Goal: Task Accomplishment & Management: Manage account settings

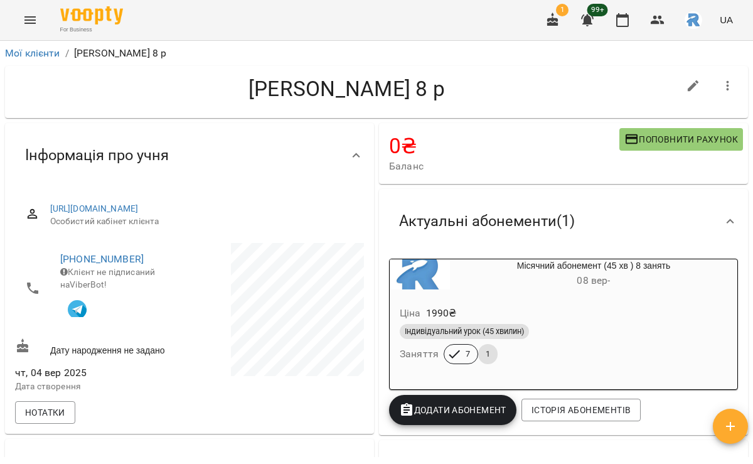
click at [28, 16] on icon "Menu" at bounding box center [29, 20] width 11 height 8
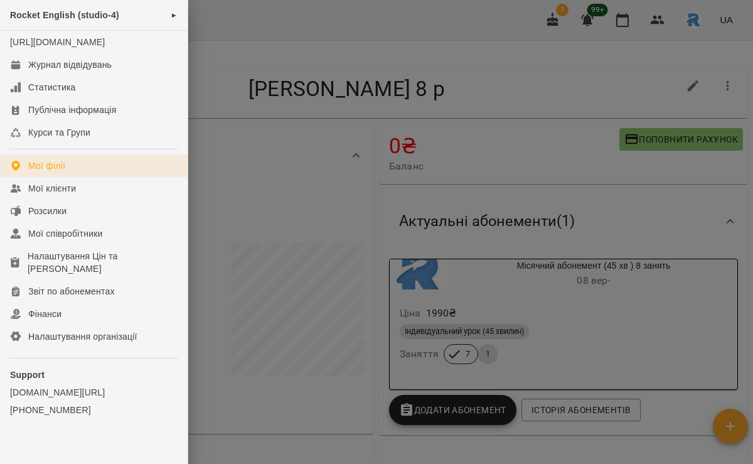
click at [89, 168] on link "Мої філії" at bounding box center [94, 165] width 188 height 23
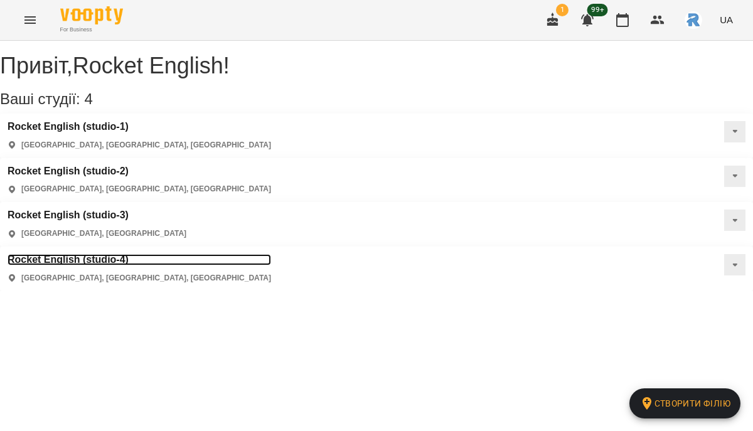
click at [271, 254] on h3 "Rocket English (studio-4)" at bounding box center [140, 259] width 264 height 11
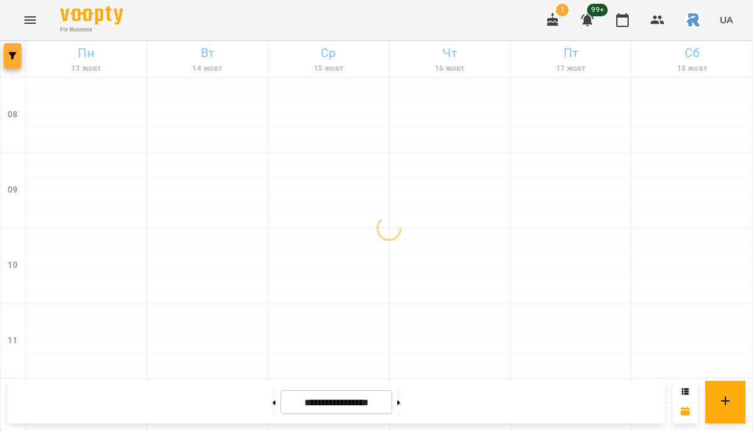
click at [21, 60] on button "button" at bounding box center [13, 55] width 18 height 25
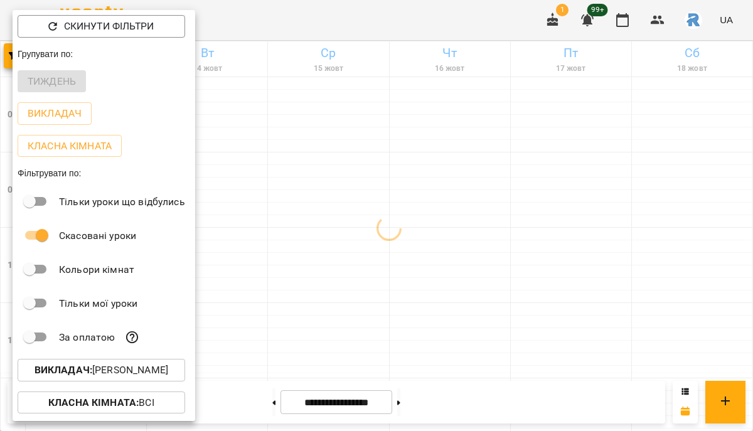
click at [135, 373] on p "Викладач : [PERSON_NAME]" at bounding box center [102, 370] width 134 height 15
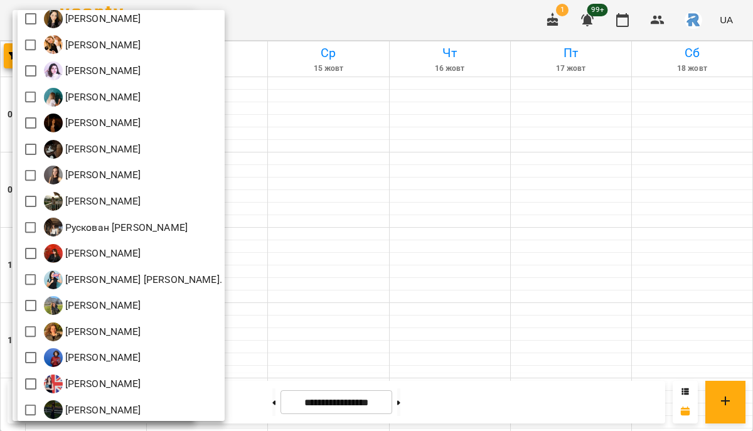
scroll to position [512, 0]
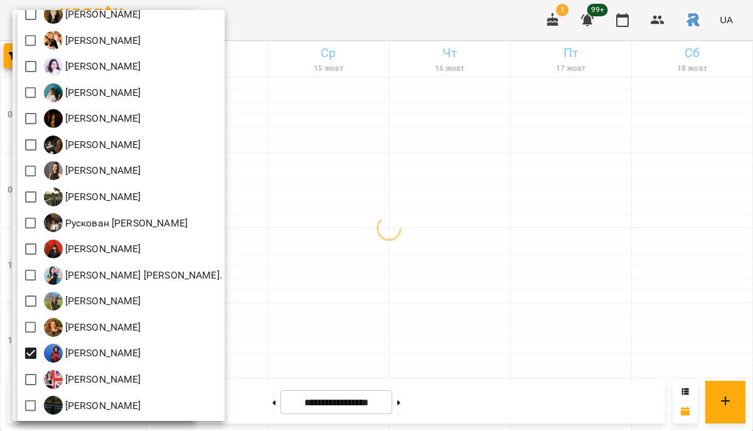
click at [350, 336] on div at bounding box center [376, 215] width 753 height 431
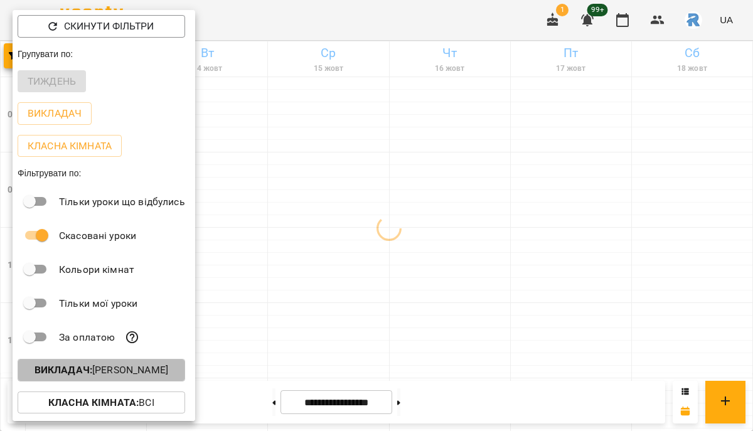
click at [166, 362] on button "Викладач : [PERSON_NAME]" at bounding box center [102, 370] width 168 height 23
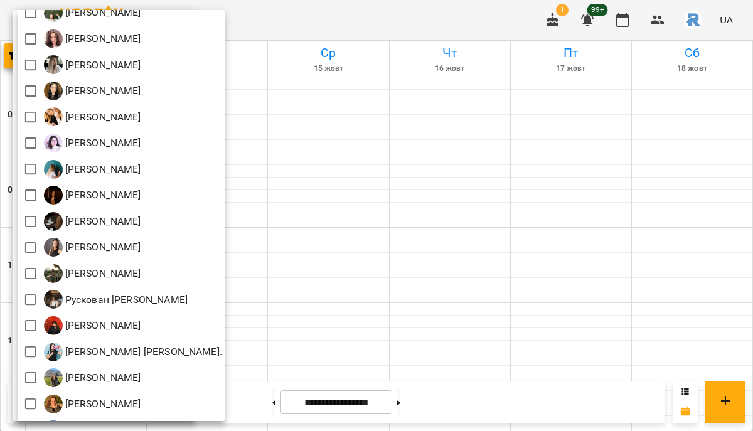
scroll to position [436, 0]
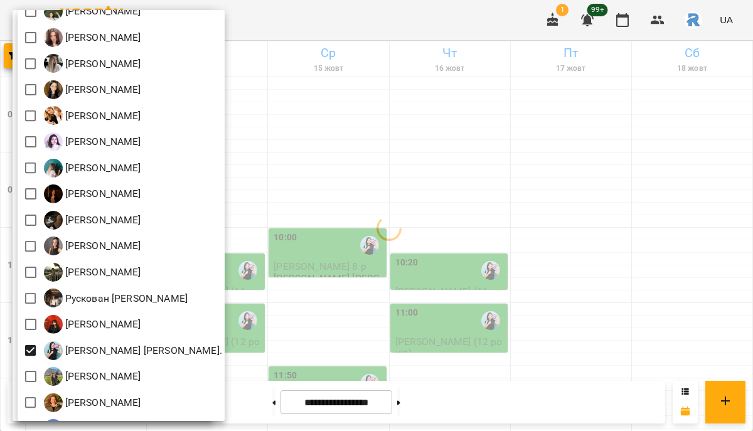
click at [377, 360] on div at bounding box center [376, 215] width 753 height 431
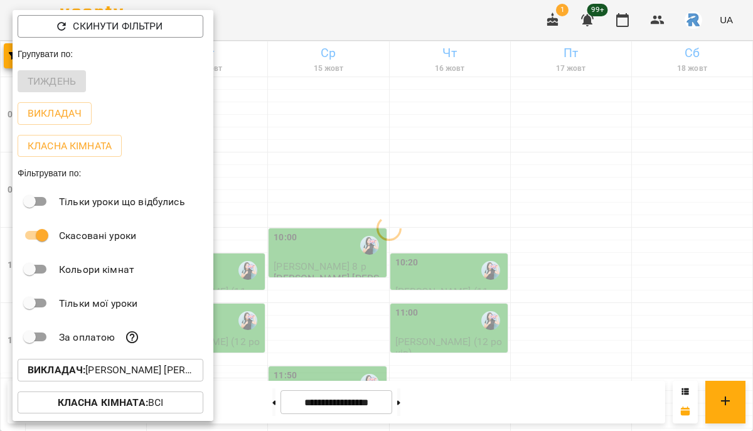
click at [377, 360] on div at bounding box center [376, 215] width 753 height 431
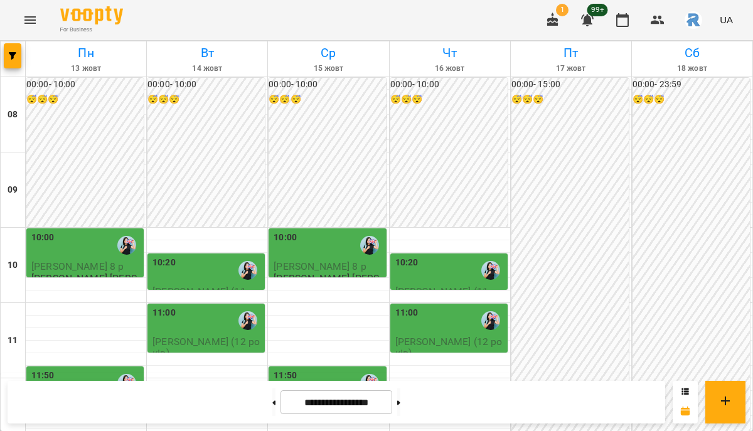
scroll to position [0, 0]
click at [214, 229] on div at bounding box center [207, 234] width 121 height 13
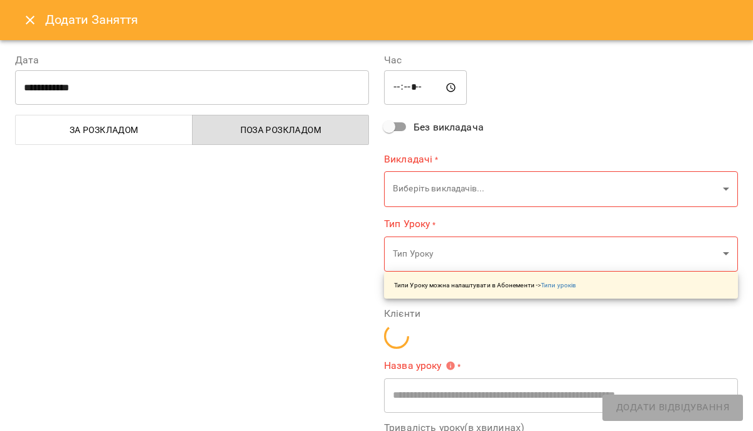
click at [390, 97] on input "*****" at bounding box center [425, 87] width 83 height 35
type input "*****"
type input "**********"
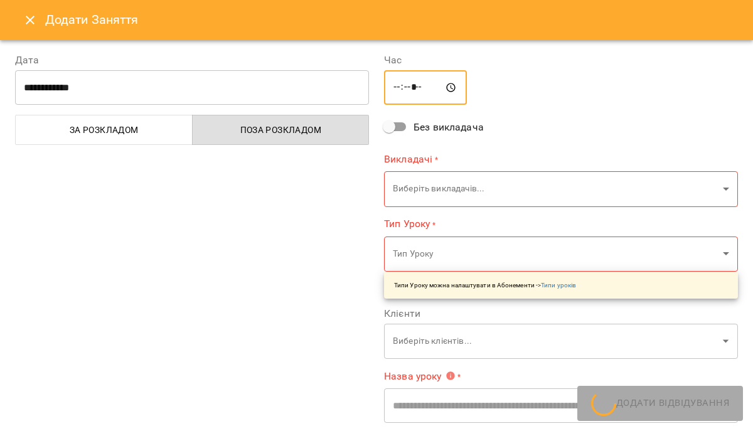
type input "*****"
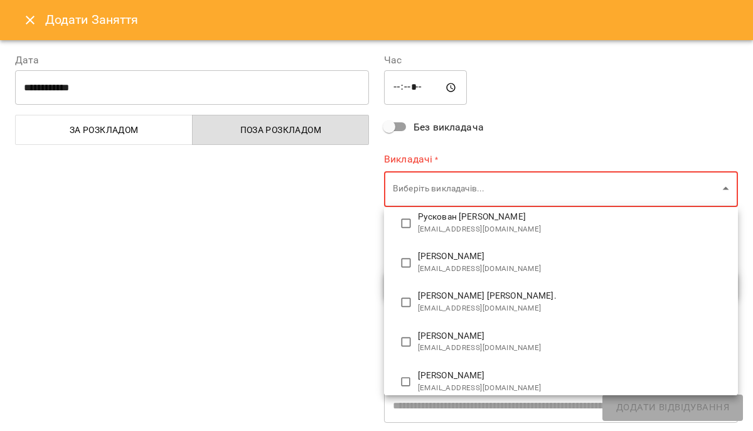
scroll to position [1031, 0]
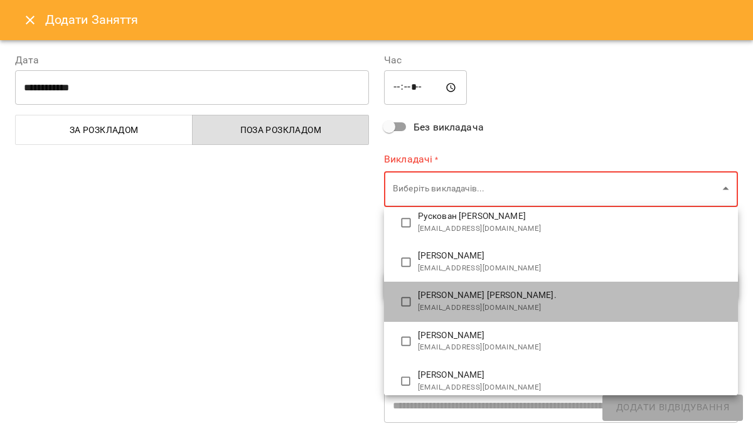
click at [443, 306] on span "[EMAIL_ADDRESS][DOMAIN_NAME]" at bounding box center [573, 308] width 310 height 13
type input "**********"
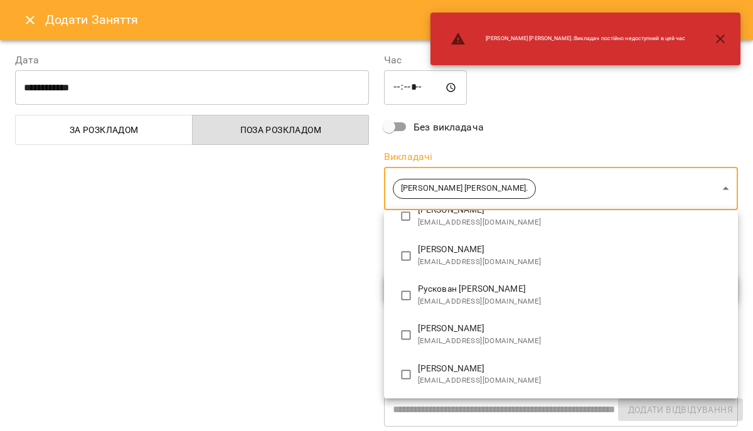
scroll to position [0, 0]
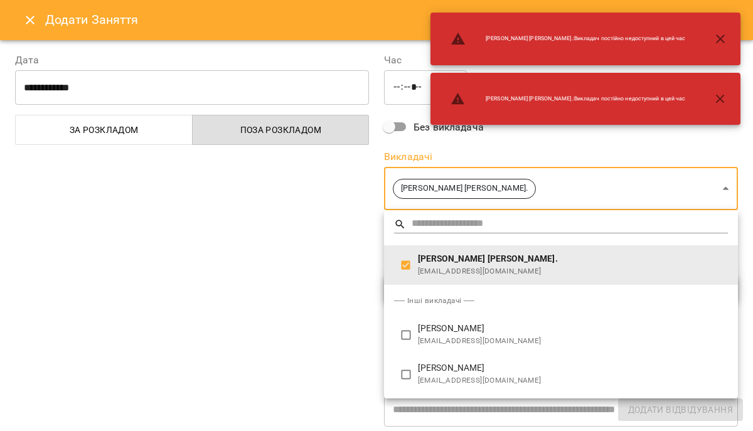
click at [517, 119] on div "[PERSON_NAME] [PERSON_NAME]. : Викладач постійно недоступний в цей час" at bounding box center [568, 99] width 255 height 45
click at [715, 100] on icon "button" at bounding box center [720, 99] width 15 height 15
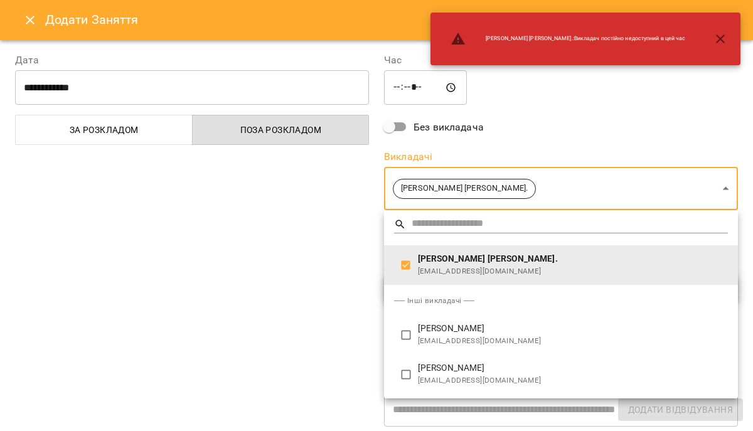
click at [715, 30] on button "button" at bounding box center [721, 39] width 30 height 30
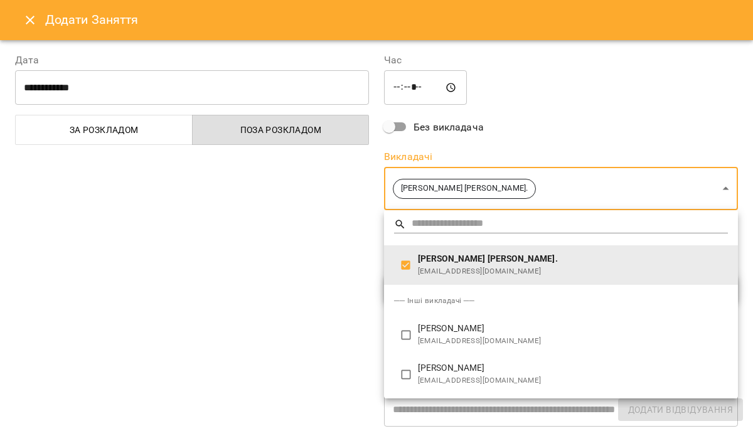
click at [581, 113] on div at bounding box center [376, 215] width 753 height 431
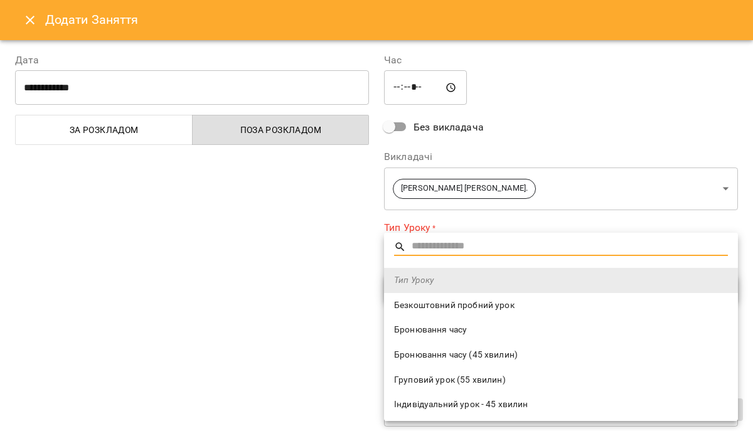
click at [476, 302] on span "Безкоштовний пробний урок" at bounding box center [561, 305] width 334 height 13
type input "**********"
type input "**"
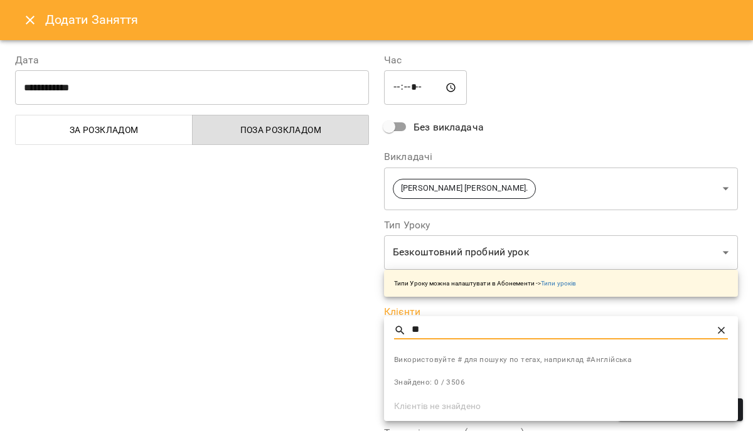
type input "*"
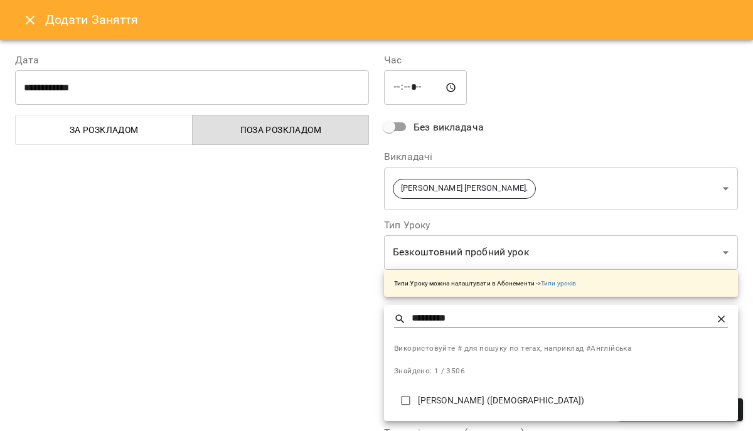
type input "*********"
click at [466, 390] on li "[PERSON_NAME] ([DEMOGRAPHIC_DATA])" at bounding box center [561, 400] width 354 height 31
type input "**********"
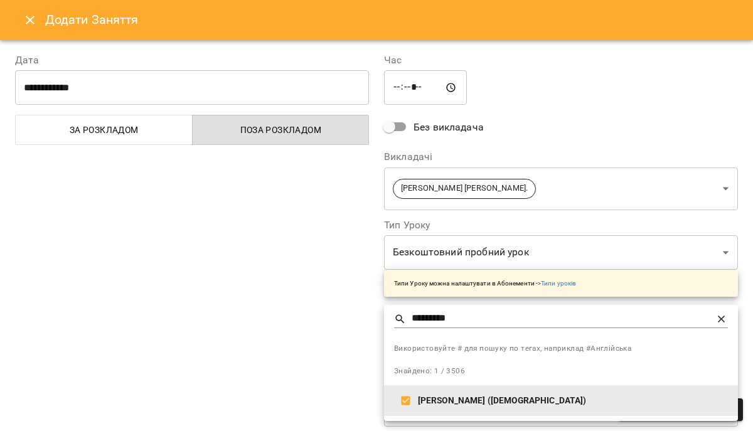
click at [552, 126] on div at bounding box center [376, 215] width 753 height 431
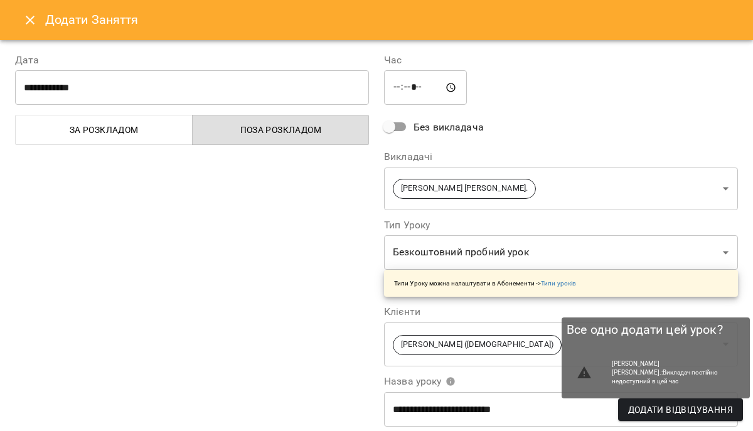
click at [650, 402] on span "Додати Відвідування" at bounding box center [680, 409] width 105 height 15
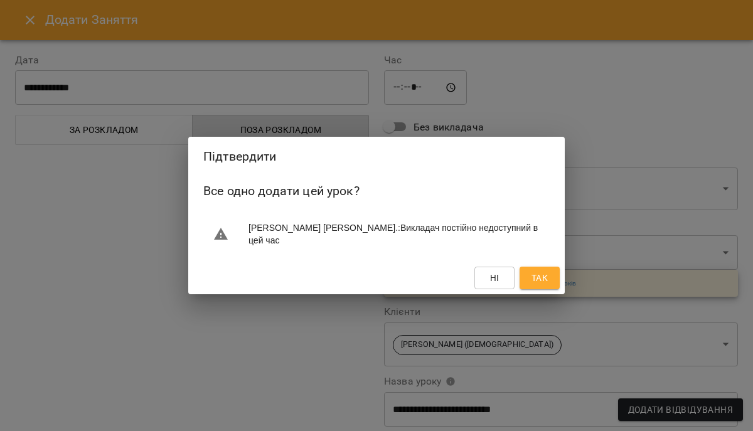
click at [554, 286] on button "Так" at bounding box center [540, 278] width 40 height 23
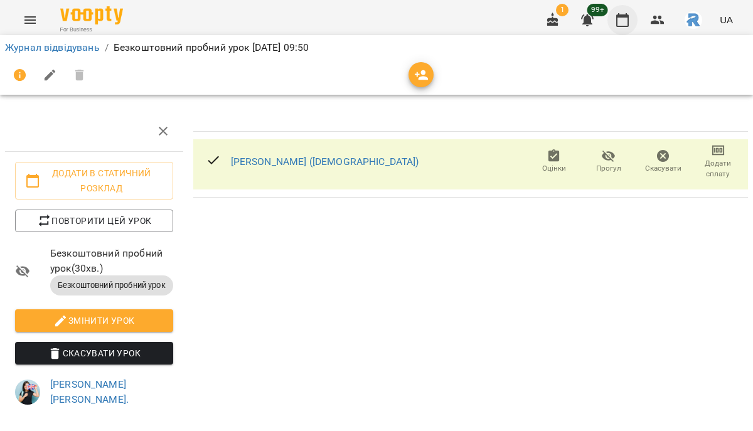
click at [630, 17] on icon "button" at bounding box center [622, 20] width 15 height 15
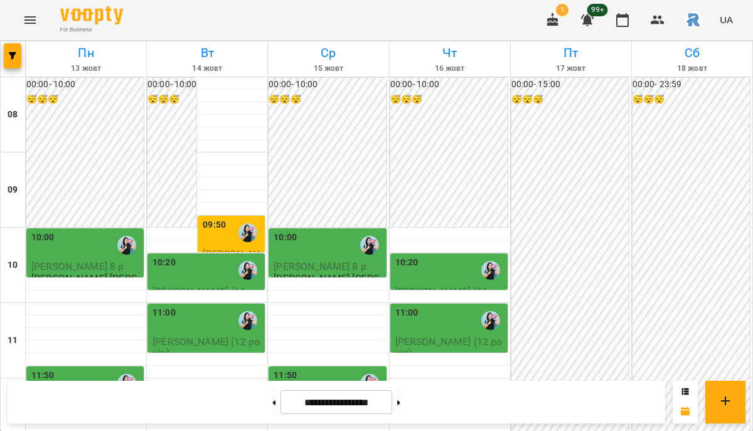
scroll to position [146, 0]
click at [24, 22] on icon "Menu" at bounding box center [29, 20] width 11 height 8
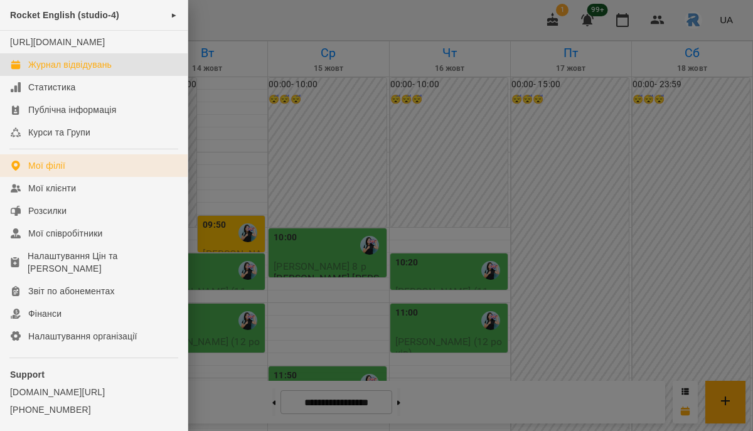
click at [69, 173] on link "Мої філії" at bounding box center [94, 165] width 188 height 23
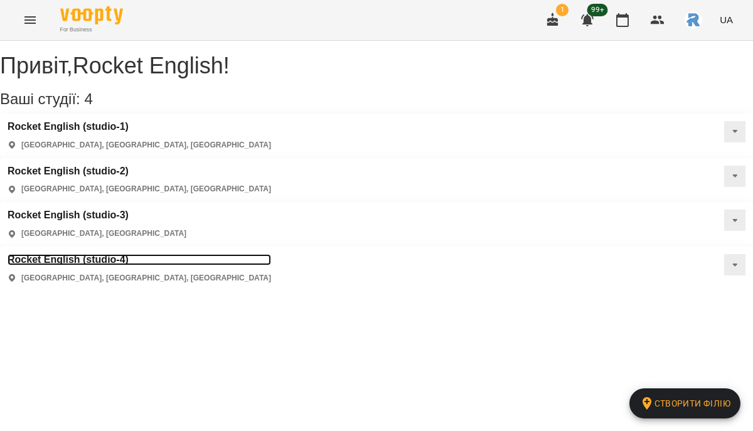
click at [271, 254] on h3 "Rocket English (studio-4)" at bounding box center [140, 259] width 264 height 11
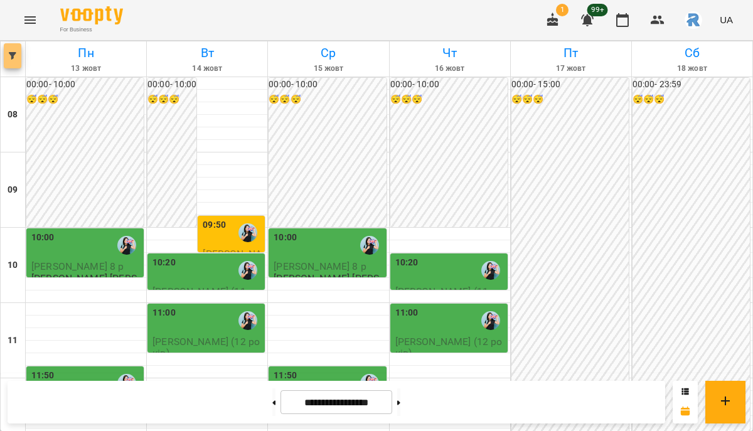
click at [16, 59] on icon "button" at bounding box center [13, 56] width 8 height 8
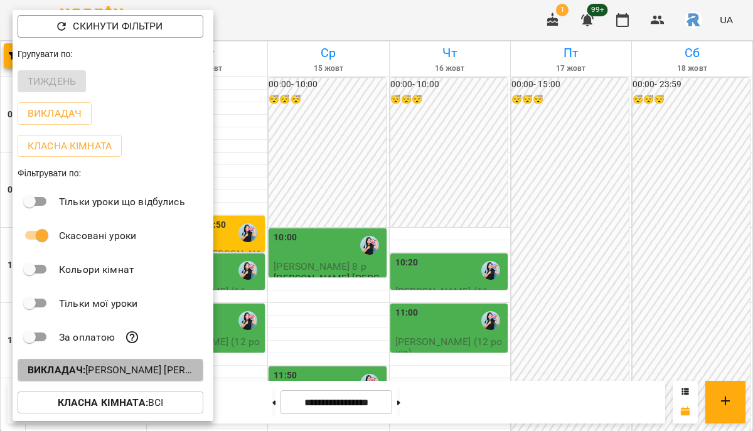
click at [153, 377] on p "Викладач : [PERSON_NAME] [PERSON_NAME]." at bounding box center [111, 370] width 166 height 15
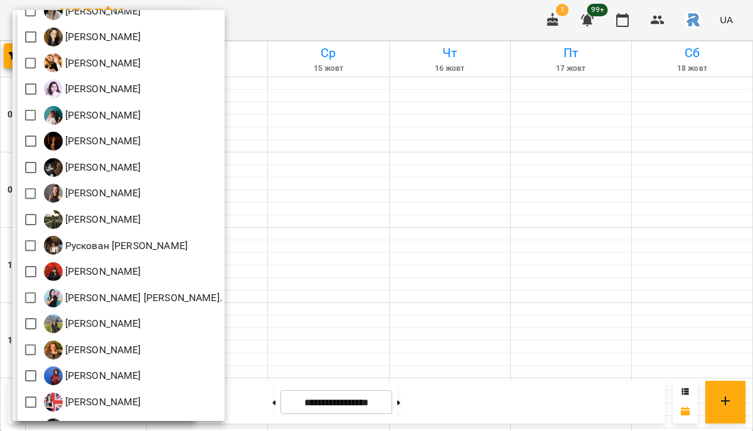
scroll to position [512, 0]
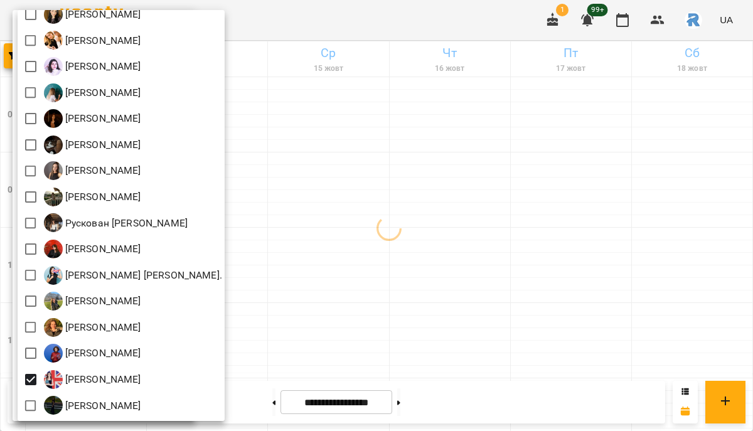
click at [477, 343] on div at bounding box center [376, 215] width 753 height 431
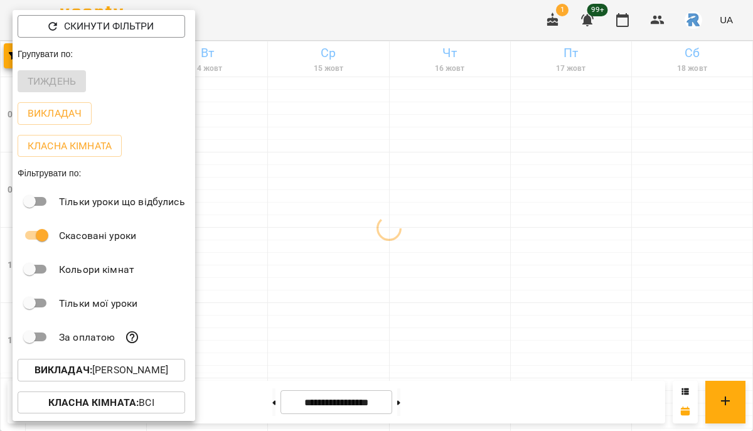
click at [474, 339] on div at bounding box center [376, 215] width 753 height 431
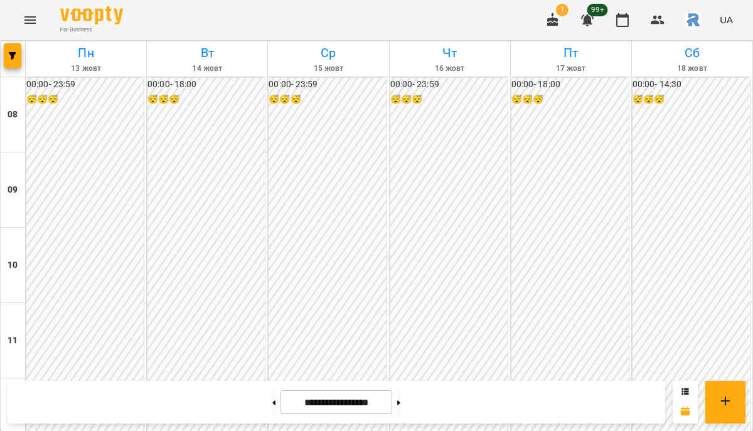
scroll to position [682, 0]
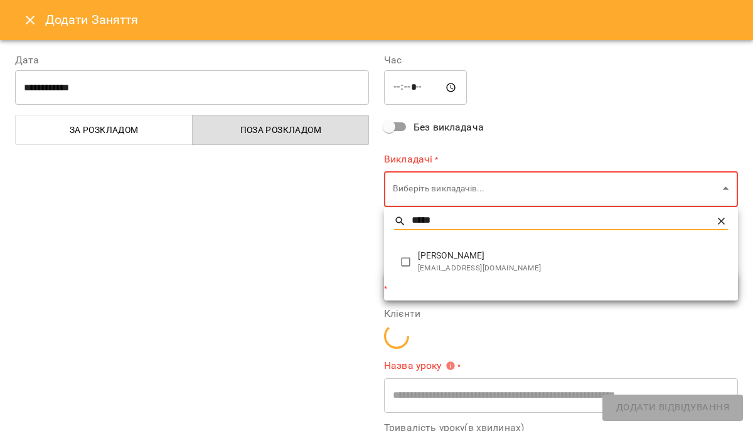
type input "*****"
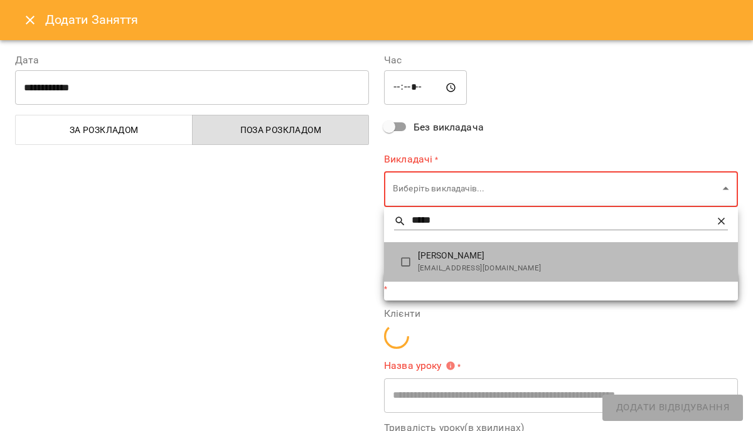
click at [431, 265] on span "[EMAIL_ADDRESS][DOMAIN_NAME]" at bounding box center [573, 268] width 310 height 13
type input "**********"
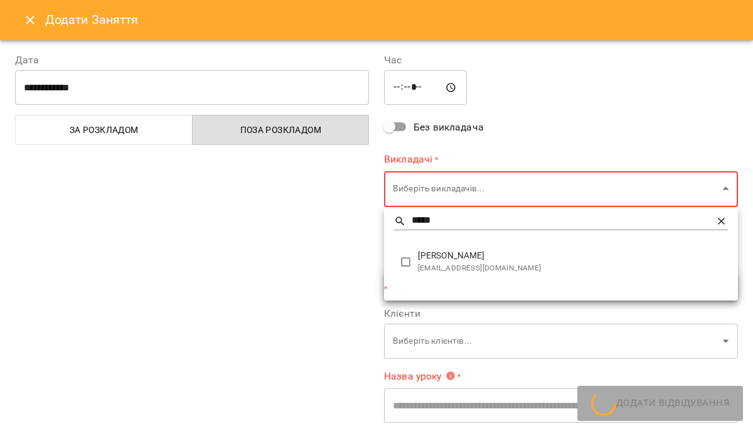
click at [289, 244] on div at bounding box center [376, 215] width 753 height 431
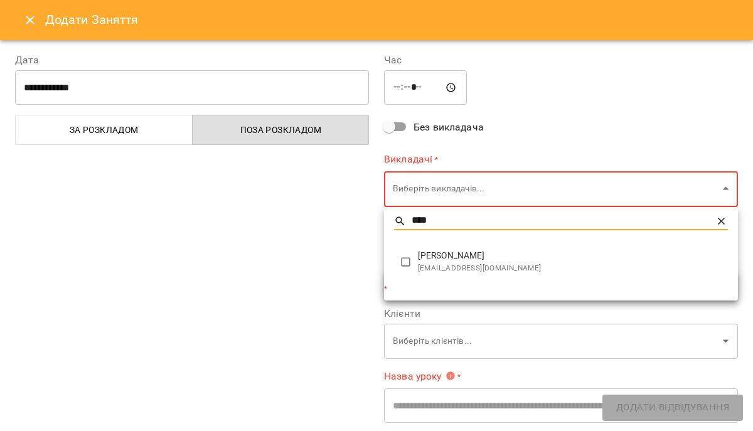
type input "****"
click at [421, 250] on span "[PERSON_NAME]" at bounding box center [573, 256] width 310 height 13
type input "**********"
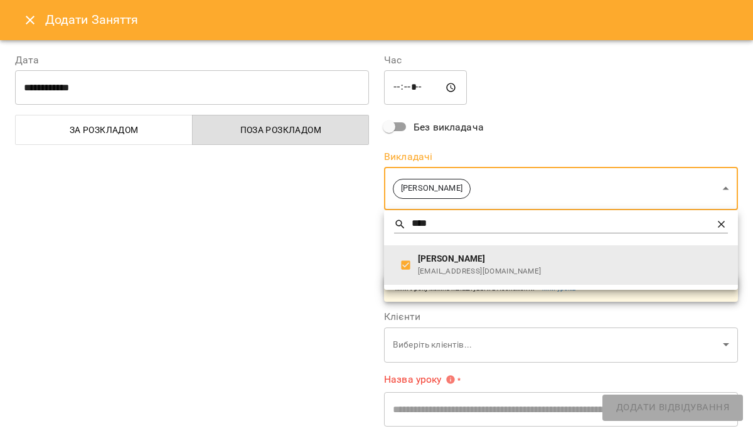
click at [312, 225] on div at bounding box center [376, 215] width 753 height 431
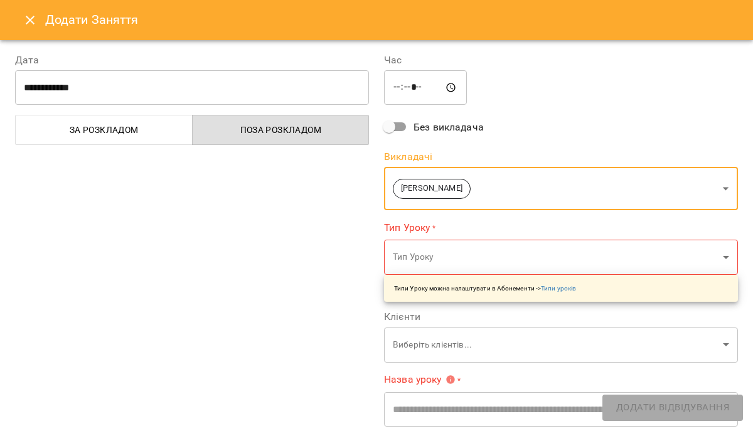
click at [411, 237] on div "Тип Уроку * Тип Уроку ​ Типи Уроку можна налаштувати в Абонементи -> Типи уроків" at bounding box center [561, 261] width 354 height 82
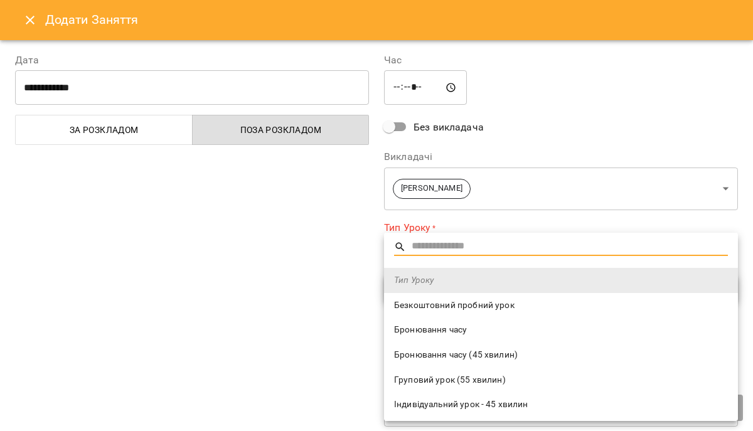
click at [432, 309] on span "Безкоштовний пробний урок" at bounding box center [561, 305] width 334 height 13
type input "**********"
type input "**"
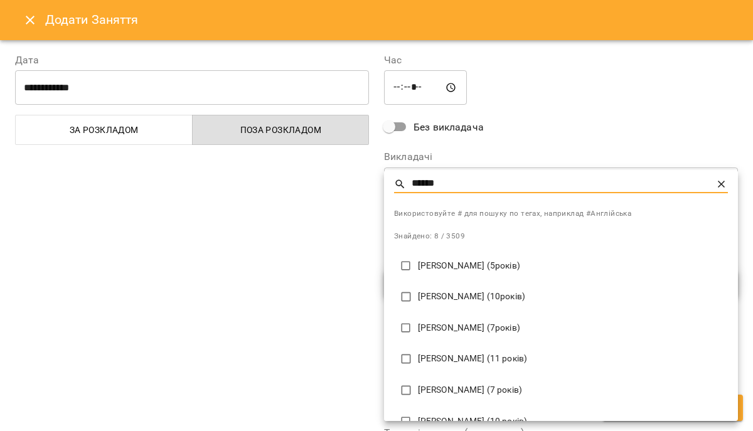
type input "******"
click at [463, 294] on p "[PERSON_NAME] (10років)" at bounding box center [573, 297] width 310 height 13
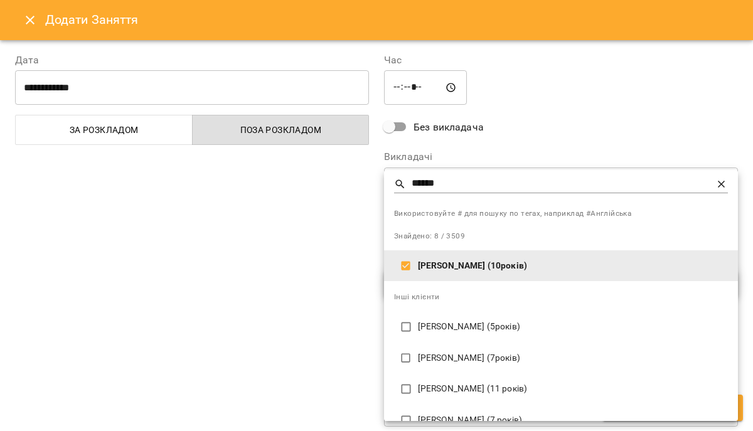
click at [463, 294] on div "Інші клієнти" at bounding box center [561, 296] width 354 height 30
type input "**********"
click at [503, 156] on div at bounding box center [376, 215] width 753 height 431
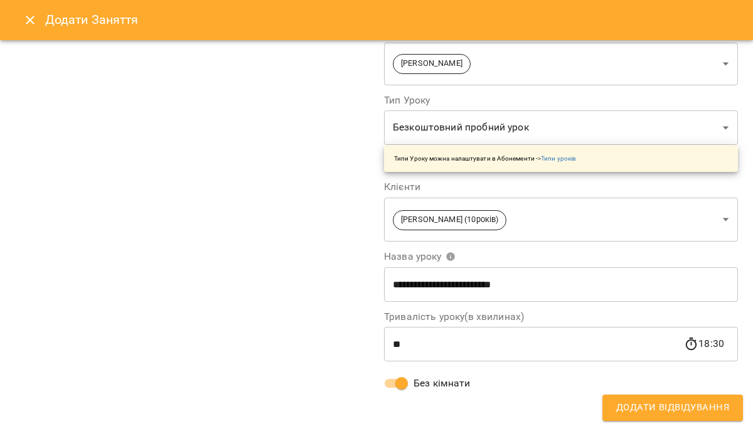
scroll to position [0, 0]
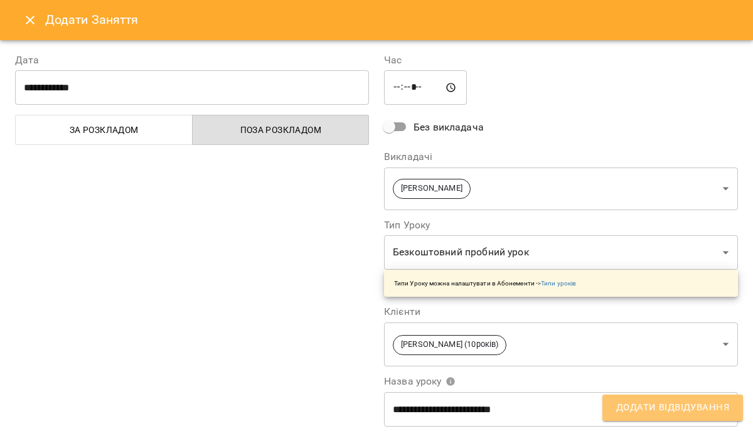
click at [651, 411] on span "Додати Відвідування" at bounding box center [672, 408] width 113 height 16
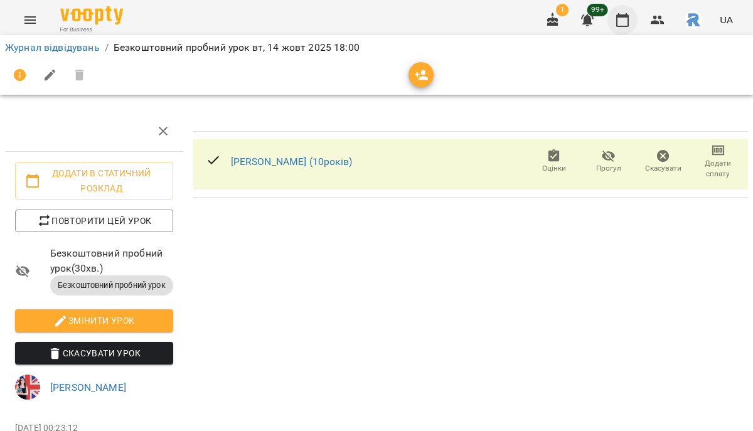
click at [630, 17] on icon "button" at bounding box center [622, 20] width 15 height 15
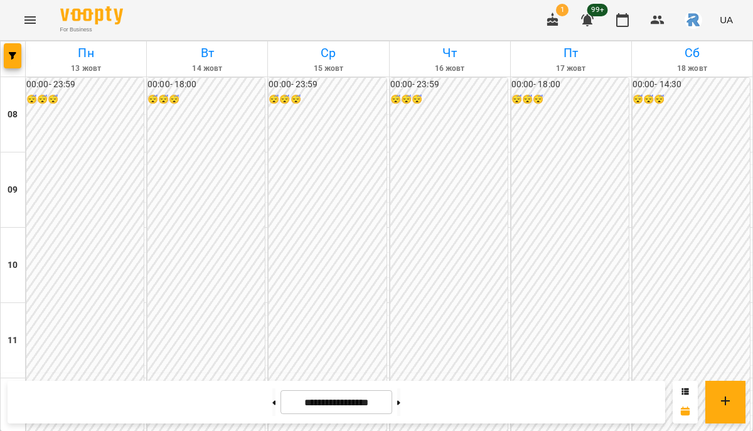
scroll to position [658, 0]
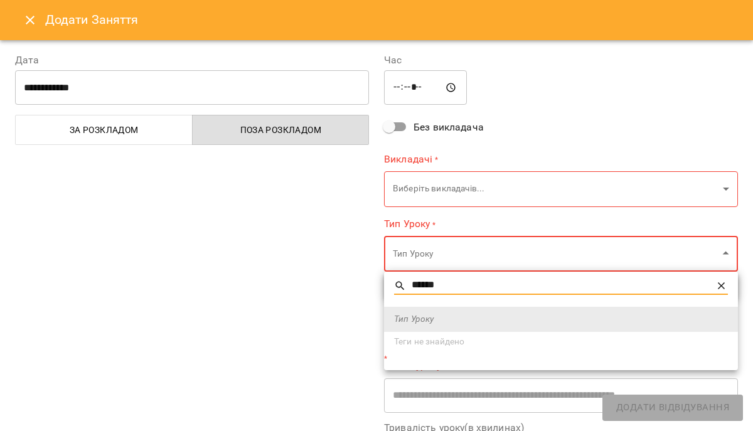
type input "******"
click at [434, 194] on div at bounding box center [376, 215] width 753 height 431
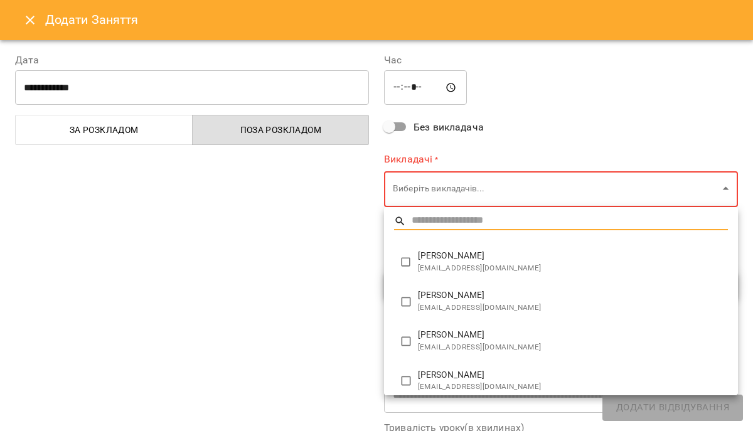
type input "**"
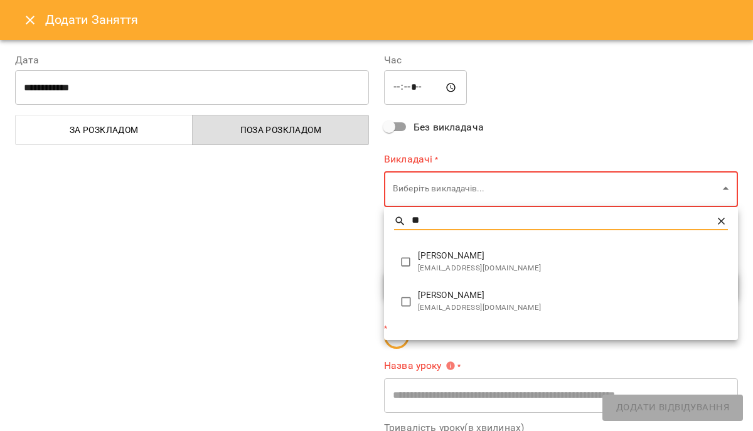
type input "**********"
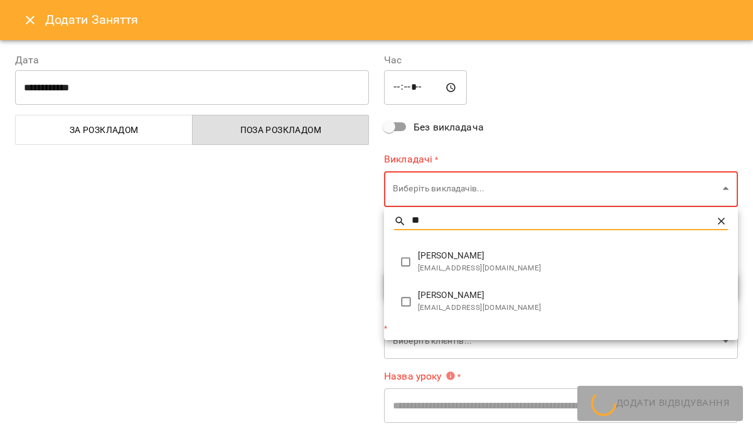
type input "**"
click at [470, 270] on span "[EMAIL_ADDRESS][DOMAIN_NAME]" at bounding box center [573, 268] width 310 height 13
type input "**********"
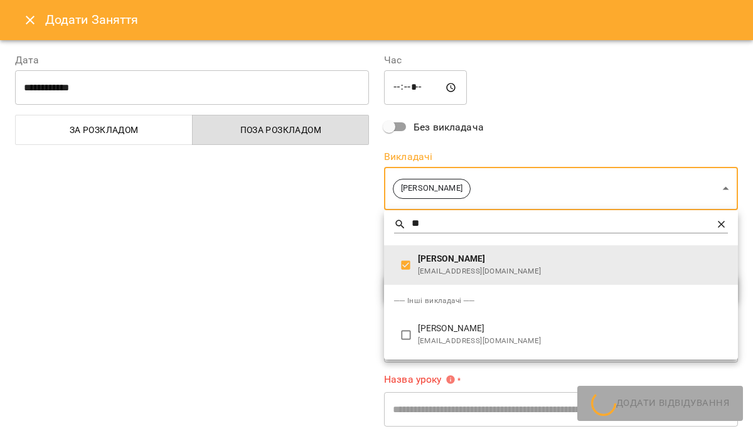
click at [282, 245] on div at bounding box center [376, 215] width 753 height 431
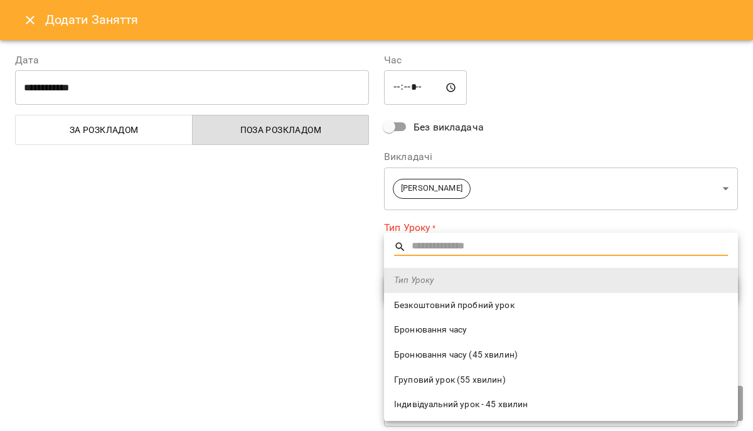
click at [449, 307] on span "Безкоштовний пробний урок" at bounding box center [561, 305] width 334 height 13
type input "**********"
type input "**"
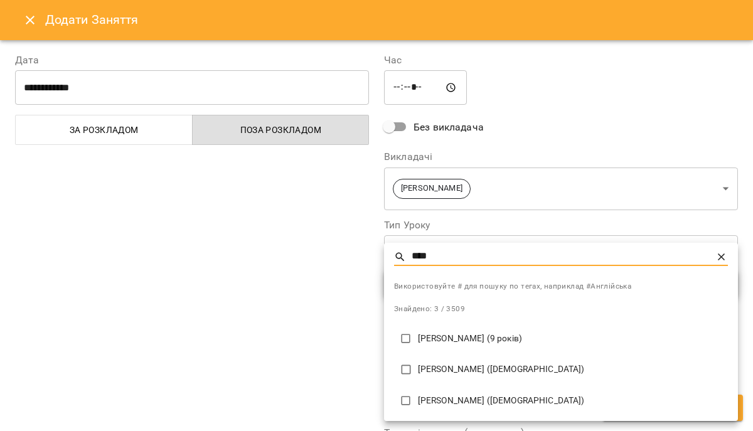
type input "****"
click at [458, 380] on li "[PERSON_NAME] ([DEMOGRAPHIC_DATA])" at bounding box center [561, 369] width 354 height 31
type input "**********"
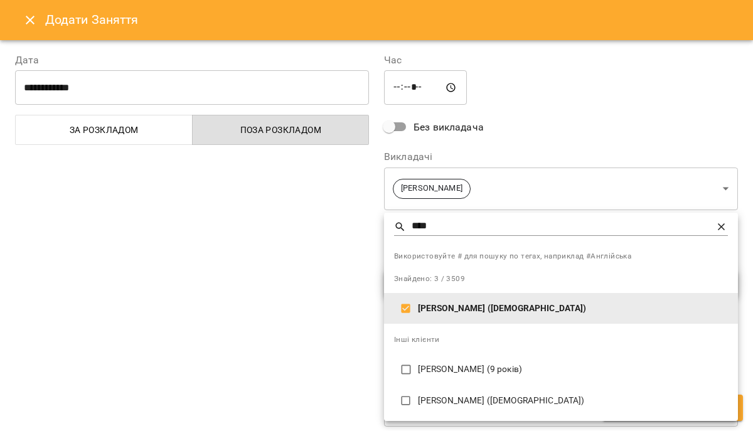
click at [586, 82] on div at bounding box center [376, 215] width 753 height 431
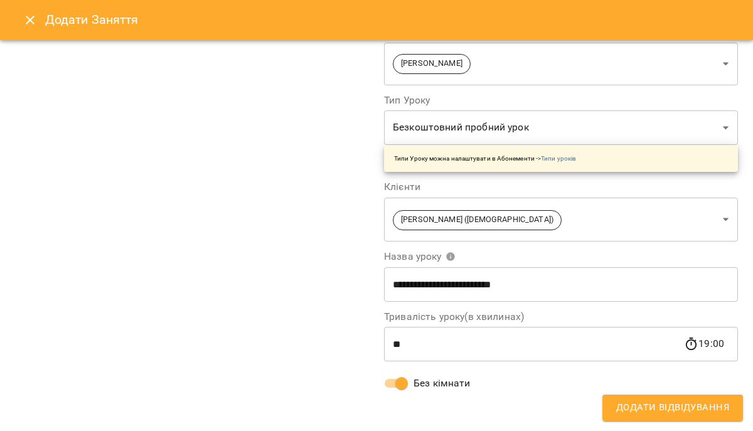
scroll to position [125, 0]
click at [632, 395] on button "Додати Відвідування" at bounding box center [673, 408] width 141 height 26
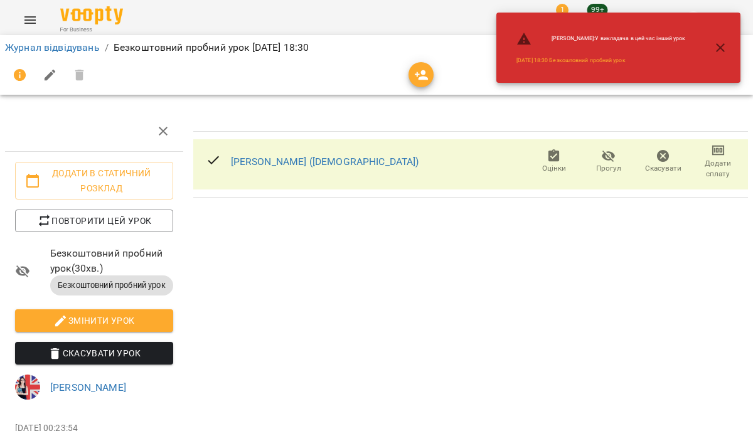
click at [729, 44] on button "button" at bounding box center [721, 48] width 30 height 30
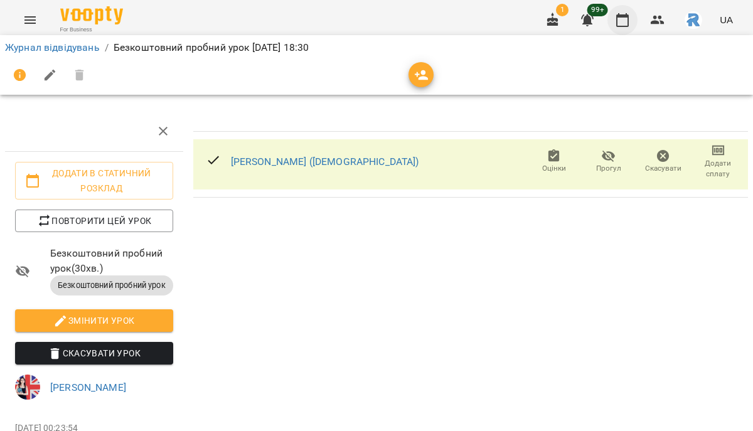
click at [623, 23] on icon "button" at bounding box center [622, 20] width 15 height 15
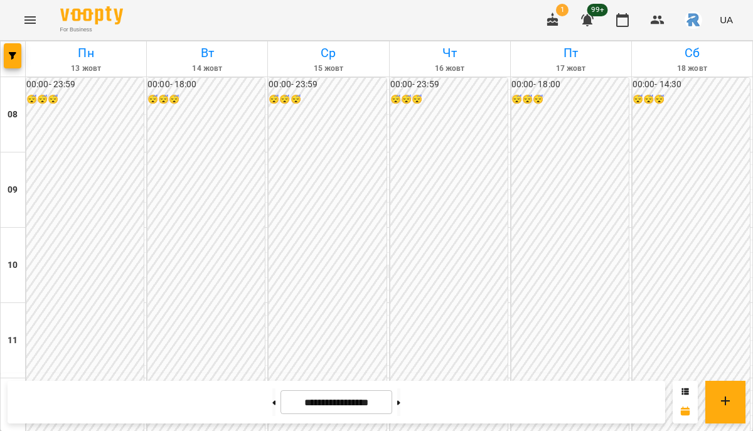
scroll to position [682, 0]
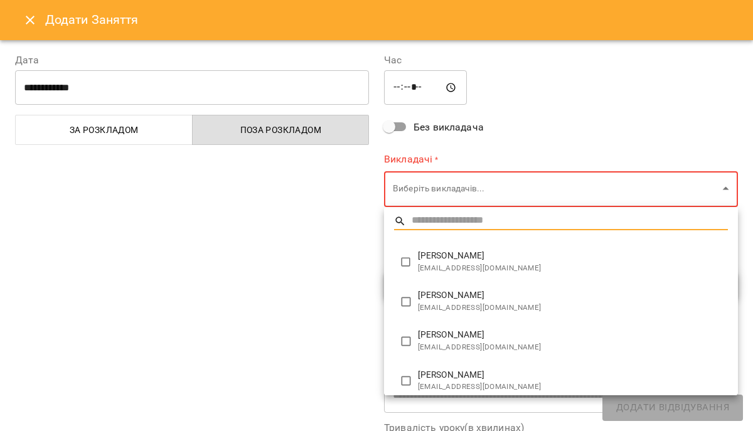
type input "**********"
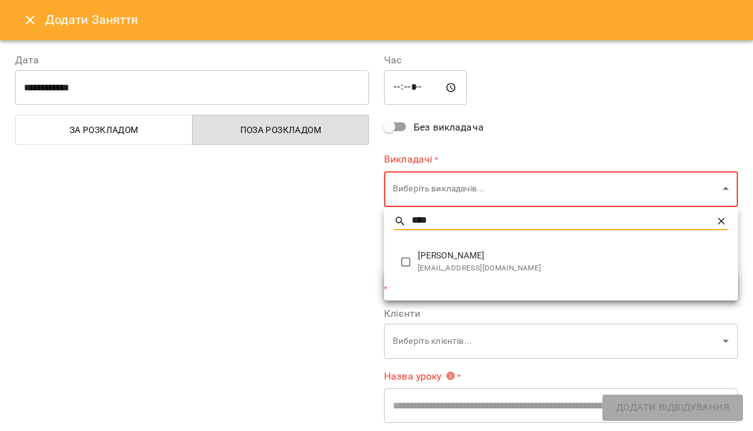
type input "****"
click at [466, 254] on span "[PERSON_NAME]" at bounding box center [573, 256] width 310 height 13
type input "**********"
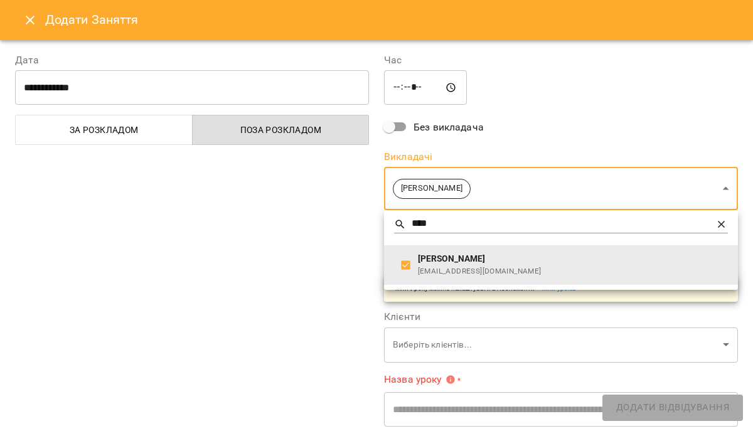
click at [318, 262] on div at bounding box center [376, 215] width 753 height 431
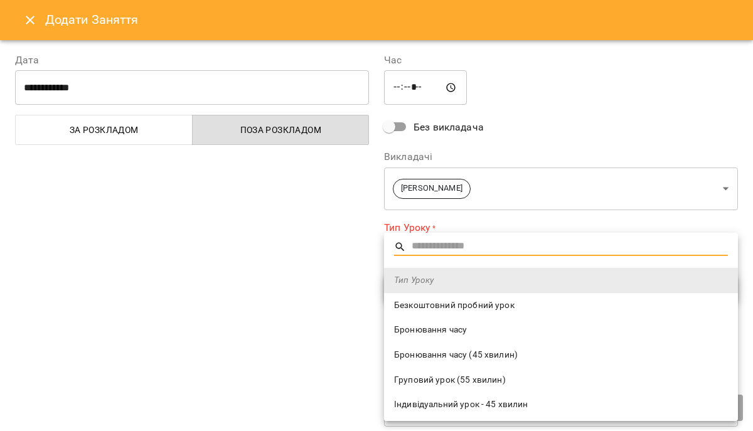
click at [441, 310] on span "Безкоштовний пробний урок" at bounding box center [561, 305] width 334 height 13
type input "**********"
type input "**"
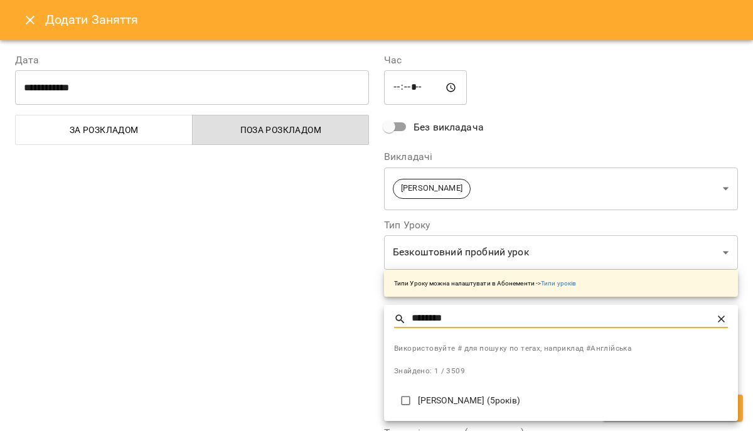
type input "********"
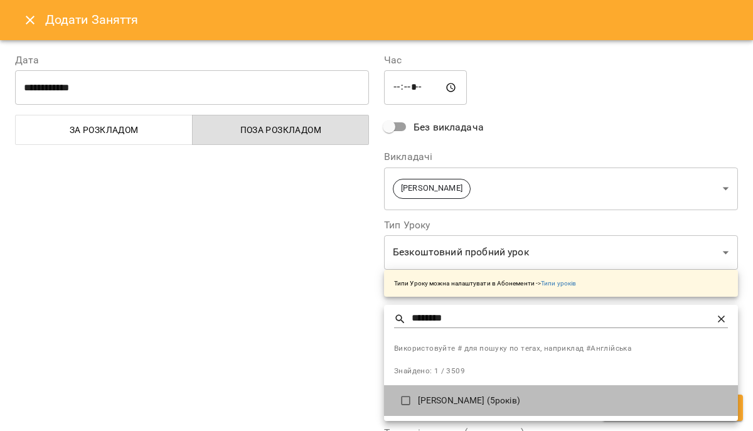
click at [431, 404] on p "[PERSON_NAME] (5років)" at bounding box center [573, 401] width 310 height 13
type input "**********"
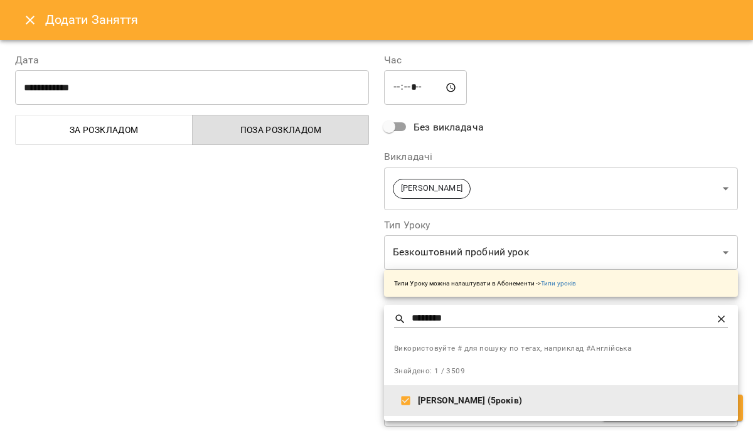
click at [299, 333] on div at bounding box center [376, 215] width 753 height 431
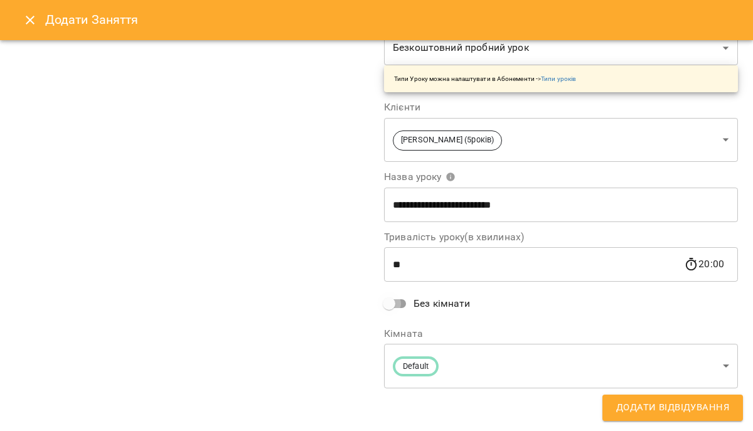
scroll to position [125, 0]
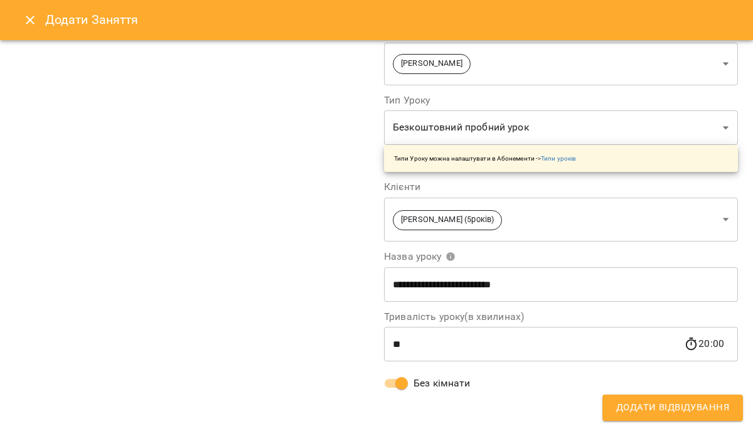
click at [689, 410] on span "Додати Відвідування" at bounding box center [672, 408] width 113 height 16
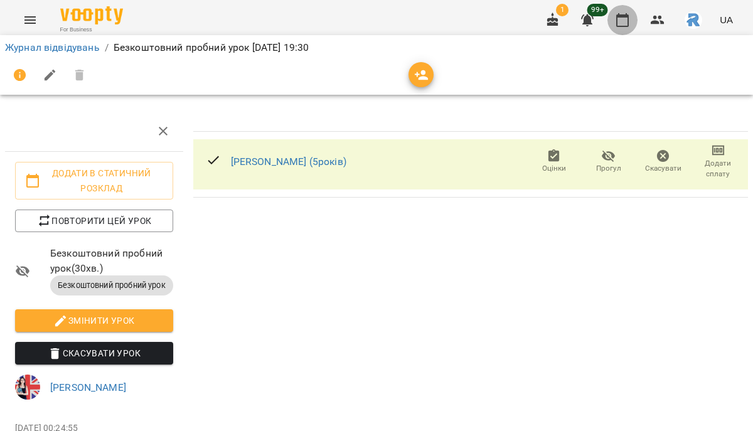
click at [625, 30] on button "button" at bounding box center [623, 20] width 30 height 30
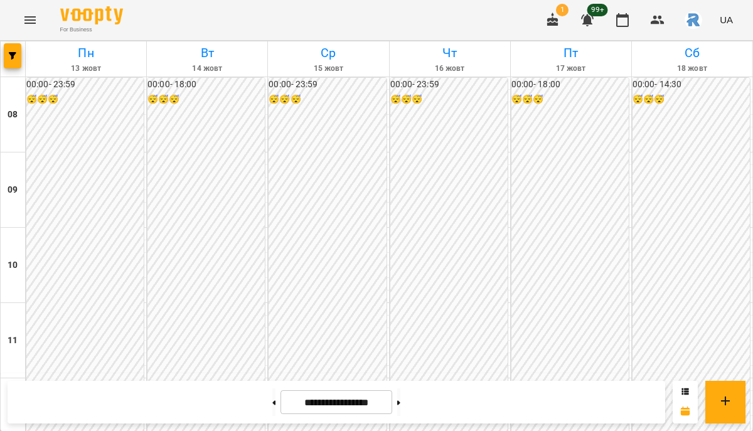
scroll to position [682, 0]
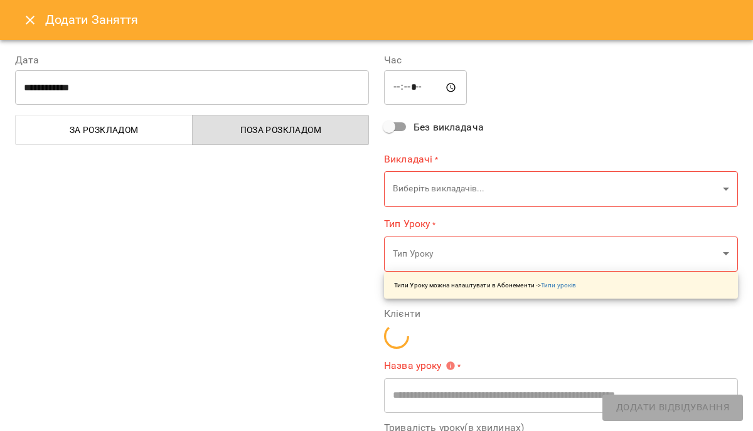
type input "**********"
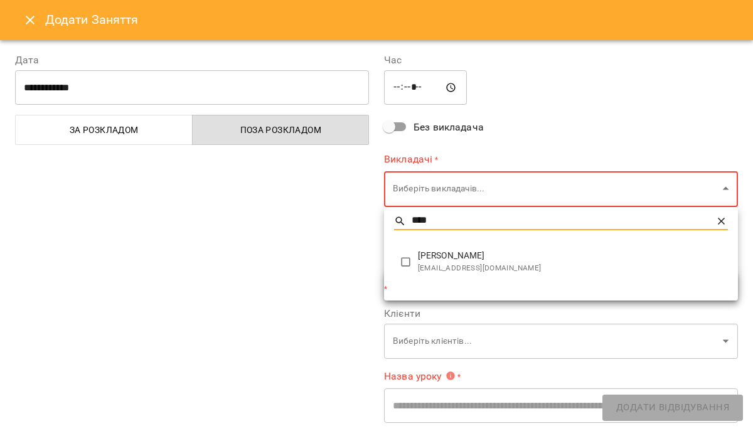
type input "****"
click at [431, 263] on span "[EMAIL_ADDRESS][DOMAIN_NAME]" at bounding box center [573, 268] width 310 height 13
type input "**********"
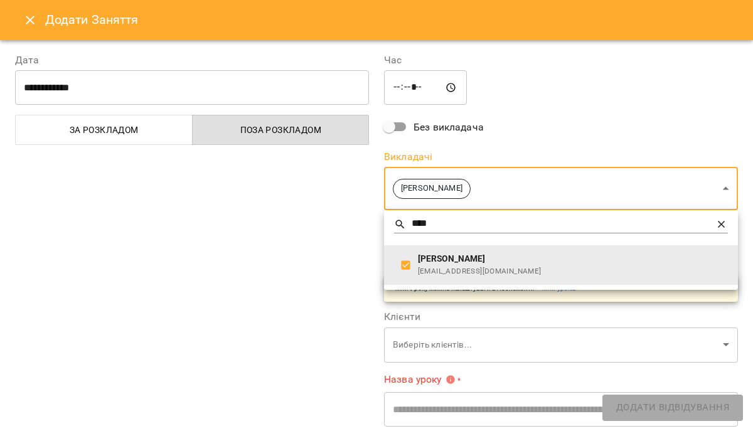
click at [296, 255] on div at bounding box center [376, 215] width 753 height 431
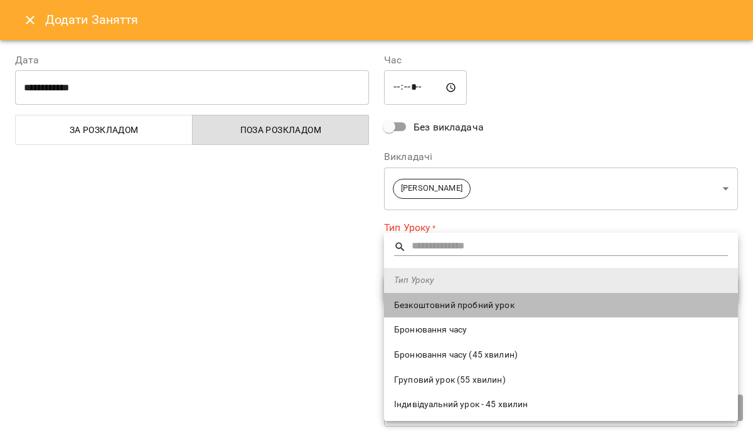
click at [435, 307] on span "Безкоштовний пробний урок" at bounding box center [561, 305] width 334 height 13
type input "**********"
type input "**"
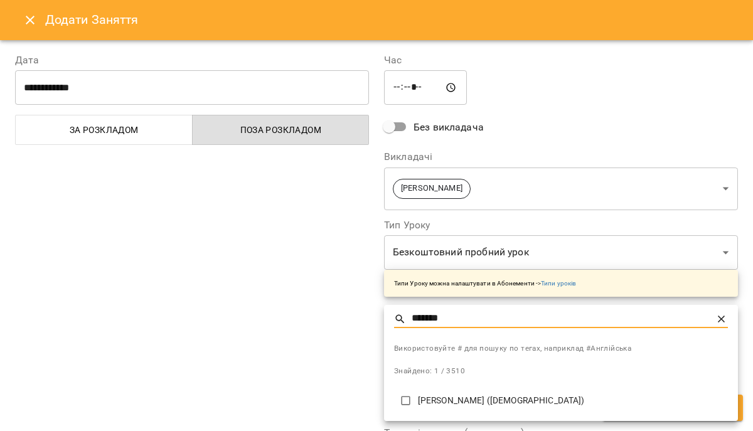
type input "*******"
click at [458, 402] on p "[PERSON_NAME] ([DEMOGRAPHIC_DATA])" at bounding box center [573, 401] width 310 height 13
type input "**********"
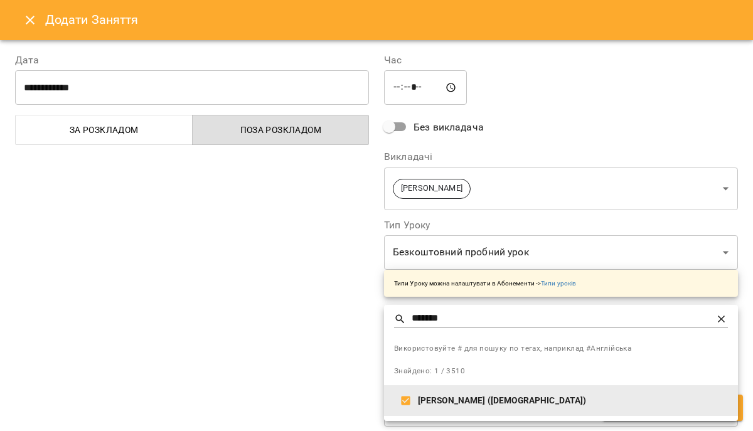
click at [276, 318] on div at bounding box center [376, 215] width 753 height 431
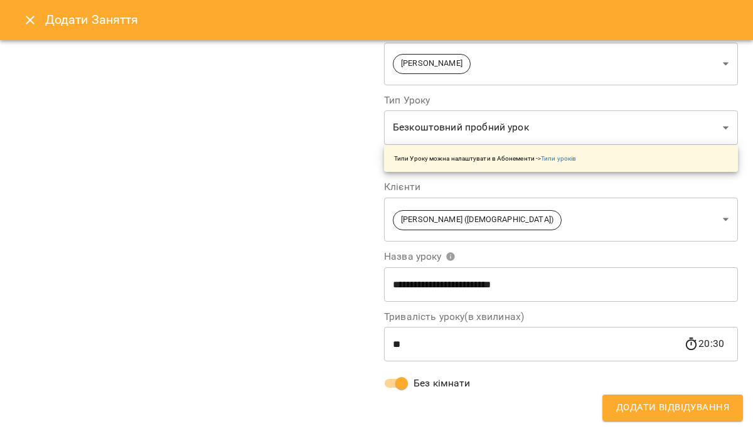
scroll to position [0, 0]
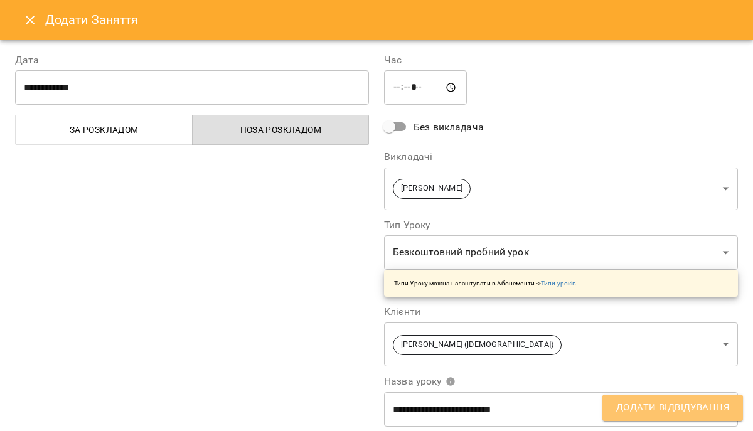
click at [643, 402] on span "Додати Відвідування" at bounding box center [672, 408] width 113 height 16
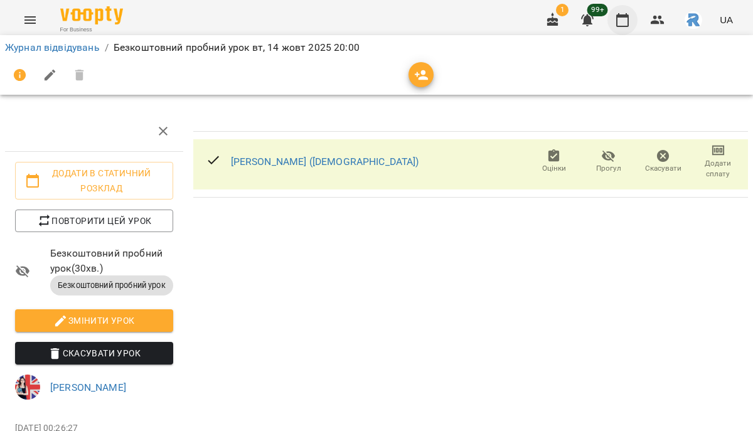
click at [628, 11] on button "button" at bounding box center [623, 20] width 30 height 30
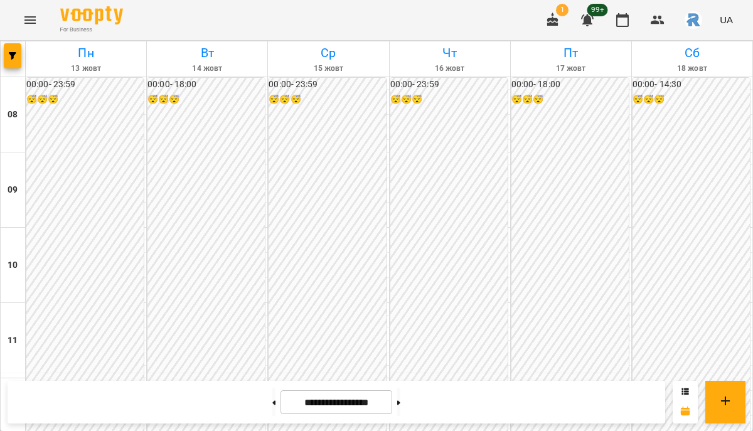
scroll to position [603, 0]
click at [6, 53] on span "button" at bounding box center [13, 56] width 18 height 8
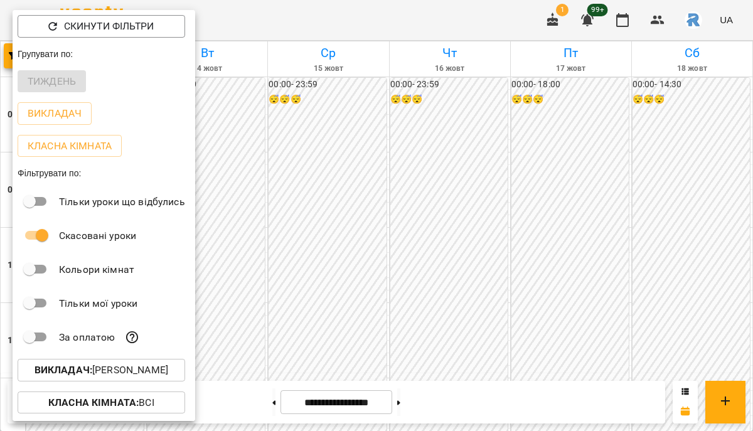
click at [160, 375] on p "Викладач : [PERSON_NAME]" at bounding box center [102, 370] width 134 height 15
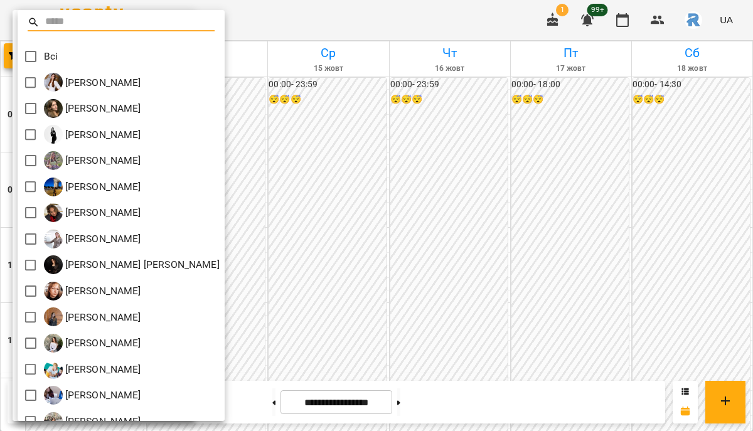
scroll to position [512, 0]
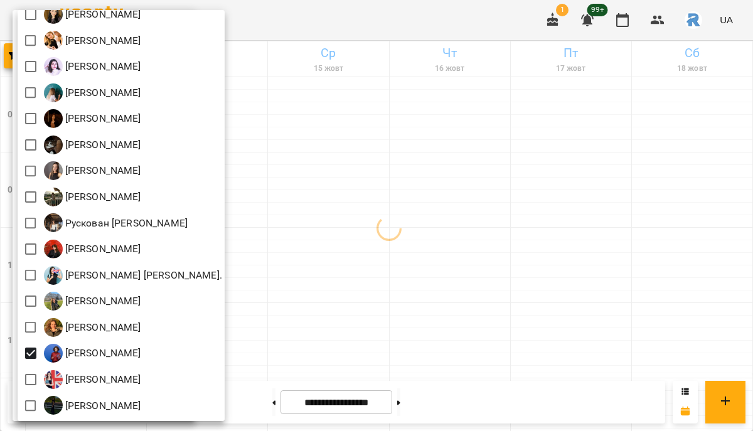
click at [383, 254] on div at bounding box center [376, 215] width 753 height 431
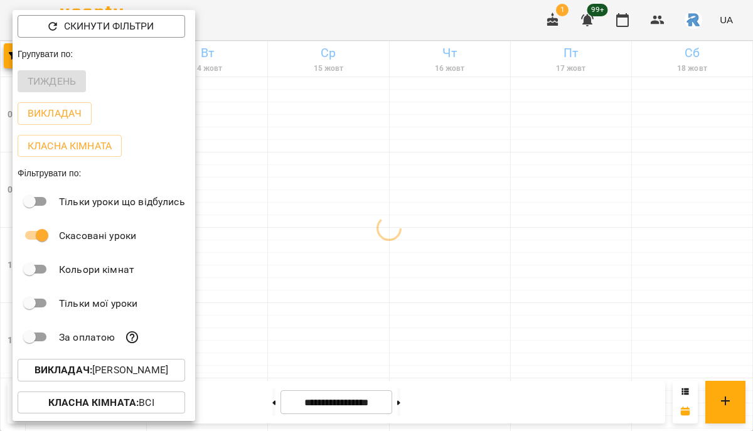
click at [383, 254] on div at bounding box center [376, 215] width 753 height 431
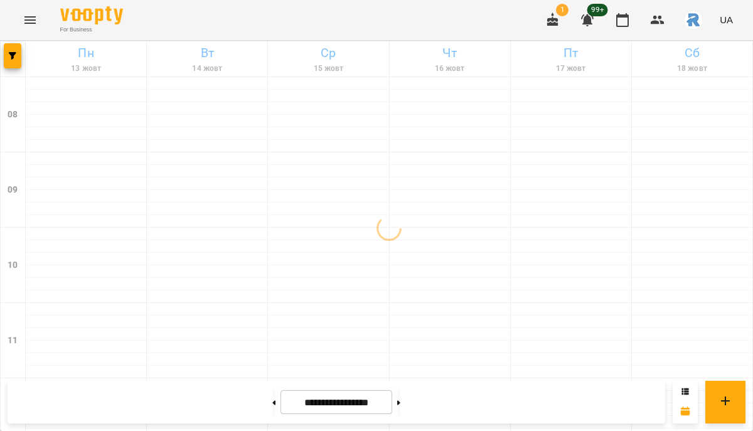
scroll to position [682, 0]
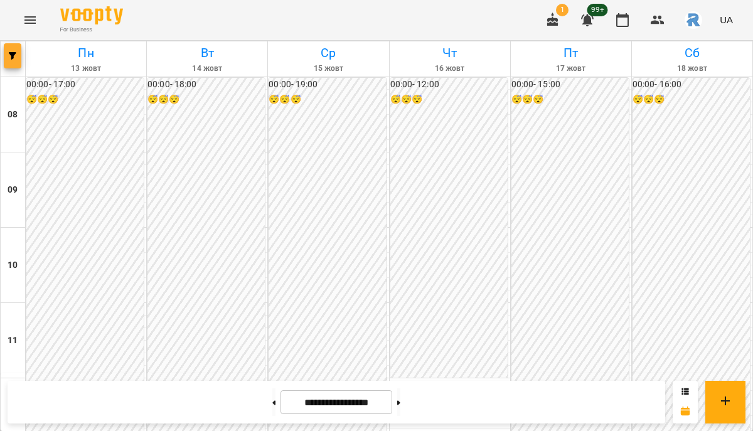
click at [11, 51] on button "button" at bounding box center [13, 55] width 18 height 25
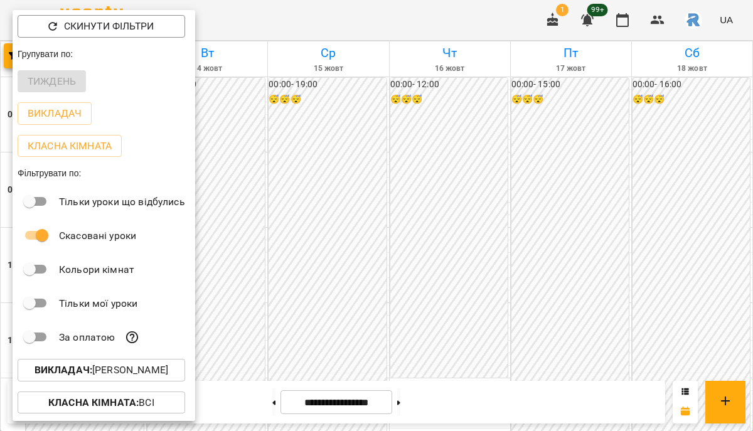
click at [128, 377] on p "Викладач : [PERSON_NAME]" at bounding box center [102, 370] width 134 height 15
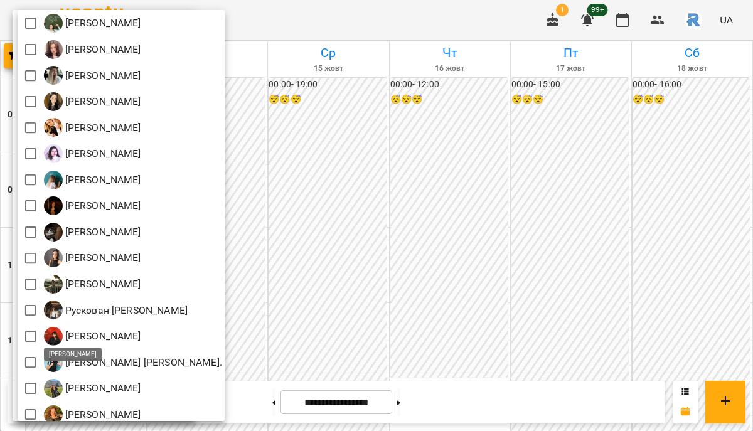
scroll to position [512, 0]
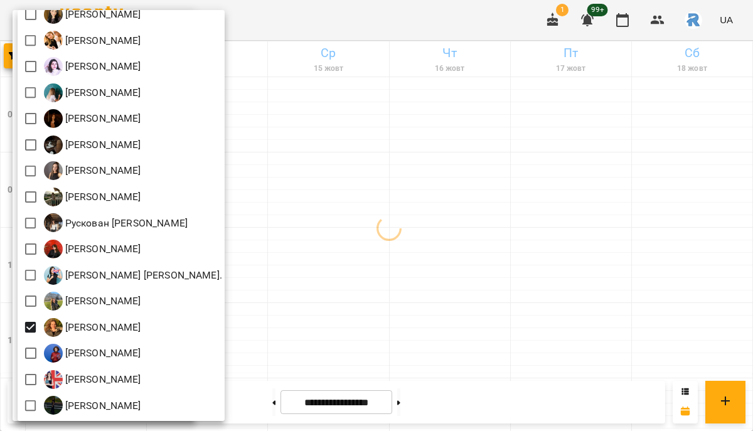
click at [299, 318] on div at bounding box center [376, 215] width 753 height 431
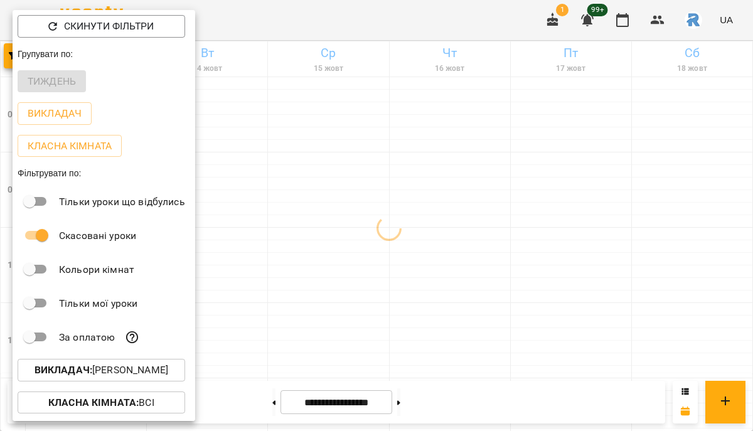
click at [299, 318] on div at bounding box center [376, 215] width 753 height 431
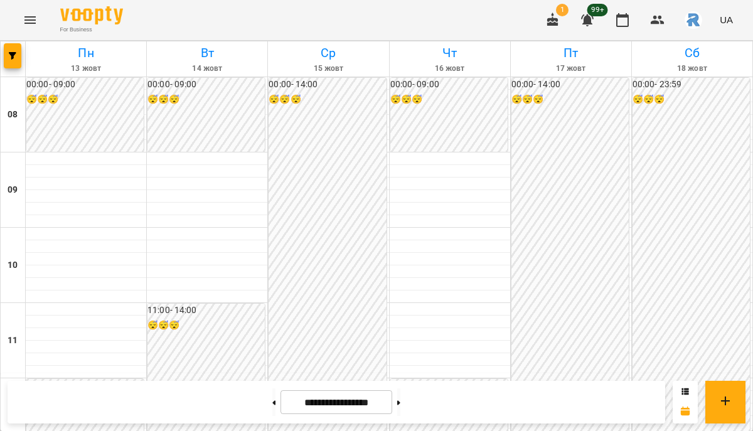
scroll to position [393, 0]
click at [11, 53] on icon "button" at bounding box center [13, 56] width 8 height 8
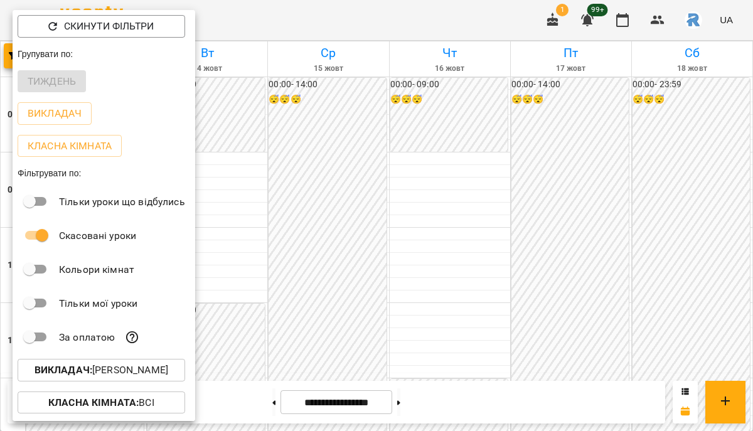
click at [131, 386] on div "Викладач : [PERSON_NAME]" at bounding box center [104, 370] width 183 height 33
click at [121, 360] on div "Викладач : [PERSON_NAME]" at bounding box center [104, 370] width 183 height 33
click at [123, 369] on p "Викладач : [PERSON_NAME]" at bounding box center [102, 370] width 134 height 15
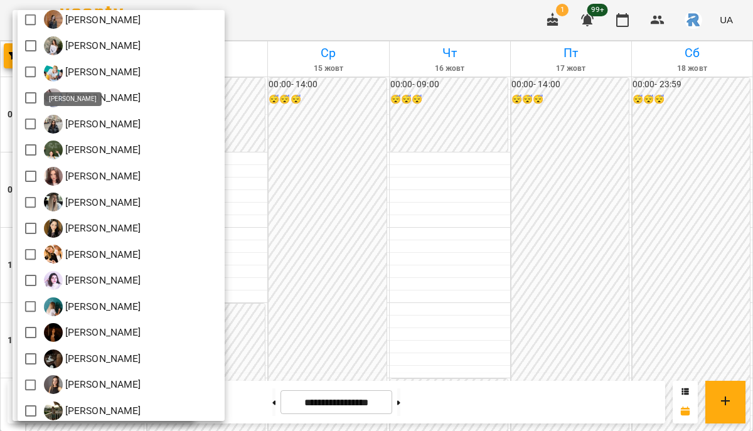
scroll to position [512, 0]
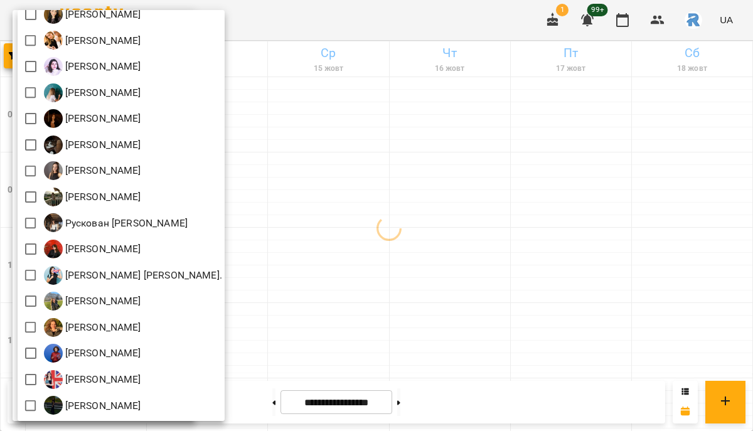
click at [382, 148] on div at bounding box center [376, 215] width 753 height 431
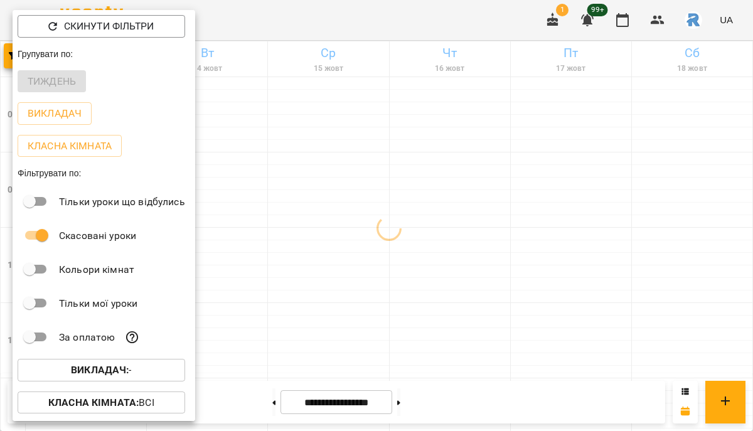
click at [382, 148] on div at bounding box center [376, 215] width 753 height 431
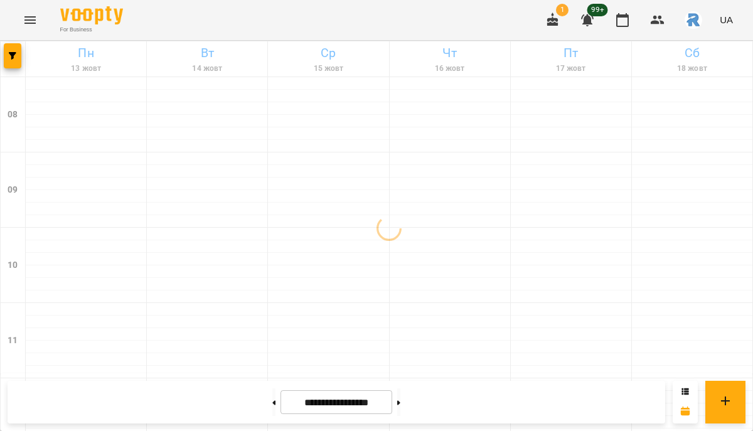
click at [24, 3] on div "For Business 1 99+ UA" at bounding box center [376, 20] width 753 height 40
click at [31, 14] on icon "Menu" at bounding box center [30, 20] width 15 height 15
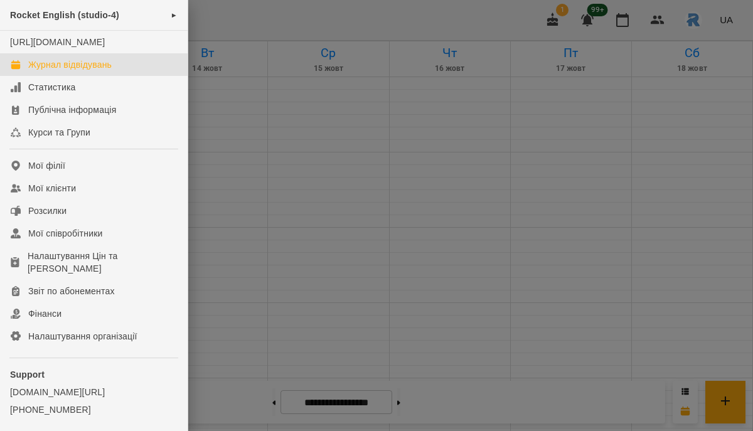
click at [56, 165] on ul "Rocket English (studio-4) ► [URL][DOMAIN_NAME] Журнал відвідувань Статистика Пу…" at bounding box center [94, 238] width 188 height 476
click at [60, 172] on div "Мої філії" at bounding box center [46, 165] width 37 height 13
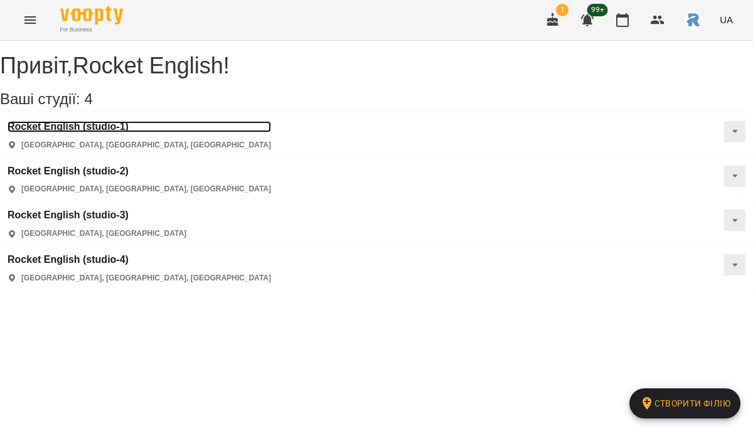
click at [132, 132] on h3 "Rocket English (studio-1)" at bounding box center [140, 126] width 264 height 11
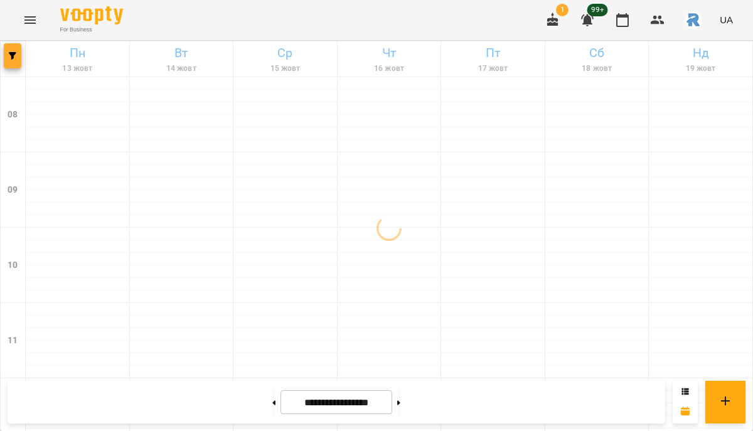
click at [16, 53] on span "button" at bounding box center [13, 56] width 18 height 8
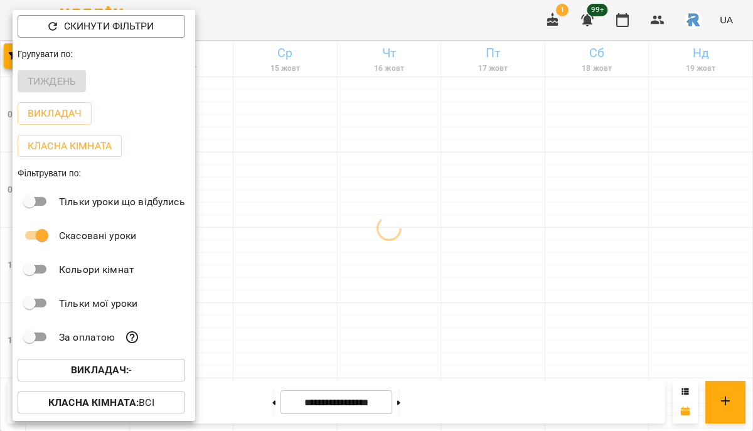
click at [126, 376] on b "Викладач :" at bounding box center [100, 370] width 58 height 12
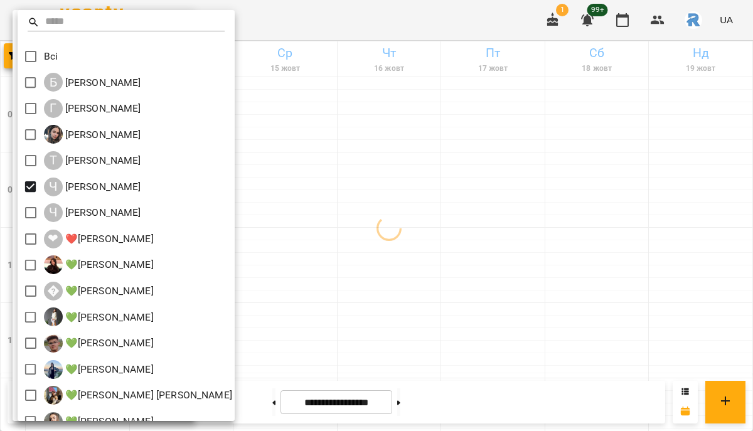
click at [424, 255] on div at bounding box center [376, 215] width 753 height 431
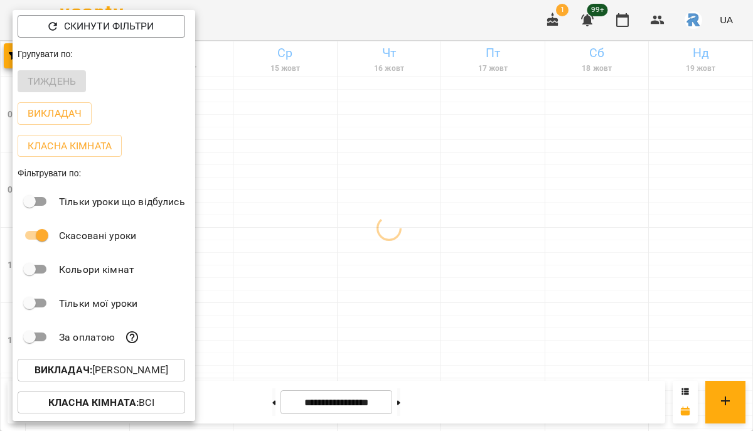
click at [424, 255] on div at bounding box center [376, 215] width 753 height 431
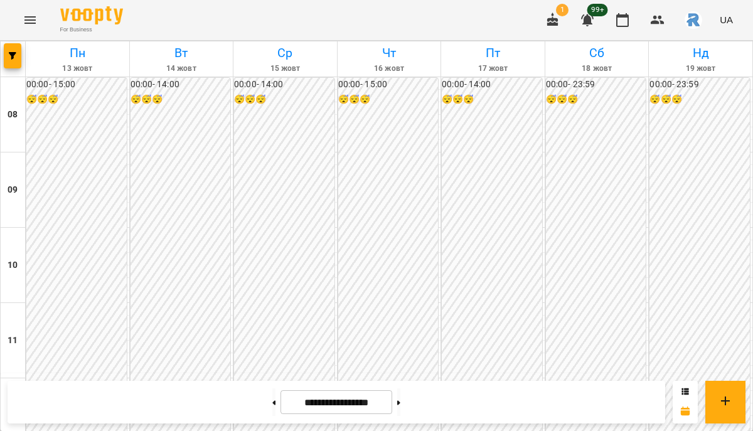
scroll to position [369, 0]
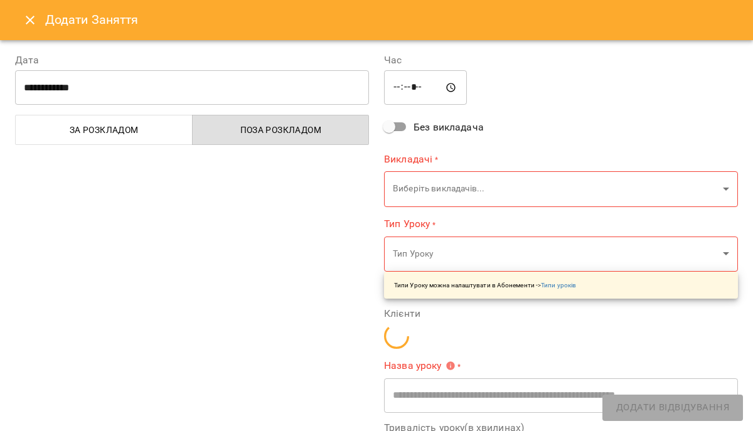
type input "**********"
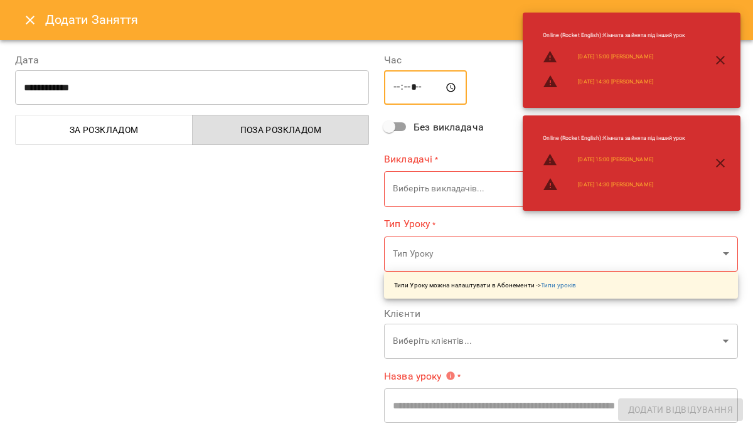
click at [417, 85] on input "*****" at bounding box center [425, 87] width 83 height 35
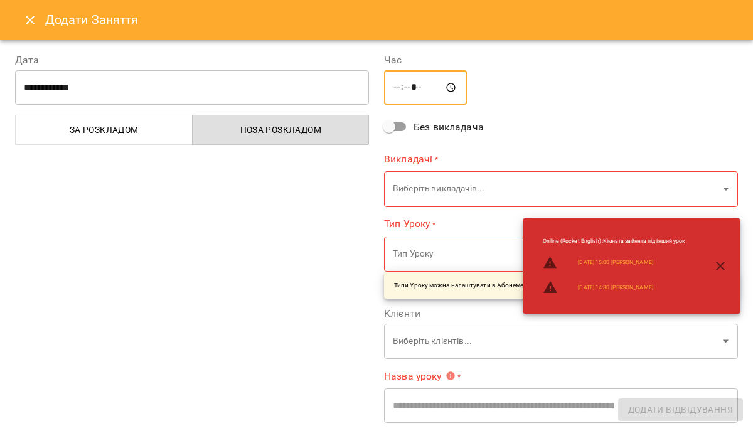
type input "*****"
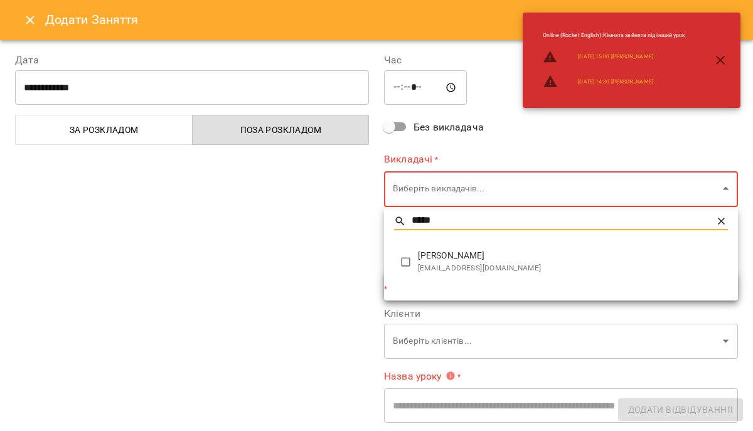
type input "*****"
click at [481, 259] on span "[PERSON_NAME]" at bounding box center [573, 256] width 310 height 13
type input "**********"
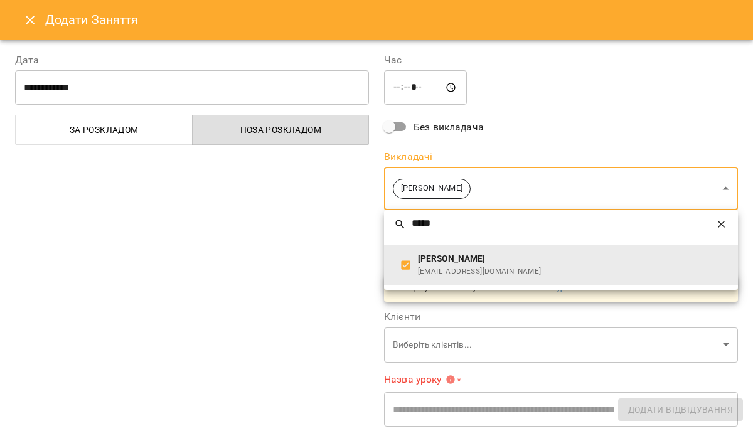
click at [290, 268] on div at bounding box center [376, 215] width 753 height 431
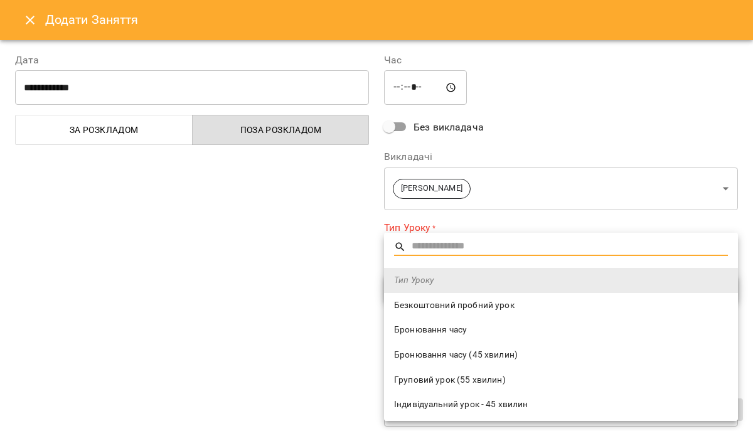
click at [434, 301] on span "Безкоштовний пробний урок" at bounding box center [561, 305] width 334 height 13
type input "**********"
type input "**"
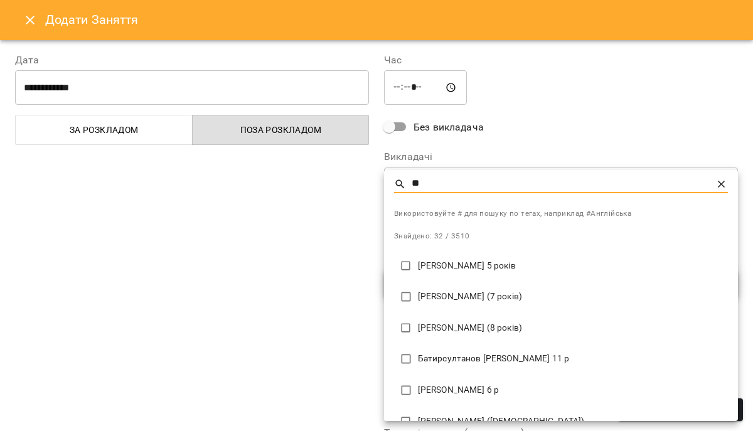
type input "*"
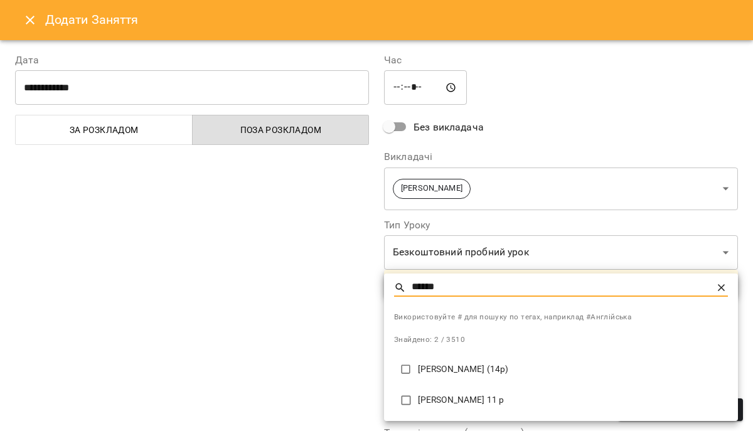
type input "******"
click at [247, 298] on div at bounding box center [376, 215] width 753 height 431
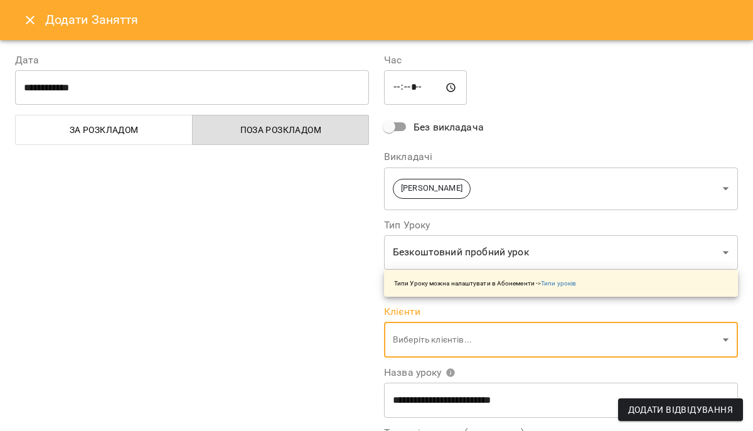
click at [24, 13] on icon "Close" at bounding box center [30, 20] width 15 height 15
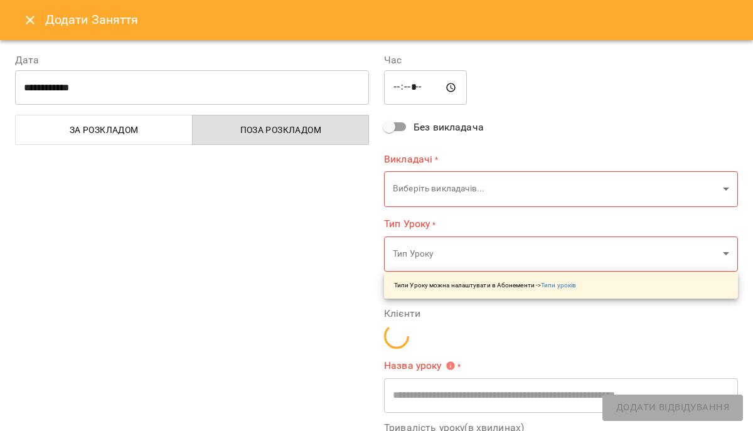
click at [395, 80] on input "*****" at bounding box center [425, 87] width 83 height 35
type input "*****"
type input "**********"
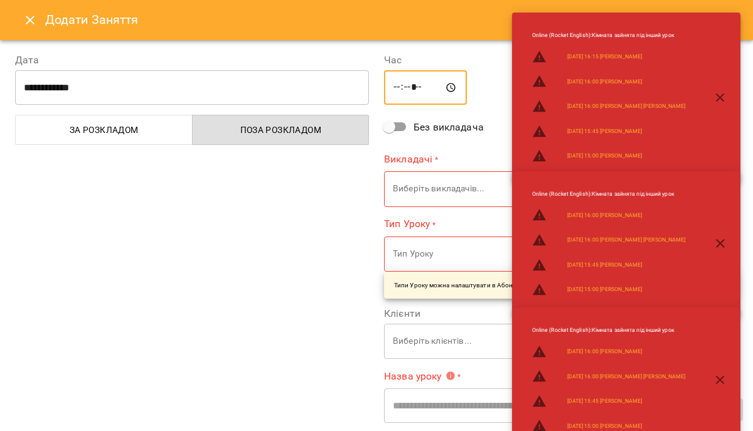
type input "*****"
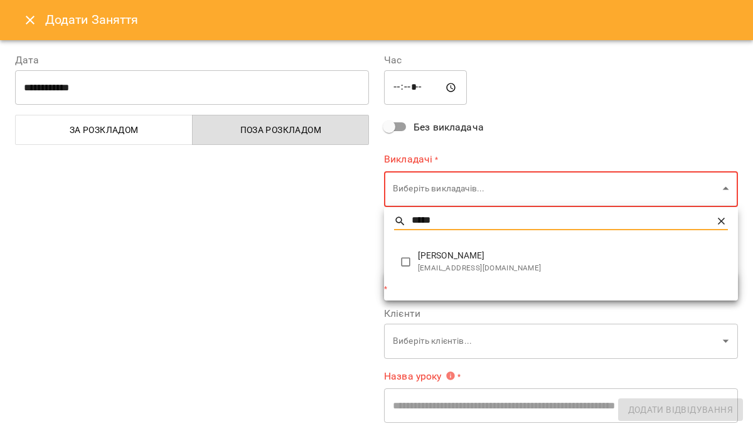
type input "*****"
click at [469, 249] on li "[PERSON_NAME] [EMAIL_ADDRESS][DOMAIN_NAME]" at bounding box center [561, 262] width 354 height 40
type input "**********"
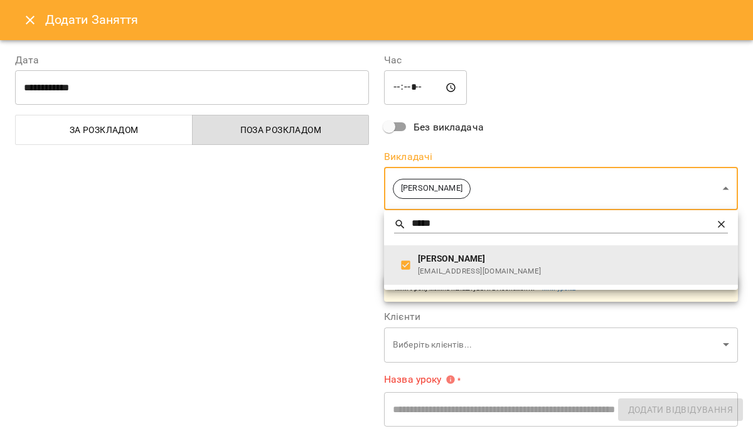
click at [286, 229] on div at bounding box center [376, 215] width 753 height 431
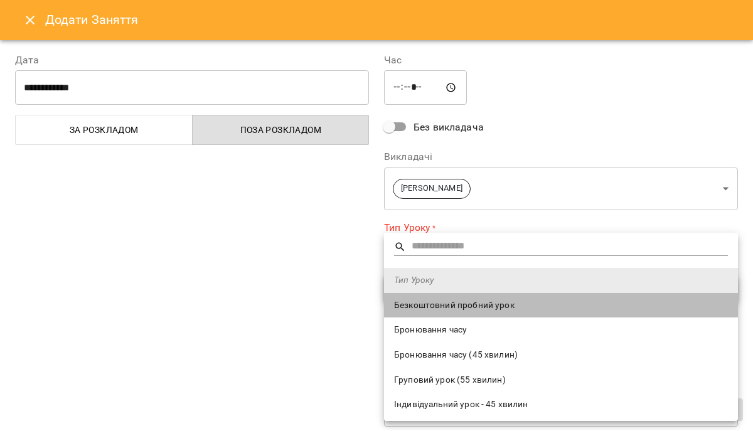
click at [445, 304] on span "Безкоштовний пробний урок" at bounding box center [561, 305] width 334 height 13
type input "**********"
type input "**"
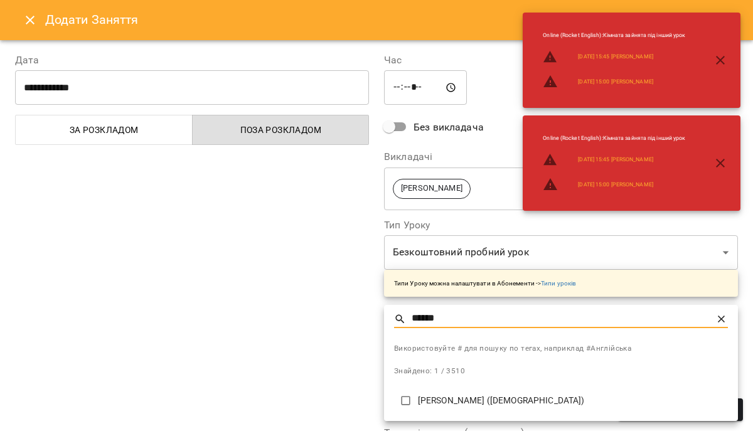
type input "******"
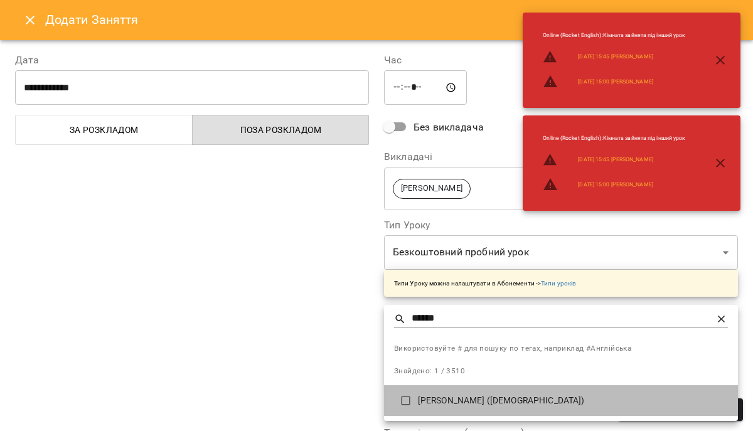
click at [467, 404] on p "[PERSON_NAME] ([DEMOGRAPHIC_DATA])" at bounding box center [573, 401] width 310 height 13
type input "**********"
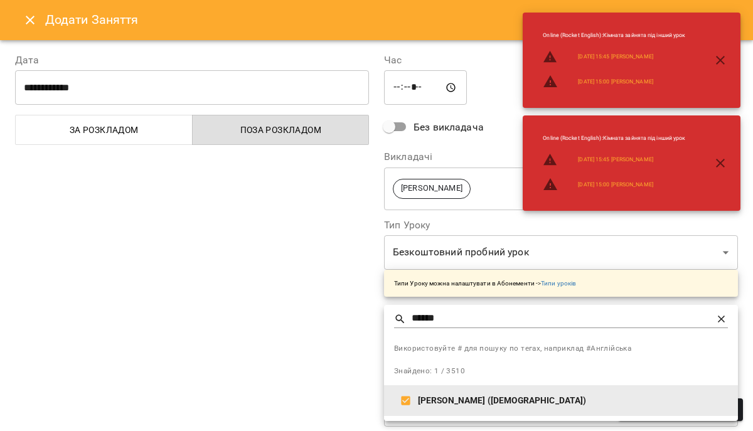
click at [333, 360] on div at bounding box center [376, 215] width 753 height 431
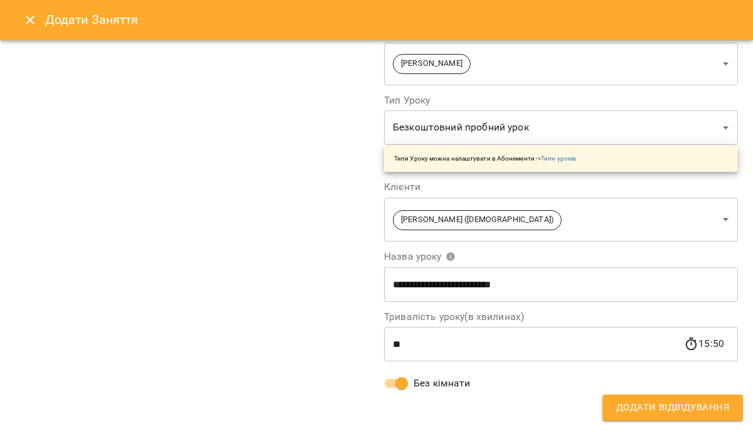
scroll to position [0, 0]
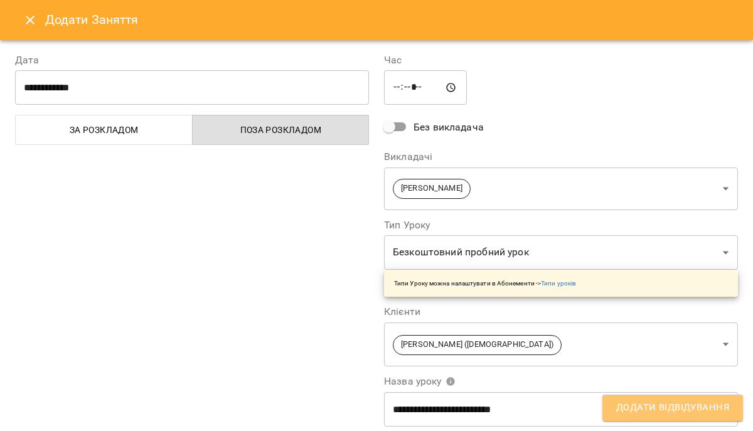
click at [648, 405] on span "Додати Відвідування" at bounding box center [672, 408] width 113 height 16
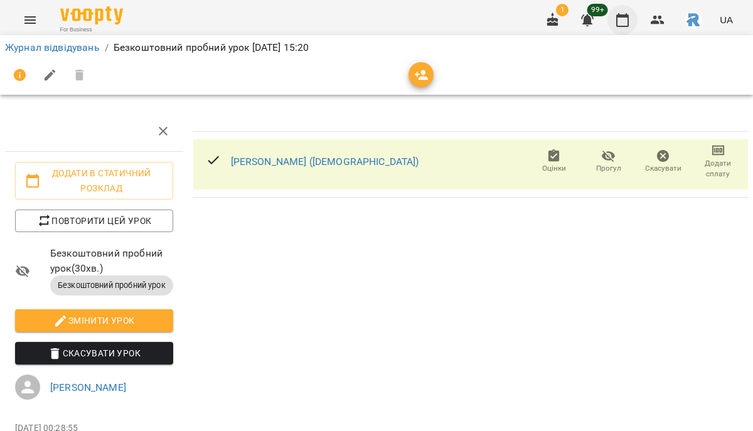
click at [623, 11] on button "button" at bounding box center [623, 20] width 30 height 30
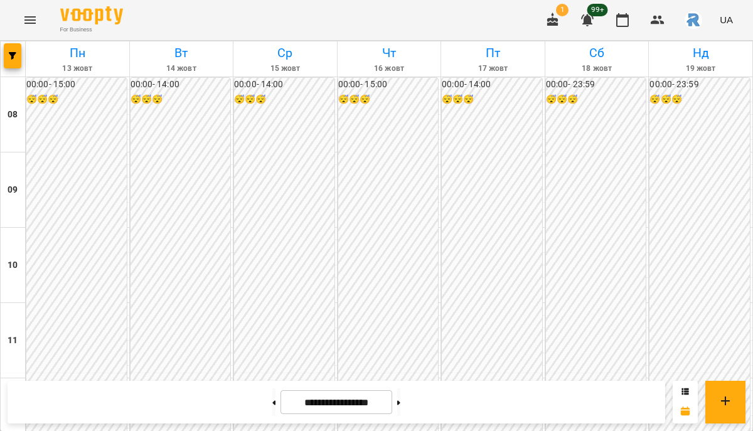
scroll to position [320, 0]
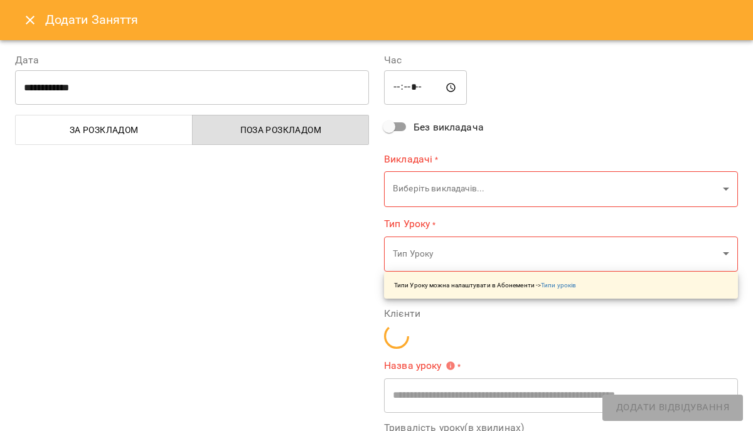
type input "**********"
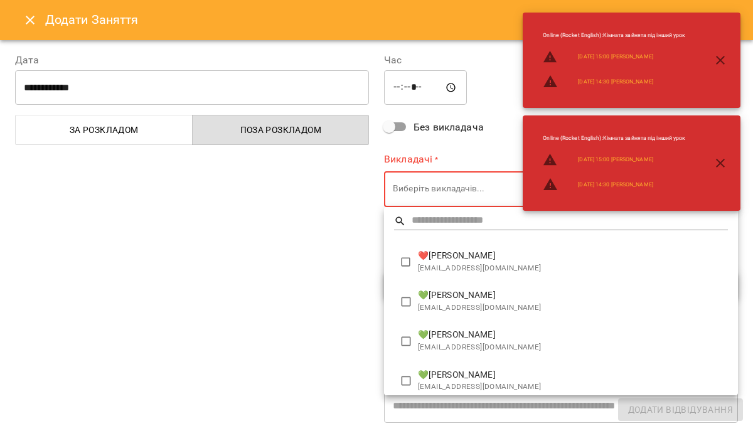
click at [345, 229] on div at bounding box center [376, 215] width 753 height 431
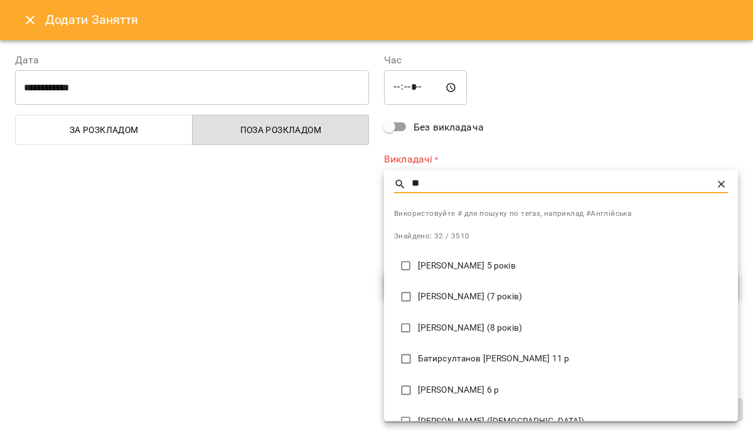
type input "*"
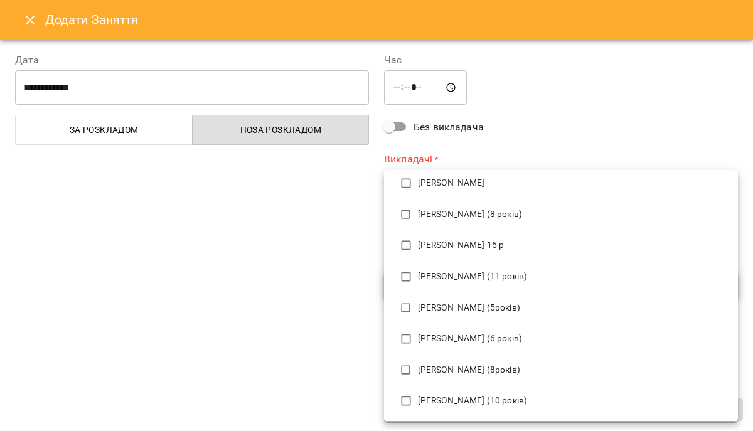
scroll to position [395, 0]
type input "****"
click at [493, 372] on p "[PERSON_NAME] (8років)" at bounding box center [573, 369] width 310 height 13
type input "**********"
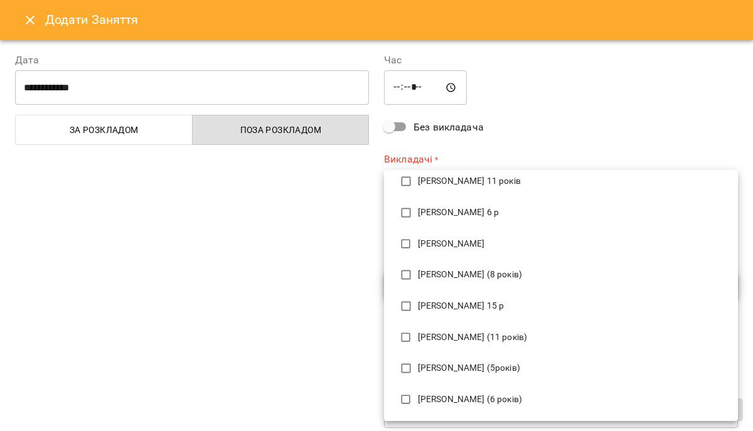
scroll to position [0, 0]
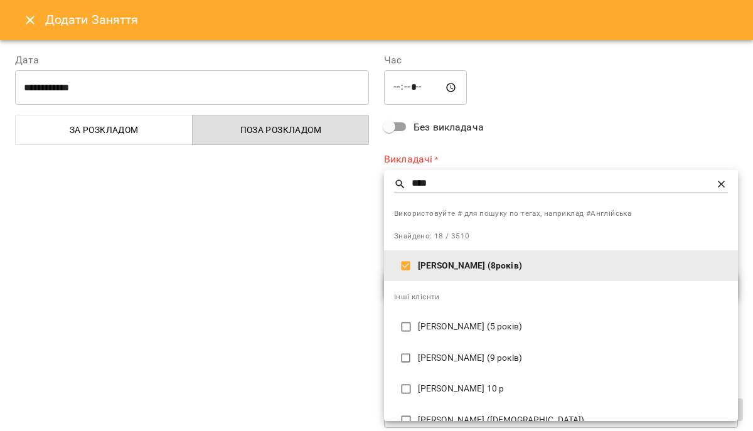
click at [508, 127] on div at bounding box center [376, 215] width 753 height 431
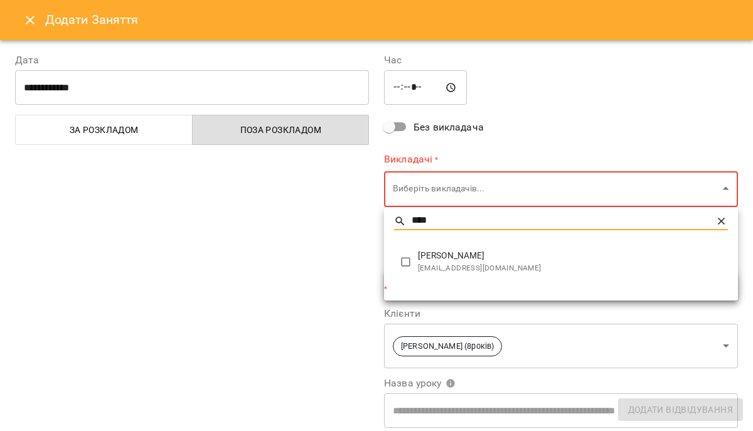
type input "****"
click at [474, 279] on li "[PERSON_NAME] [EMAIL_ADDRESS][DOMAIN_NAME]" at bounding box center [561, 262] width 354 height 40
type input "**********"
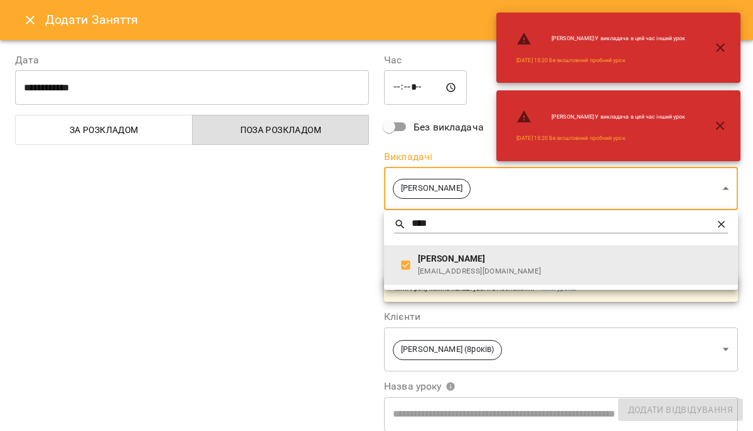
click at [323, 254] on div at bounding box center [376, 215] width 753 height 431
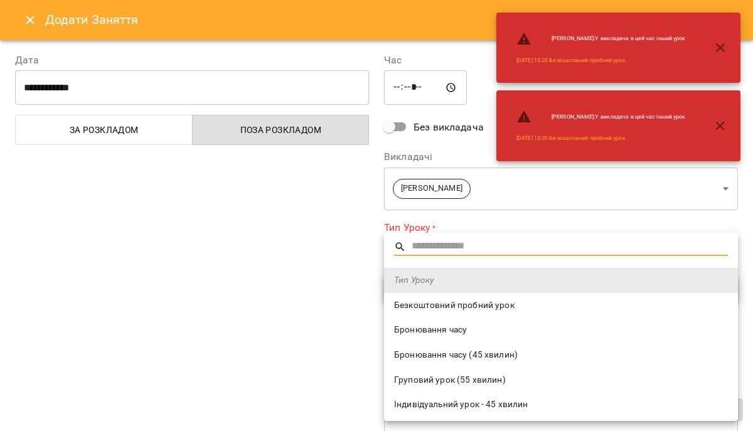
click at [441, 300] on span "Безкоштовний пробний урок" at bounding box center [561, 305] width 334 height 13
type input "**********"
type input "**"
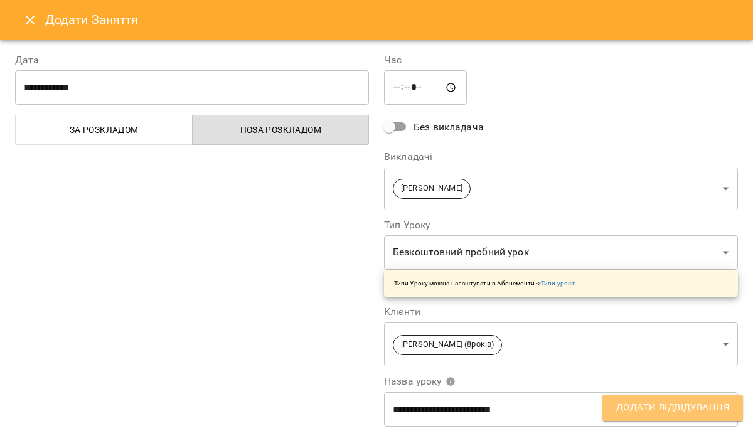
click at [654, 402] on span "Додати Відвідування" at bounding box center [672, 408] width 113 height 16
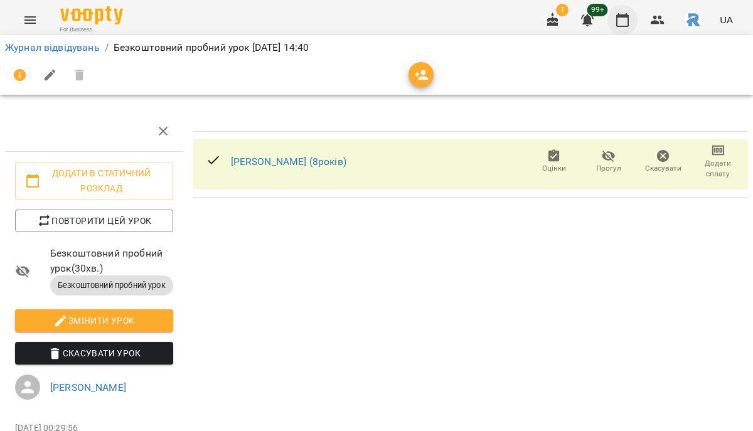
click at [616, 14] on icon "button" at bounding box center [622, 20] width 15 height 15
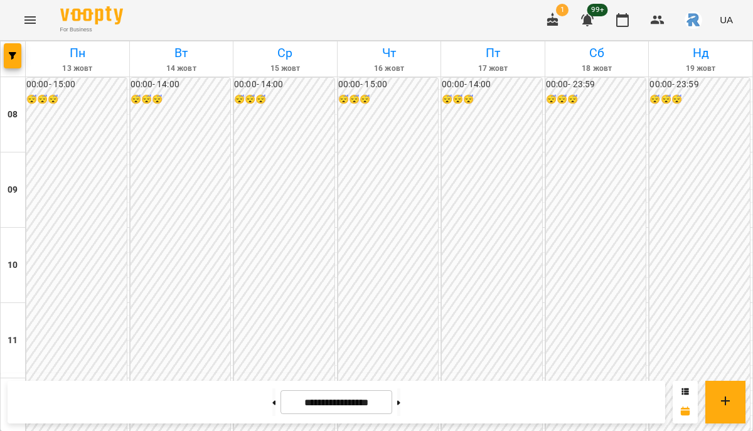
scroll to position [426, 0]
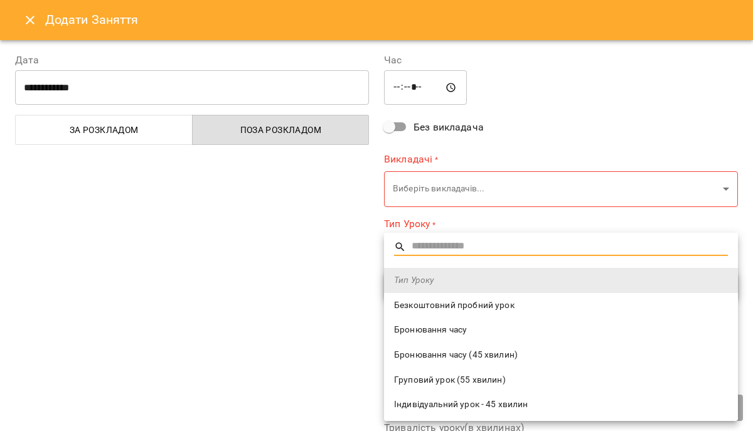
type input "**********"
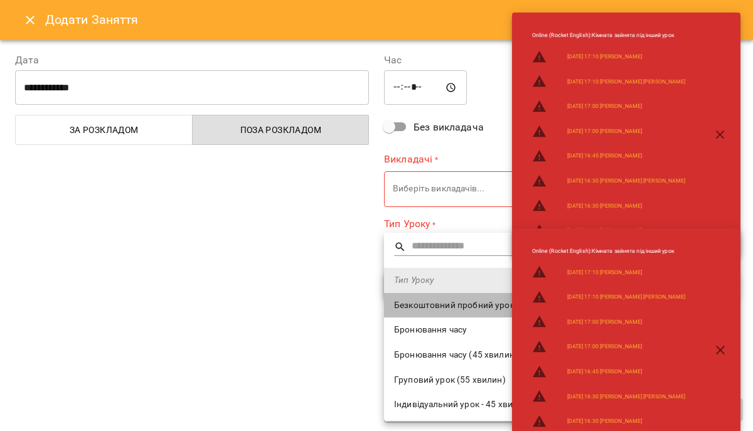
click at [417, 303] on span "Безкоштовний пробний урок" at bounding box center [561, 305] width 334 height 13
type input "**********"
type input "**"
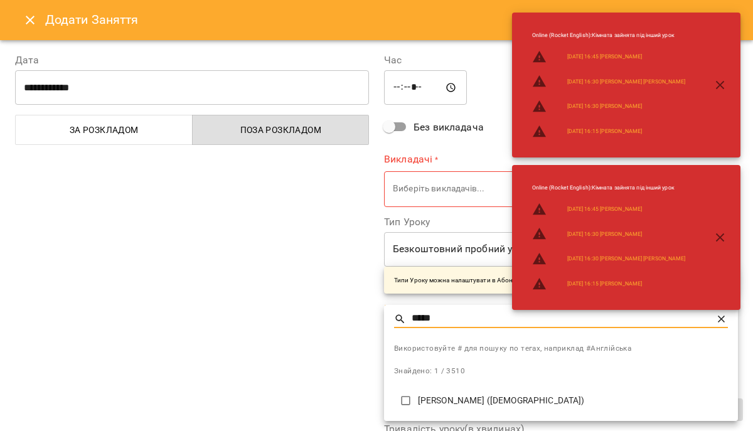
type input "*****"
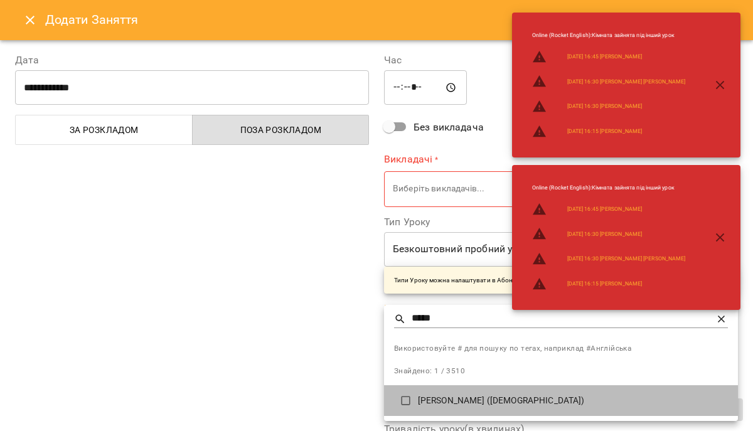
click at [433, 412] on li "[PERSON_NAME] ([DEMOGRAPHIC_DATA])" at bounding box center [561, 400] width 354 height 31
type input "**********"
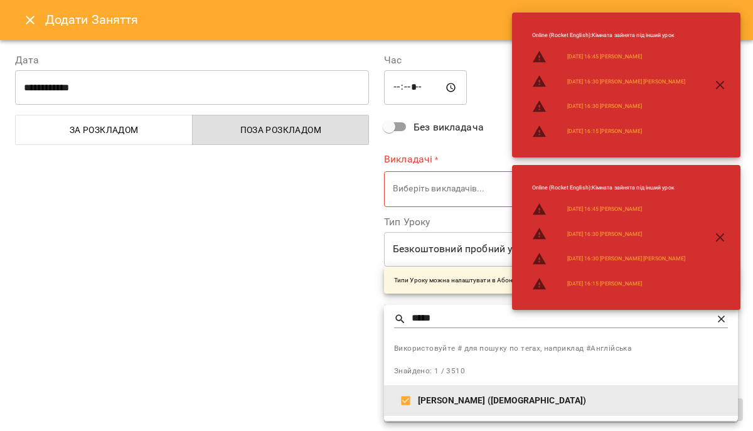
click at [435, 212] on div at bounding box center [376, 215] width 753 height 431
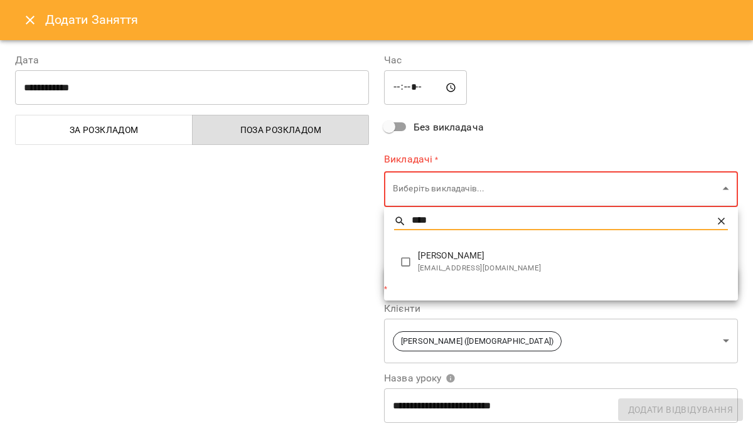
type input "****"
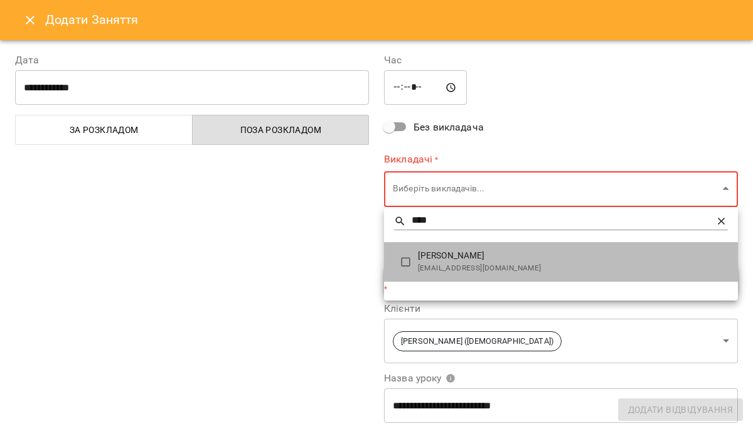
click at [453, 260] on span "[PERSON_NAME]" at bounding box center [573, 256] width 310 height 13
type input "**********"
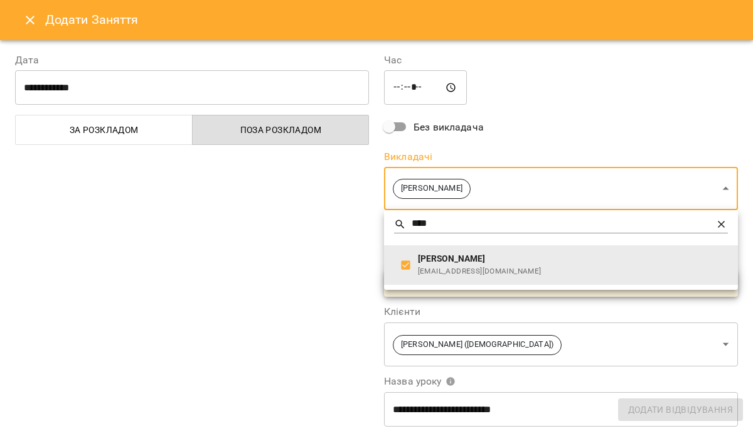
click at [529, 114] on div at bounding box center [376, 215] width 753 height 431
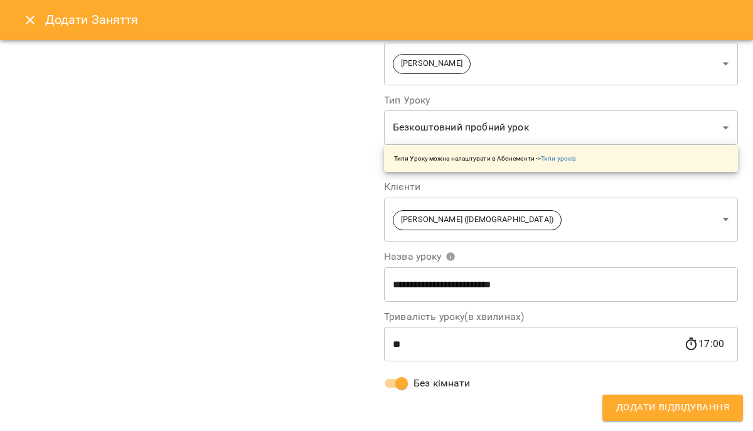
scroll to position [125, 0]
click at [638, 420] on button "Додати Відвідування" at bounding box center [673, 408] width 141 height 26
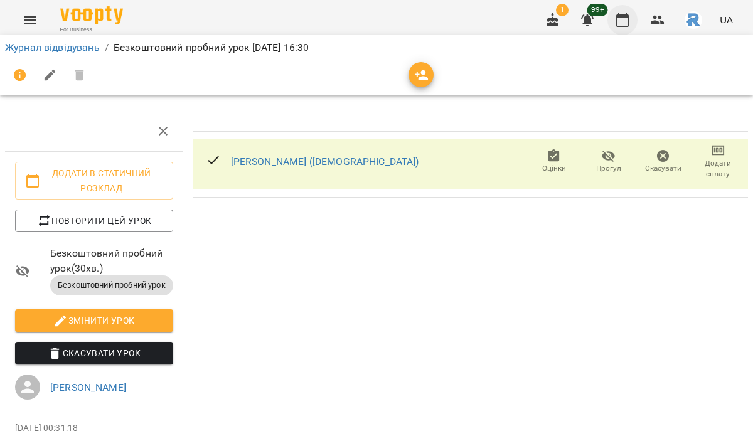
click at [615, 18] on icon "button" at bounding box center [622, 20] width 15 height 15
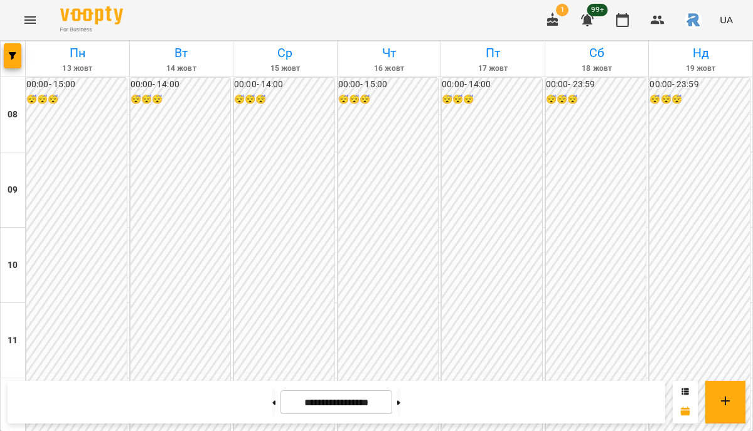
scroll to position [298, 0]
click at [9, 62] on button "button" at bounding box center [13, 55] width 18 height 25
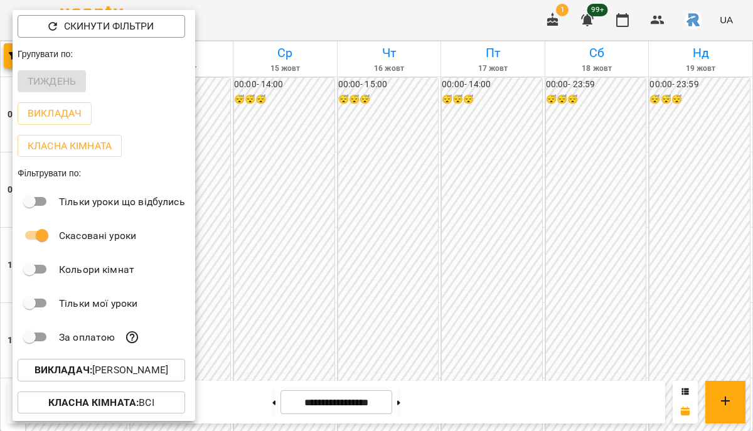
click at [139, 367] on p "Викладач : [PERSON_NAME]" at bounding box center [102, 370] width 134 height 15
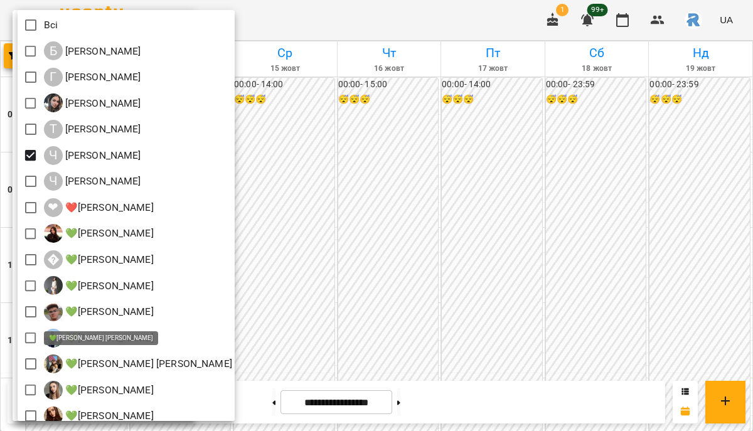
scroll to position [32, 0]
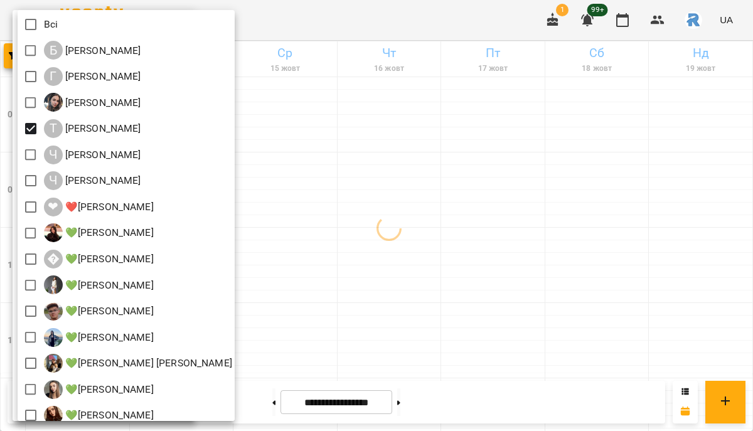
click at [367, 254] on div at bounding box center [376, 215] width 753 height 431
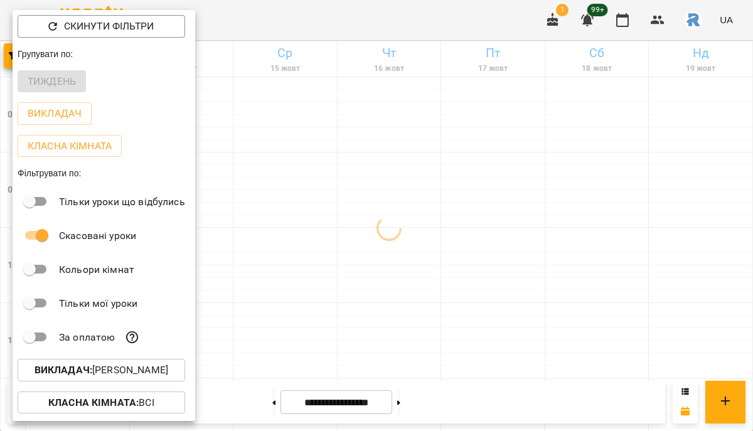
click at [367, 254] on div at bounding box center [376, 215] width 753 height 431
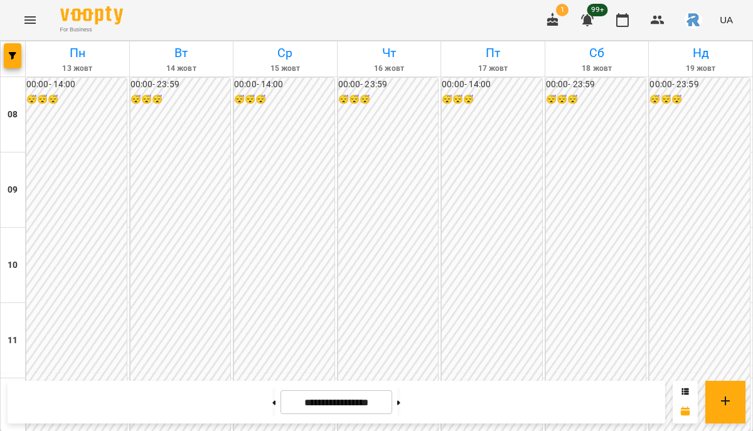
scroll to position [378, 0]
click at [21, 43] on div at bounding box center [13, 58] width 25 height 35
click at [14, 52] on icon "button" at bounding box center [13, 56] width 8 height 8
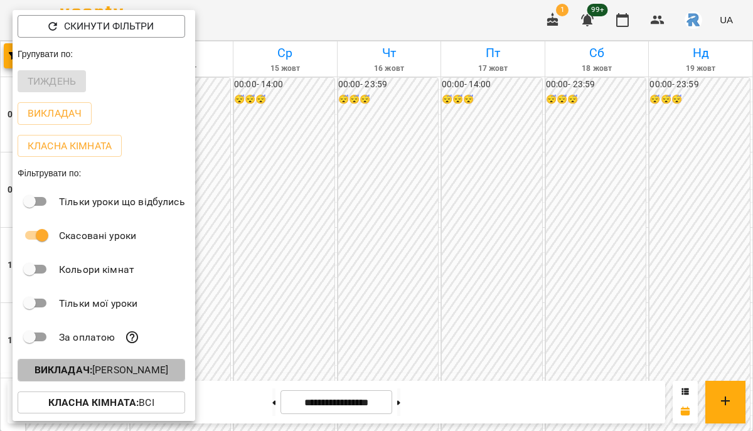
click at [138, 367] on p "Викладач : [PERSON_NAME]" at bounding box center [102, 370] width 134 height 15
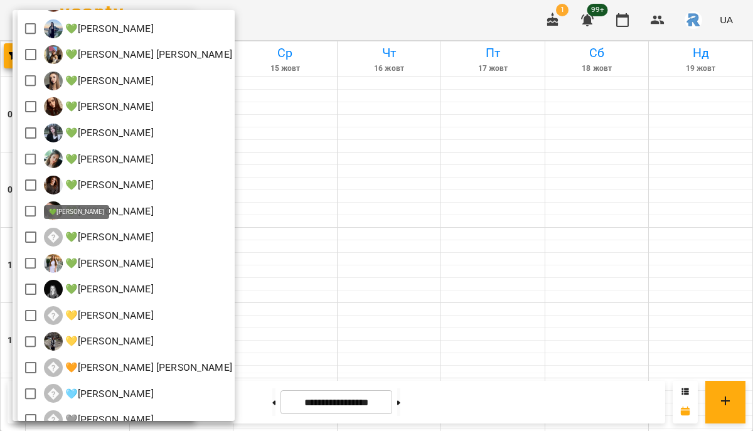
scroll to position [355, 0]
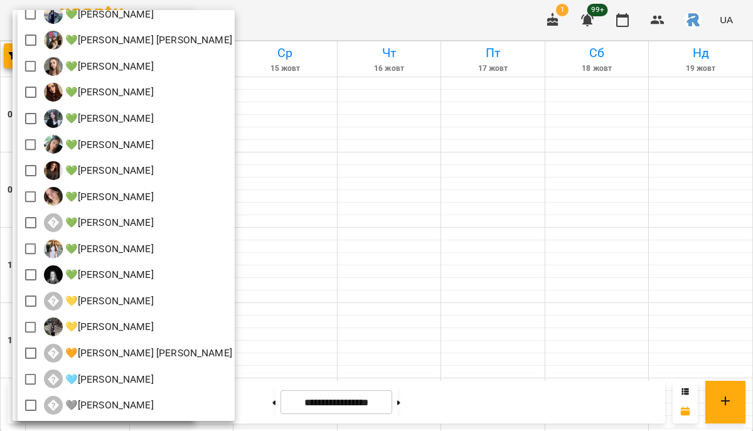
click at [346, 232] on div at bounding box center [376, 215] width 753 height 431
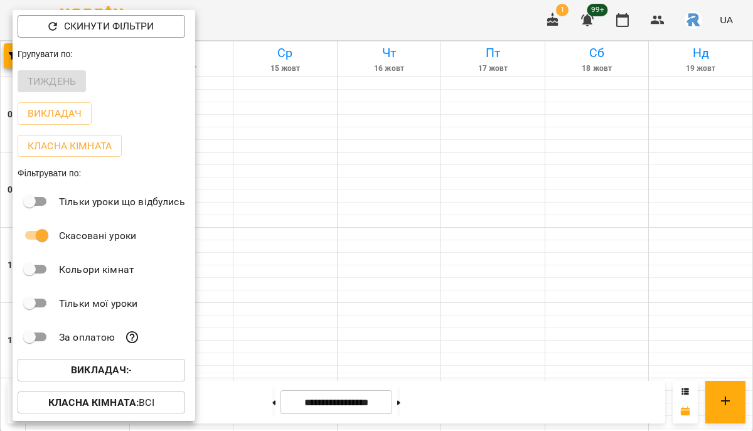
click at [346, 232] on div at bounding box center [376, 215] width 753 height 431
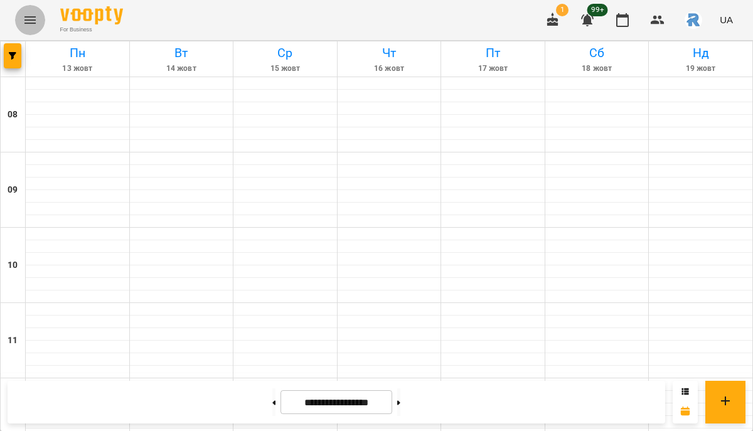
click at [27, 30] on button "Menu" at bounding box center [30, 20] width 30 height 30
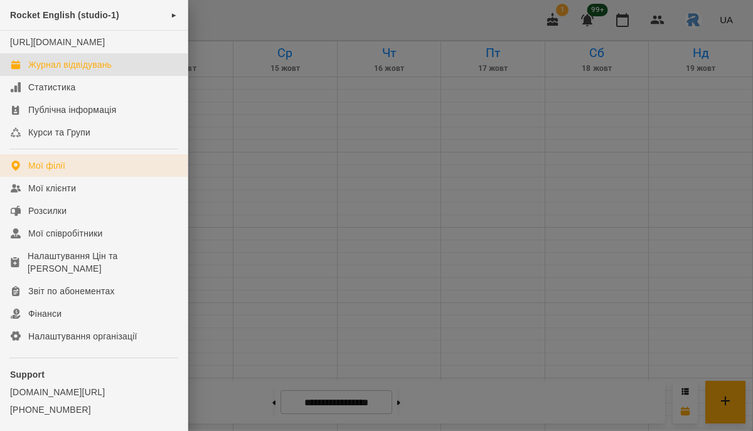
click at [62, 168] on link "Мої філії" at bounding box center [94, 165] width 188 height 23
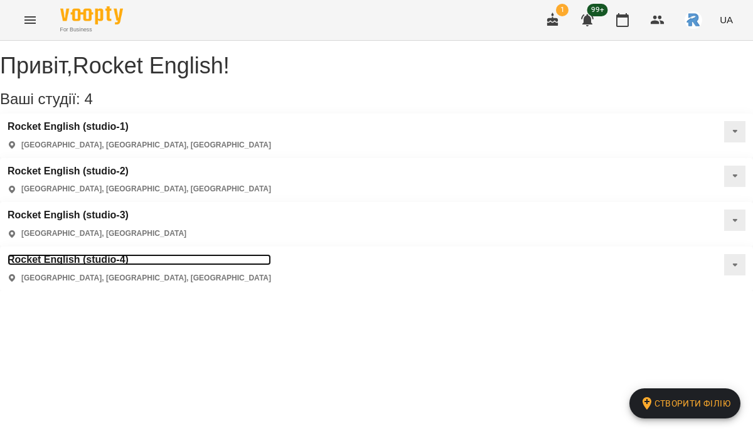
click at [271, 254] on h3 "Rocket English (studio-4)" at bounding box center [140, 259] width 264 height 11
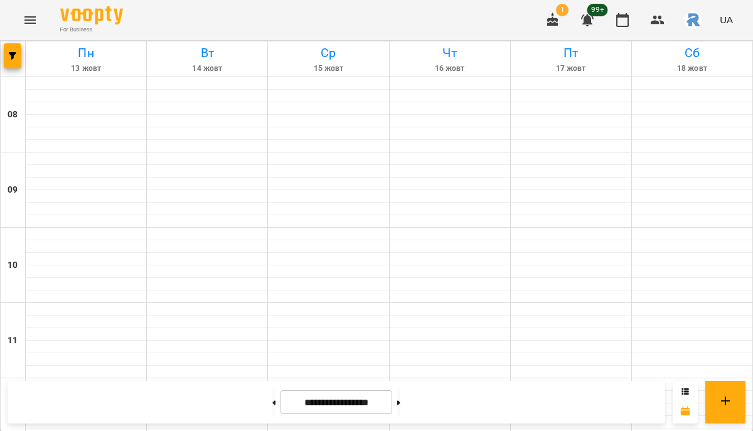
click at [16, 69] on div at bounding box center [13, 58] width 25 height 35
click at [13, 58] on icon "button" at bounding box center [13, 56] width 8 height 8
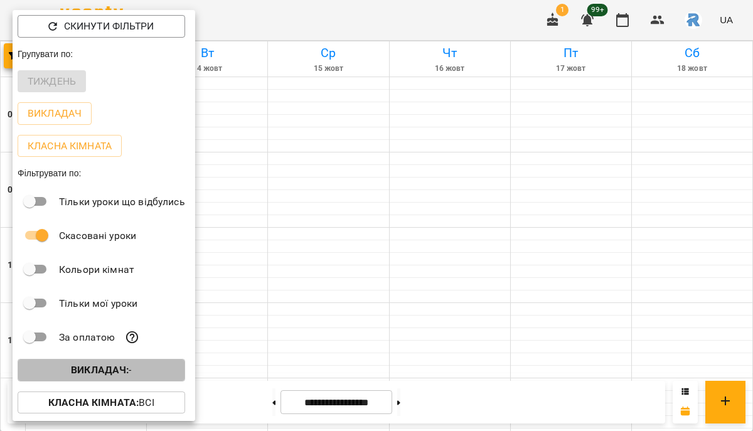
click at [102, 370] on b "Викладач :" at bounding box center [100, 370] width 58 height 12
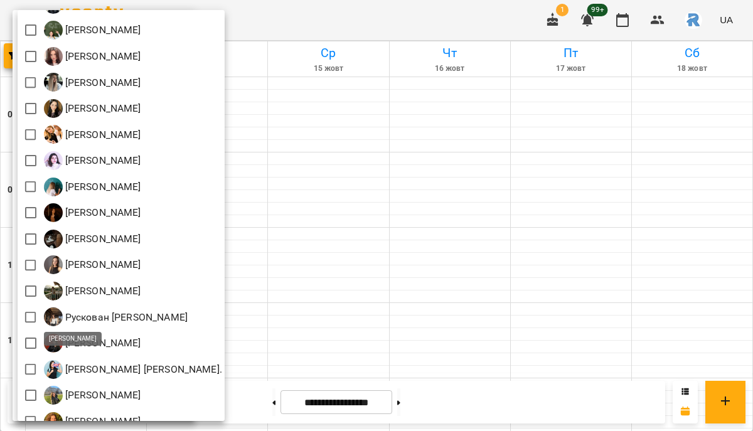
scroll to position [512, 0]
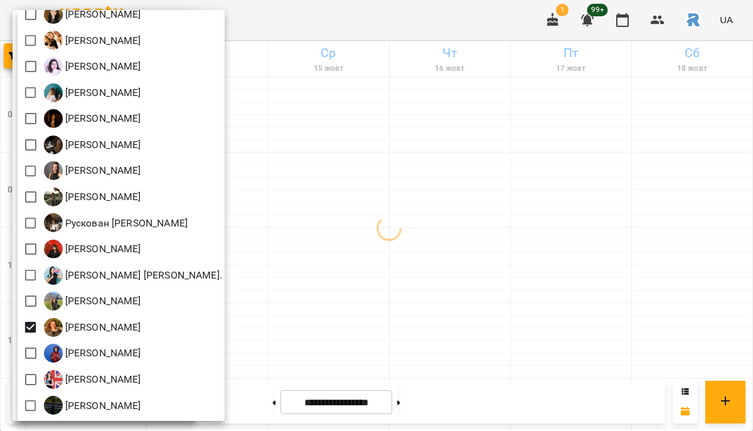
click at [476, 309] on div at bounding box center [376, 215] width 753 height 431
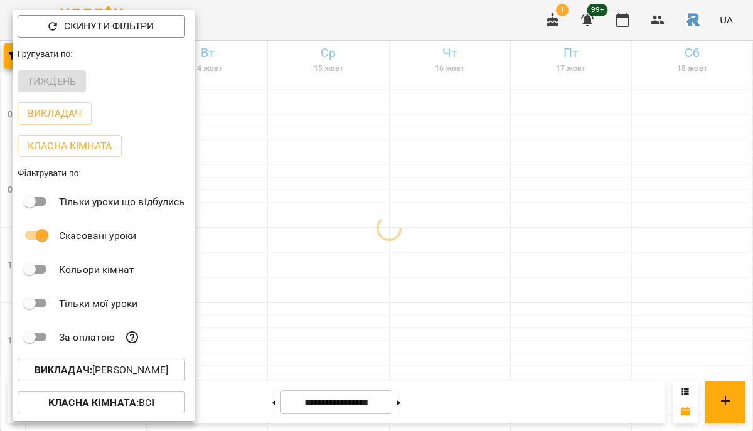
click at [476, 309] on div at bounding box center [376, 215] width 753 height 431
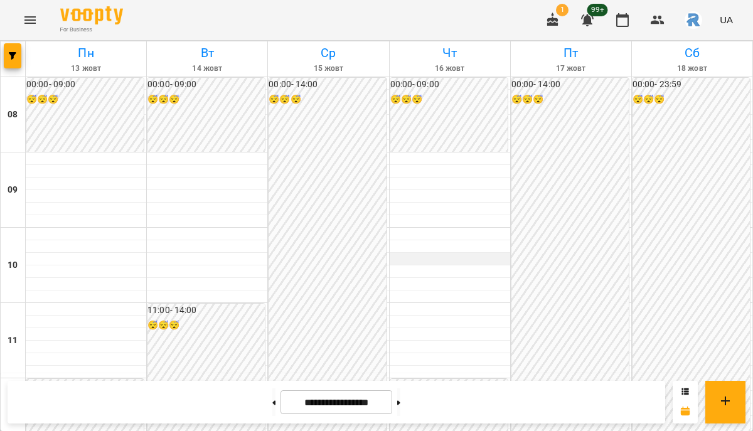
scroll to position [453, 0]
click at [6, 59] on span "button" at bounding box center [13, 56] width 18 height 8
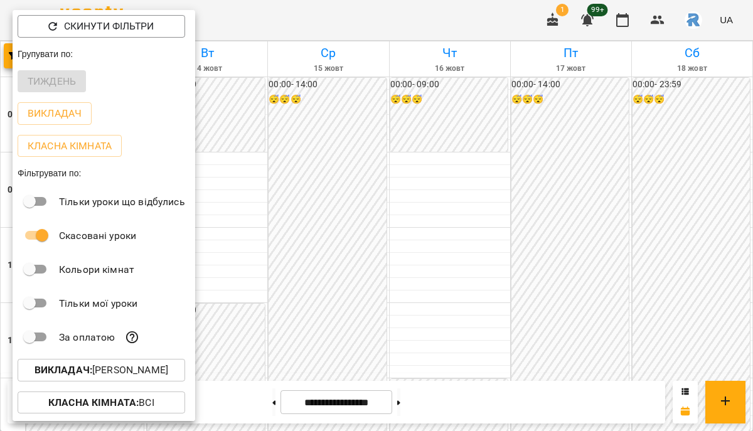
click at [143, 372] on p "Викладач : [PERSON_NAME]" at bounding box center [102, 370] width 134 height 15
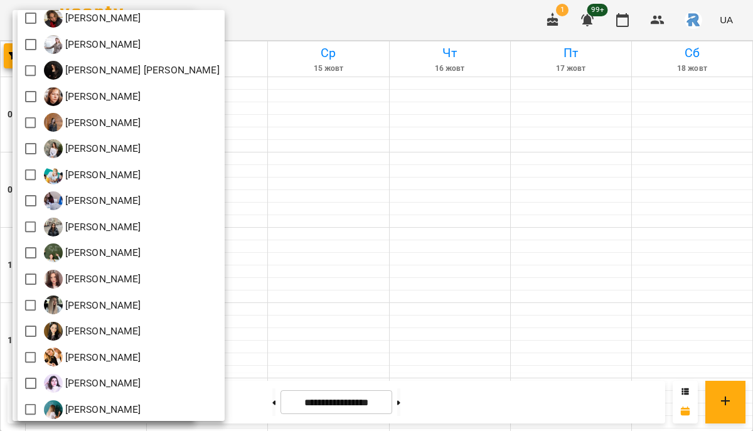
scroll to position [191, 0]
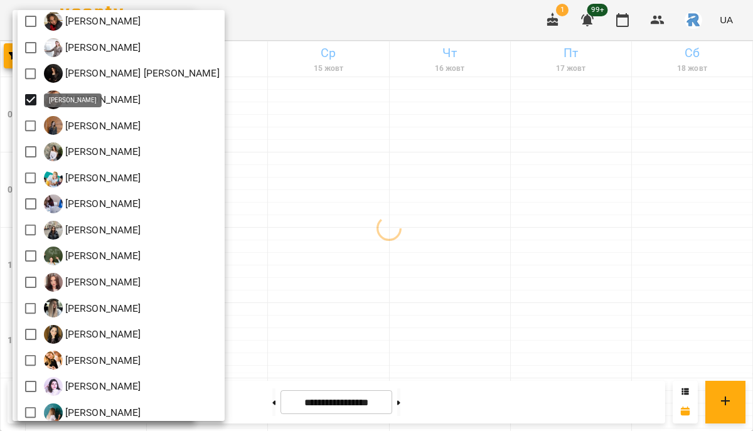
click at [424, 257] on div at bounding box center [376, 215] width 753 height 431
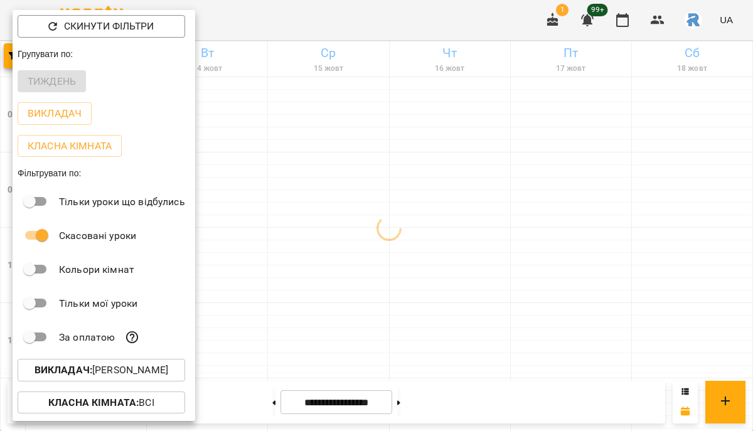
click at [424, 259] on div at bounding box center [376, 215] width 753 height 431
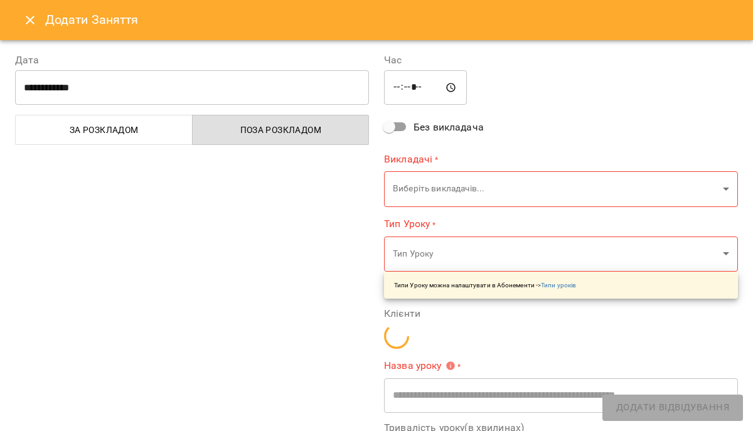
type input "**********"
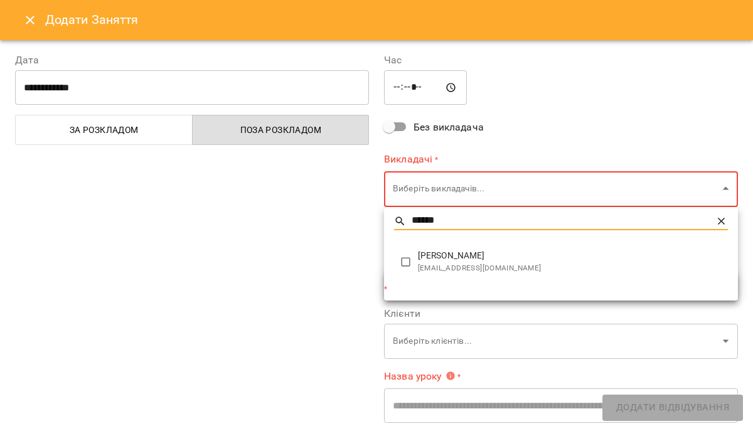
type input "******"
click at [428, 256] on span "[PERSON_NAME]" at bounding box center [573, 256] width 310 height 13
type input "**********"
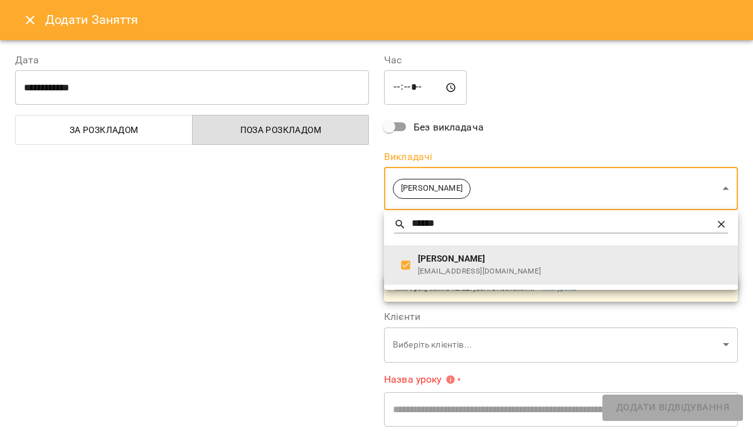
click at [337, 230] on div at bounding box center [376, 215] width 753 height 431
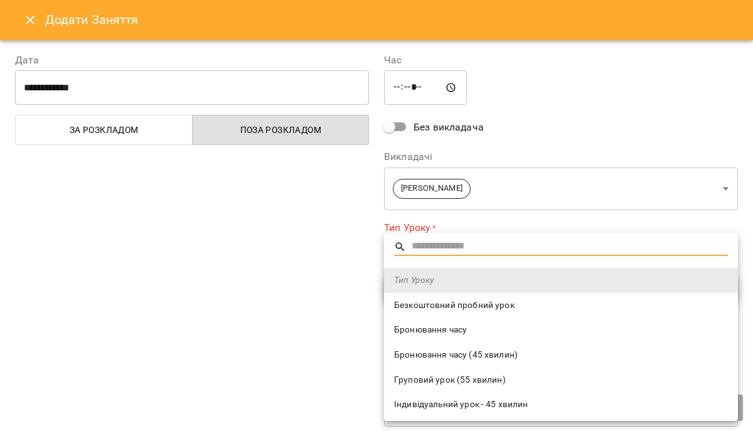
click at [424, 309] on span "Безкоштовний пробний урок" at bounding box center [561, 305] width 334 height 13
type input "**********"
type input "**"
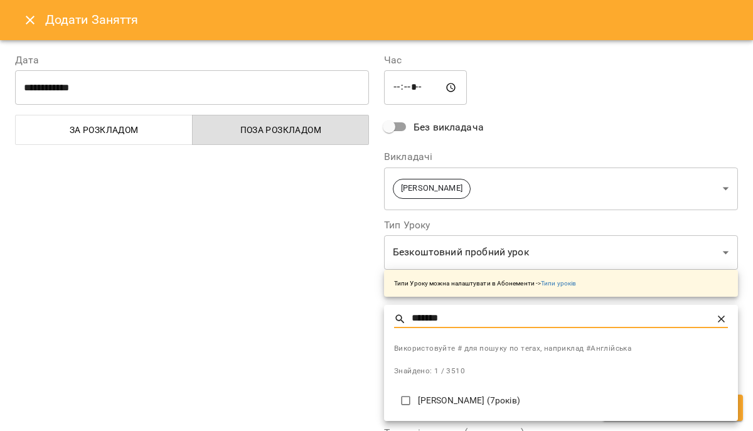
type input "*******"
click at [443, 393] on li "[PERSON_NAME] (7років)" at bounding box center [561, 400] width 354 height 31
type input "**********"
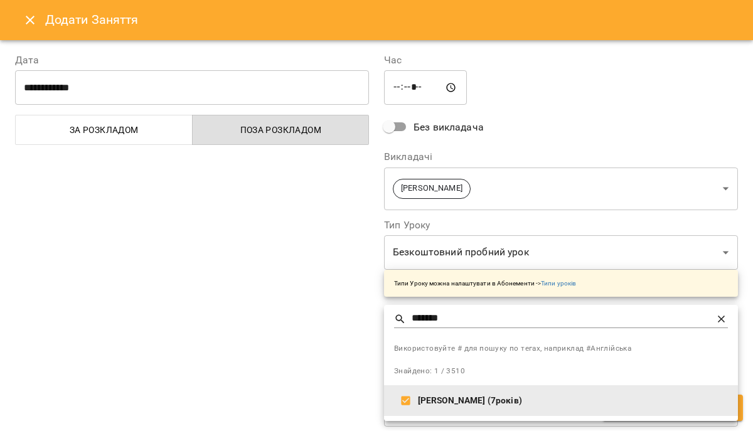
click at [362, 340] on div at bounding box center [376, 215] width 753 height 431
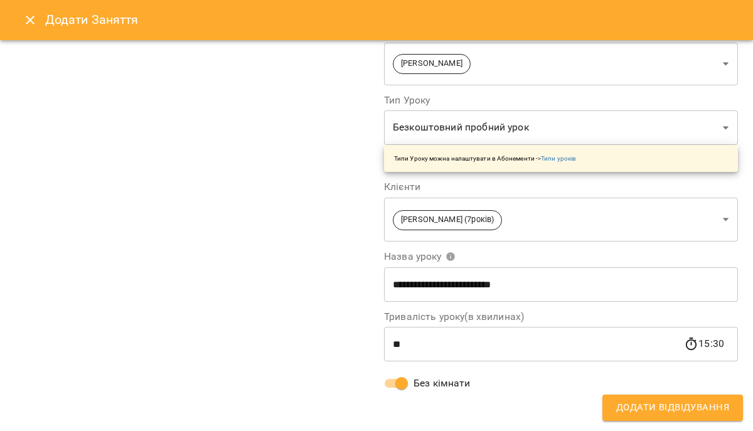
scroll to position [0, 0]
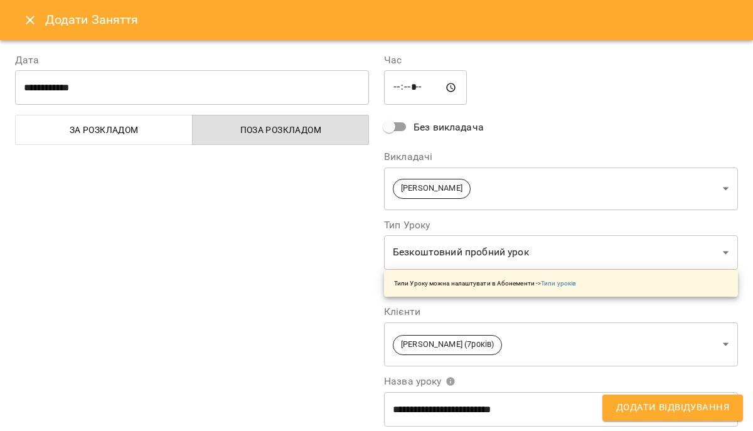
click at [639, 410] on span "Додати Відвідування" at bounding box center [672, 408] width 113 height 16
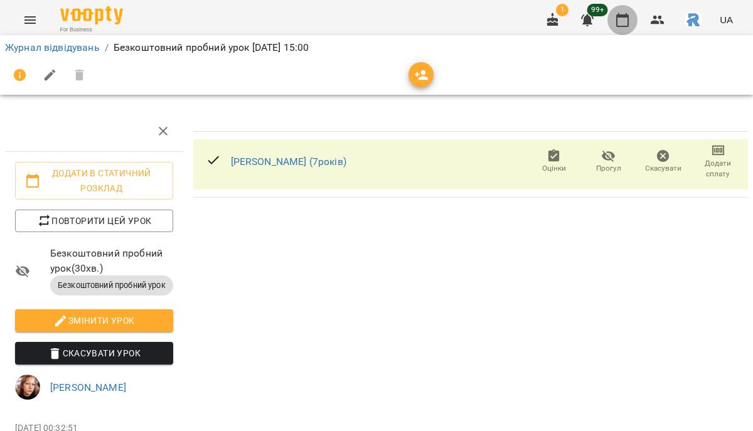
click at [625, 17] on icon "button" at bounding box center [622, 20] width 13 height 14
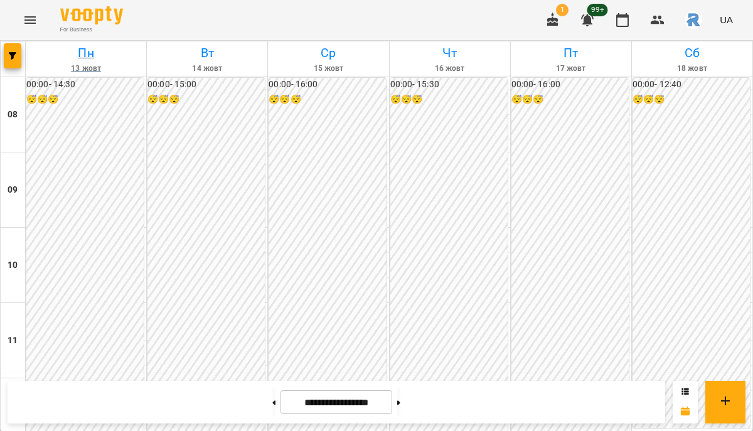
scroll to position [417, 0]
click at [14, 51] on button "button" at bounding box center [13, 55] width 18 height 25
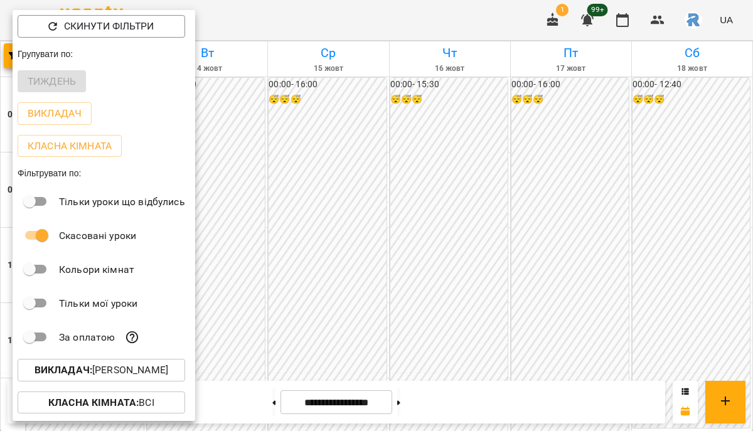
click at [136, 361] on div "Викладач : [PERSON_NAME]" at bounding box center [104, 370] width 183 height 33
click at [137, 366] on p "Викладач : [PERSON_NAME]" at bounding box center [102, 370] width 134 height 15
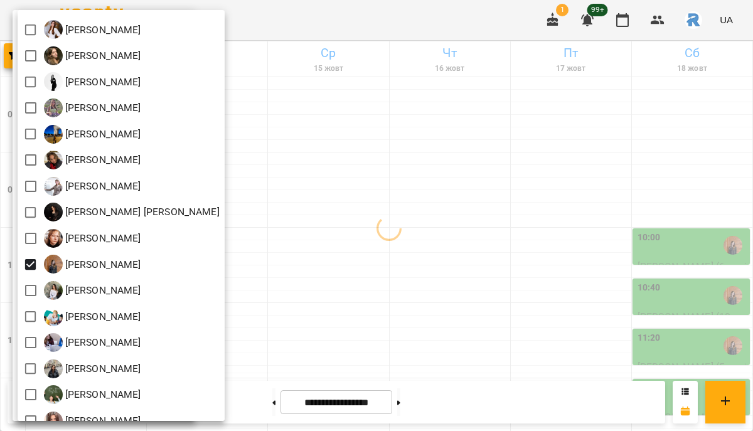
scroll to position [58, 0]
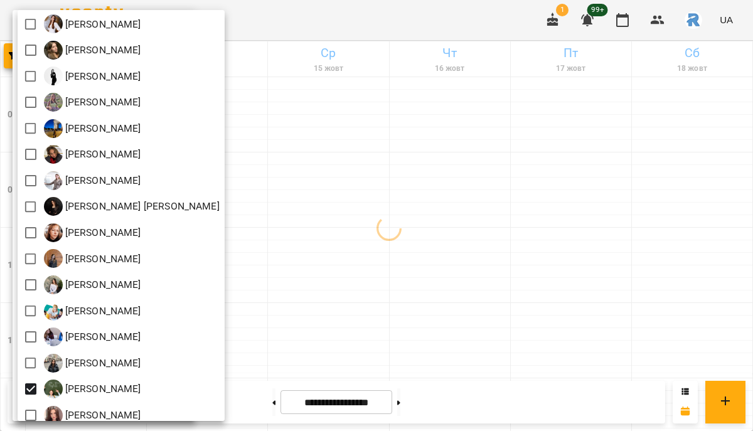
click at [500, 304] on div at bounding box center [376, 215] width 753 height 431
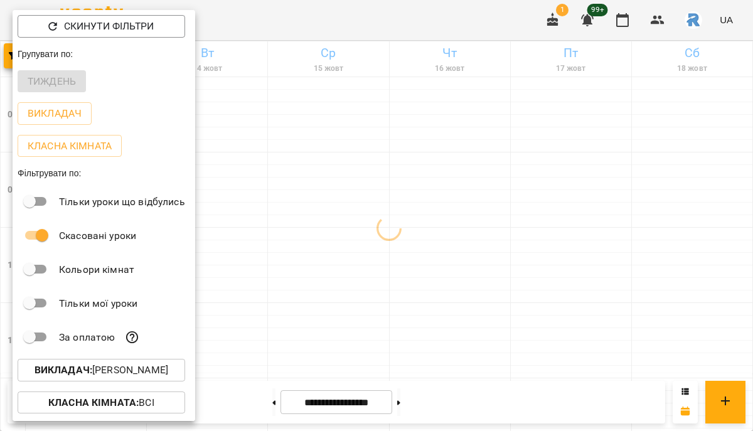
click at [500, 304] on div at bounding box center [376, 215] width 753 height 431
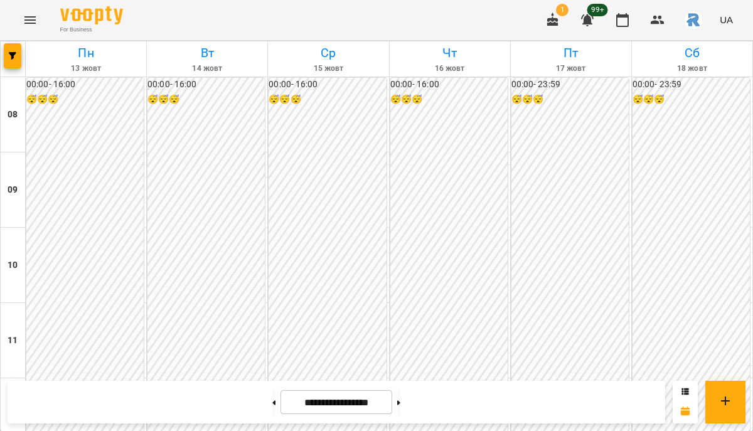
scroll to position [675, 0]
click at [13, 62] on button "button" at bounding box center [13, 55] width 18 height 25
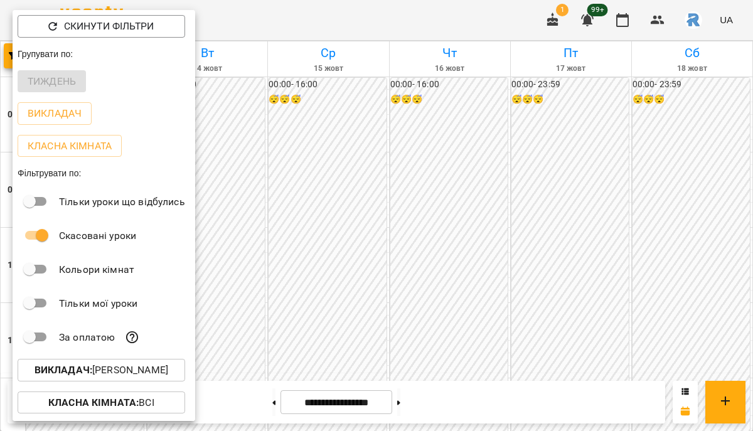
click at [168, 375] on p "Викладач : [PERSON_NAME]" at bounding box center [102, 370] width 134 height 15
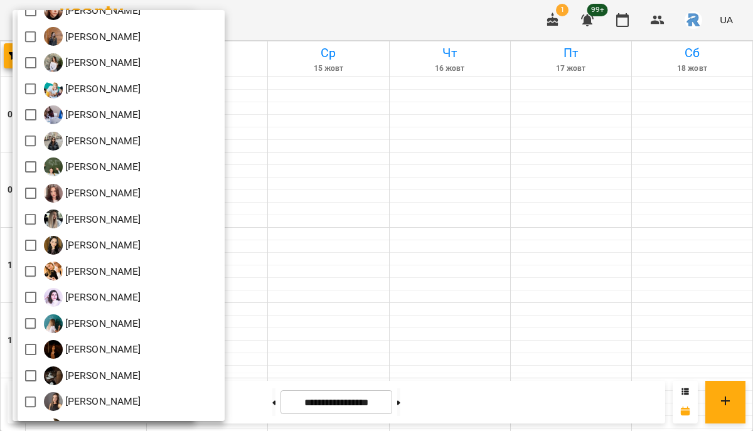
scroll to position [284, 0]
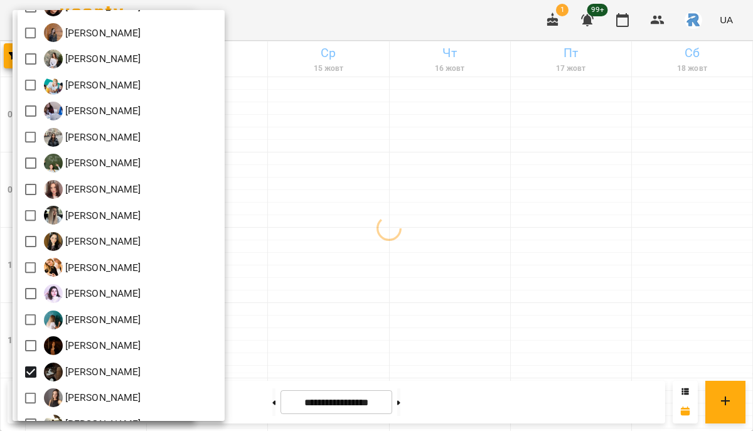
click at [366, 340] on div at bounding box center [376, 215] width 753 height 431
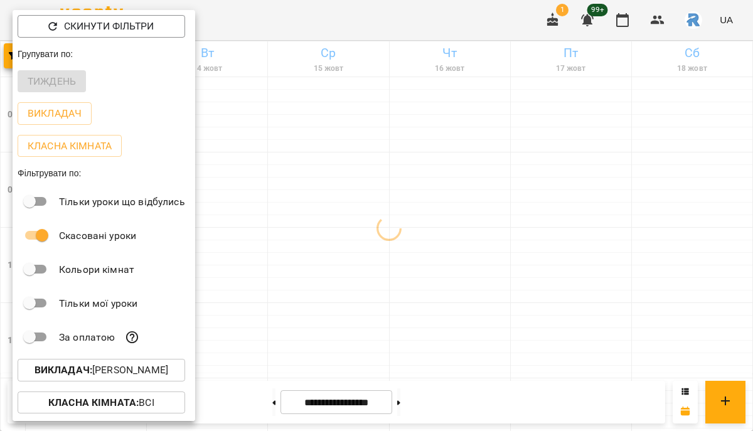
click at [366, 340] on div at bounding box center [376, 215] width 753 height 431
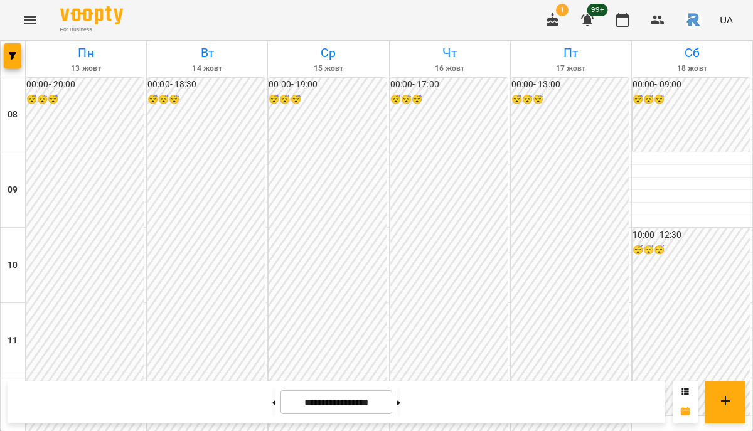
scroll to position [682, 0]
click at [28, 53] on h6 "Пн" at bounding box center [86, 52] width 117 height 19
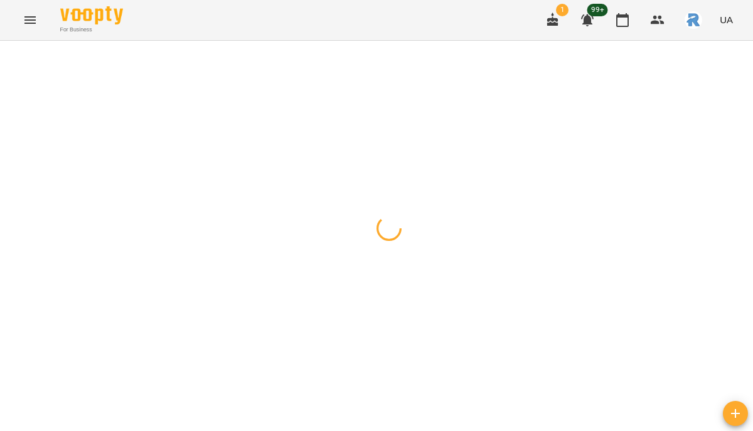
click at [14, 53] on icon "button" at bounding box center [13, 56] width 8 height 8
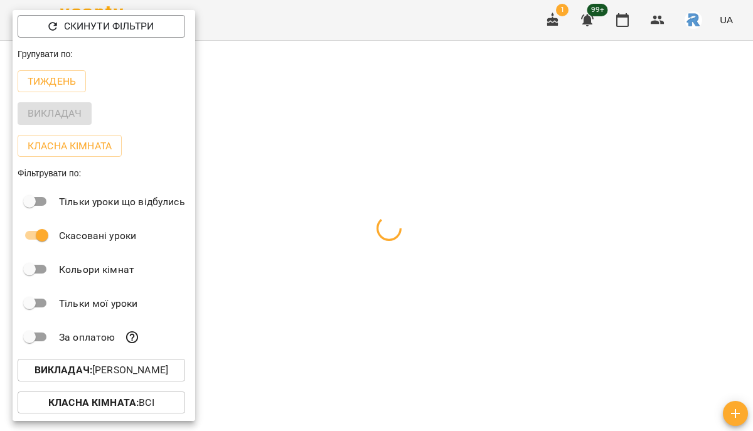
click at [164, 375] on p "Викладач : [PERSON_NAME]" at bounding box center [102, 370] width 134 height 15
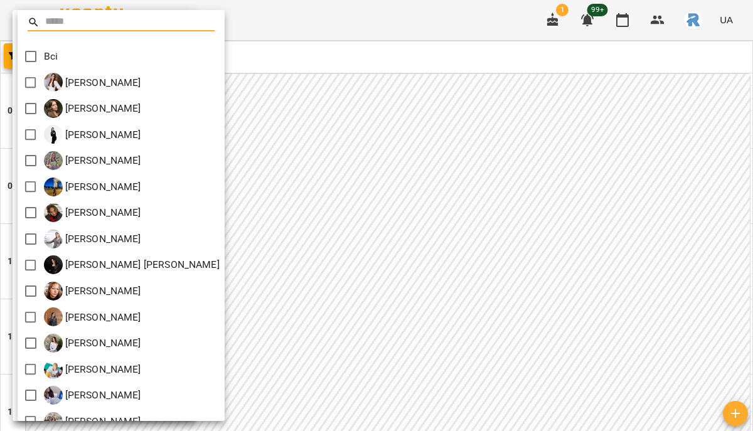
scroll to position [512, 0]
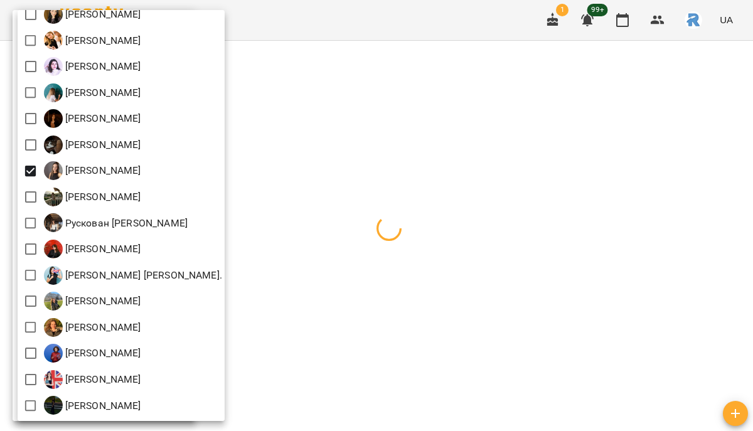
click at [344, 262] on div at bounding box center [376, 215] width 753 height 431
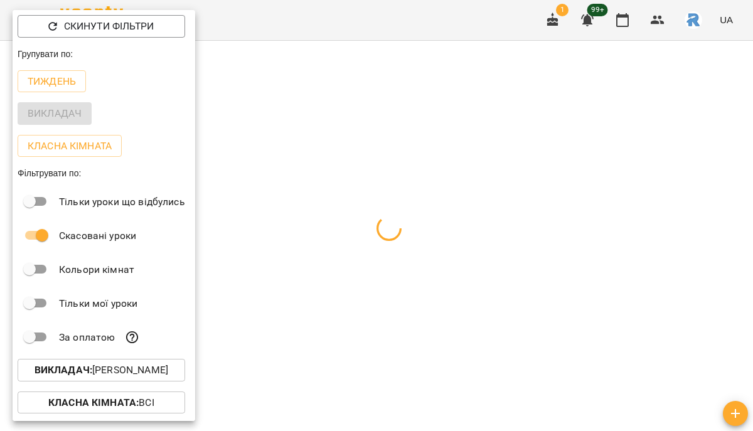
click at [344, 262] on div at bounding box center [376, 215] width 753 height 431
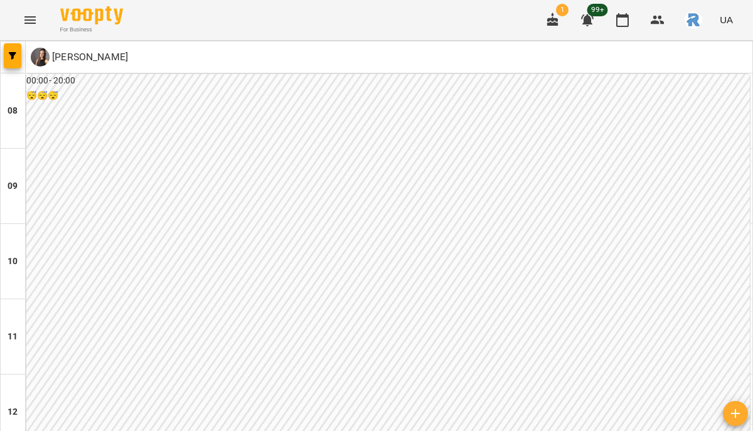
scroll to position [616, 0]
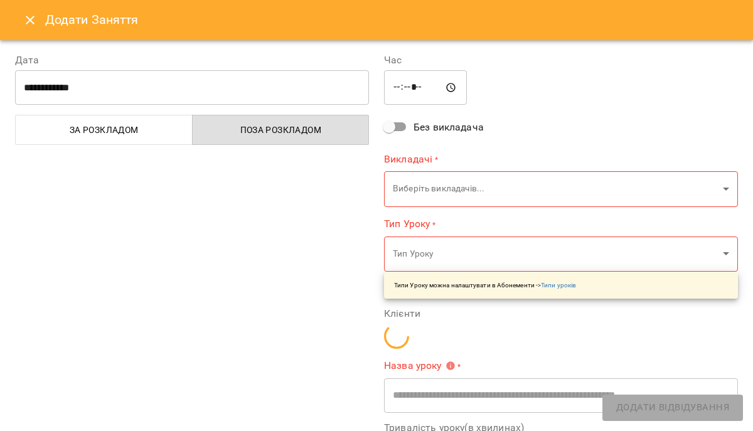
type input "**********"
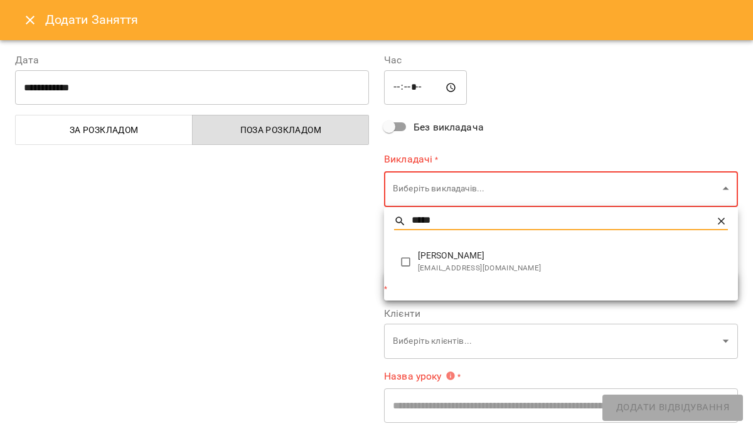
type input "*****"
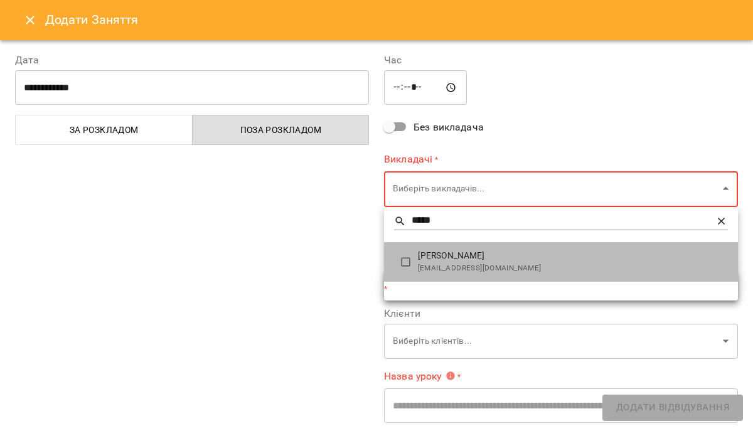
click at [453, 272] on span "[EMAIL_ADDRESS][DOMAIN_NAME]" at bounding box center [573, 268] width 310 height 13
type input "**********"
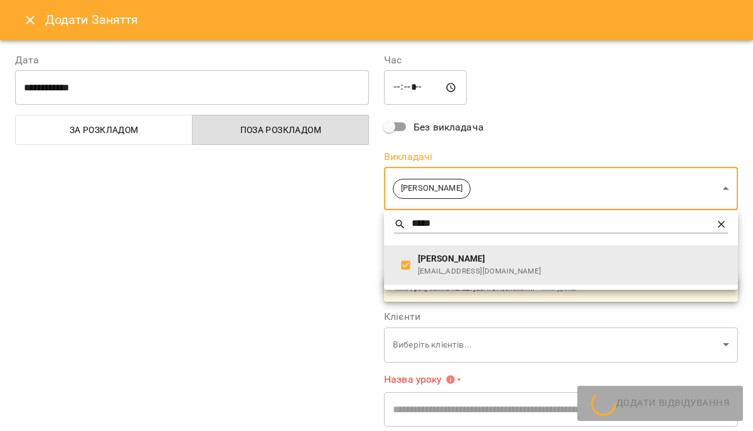
click at [300, 260] on div at bounding box center [376, 215] width 753 height 431
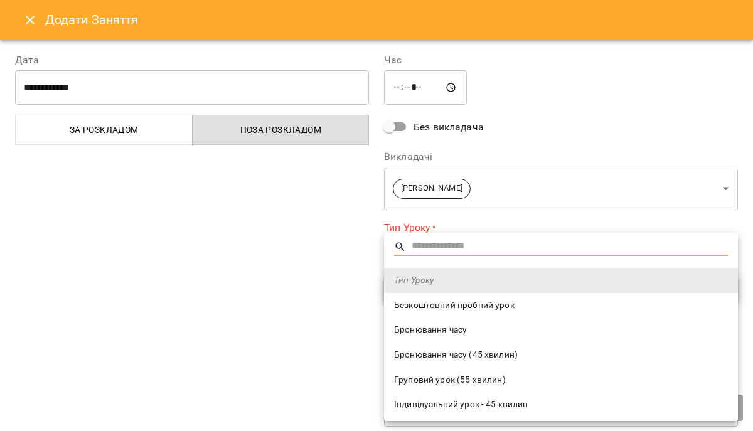
click at [412, 311] on span "Безкоштовний пробний урок" at bounding box center [561, 305] width 334 height 13
type input "**********"
type input "**"
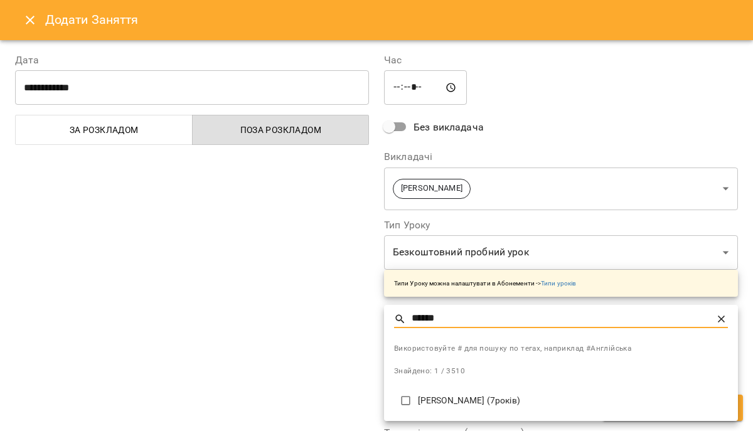
type input "******"
click at [443, 400] on p "[PERSON_NAME] (7років)" at bounding box center [573, 401] width 310 height 13
type input "**********"
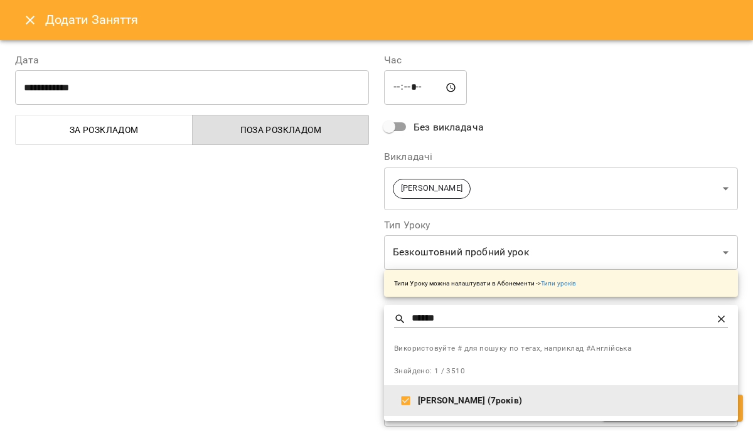
click at [362, 361] on div at bounding box center [376, 215] width 753 height 431
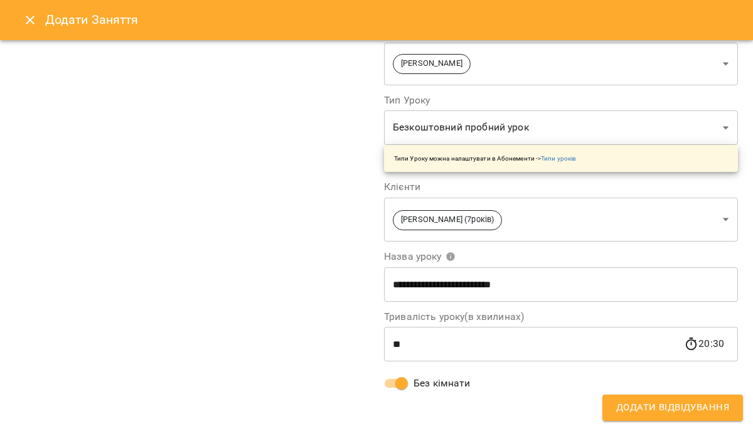
scroll to position [0, 0]
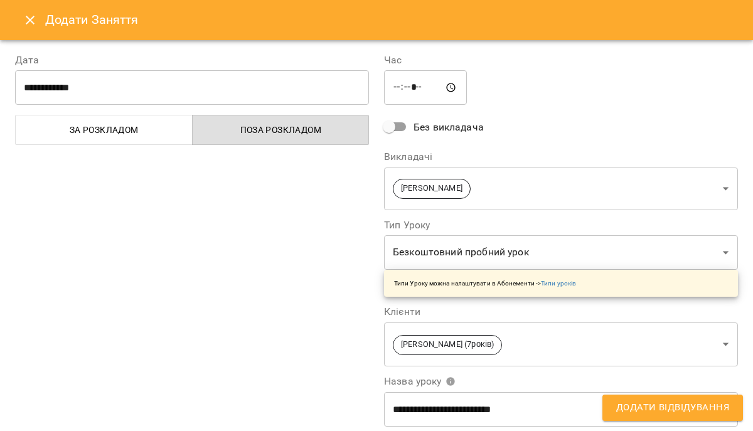
click at [632, 409] on span "Додати Відвідування" at bounding box center [672, 408] width 113 height 16
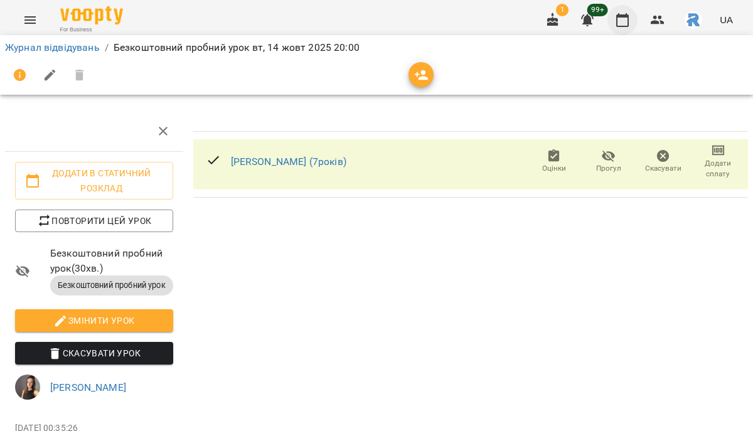
click at [622, 21] on icon "button" at bounding box center [622, 20] width 15 height 15
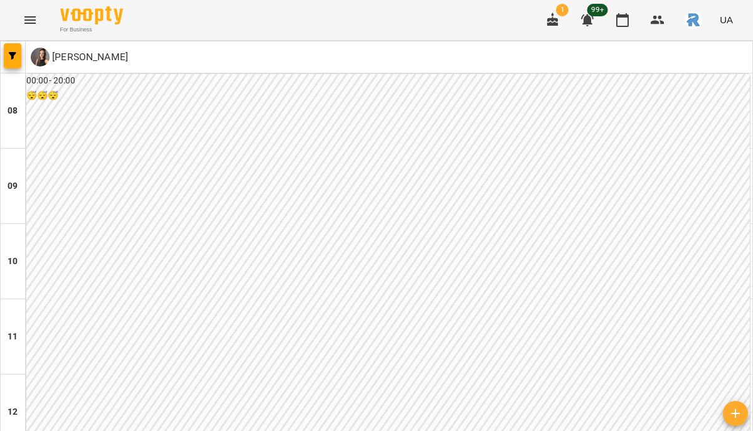
scroll to position [705, 0]
click at [21, 17] on button "Menu" at bounding box center [30, 20] width 30 height 30
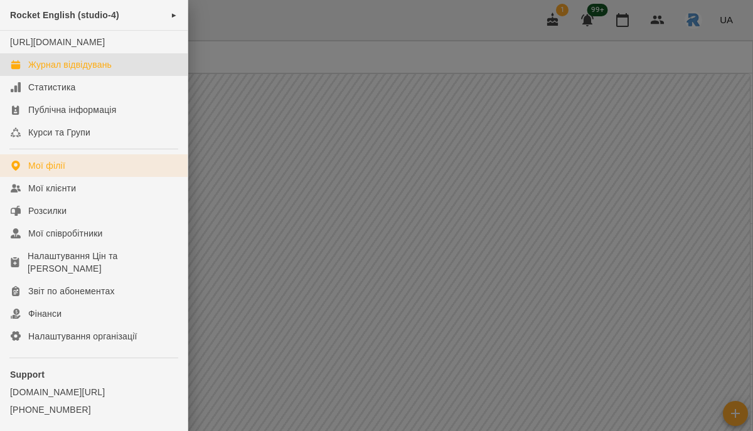
click at [75, 176] on link "Мої філії" at bounding box center [94, 165] width 188 height 23
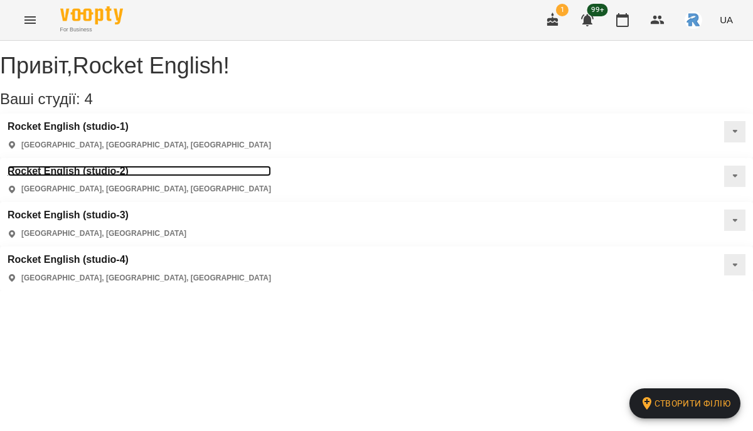
click at [271, 166] on h3 "Rocket English (studio-2)" at bounding box center [140, 171] width 264 height 11
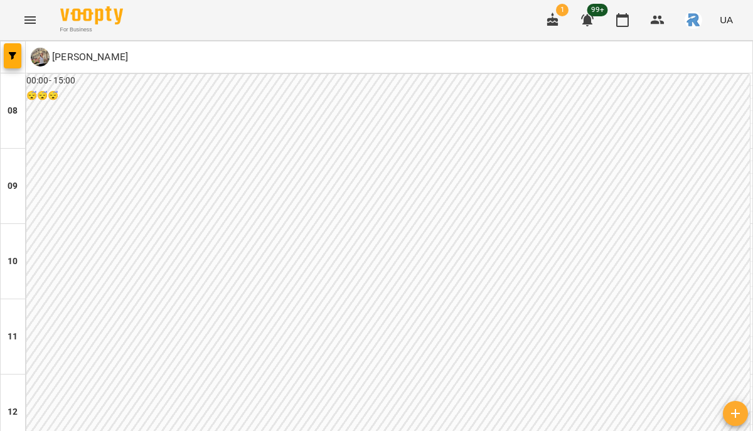
scroll to position [665, 0]
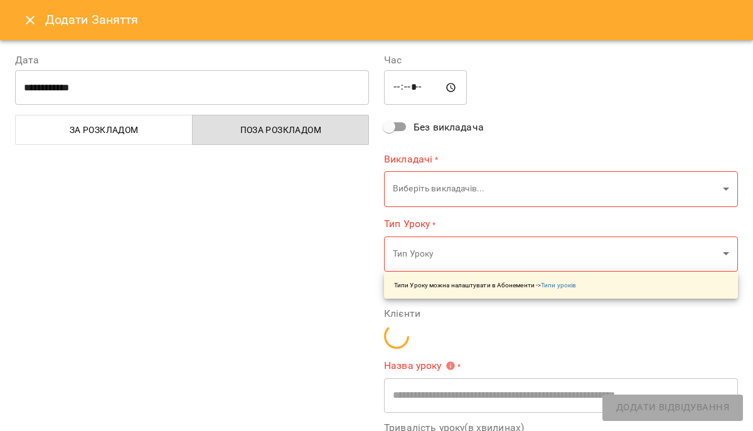
type input "**********"
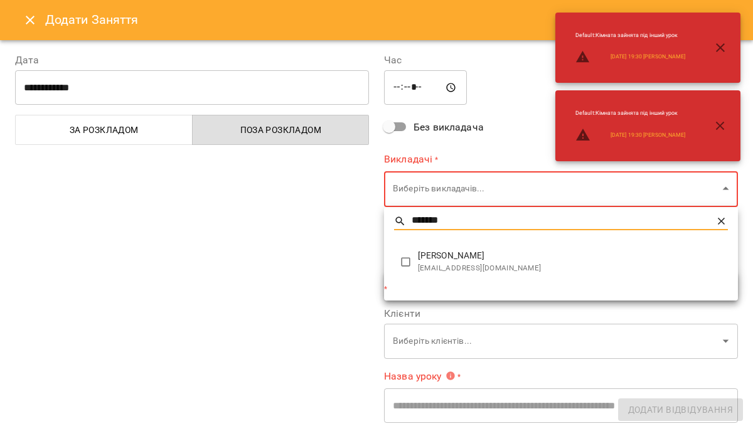
type input "*******"
click at [438, 277] on li "[PERSON_NAME] [EMAIL_ADDRESS][DOMAIN_NAME]" at bounding box center [561, 262] width 354 height 40
type input "**********"
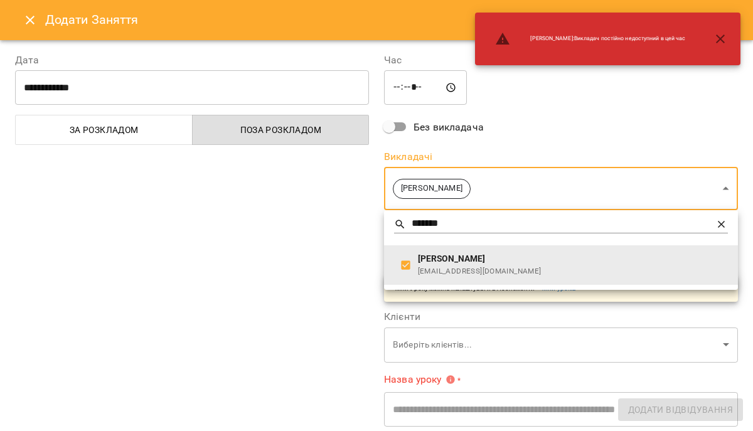
click at [331, 264] on div at bounding box center [376, 215] width 753 height 431
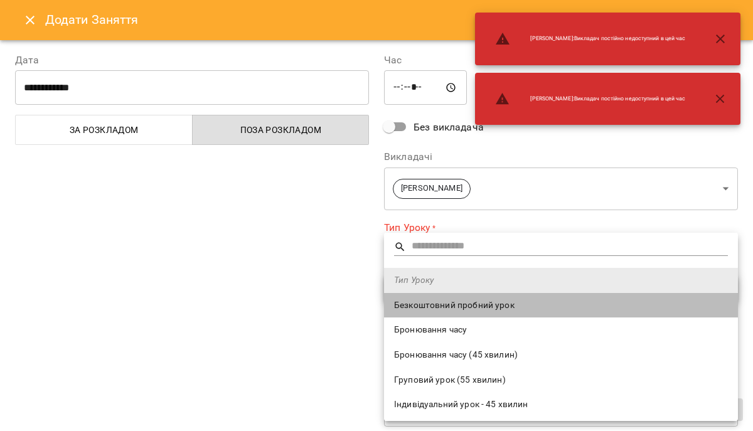
click at [431, 306] on span "Безкоштовний пробний урок" at bounding box center [561, 305] width 334 height 13
type input "**********"
type input "**"
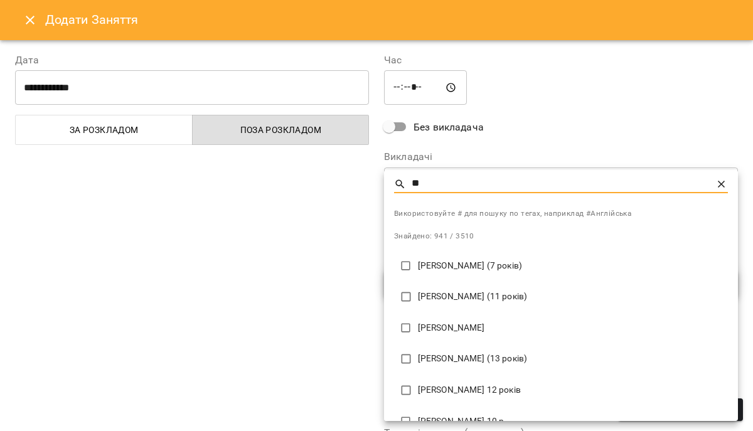
type input "*"
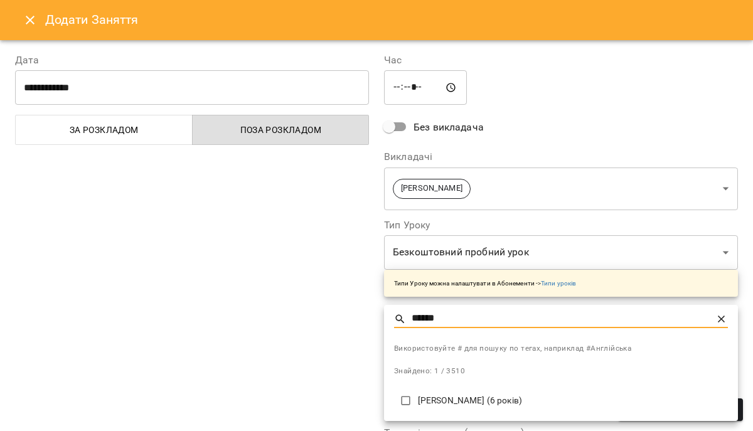
type input "******"
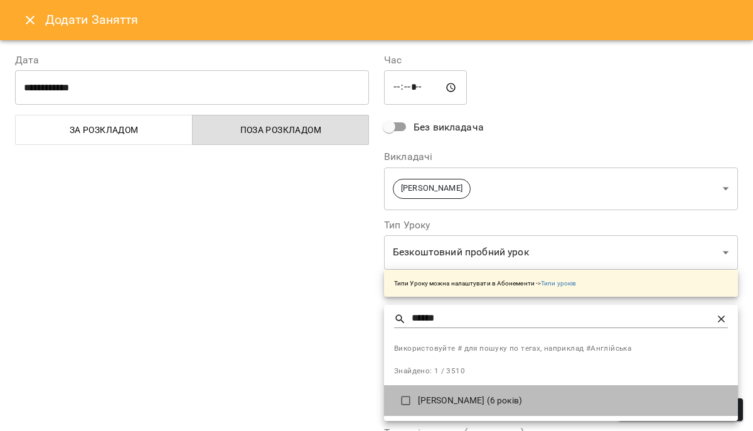
click at [484, 398] on p "[PERSON_NAME] (6 років)" at bounding box center [573, 401] width 310 height 13
type input "**********"
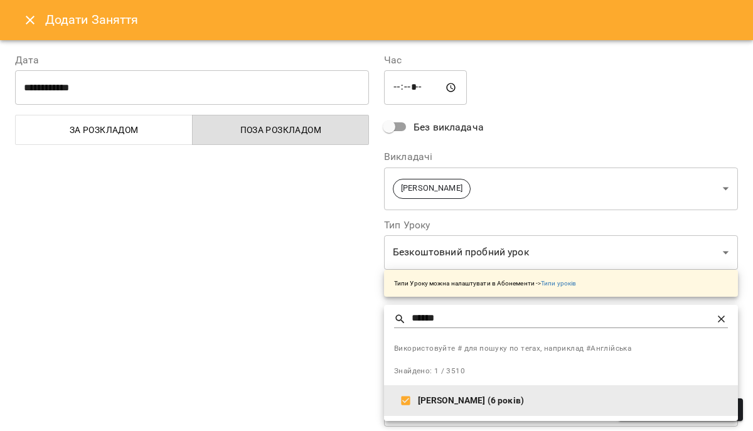
click at [478, 147] on div at bounding box center [376, 215] width 753 height 431
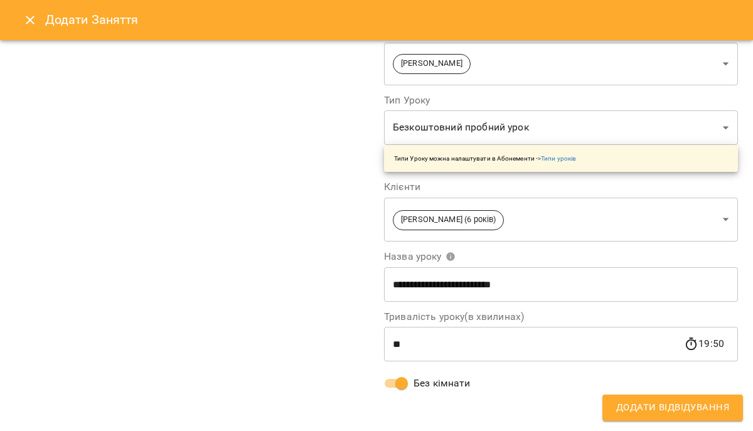
scroll to position [125, 0]
click at [640, 404] on span "Додати Відвідування" at bounding box center [672, 408] width 113 height 16
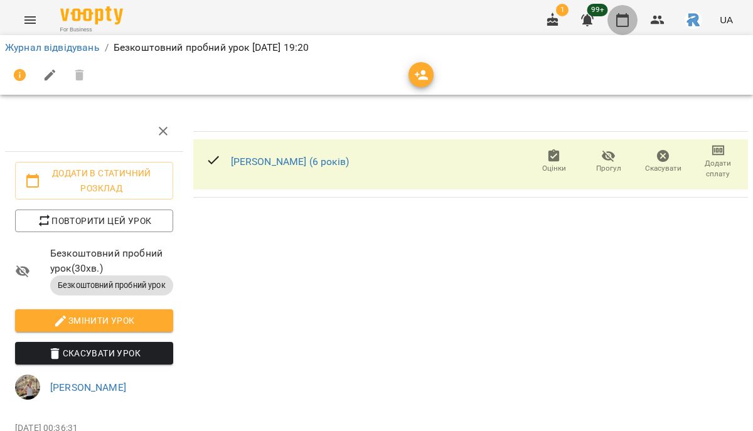
click at [621, 23] on icon "button" at bounding box center [622, 20] width 15 height 15
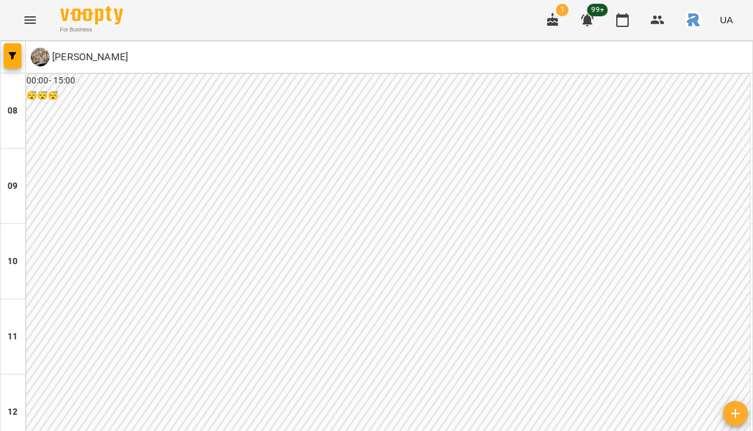
scroll to position [714, 0]
click at [22, 56] on div at bounding box center [13, 56] width 25 height 31
click at [15, 54] on icon "button" at bounding box center [13, 56] width 8 height 8
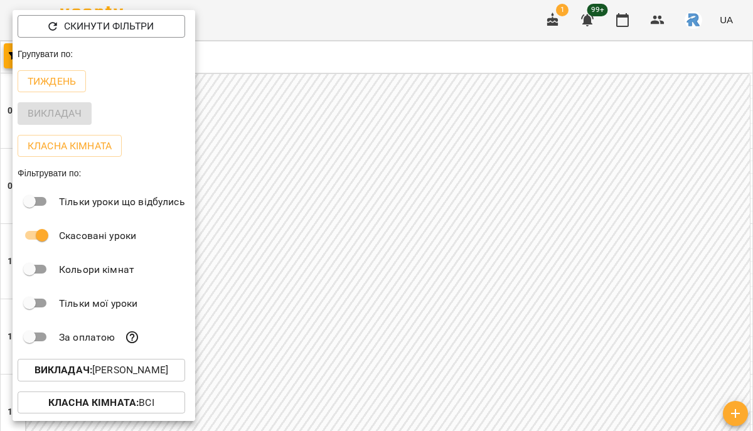
click at [156, 372] on p "Викладач : [PERSON_NAME]" at bounding box center [102, 370] width 134 height 15
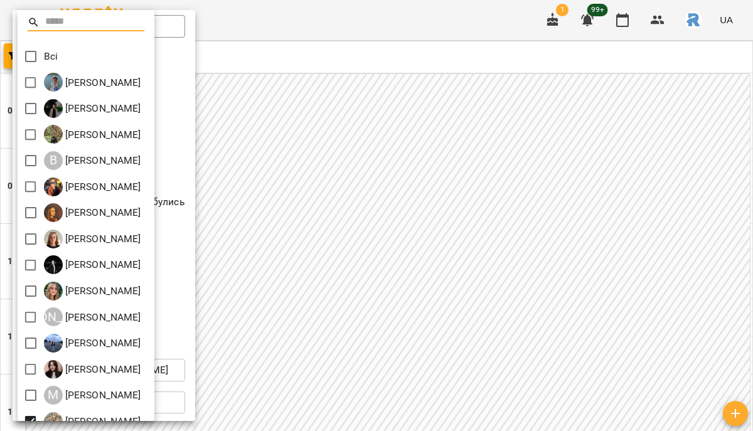
scroll to position [251, 0]
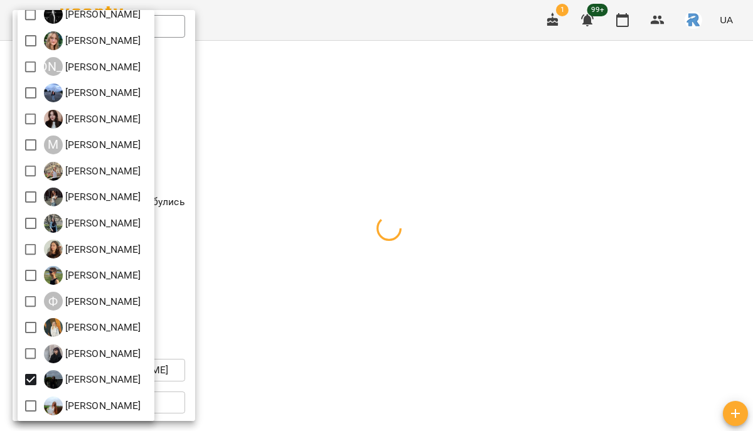
click at [437, 346] on div at bounding box center [376, 215] width 753 height 431
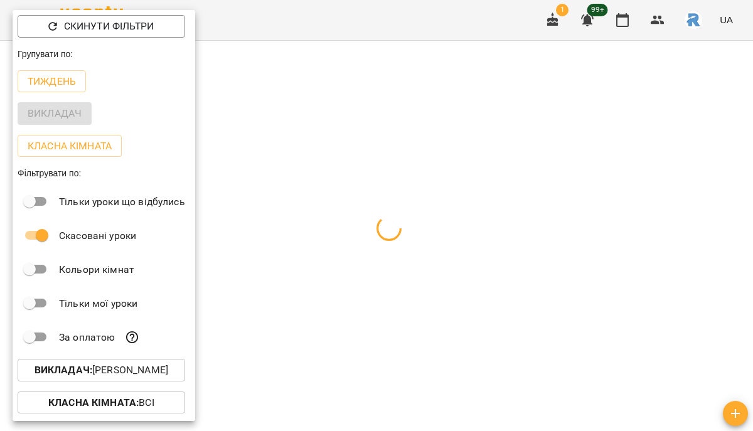
click at [437, 346] on div at bounding box center [376, 215] width 753 height 431
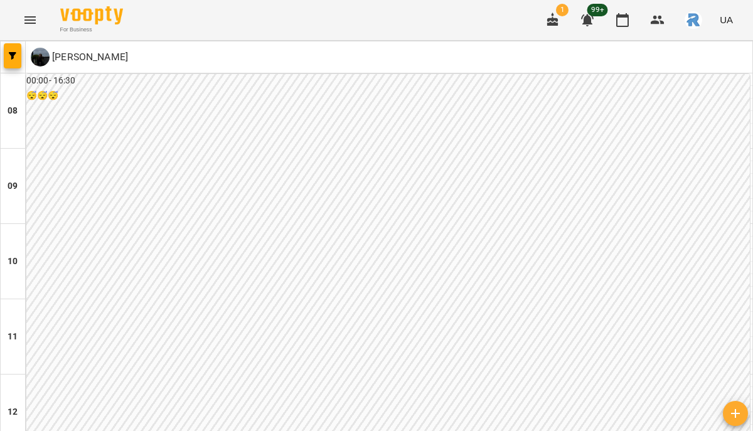
scroll to position [609, 0]
click at [3, 50] on div at bounding box center [13, 56] width 25 height 31
click at [8, 57] on span "button" at bounding box center [13, 56] width 18 height 8
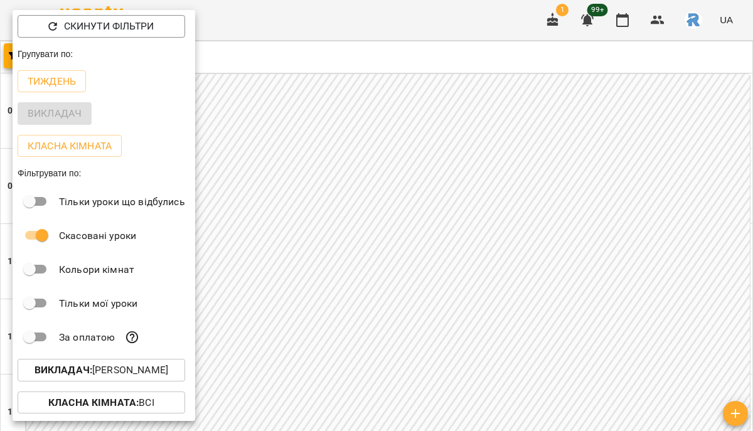
click at [149, 366] on p "Викладач : [PERSON_NAME]" at bounding box center [102, 370] width 134 height 15
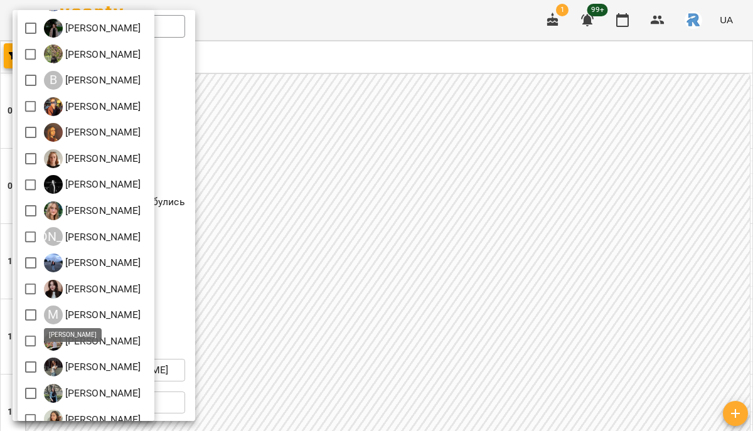
scroll to position [251, 0]
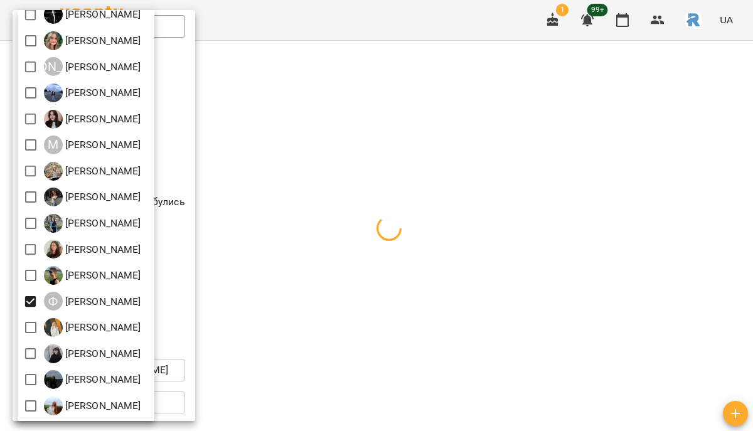
click at [366, 261] on div at bounding box center [376, 215] width 753 height 431
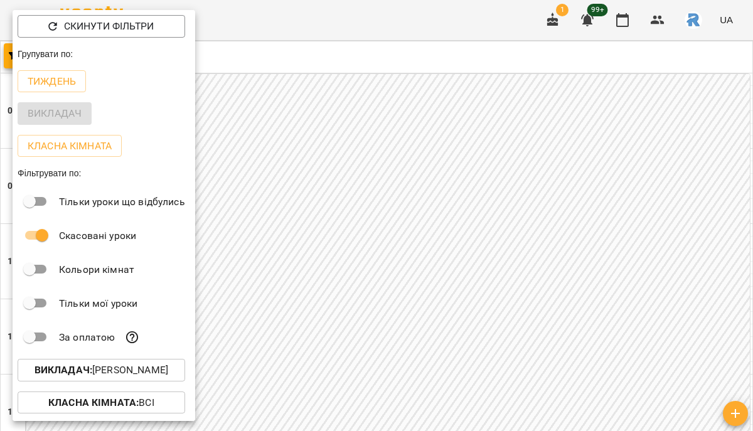
click at [366, 261] on div at bounding box center [376, 215] width 753 height 431
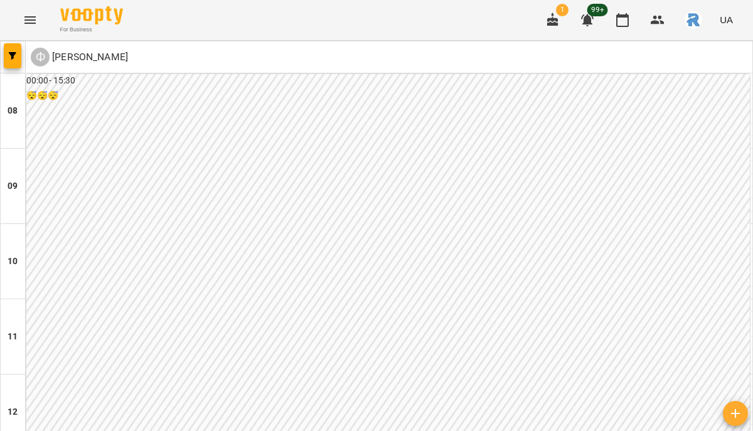
scroll to position [569, 0]
click at [9, 55] on icon "button" at bounding box center [13, 56] width 8 height 8
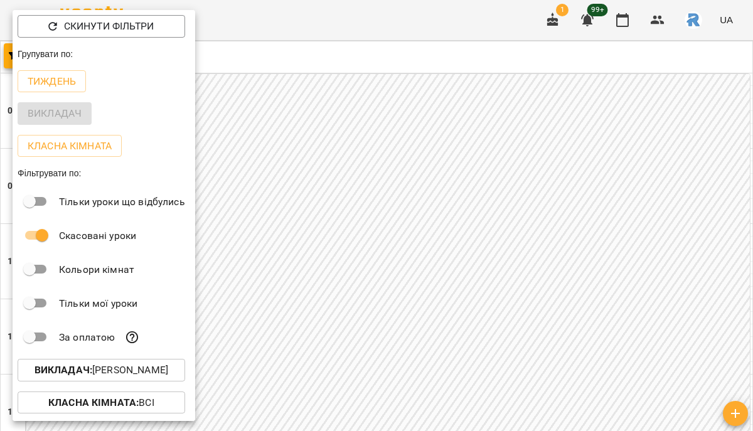
click at [148, 364] on button "Викладач : [PERSON_NAME]" at bounding box center [102, 370] width 168 height 23
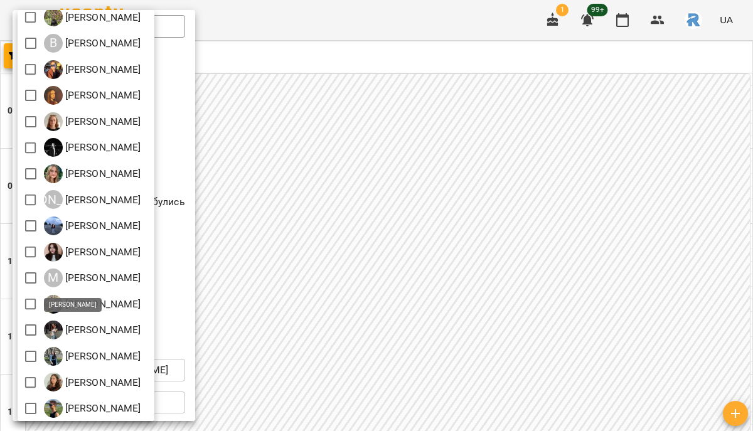
scroll to position [222, 0]
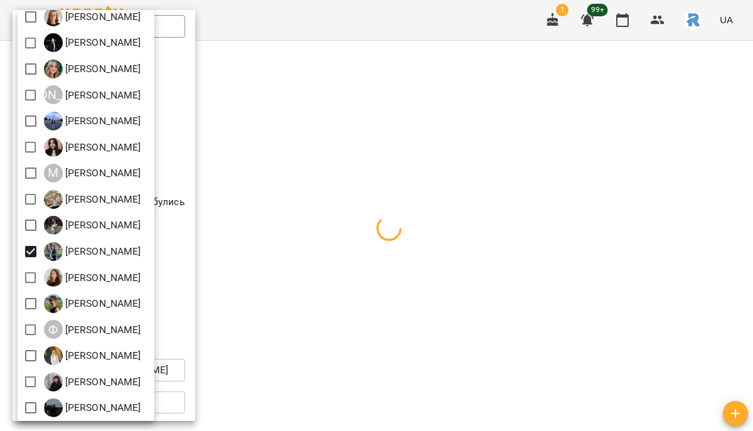
click at [385, 244] on div at bounding box center [376, 215] width 753 height 431
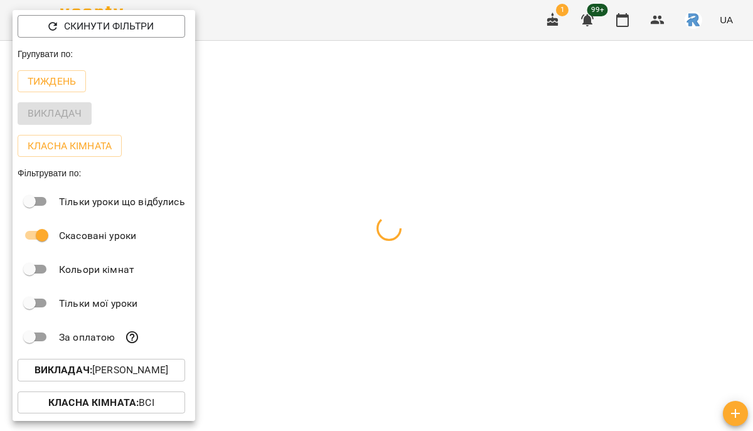
click at [385, 244] on div at bounding box center [376, 215] width 753 height 431
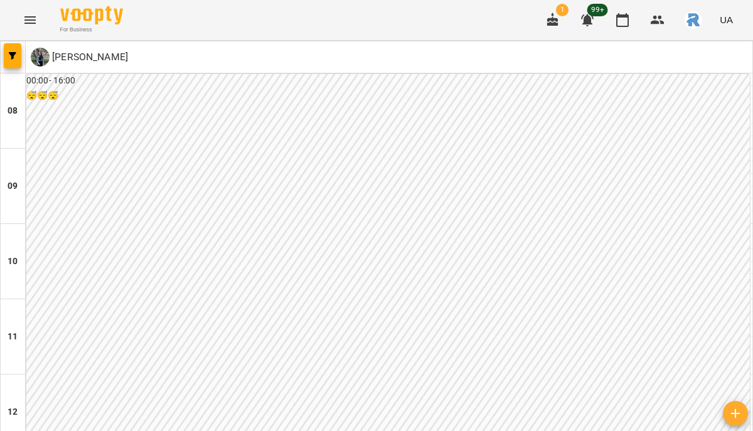
scroll to position [711, 0]
click at [16, 54] on icon "button" at bounding box center [13, 56] width 8 height 8
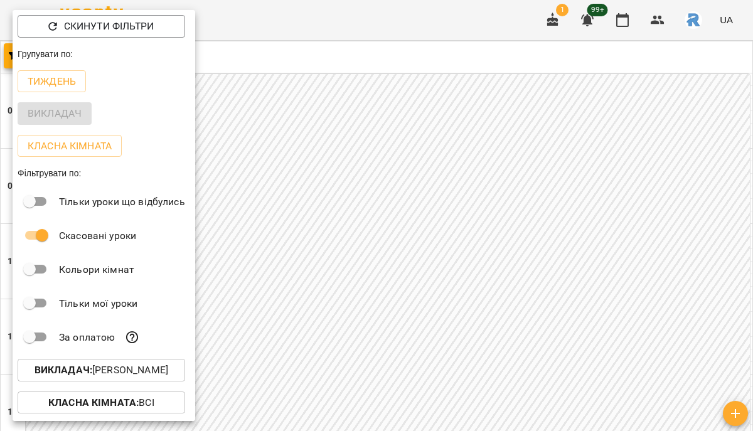
click at [137, 385] on div "Викладач : [PERSON_NAME]" at bounding box center [104, 370] width 183 height 33
click at [132, 372] on p "Викладач : [PERSON_NAME]" at bounding box center [102, 370] width 134 height 15
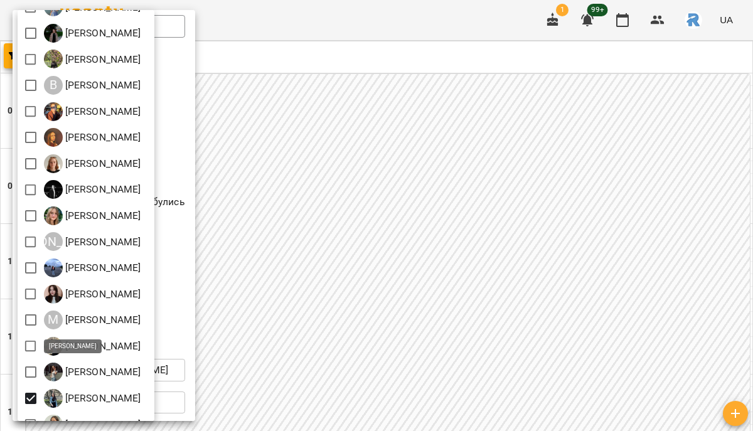
scroll to position [79, 0]
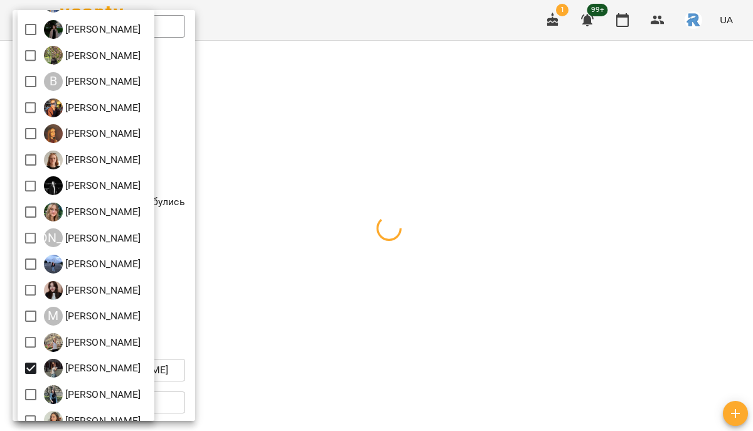
click at [381, 321] on div at bounding box center [376, 215] width 753 height 431
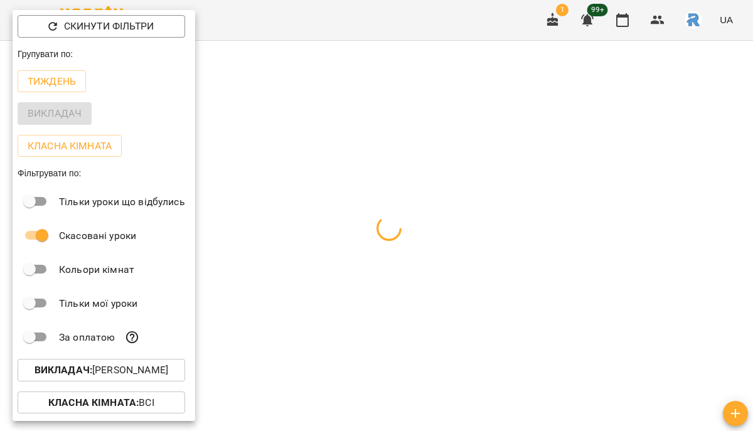
click at [381, 321] on div at bounding box center [376, 215] width 753 height 431
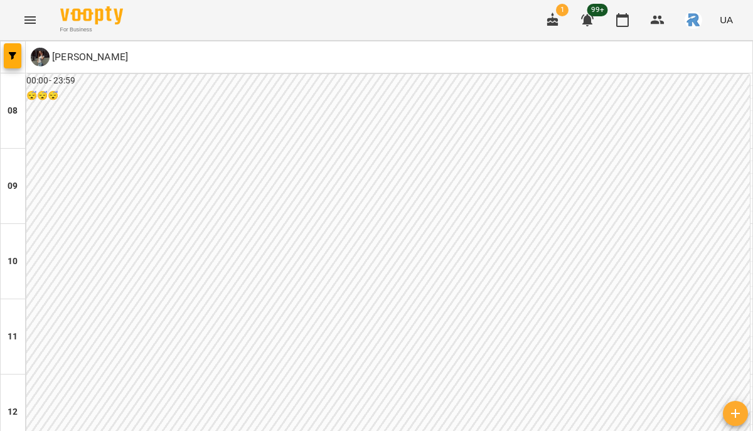
scroll to position [856, 0]
click at [2, 62] on div at bounding box center [13, 56] width 25 height 31
click at [9, 55] on icon "button" at bounding box center [13, 56] width 8 height 8
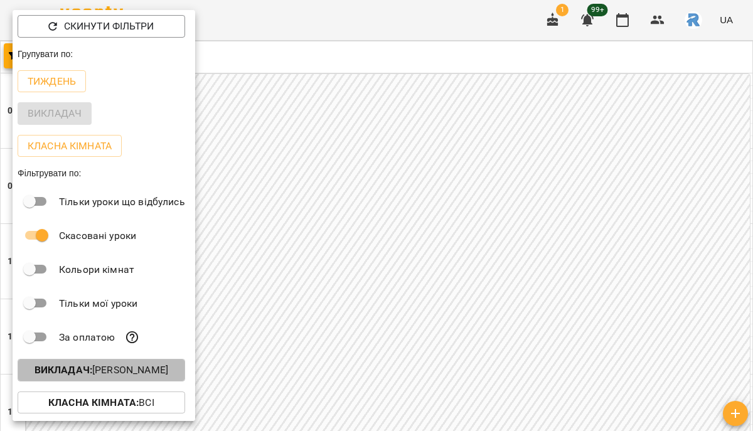
click at [139, 370] on p "Викладач : [PERSON_NAME]" at bounding box center [102, 370] width 134 height 15
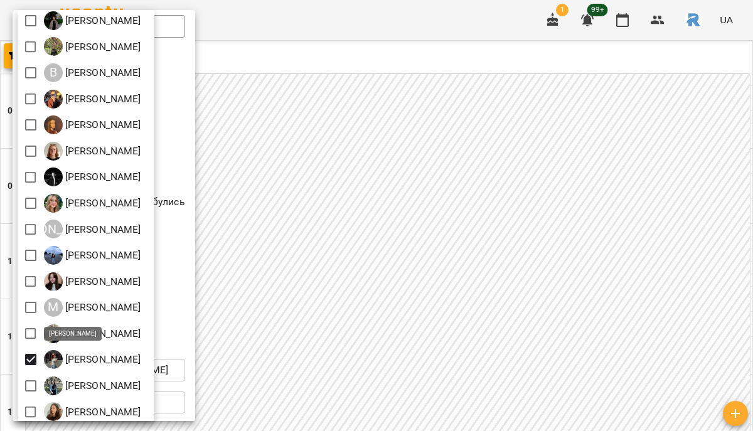
scroll to position [89, 0]
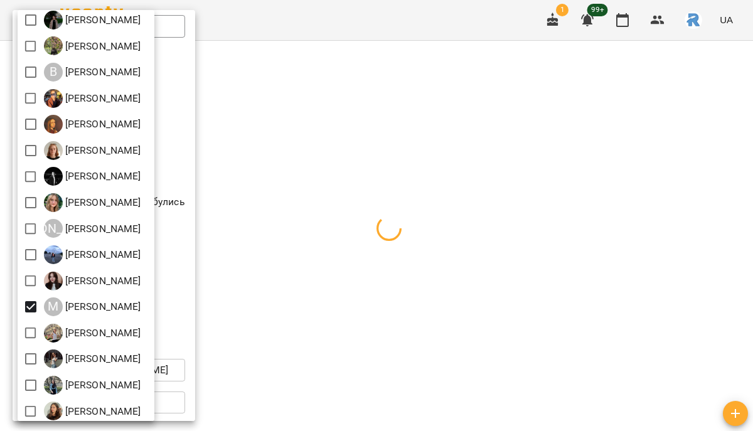
click at [359, 284] on div at bounding box center [376, 215] width 753 height 431
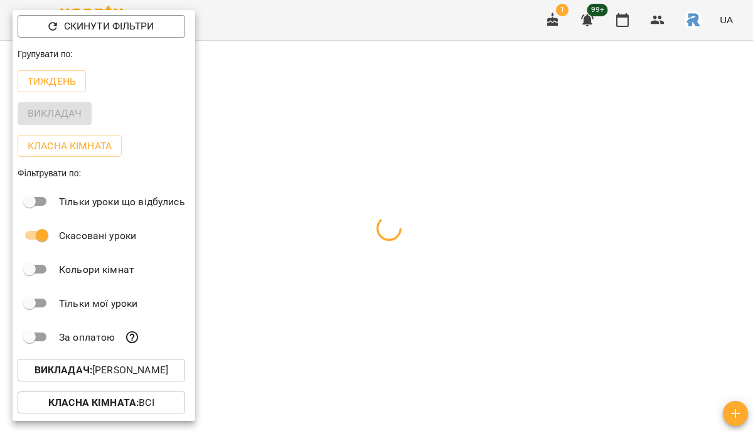
click at [359, 284] on div at bounding box center [376, 215] width 753 height 431
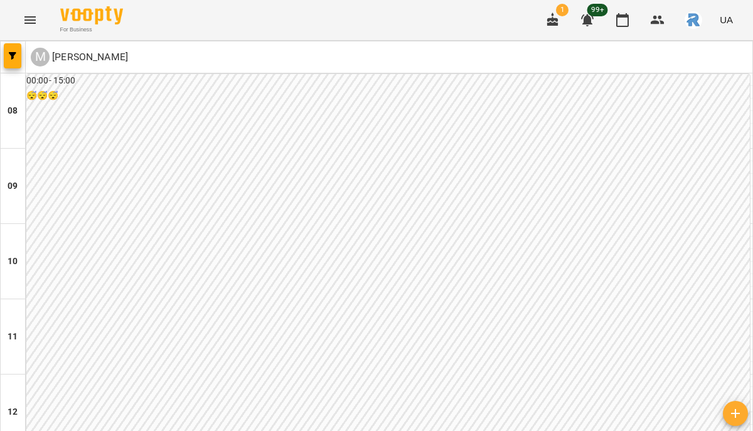
scroll to position [664, 0]
click at [13, 60] on button "button" at bounding box center [13, 55] width 18 height 25
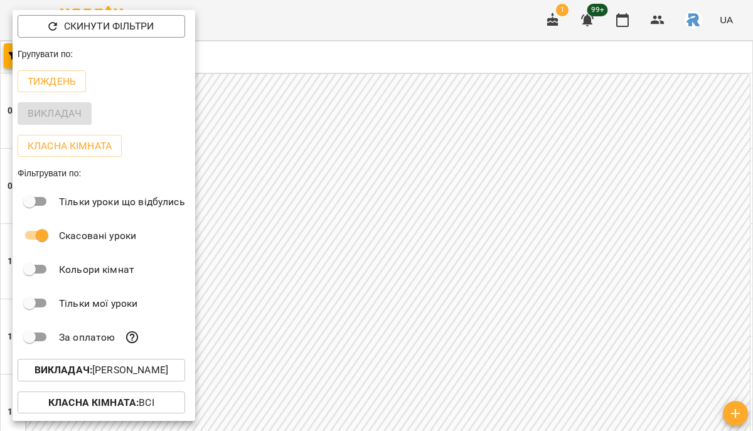
click at [175, 386] on div "Викладач : [PERSON_NAME]" at bounding box center [104, 370] width 183 height 33
click at [168, 378] on p "Викладач : [PERSON_NAME]" at bounding box center [102, 370] width 134 height 15
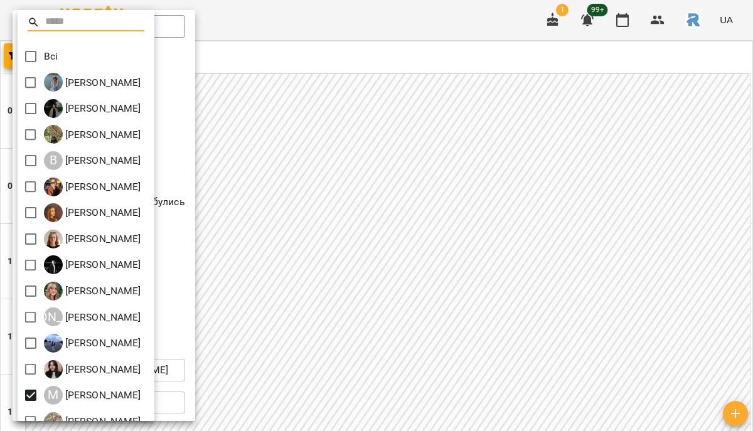
scroll to position [40, 0]
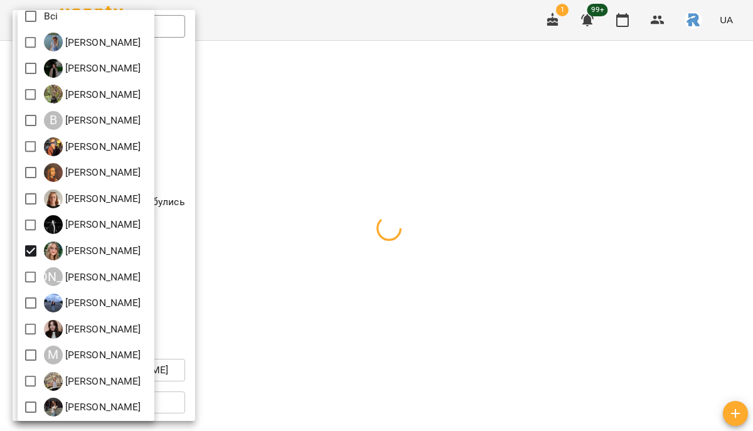
click at [370, 261] on div at bounding box center [376, 215] width 753 height 431
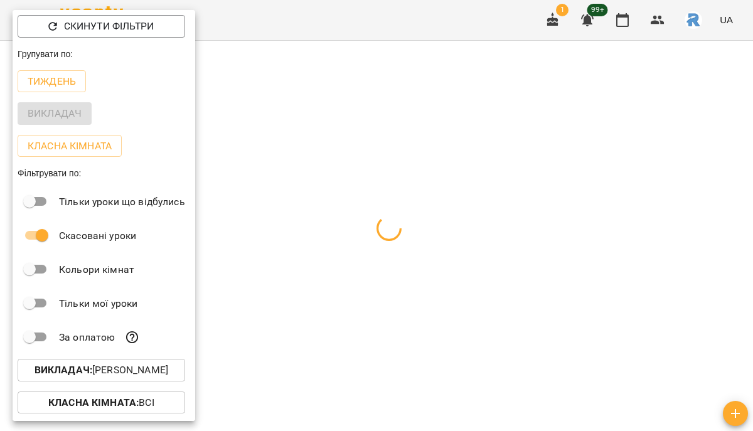
click at [370, 261] on div at bounding box center [376, 215] width 753 height 431
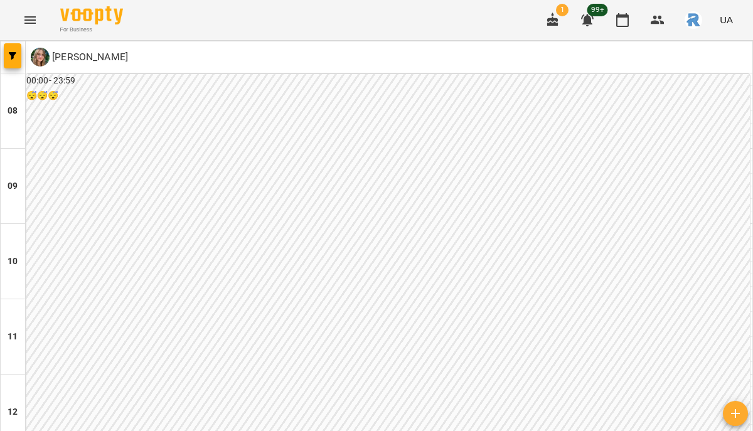
scroll to position [566, 0]
click at [23, 51] on div at bounding box center [13, 56] width 25 height 31
click at [17, 53] on span "button" at bounding box center [13, 56] width 18 height 8
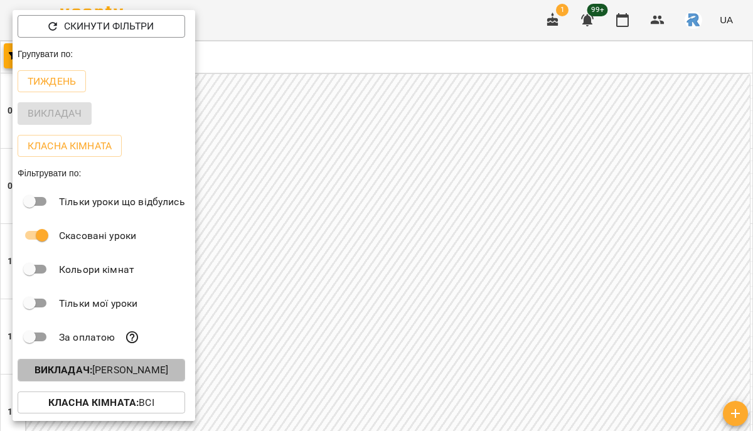
click at [124, 367] on p "Викладач : [PERSON_NAME]" at bounding box center [102, 370] width 134 height 15
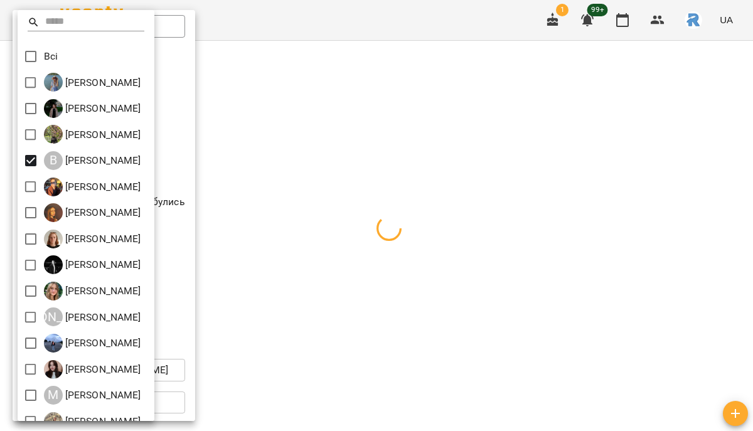
click at [395, 232] on div at bounding box center [376, 215] width 753 height 431
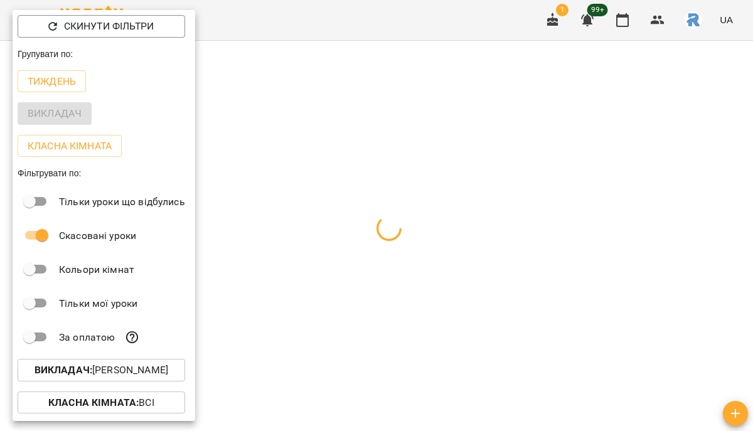
click at [395, 245] on div at bounding box center [376, 215] width 753 height 431
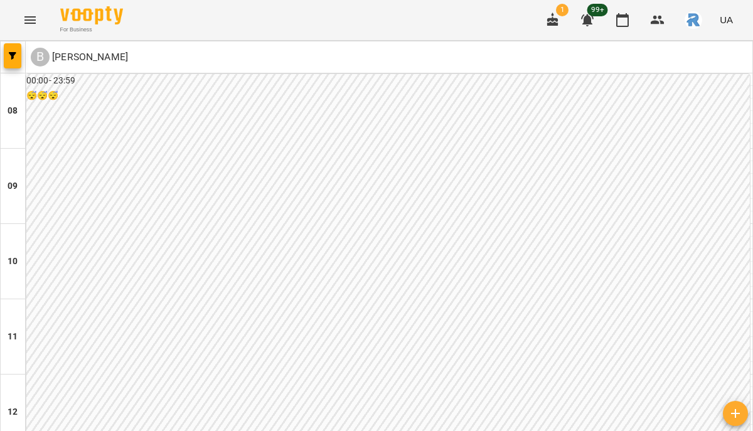
scroll to position [856, 0]
click at [39, 35] on div "For Business 1 99+ UA" at bounding box center [376, 20] width 753 height 40
click at [37, 26] on button "Menu" at bounding box center [30, 20] width 30 height 30
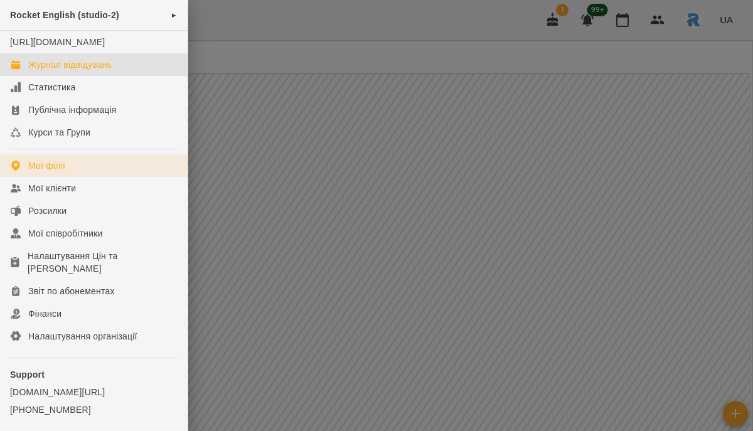
click at [72, 169] on link "Мої філії" at bounding box center [94, 165] width 188 height 23
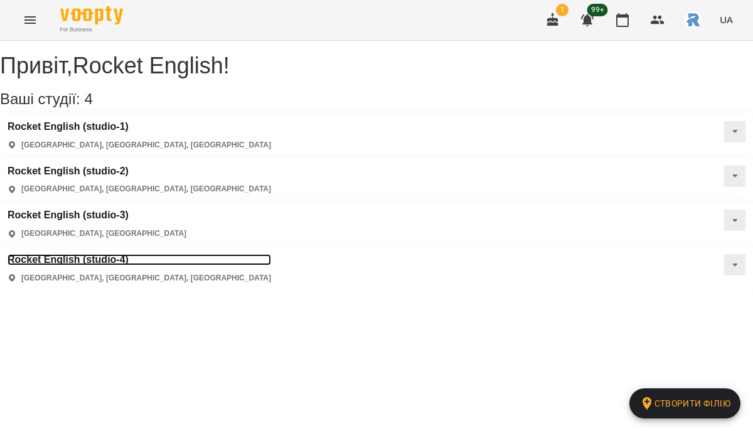
click at [271, 254] on h3 "Rocket English (studio-4)" at bounding box center [140, 259] width 264 height 11
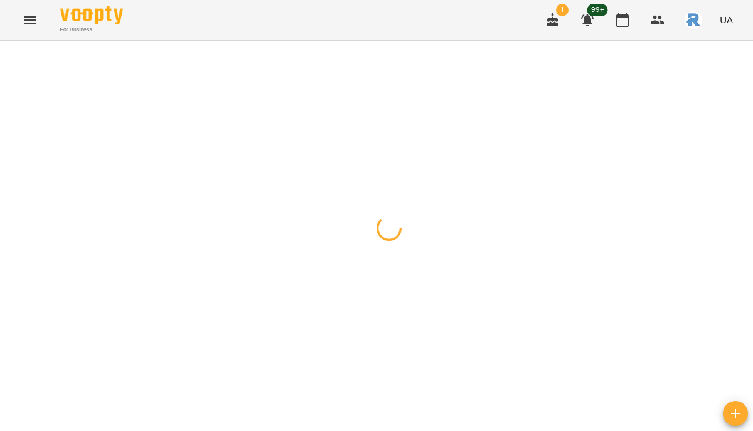
click at [13, 65] on button "button" at bounding box center [13, 55] width 18 height 25
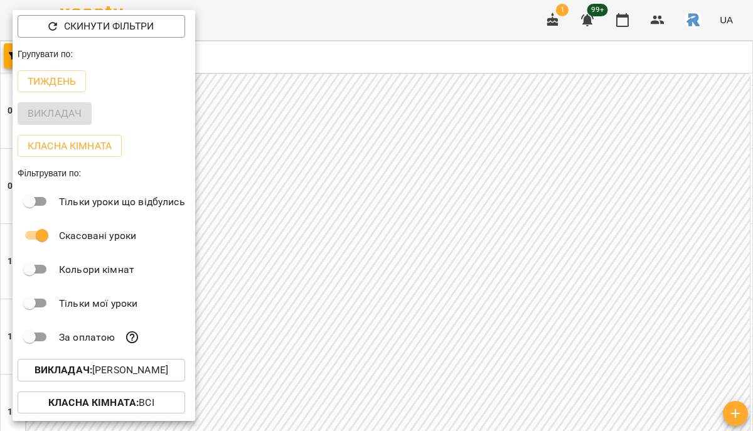
click at [161, 372] on p "Викладач : [PERSON_NAME]" at bounding box center [102, 370] width 134 height 15
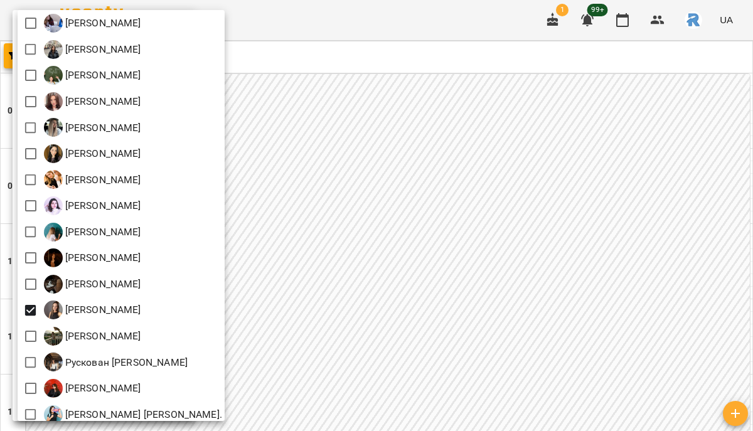
scroll to position [512, 0]
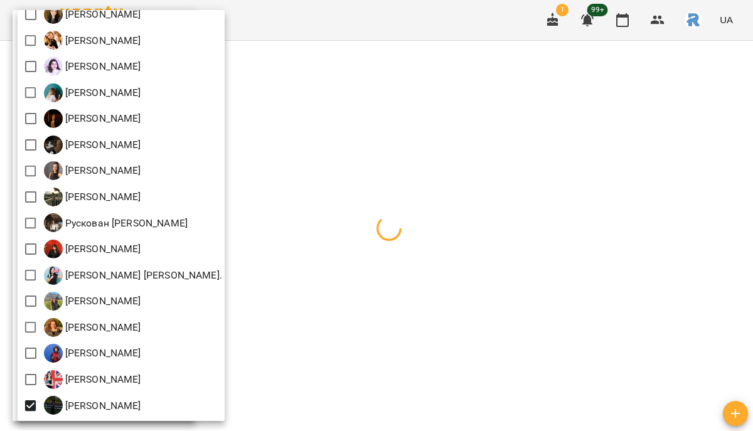
click at [330, 297] on div at bounding box center [376, 215] width 753 height 431
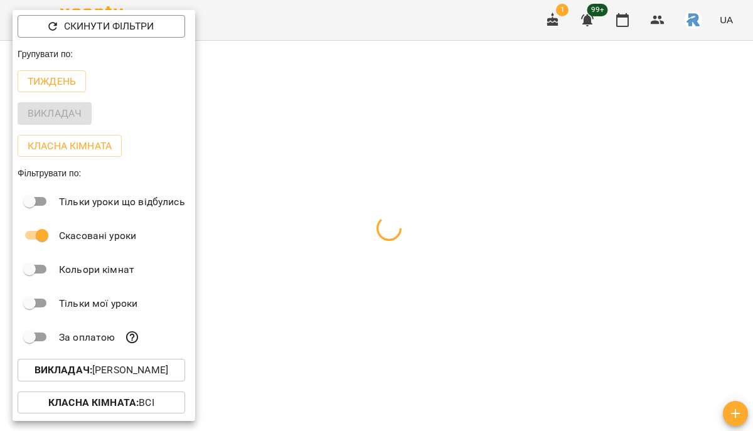
click at [330, 297] on div at bounding box center [376, 215] width 753 height 431
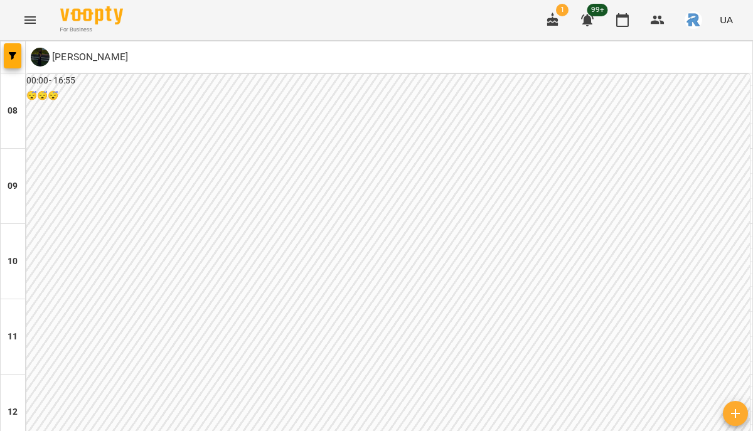
scroll to position [705, 0]
click at [10, 52] on icon "button" at bounding box center [13, 56] width 8 height 8
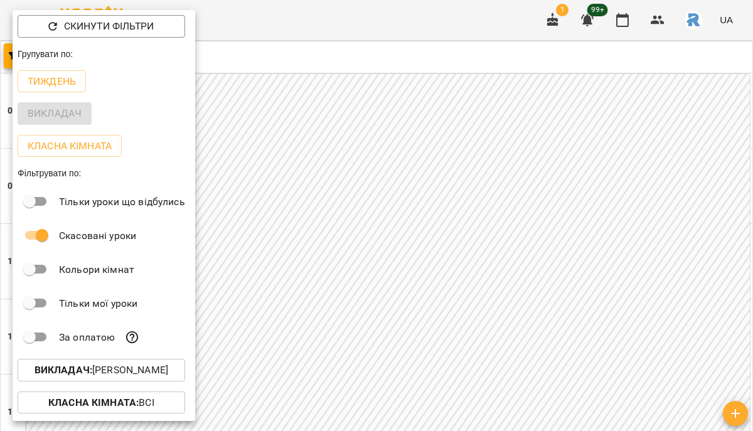
click at [161, 363] on button "Викладач : [PERSON_NAME]" at bounding box center [102, 370] width 168 height 23
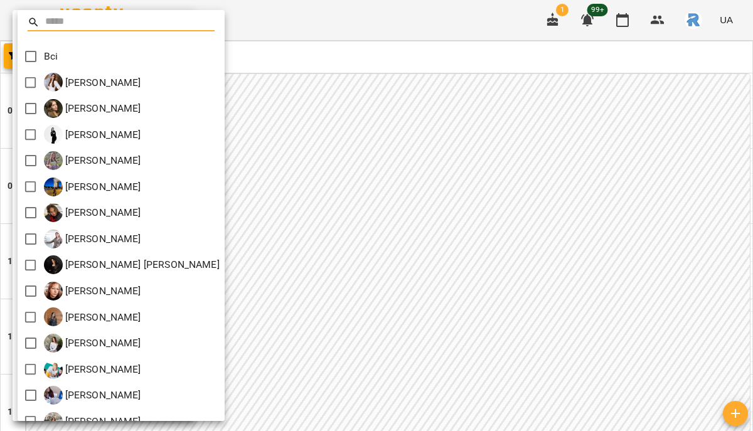
scroll to position [512, 0]
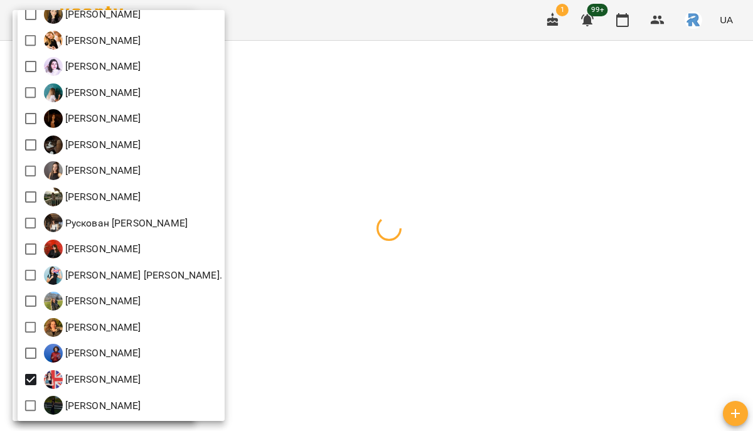
click at [439, 306] on div at bounding box center [376, 215] width 753 height 431
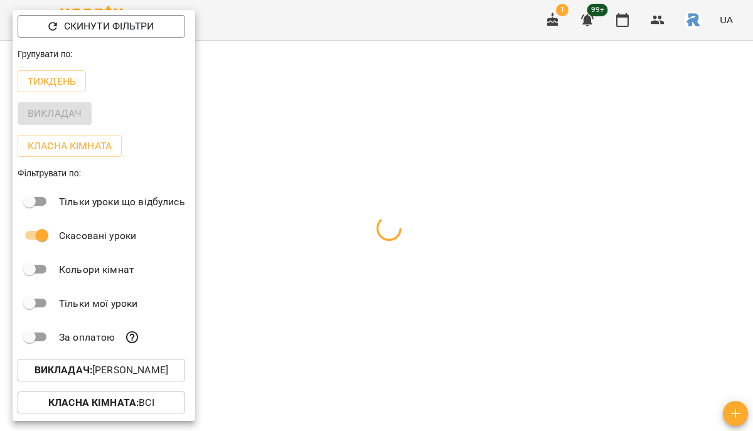
click at [439, 306] on div at bounding box center [376, 215] width 753 height 431
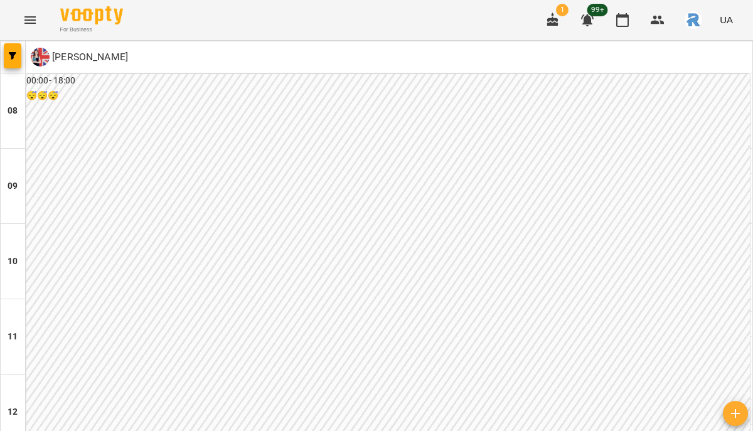
scroll to position [705, 0]
click at [19, 56] on span "button" at bounding box center [13, 56] width 18 height 8
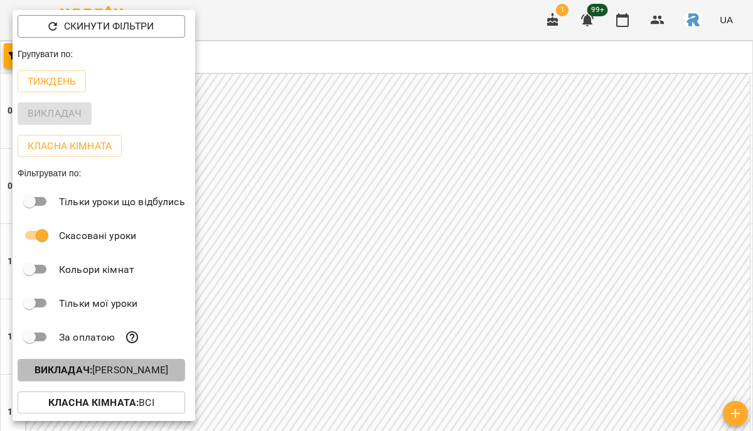
click at [146, 373] on p "Викладач : [PERSON_NAME]" at bounding box center [102, 370] width 134 height 15
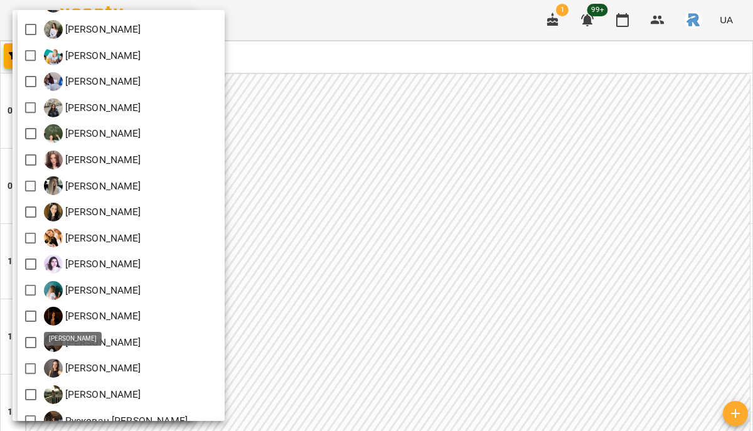
scroll to position [512, 0]
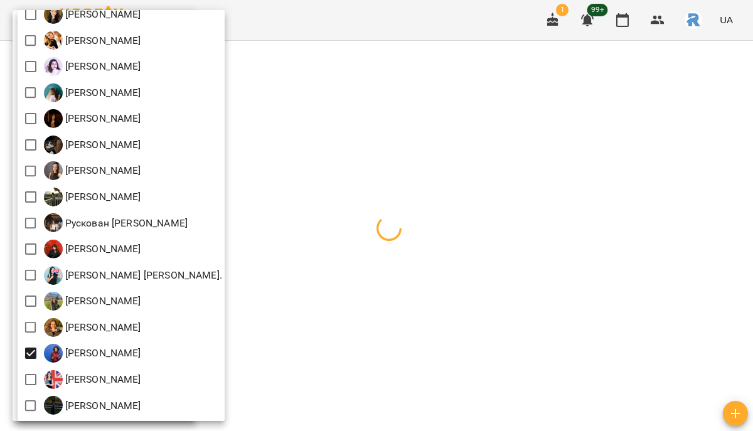
click at [371, 331] on div at bounding box center [376, 215] width 753 height 431
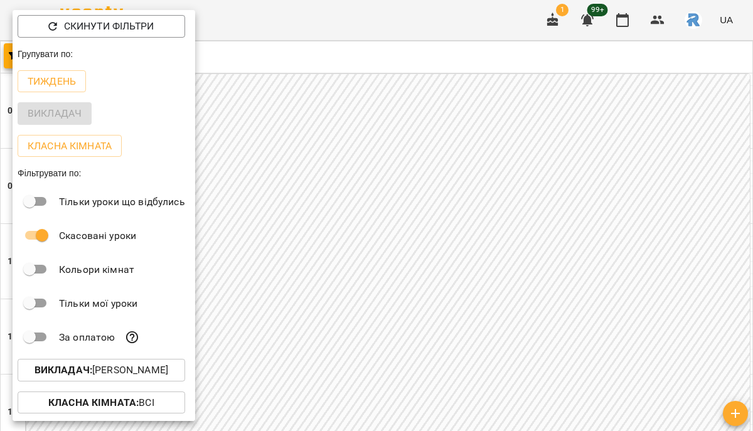
click at [320, 319] on div at bounding box center [376, 215] width 753 height 431
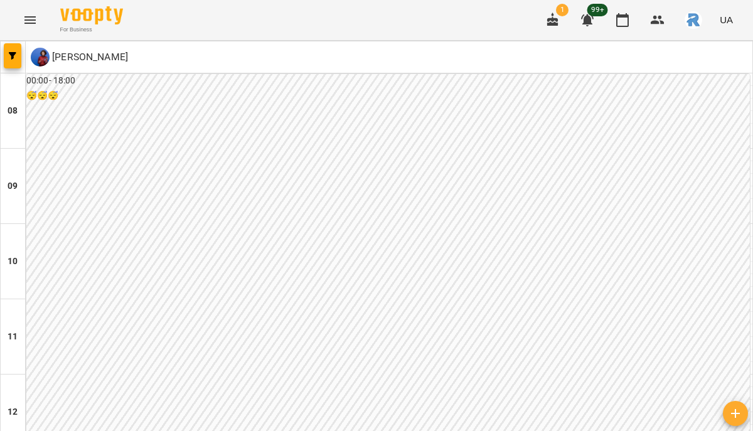
scroll to position [705, 0]
click at [18, 53] on span "button" at bounding box center [13, 56] width 18 height 8
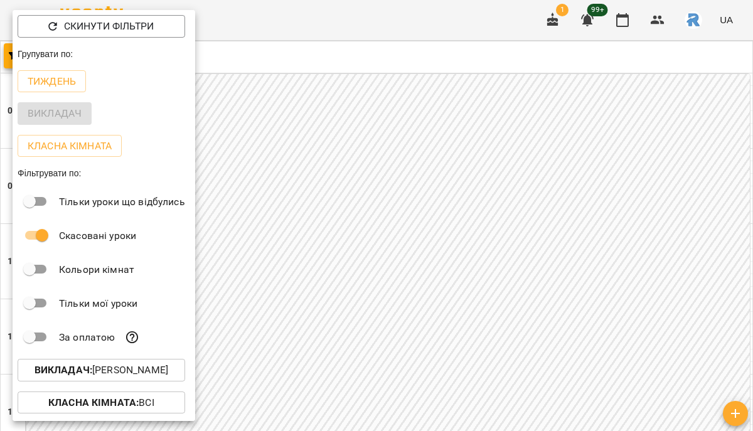
click at [136, 374] on p "Викладач : [PERSON_NAME]" at bounding box center [102, 370] width 134 height 15
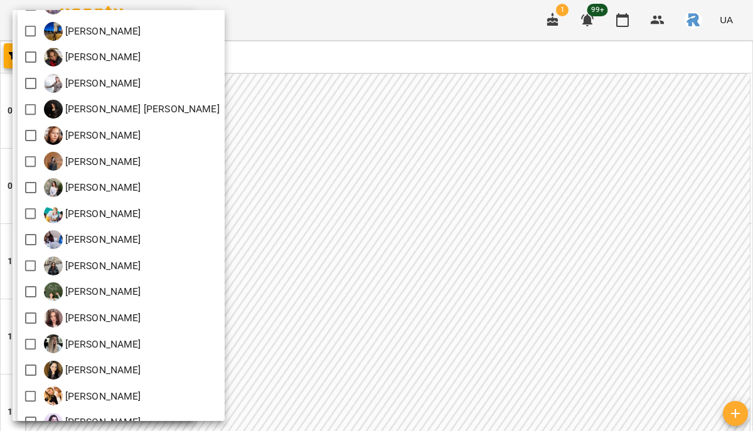
scroll to position [512, 0]
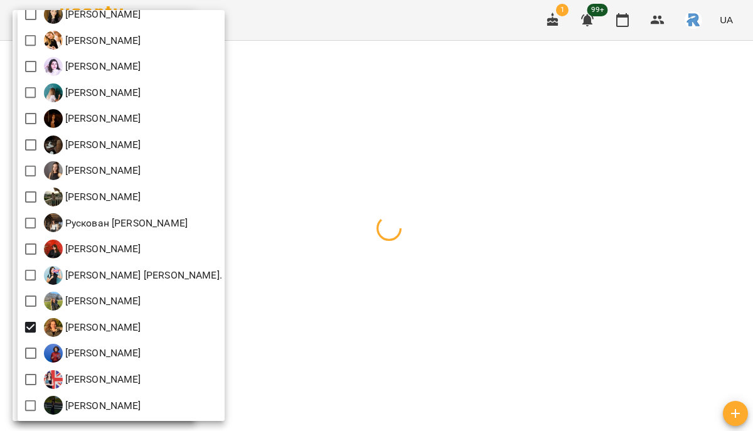
click at [337, 346] on div at bounding box center [376, 215] width 753 height 431
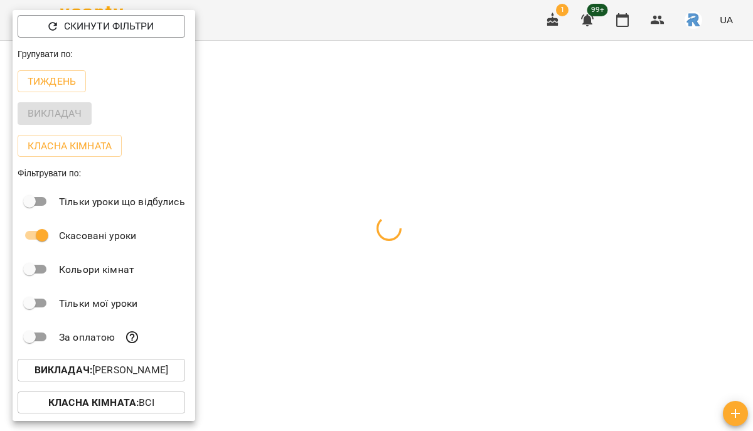
click at [337, 346] on div at bounding box center [376, 215] width 753 height 431
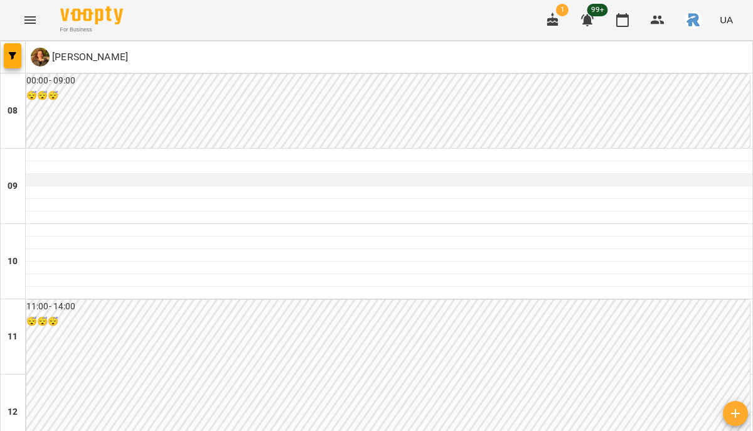
scroll to position [559, 0]
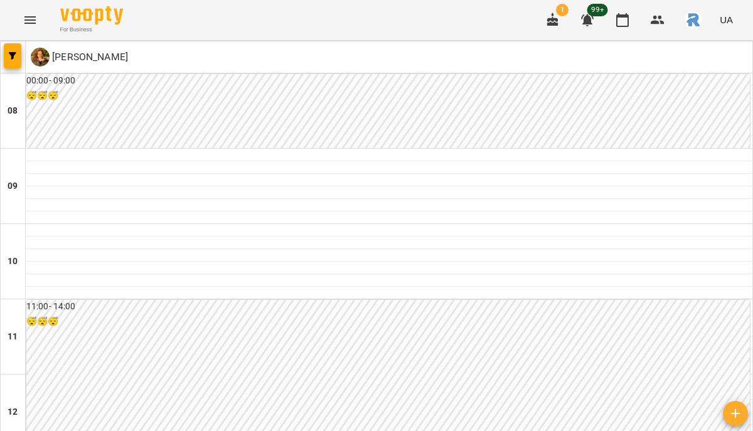
click at [2, 59] on div at bounding box center [13, 56] width 25 height 31
click at [11, 52] on icon "button" at bounding box center [13, 56] width 8 height 8
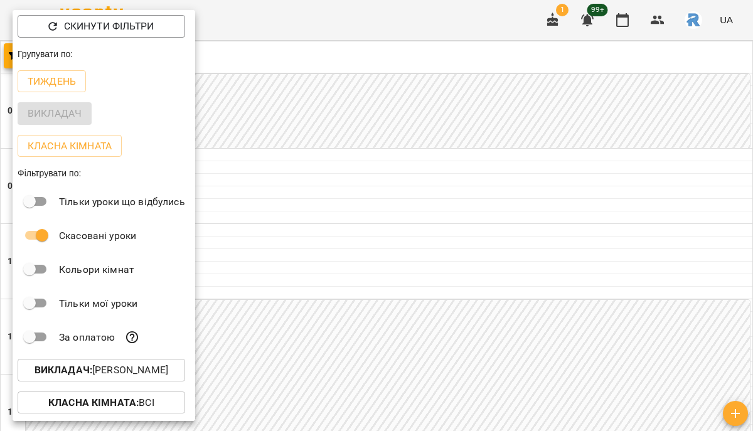
click at [146, 373] on p "Викладач : [PERSON_NAME]" at bounding box center [102, 370] width 134 height 15
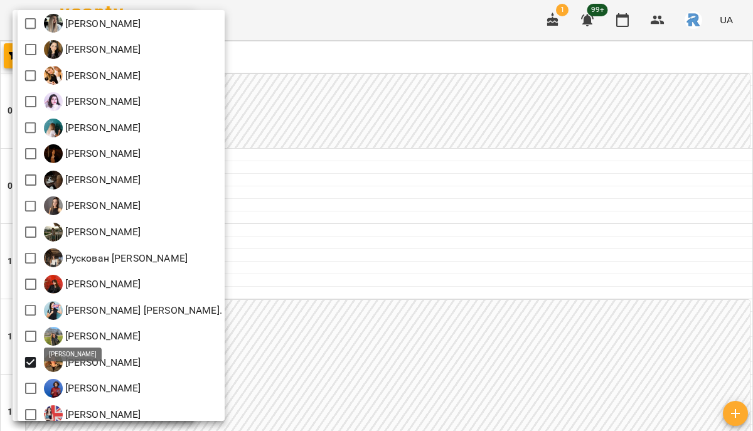
scroll to position [512, 0]
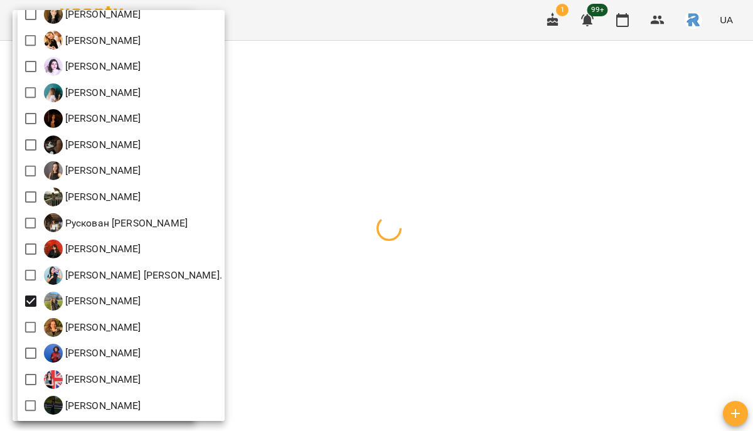
click at [421, 314] on div at bounding box center [376, 215] width 753 height 431
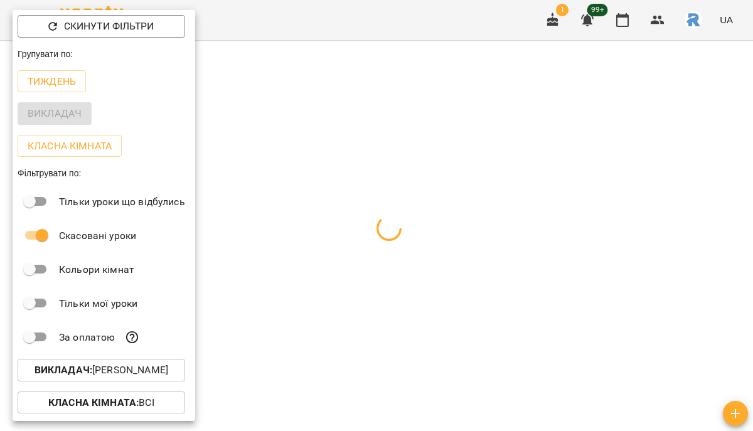
click at [421, 314] on div at bounding box center [376, 215] width 753 height 431
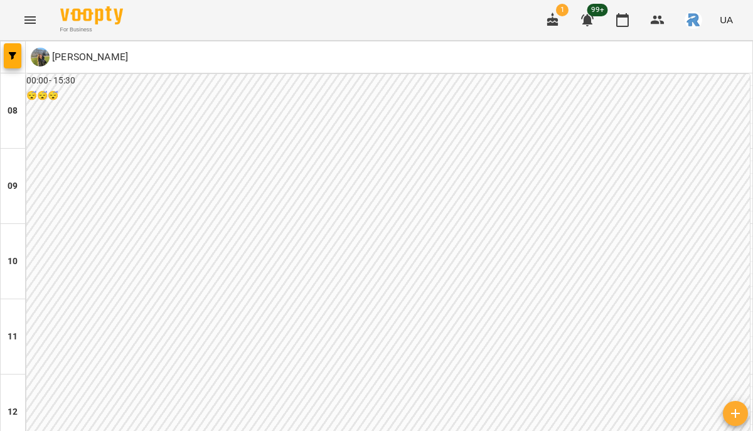
scroll to position [705, 0]
click at [13, 52] on icon "button" at bounding box center [13, 56] width 8 height 8
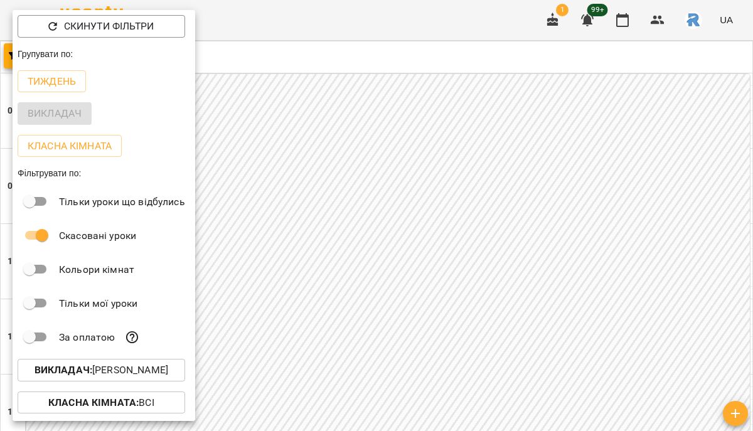
click at [323, 340] on div at bounding box center [376, 215] width 753 height 431
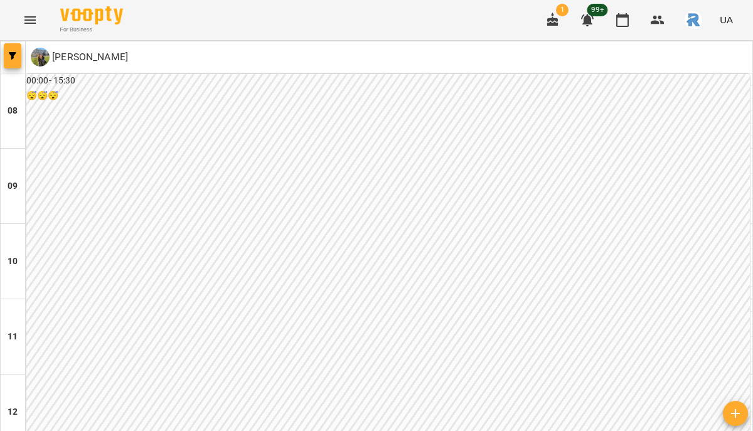
click at [8, 58] on span "button" at bounding box center [13, 56] width 18 height 8
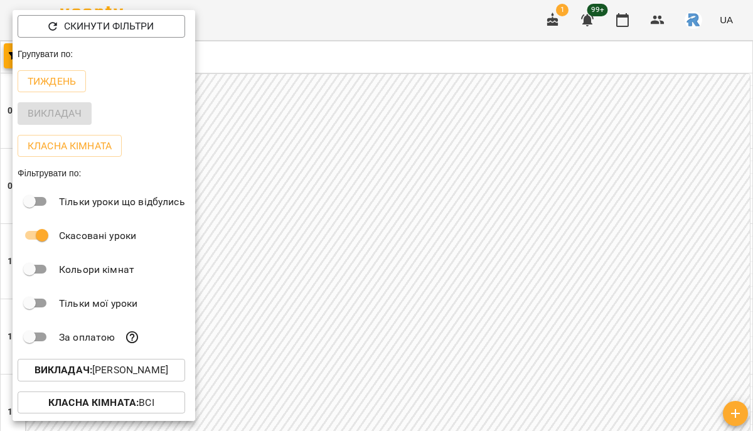
click at [139, 367] on p "Викладач : [PERSON_NAME]" at bounding box center [102, 370] width 134 height 15
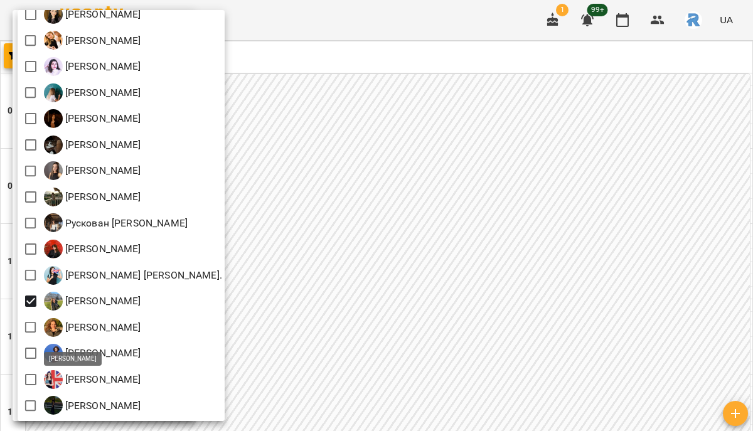
scroll to position [511, 0]
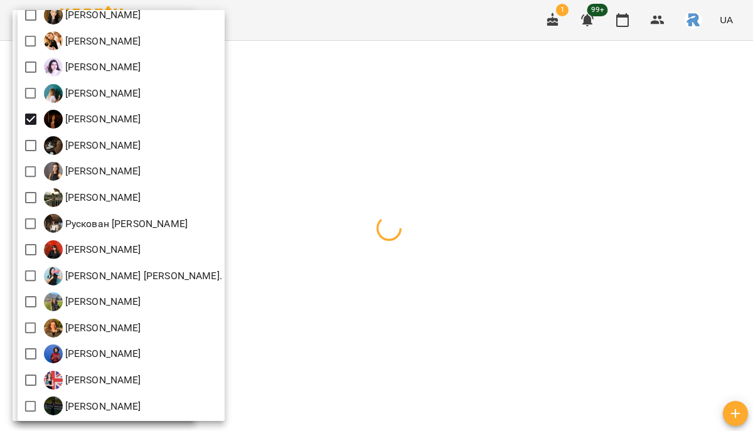
click at [408, 265] on div at bounding box center [376, 215] width 753 height 431
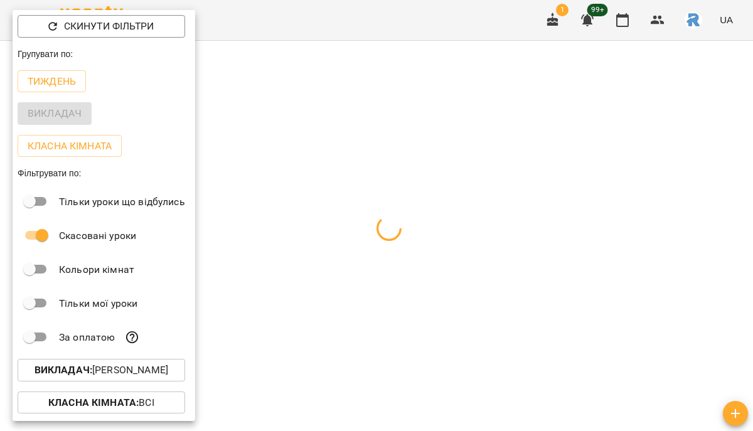
click at [408, 265] on div at bounding box center [376, 215] width 753 height 431
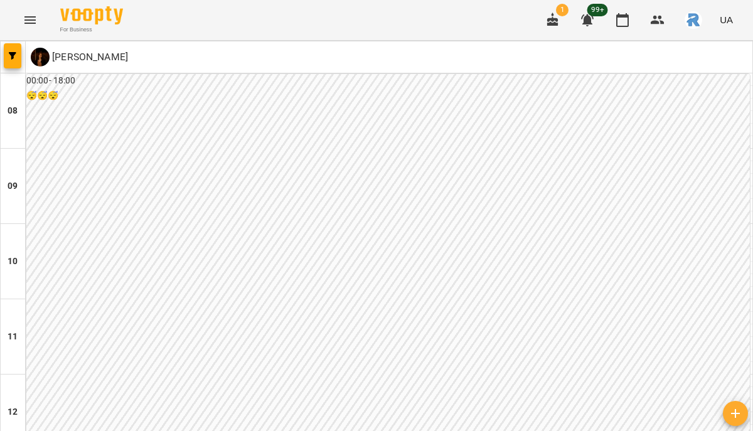
scroll to position [705, 0]
click at [17, 53] on span "button" at bounding box center [13, 56] width 18 height 8
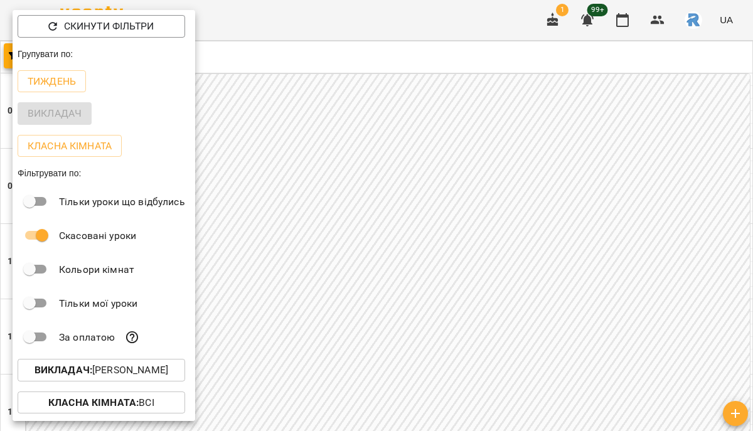
click at [129, 376] on p "Викладач : [PERSON_NAME]" at bounding box center [102, 370] width 134 height 15
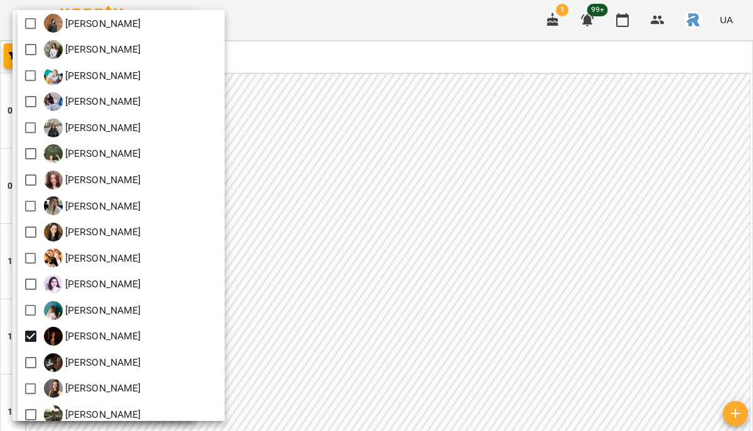
scroll to position [295, 0]
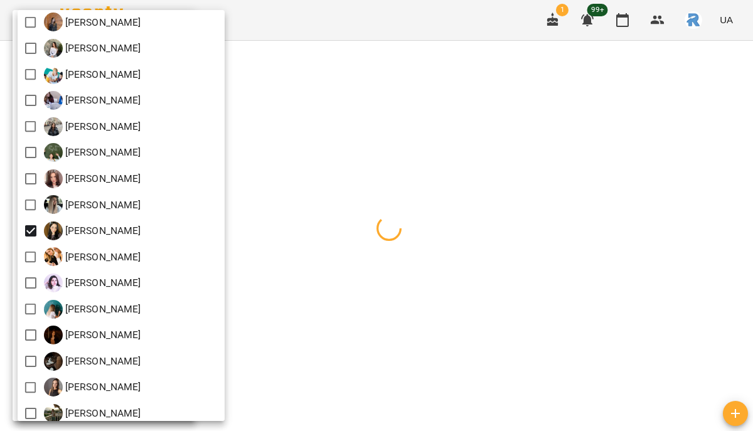
click at [415, 299] on div at bounding box center [376, 215] width 753 height 431
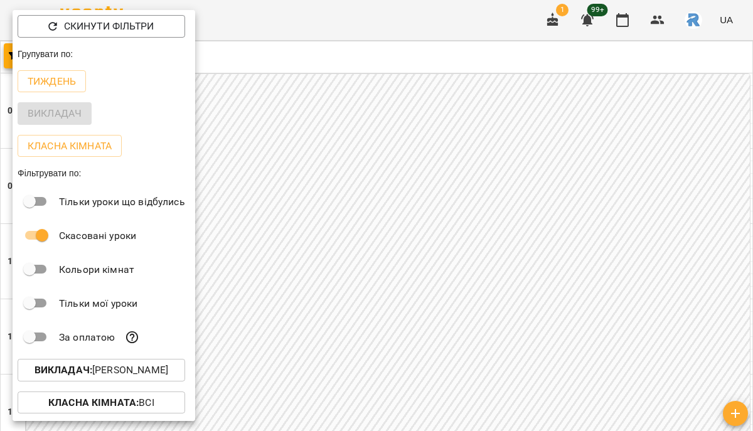
click at [343, 274] on div at bounding box center [376, 215] width 753 height 431
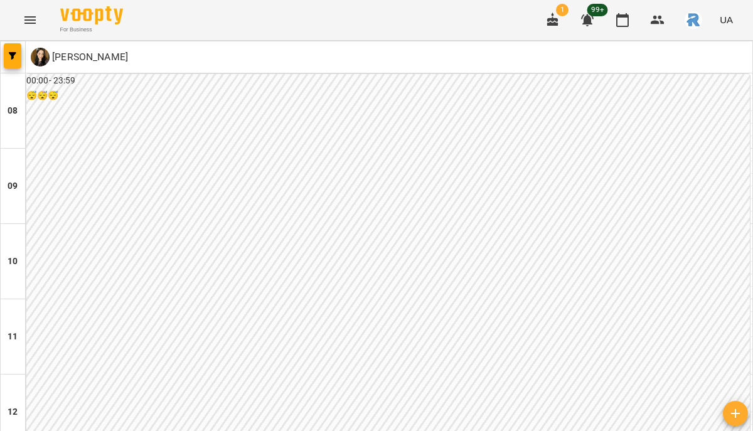
scroll to position [645, 0]
click at [16, 58] on span "button" at bounding box center [13, 56] width 18 height 8
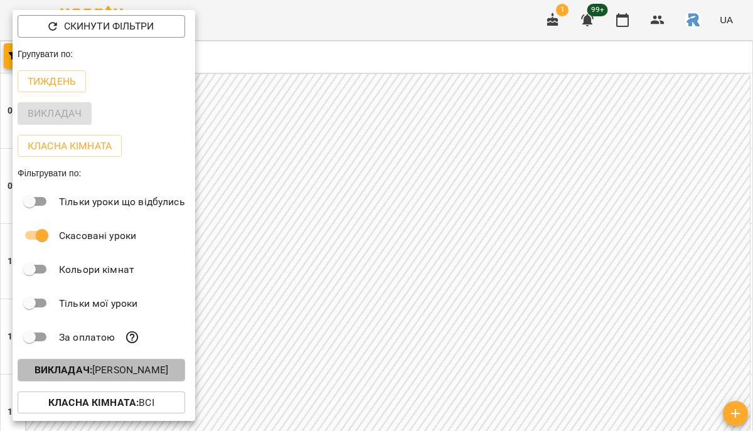
click at [134, 382] on button "Викладач : [PERSON_NAME]" at bounding box center [102, 370] width 168 height 23
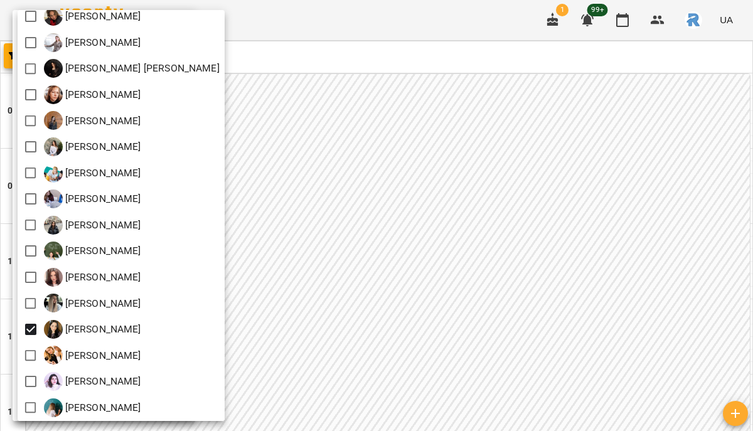
scroll to position [196, 0]
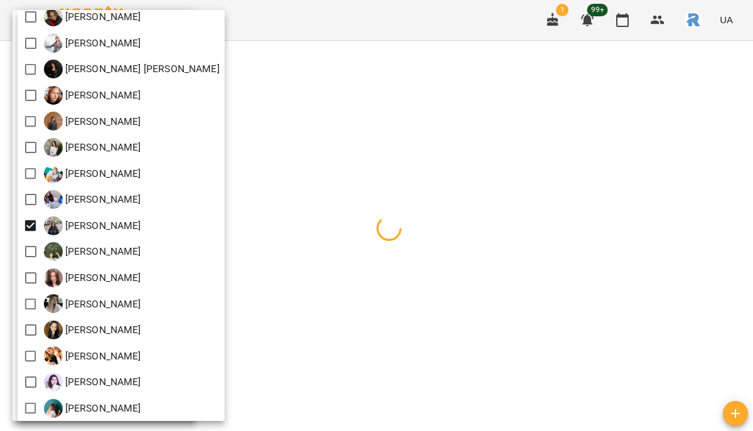
click at [372, 266] on div at bounding box center [376, 215] width 753 height 431
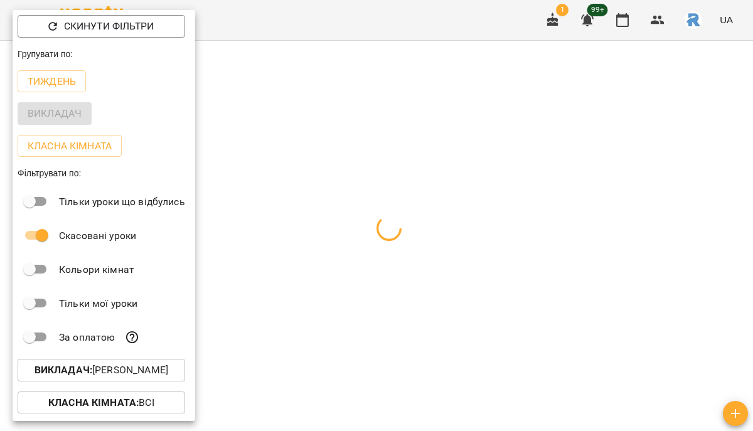
click at [372, 266] on div at bounding box center [376, 215] width 753 height 431
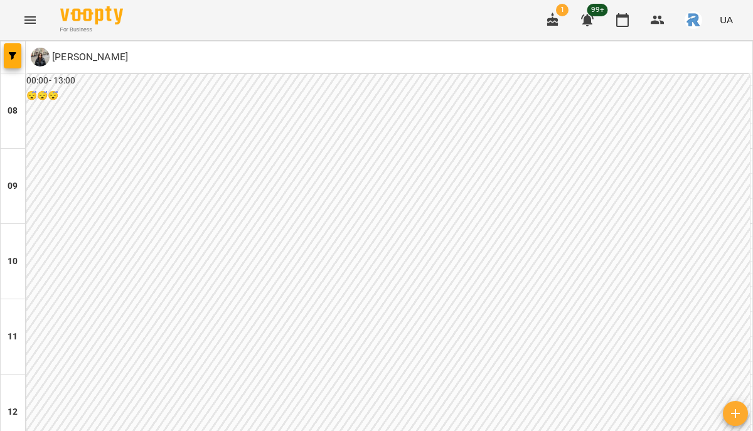
scroll to position [352, 0]
click at [8, 53] on span "button" at bounding box center [13, 56] width 18 height 8
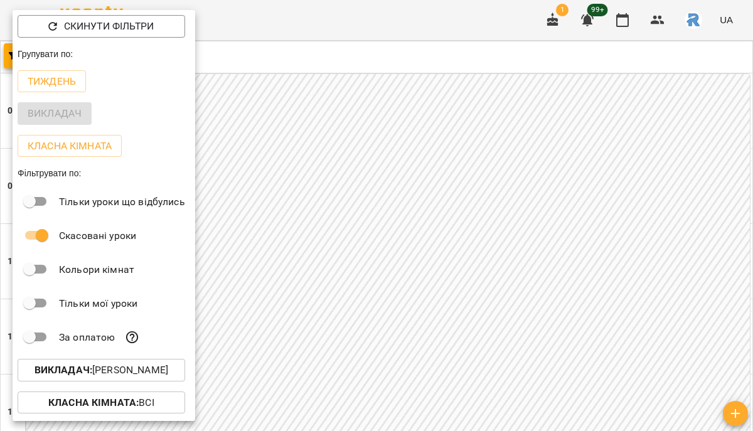
click at [119, 377] on p "Викладач : [PERSON_NAME]" at bounding box center [102, 370] width 134 height 15
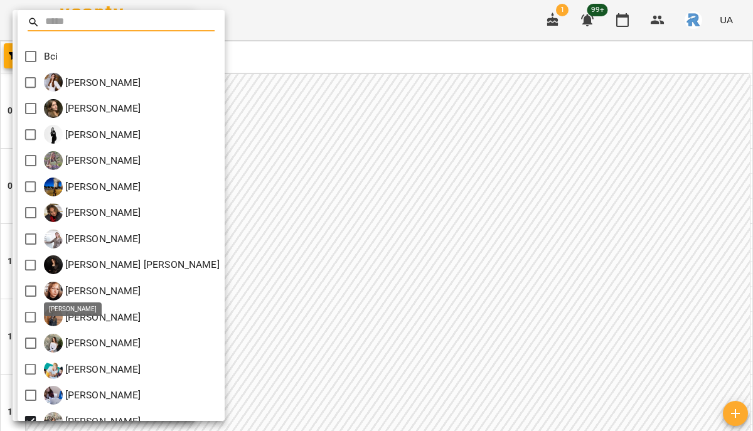
scroll to position [100, 0]
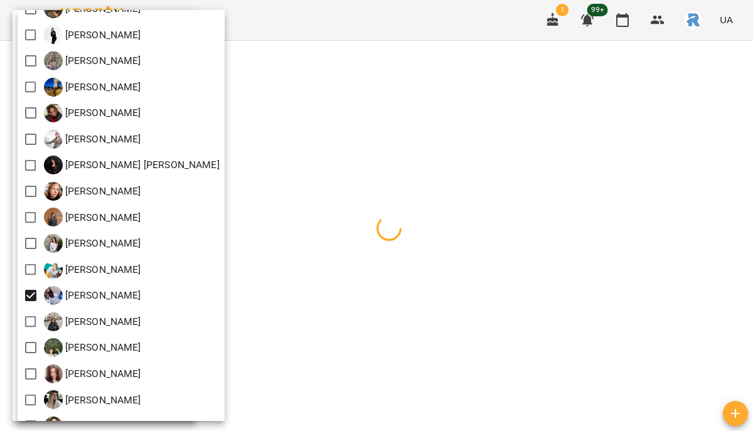
click at [414, 290] on div at bounding box center [376, 215] width 753 height 431
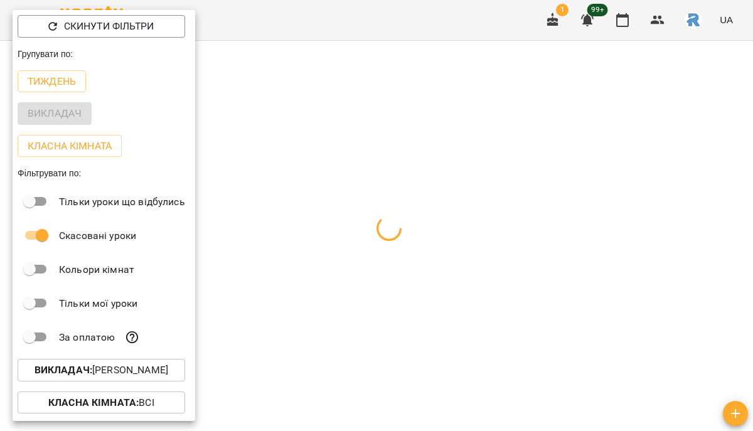
click at [414, 290] on div at bounding box center [376, 215] width 753 height 431
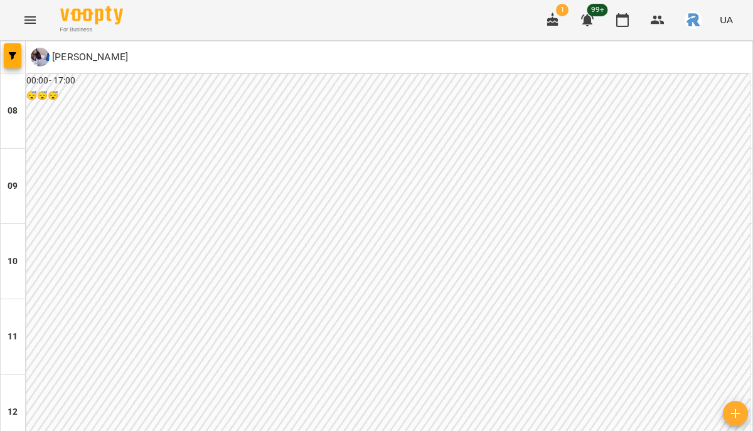
scroll to position [643, 0]
click at [19, 57] on span "button" at bounding box center [13, 56] width 18 height 8
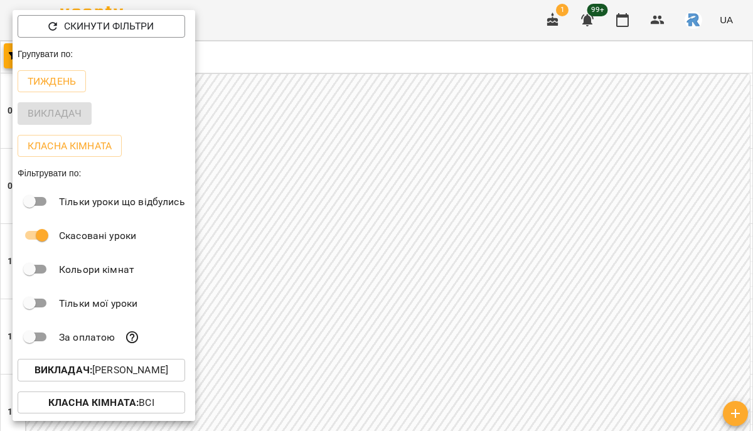
click at [151, 367] on p "Викладач : [PERSON_NAME]" at bounding box center [102, 370] width 134 height 15
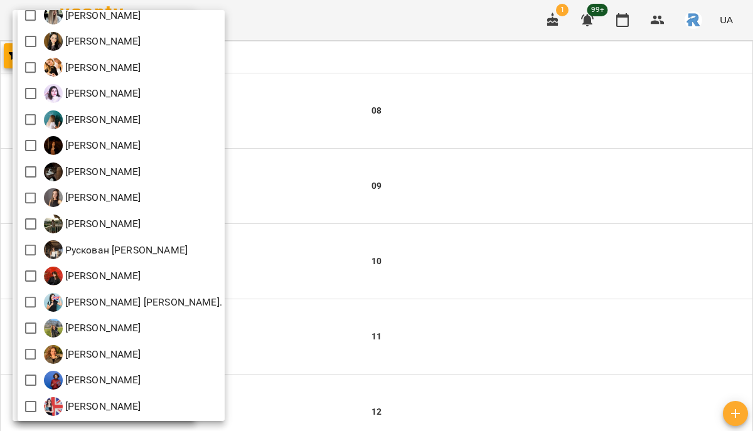
scroll to position [512, 0]
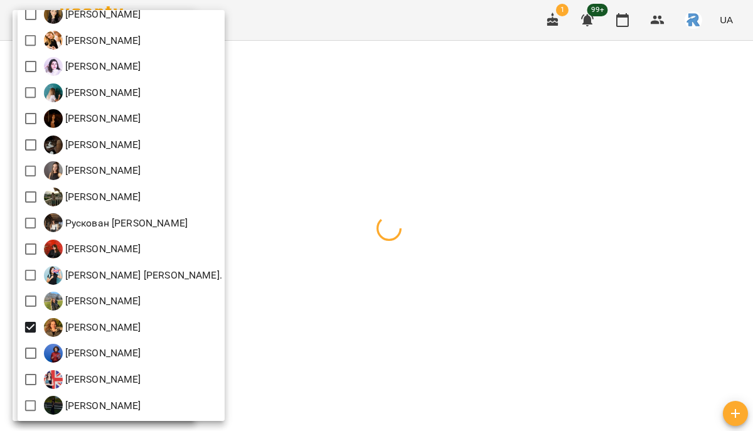
click at [402, 313] on div at bounding box center [376, 215] width 753 height 431
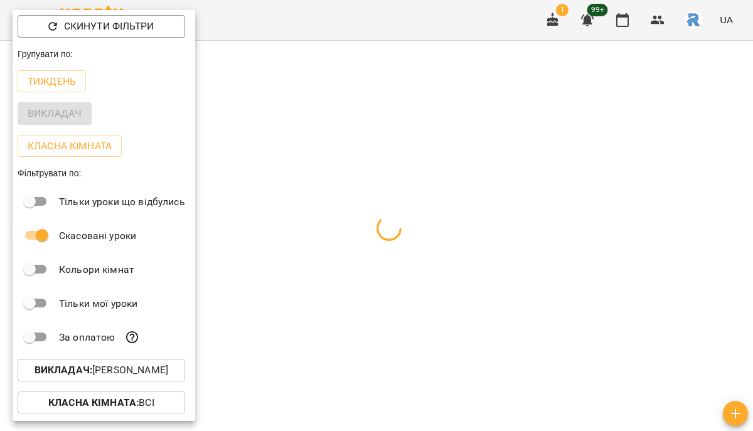
click at [402, 313] on div at bounding box center [376, 215] width 753 height 431
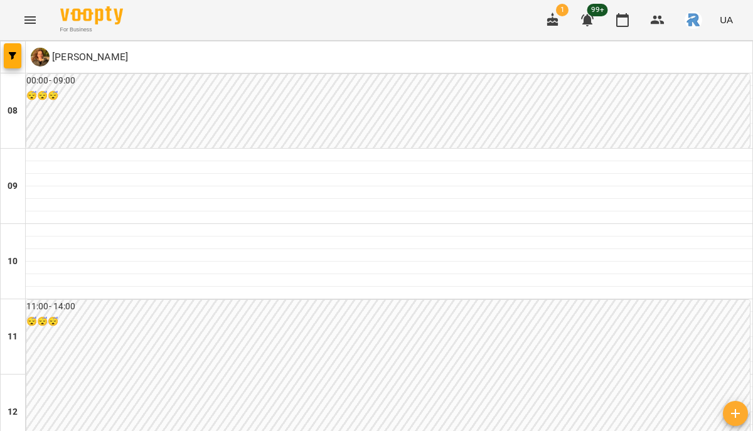
scroll to position [408, 0]
click at [10, 57] on icon "button" at bounding box center [13, 56] width 8 height 8
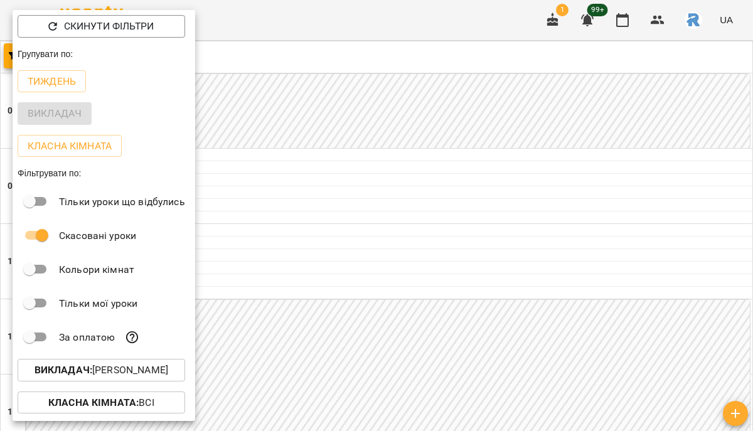
click at [115, 378] on p "Викладач : [PERSON_NAME]" at bounding box center [102, 370] width 134 height 15
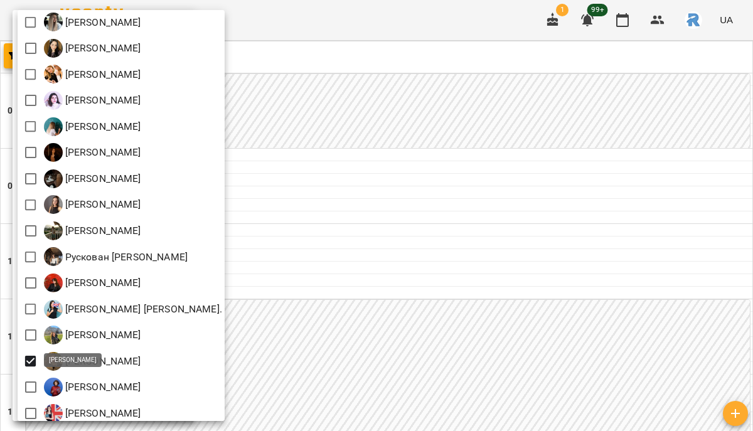
scroll to position [512, 0]
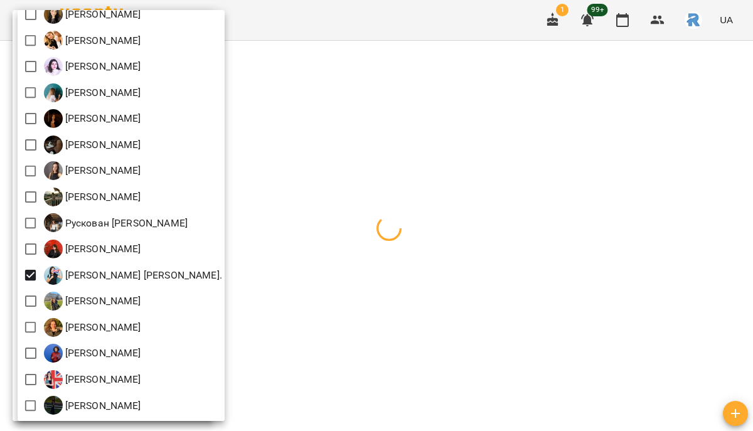
click at [379, 267] on div at bounding box center [376, 215] width 753 height 431
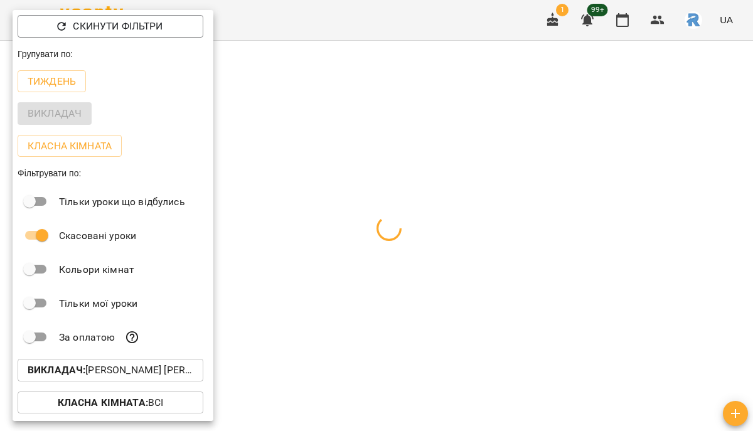
click at [379, 267] on div at bounding box center [376, 215] width 753 height 431
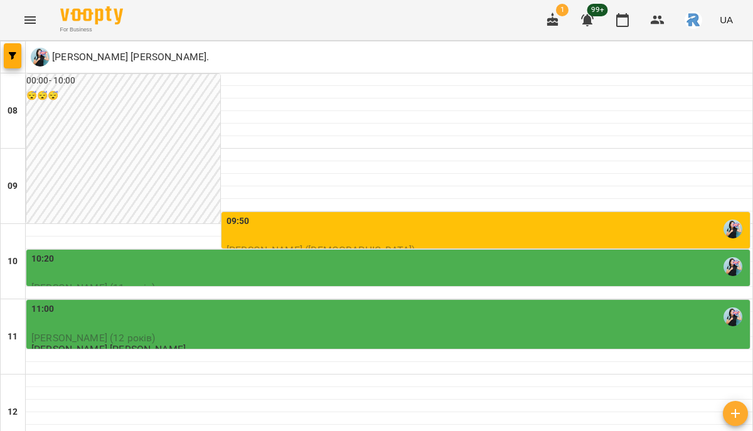
scroll to position [608, 0]
click at [13, 47] on button "button" at bounding box center [13, 55] width 18 height 25
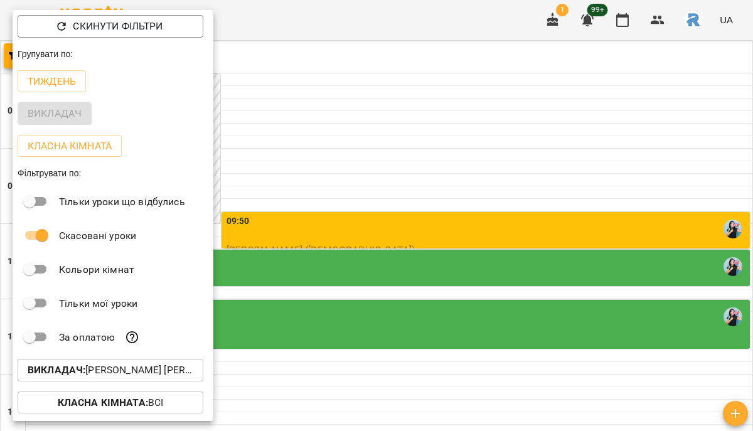
click at [129, 378] on p "Викладач : [PERSON_NAME] [PERSON_NAME]." at bounding box center [111, 370] width 166 height 15
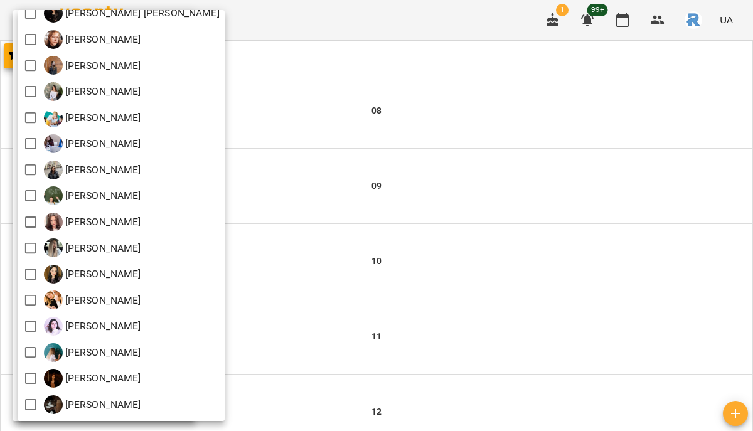
scroll to position [250, 0]
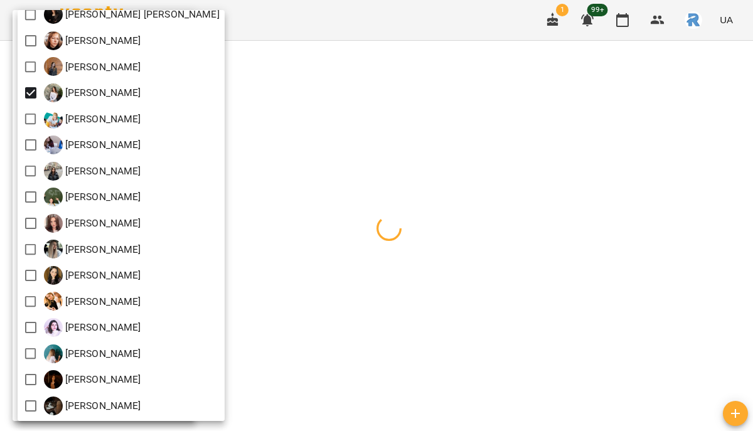
click at [314, 181] on div at bounding box center [376, 215] width 753 height 431
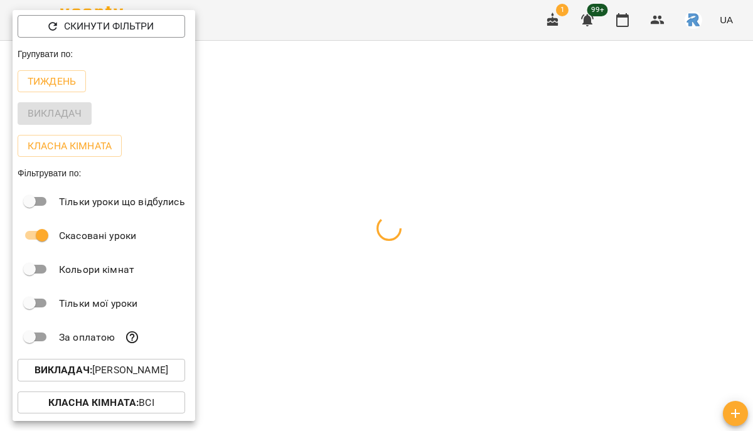
click at [314, 181] on div at bounding box center [376, 215] width 753 height 431
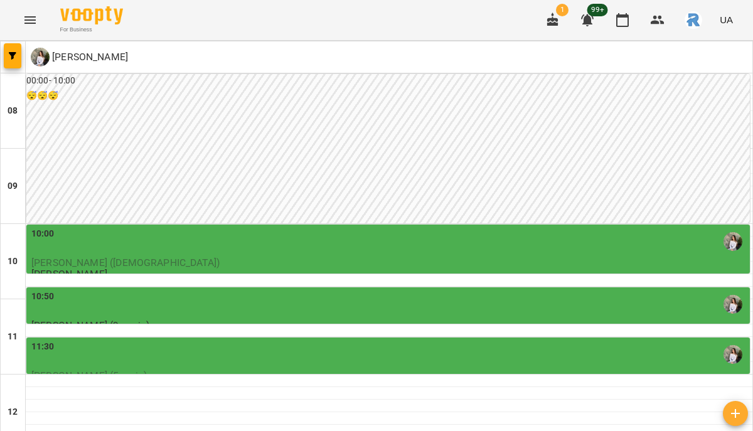
scroll to position [448, 0]
click at [20, 45] on button "button" at bounding box center [13, 55] width 18 height 25
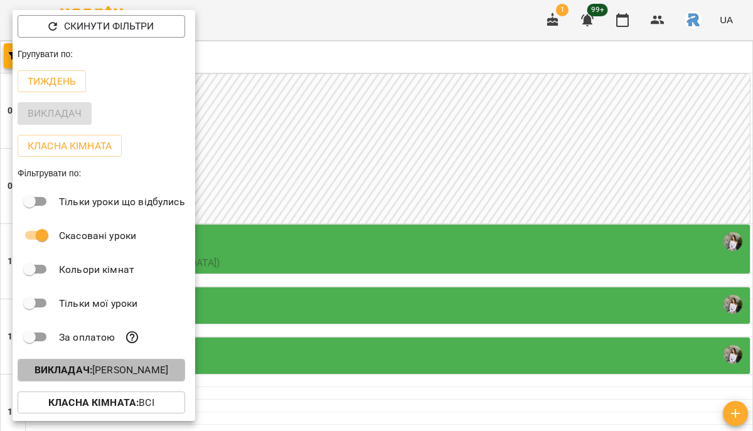
click at [135, 365] on button "Викладач : [PERSON_NAME]" at bounding box center [102, 370] width 168 height 23
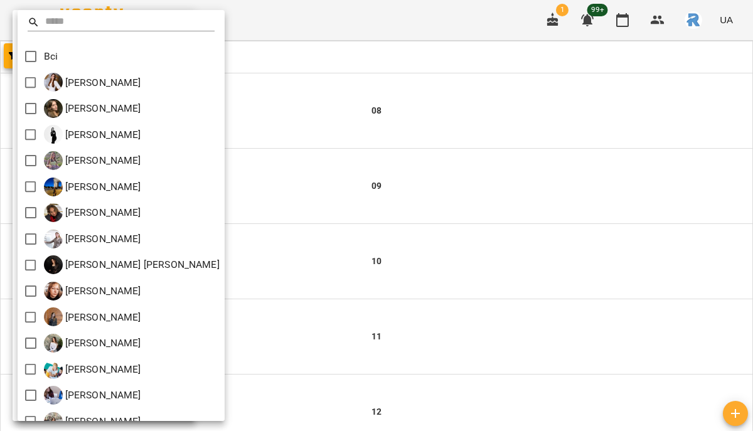
click at [197, 232] on div "[PERSON_NAME]" at bounding box center [121, 239] width 207 height 26
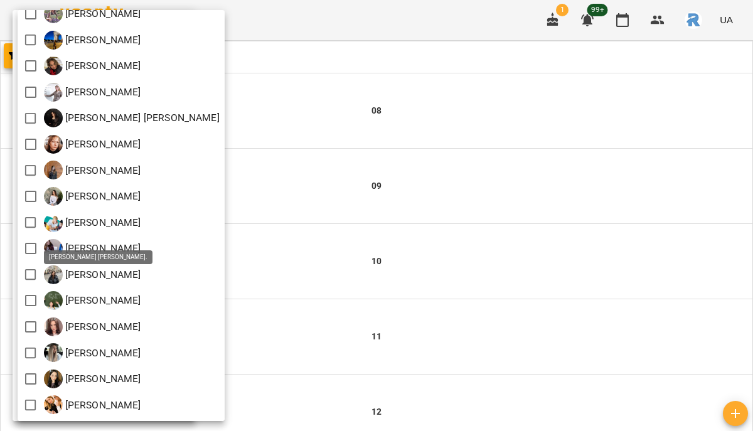
scroll to position [512, 0]
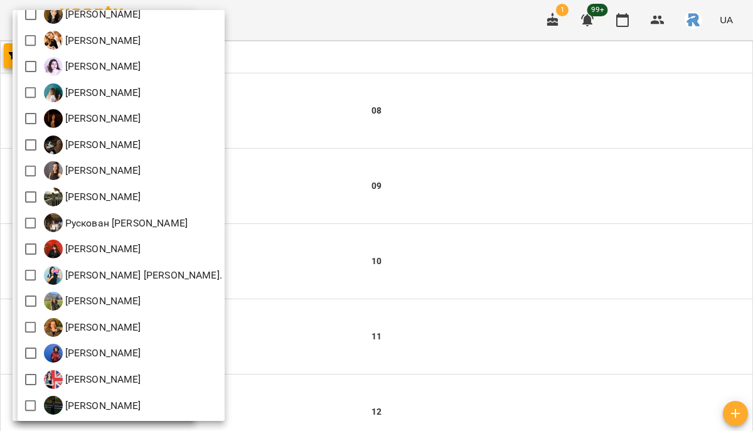
click at [355, 271] on div at bounding box center [376, 215] width 753 height 431
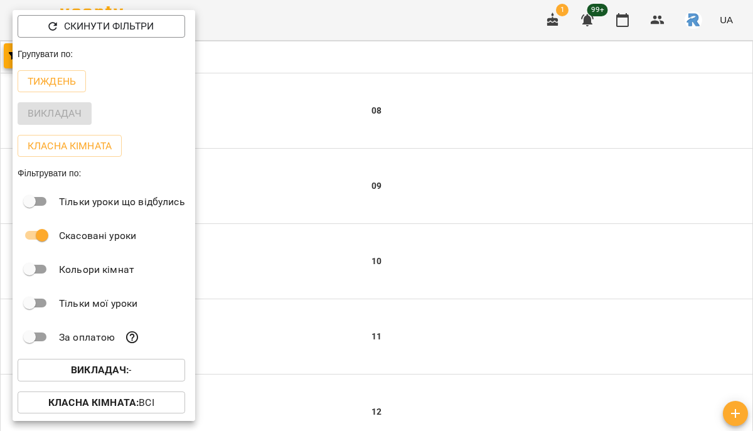
click at [355, 271] on div at bounding box center [376, 215] width 753 height 431
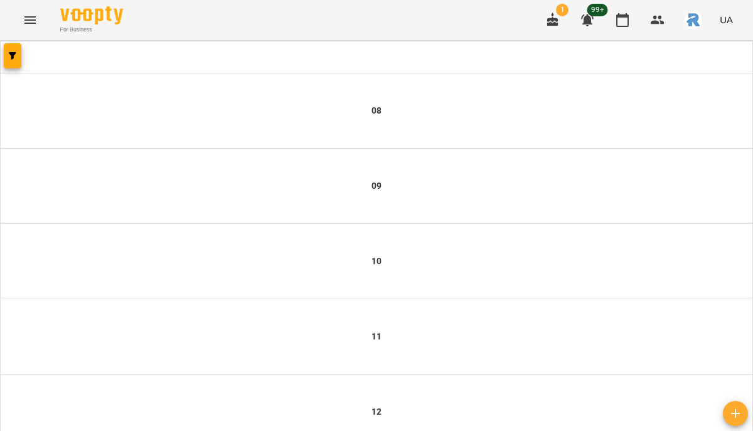
click at [36, 12] on button "Menu" at bounding box center [30, 20] width 30 height 30
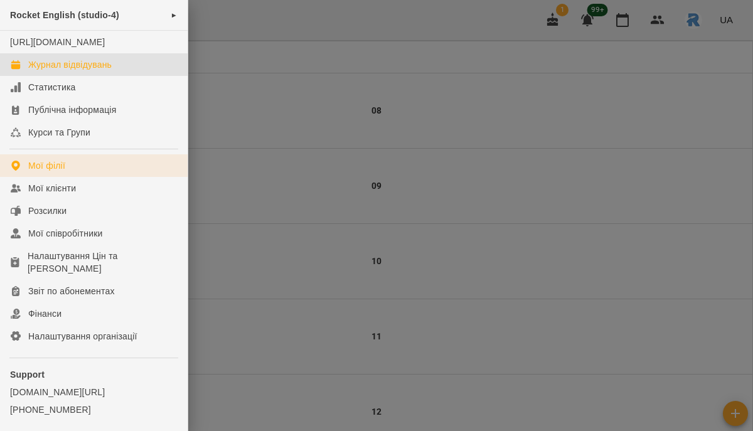
click at [76, 177] on link "Мої філії" at bounding box center [94, 165] width 188 height 23
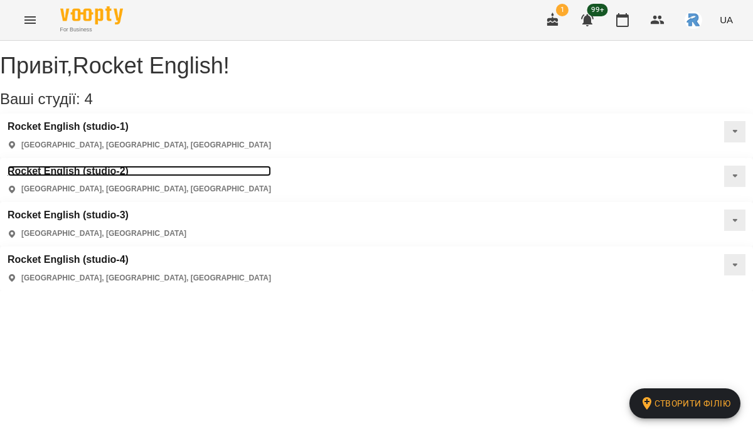
click at [271, 166] on h3 "Rocket English (studio-2)" at bounding box center [140, 171] width 264 height 11
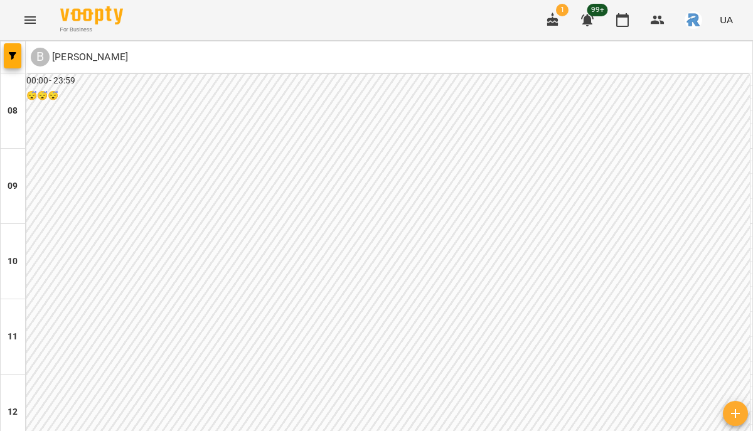
scroll to position [751, 0]
click at [15, 58] on icon "button" at bounding box center [13, 56] width 8 height 8
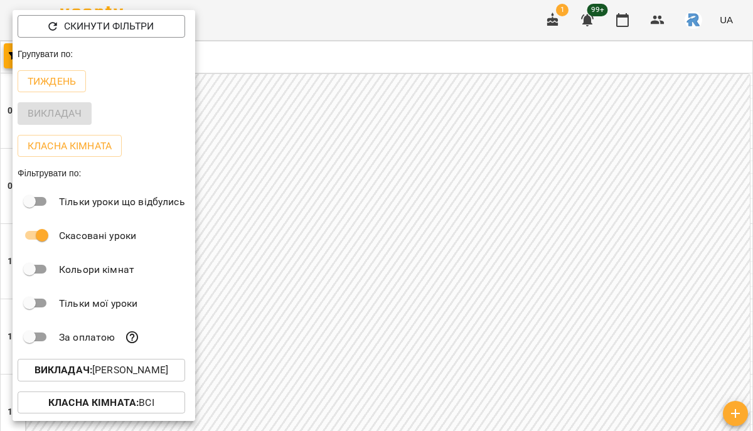
click at [161, 368] on p "Викладач : [PERSON_NAME]" at bounding box center [102, 370] width 134 height 15
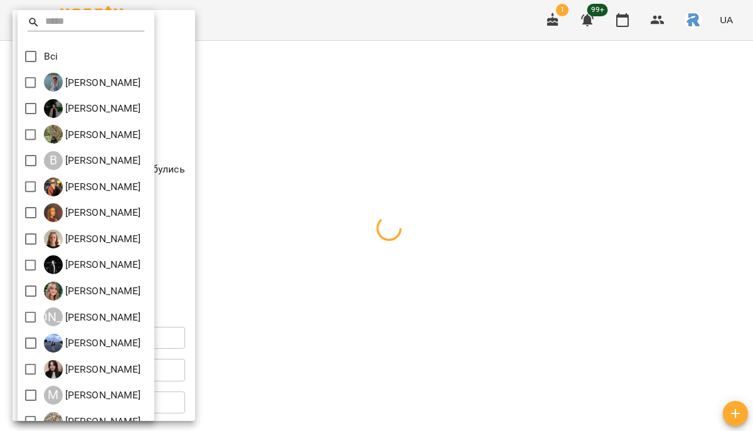
scroll to position [251, 0]
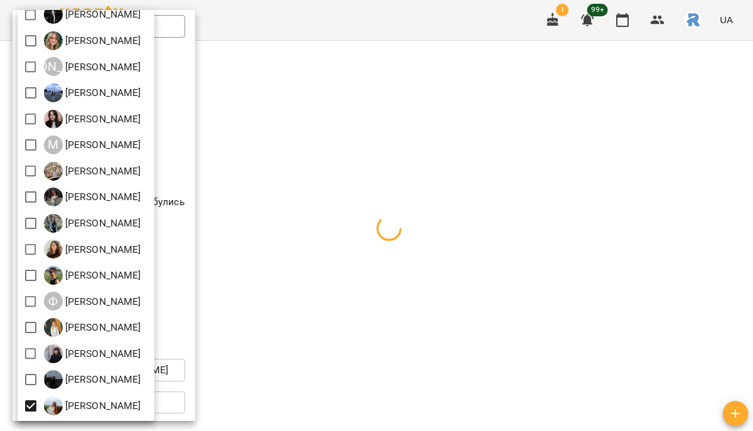
click at [416, 336] on div at bounding box center [376, 215] width 753 height 431
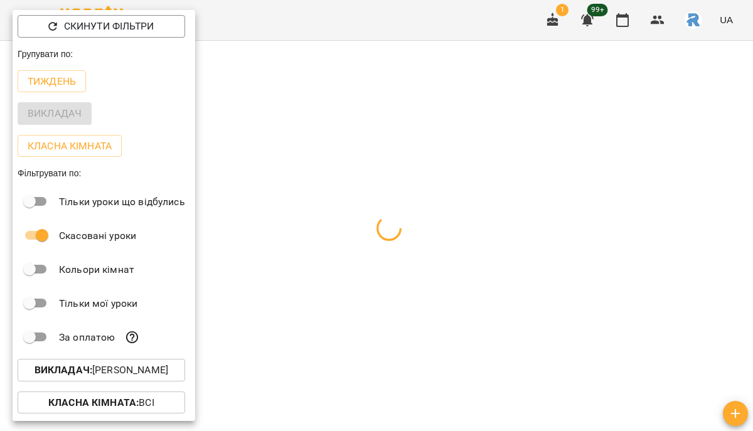
click at [416, 336] on div at bounding box center [376, 215] width 753 height 431
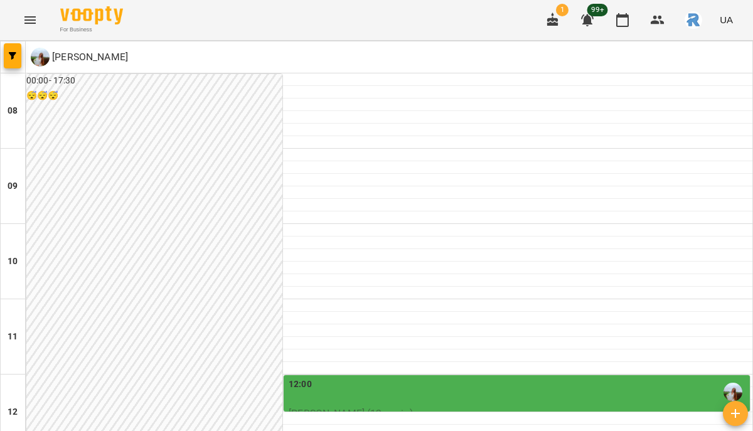
scroll to position [760, 0]
click at [16, 58] on span "button" at bounding box center [13, 56] width 18 height 8
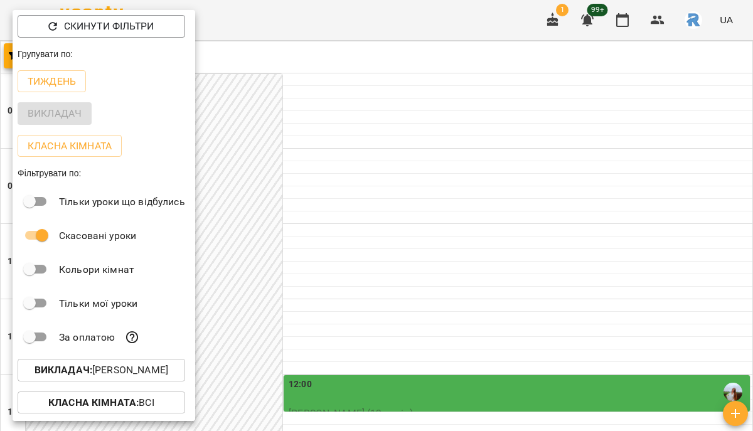
click at [119, 378] on p "Викладач : [PERSON_NAME]" at bounding box center [102, 370] width 134 height 15
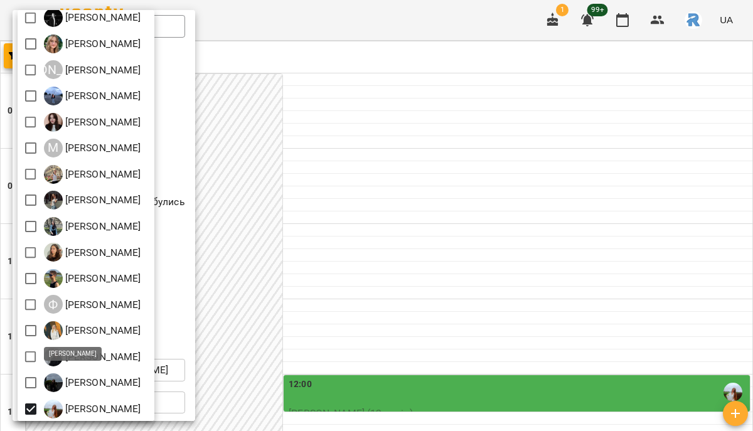
scroll to position [251, 0]
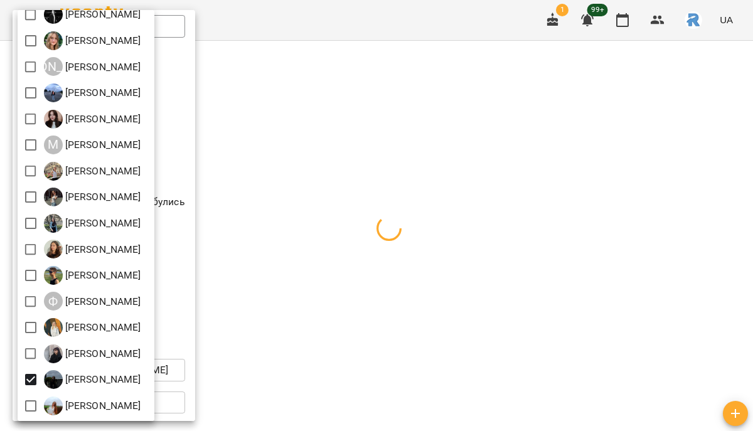
click at [353, 354] on div at bounding box center [376, 215] width 753 height 431
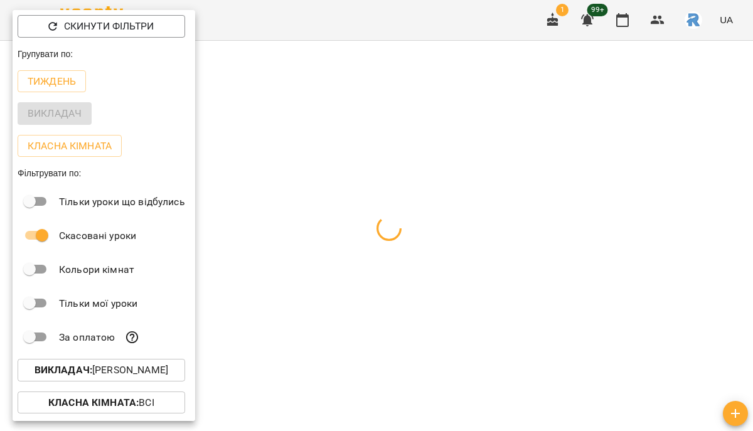
click at [353, 354] on div at bounding box center [376, 215] width 753 height 431
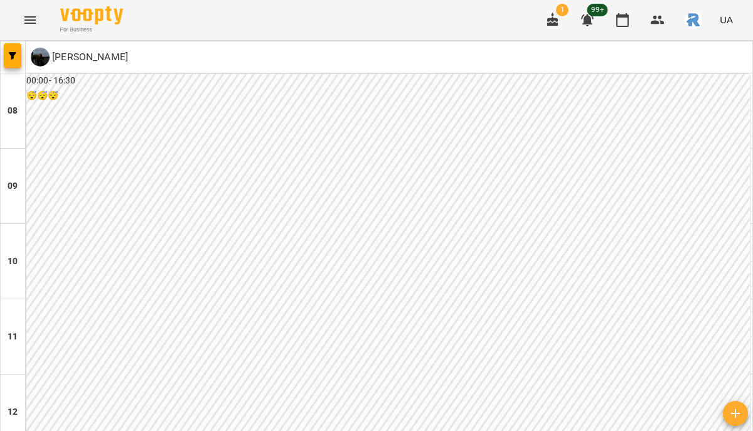
scroll to position [638, 0]
click at [21, 59] on div at bounding box center [13, 56] width 25 height 31
click at [16, 45] on button "button" at bounding box center [13, 55] width 18 height 25
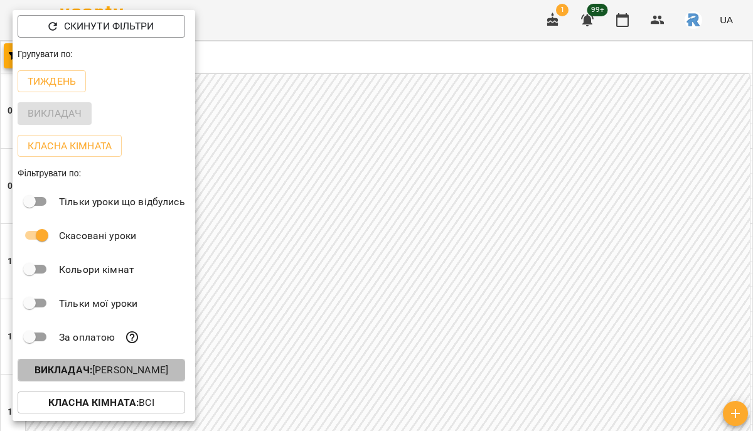
click at [168, 377] on p "Викладач : [PERSON_NAME]" at bounding box center [102, 370] width 134 height 15
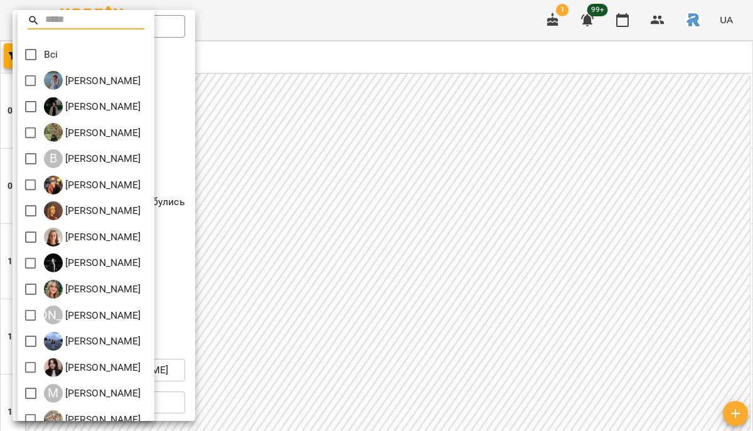
scroll to position [251, 0]
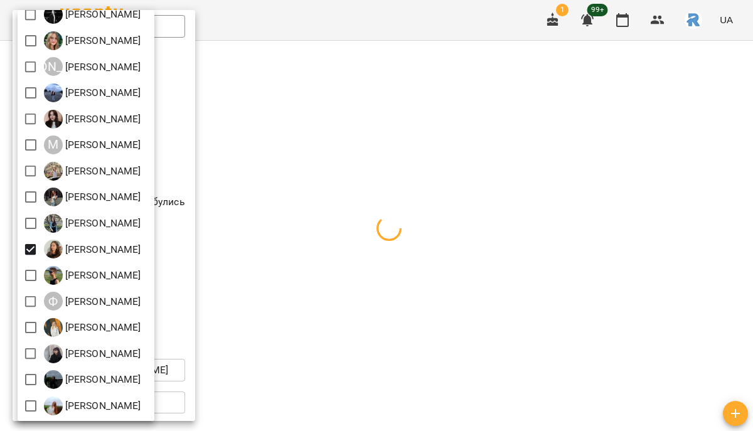
click at [459, 387] on div at bounding box center [376, 215] width 753 height 431
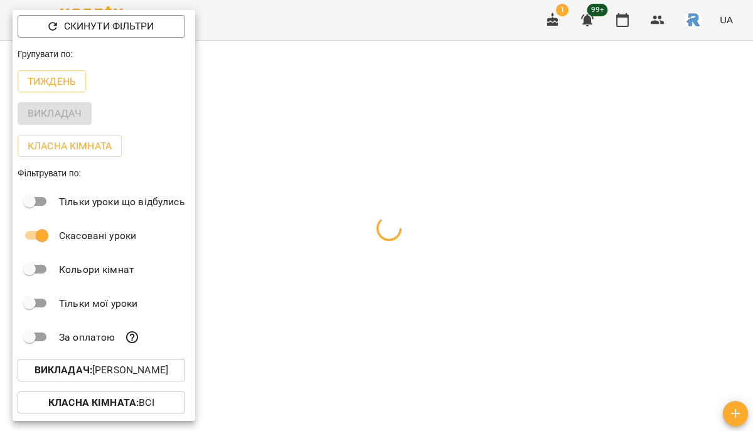
click at [397, 335] on div at bounding box center [376, 215] width 753 height 431
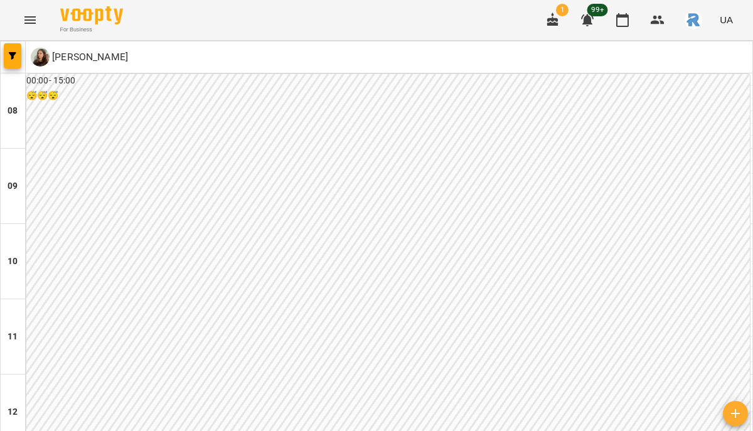
scroll to position [772, 0]
click at [14, 54] on icon "button" at bounding box center [13, 56] width 8 height 8
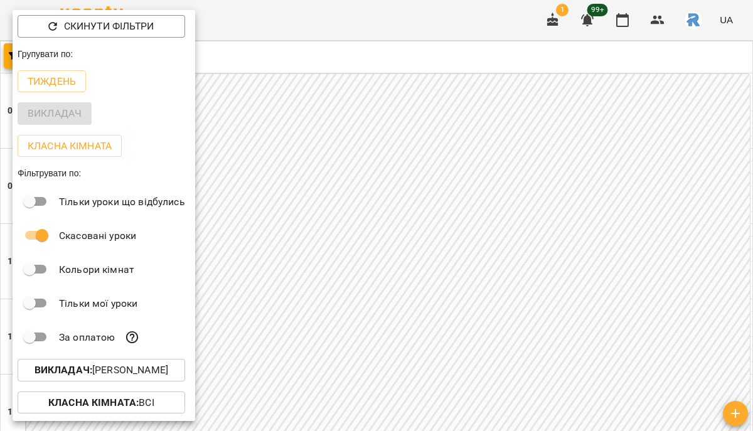
click at [142, 377] on p "Викладач : [PERSON_NAME]" at bounding box center [102, 370] width 134 height 15
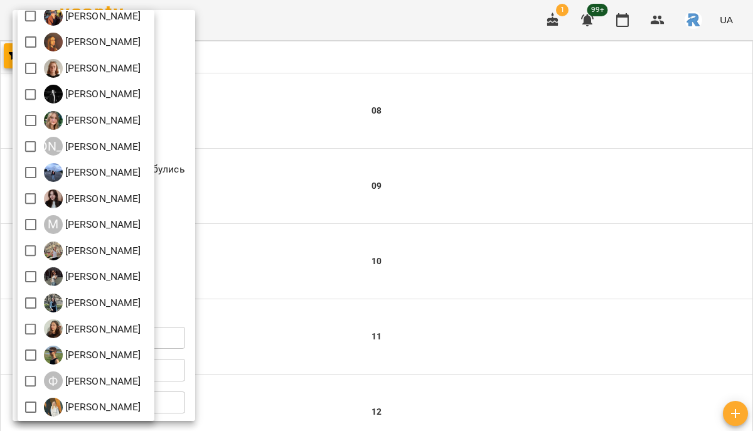
scroll to position [166, 0]
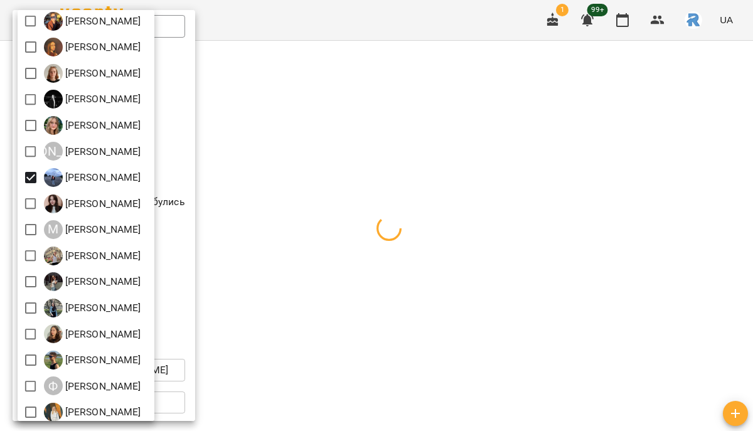
click at [341, 247] on div at bounding box center [376, 215] width 753 height 431
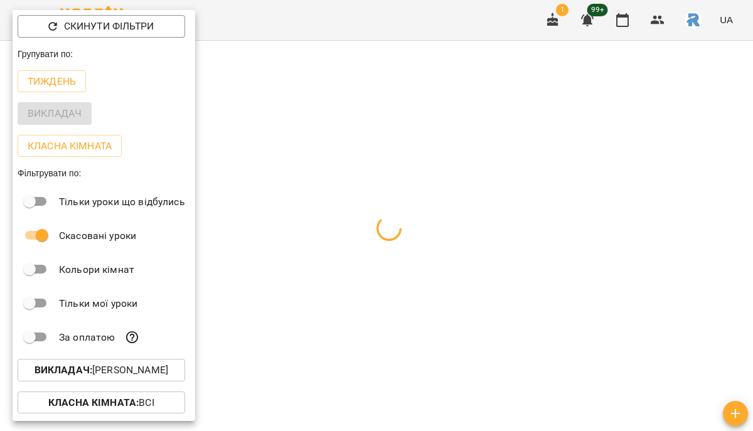
click at [340, 247] on div at bounding box center [376, 215] width 753 height 431
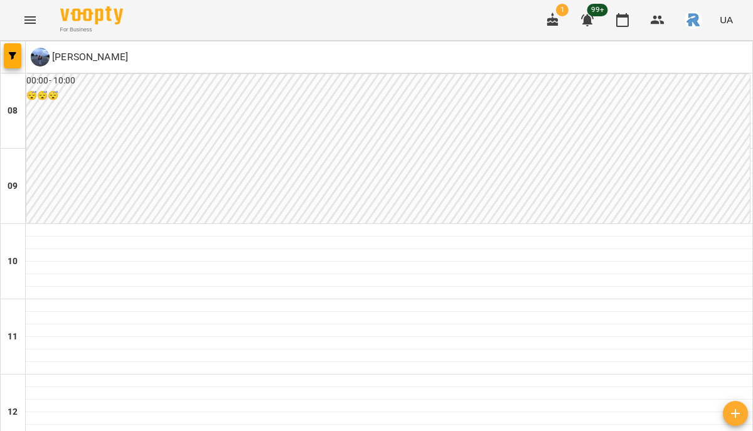
scroll to position [809, 0]
click at [19, 62] on button "button" at bounding box center [13, 55] width 18 height 25
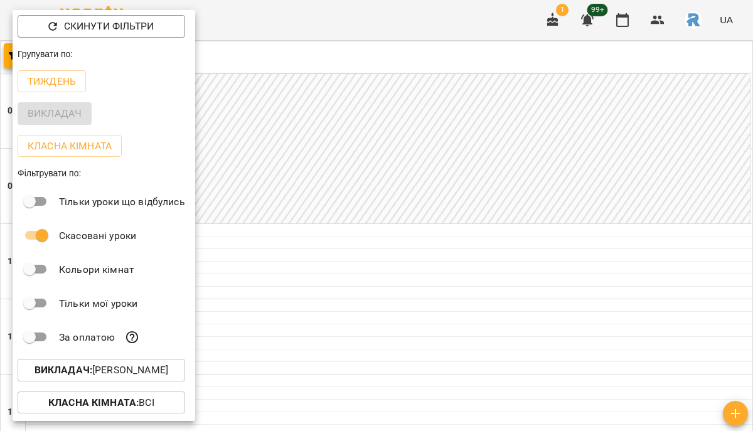
click at [158, 366] on p "Викладач : [PERSON_NAME]" at bounding box center [102, 370] width 134 height 15
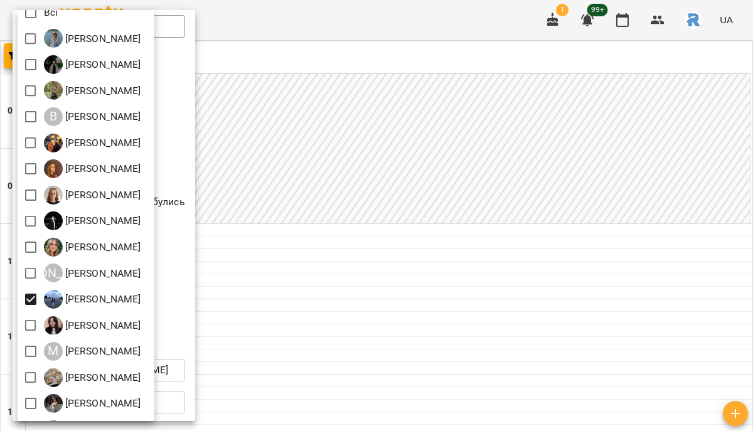
scroll to position [48, 0]
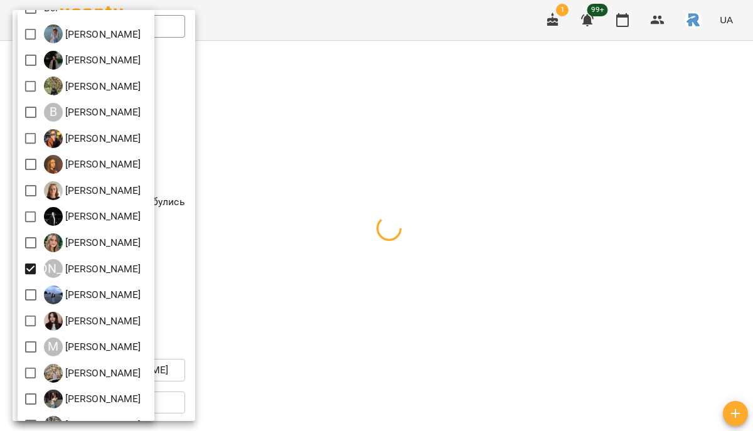
click at [289, 287] on div at bounding box center [376, 215] width 753 height 431
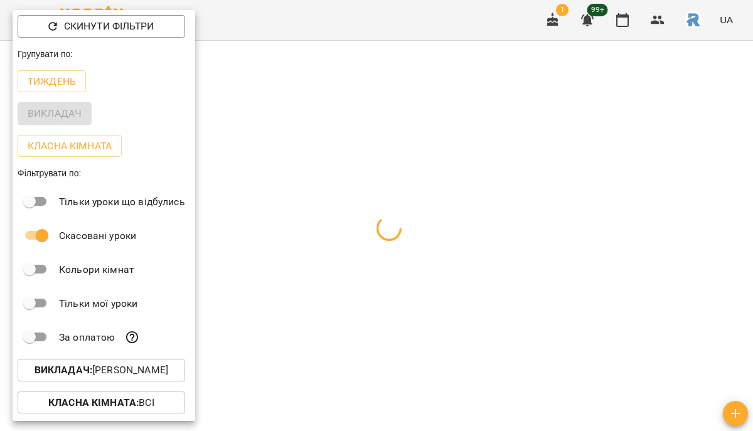
click at [289, 286] on div at bounding box center [376, 215] width 753 height 431
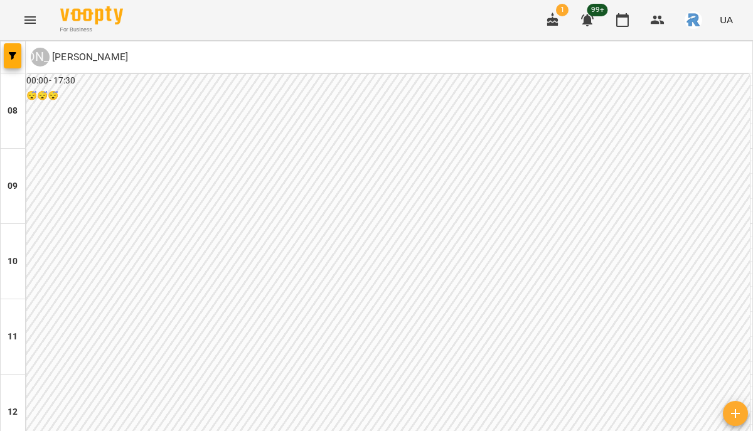
scroll to position [751, 0]
click at [12, 57] on icon "button" at bounding box center [13, 56] width 8 height 8
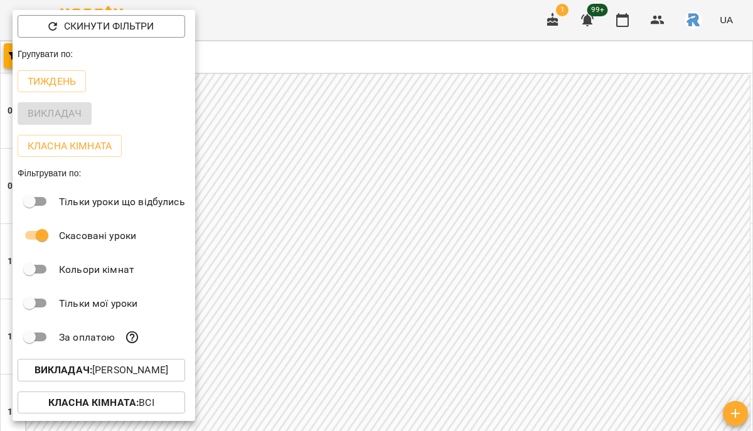
click at [150, 373] on p "Викладач : Кушнірюк Вікторія Володимирівна" at bounding box center [102, 370] width 134 height 15
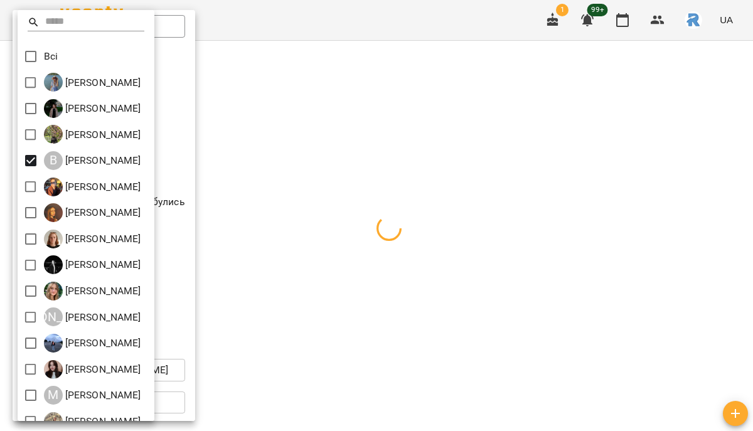
click at [301, 204] on div at bounding box center [376, 215] width 753 height 431
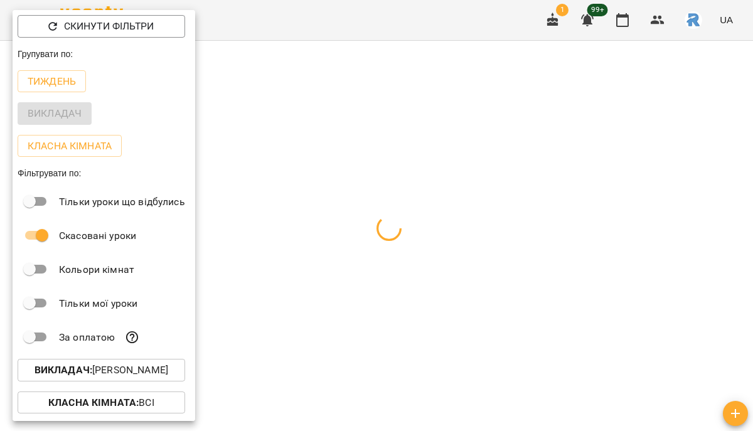
click at [136, 382] on button "Викладач : [PERSON_NAME]" at bounding box center [102, 370] width 168 height 23
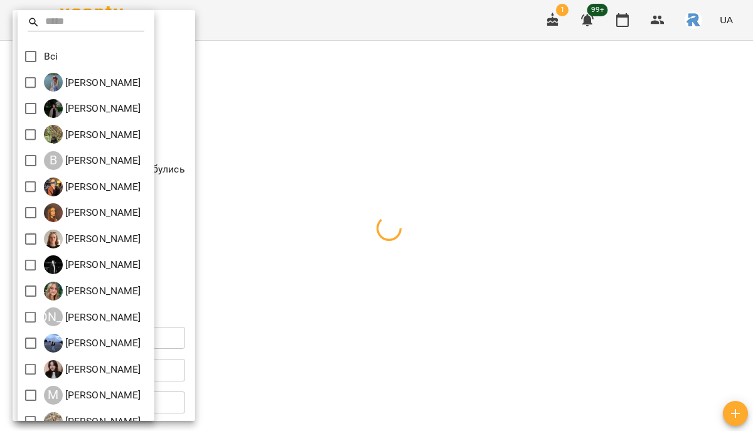
click at [336, 191] on div at bounding box center [376, 215] width 753 height 431
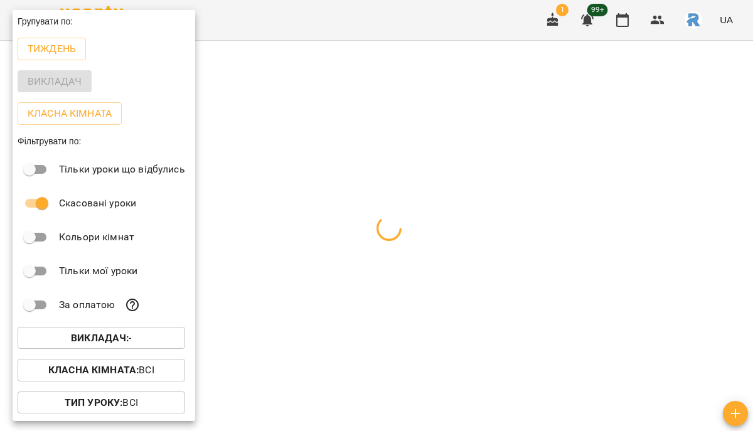
click at [336, 191] on div at bounding box center [376, 215] width 753 height 431
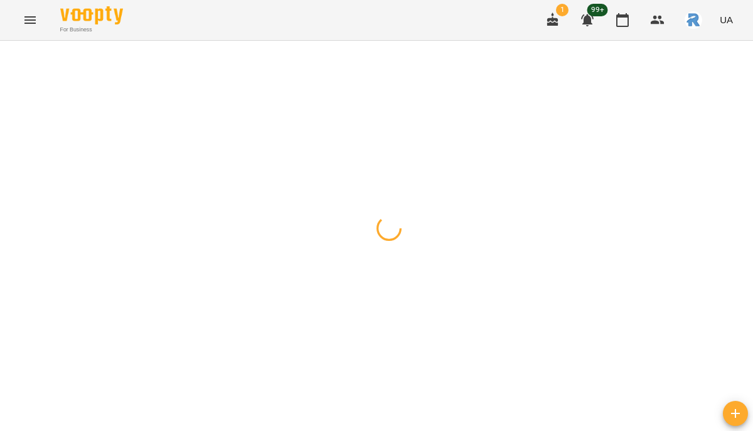
click at [24, 13] on icon "Menu" at bounding box center [30, 20] width 15 height 15
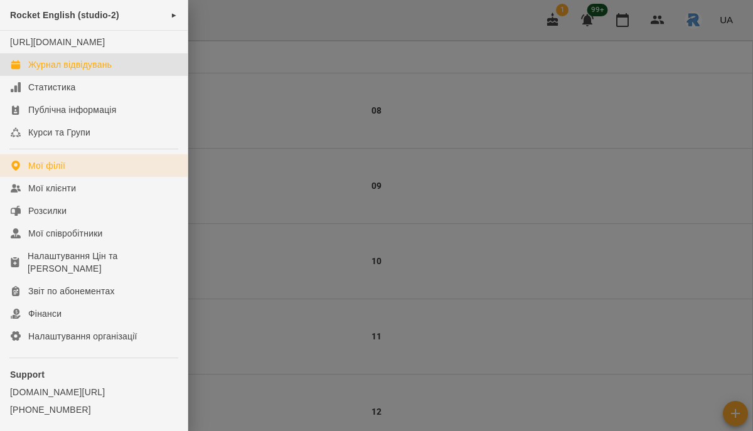
click at [55, 172] on div "Мої філії" at bounding box center [46, 165] width 37 height 13
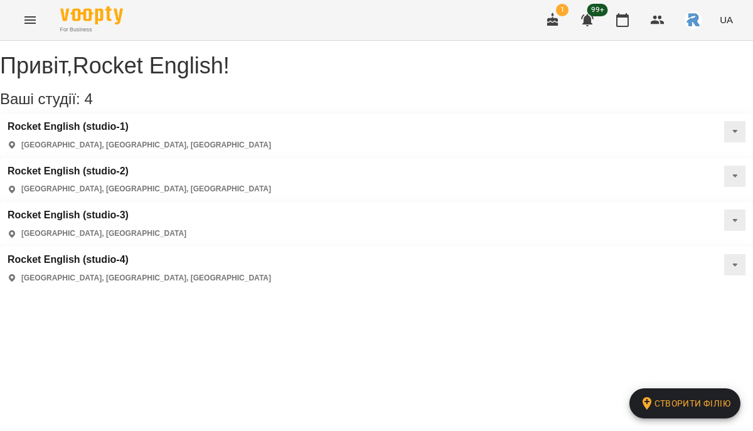
click at [271, 254] on div "Rocket English (studio-4) Самбір, Львівська область, Україна" at bounding box center [140, 269] width 264 height 30
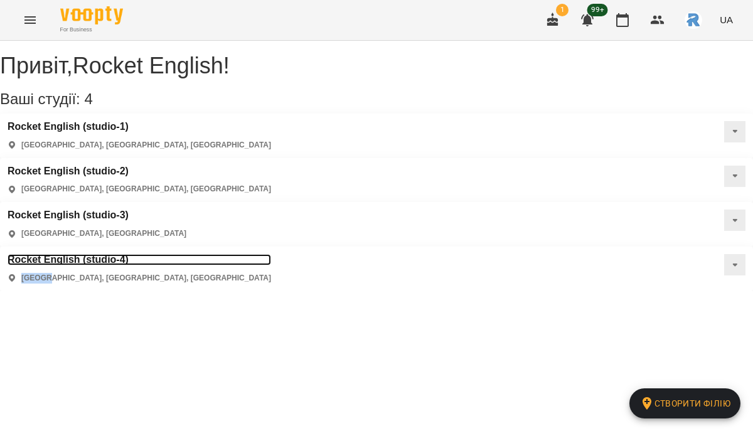
click at [271, 254] on h3 "Rocket English (studio-4)" at bounding box center [140, 259] width 264 height 11
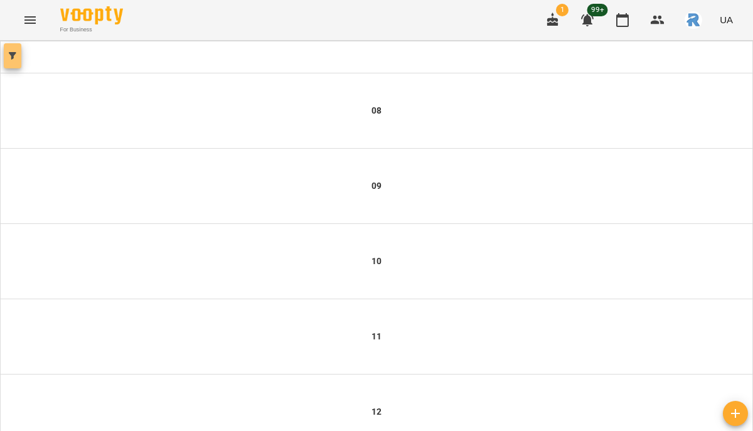
click at [13, 46] on button "button" at bounding box center [13, 55] width 18 height 25
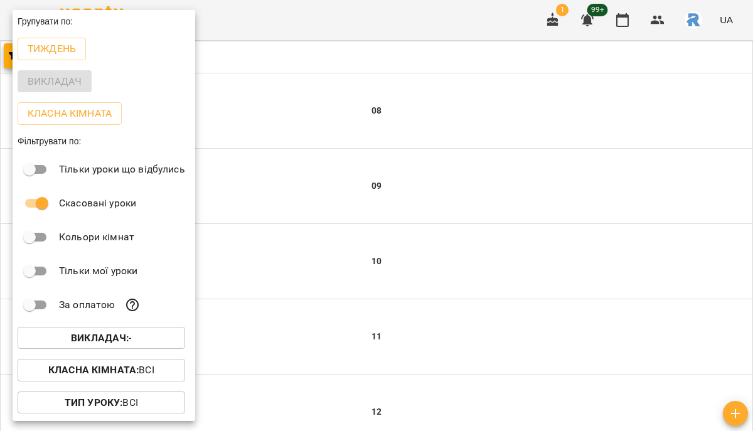
click at [120, 331] on button "Викладач : -" at bounding box center [102, 338] width 168 height 23
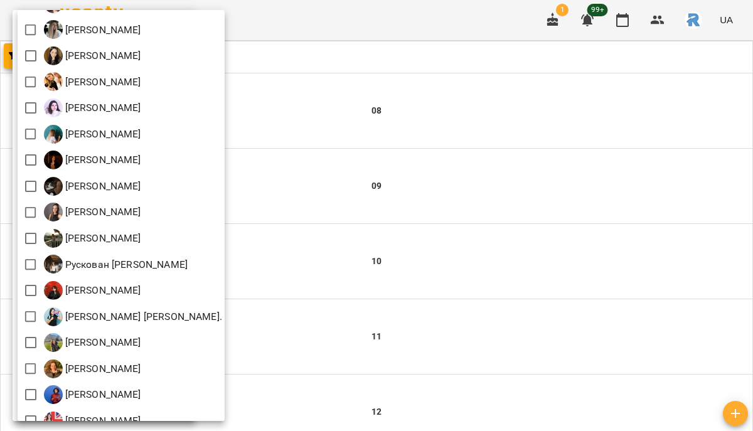
scroll to position [376, 0]
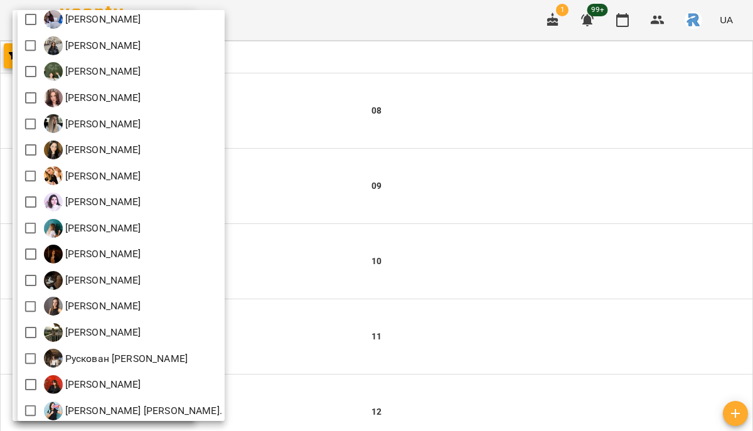
click at [311, 195] on div at bounding box center [376, 215] width 753 height 431
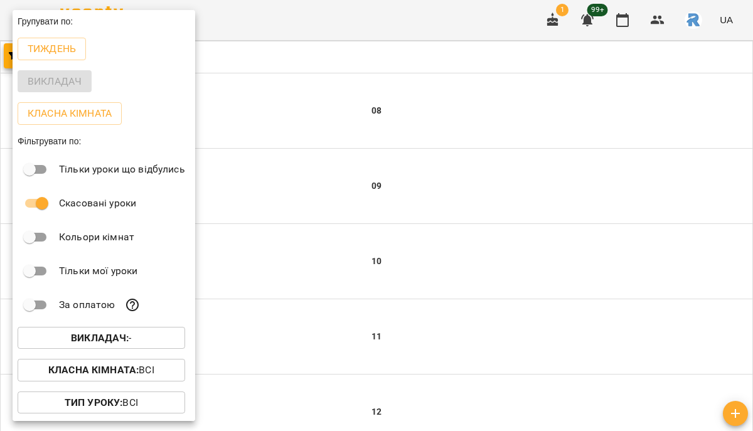
click at [311, 195] on div at bounding box center [376, 215] width 753 height 431
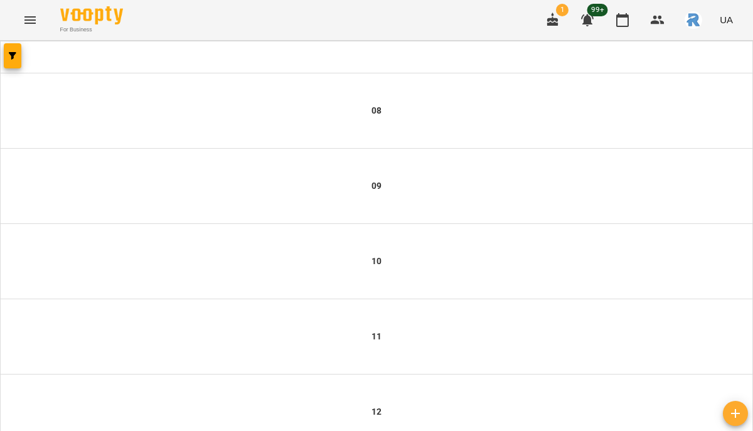
click at [41, 19] on button "Menu" at bounding box center [30, 20] width 30 height 30
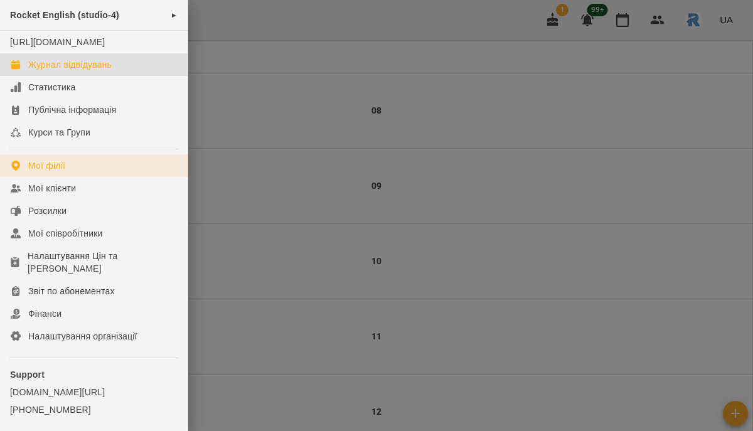
click at [73, 171] on link "Мої філії" at bounding box center [94, 165] width 188 height 23
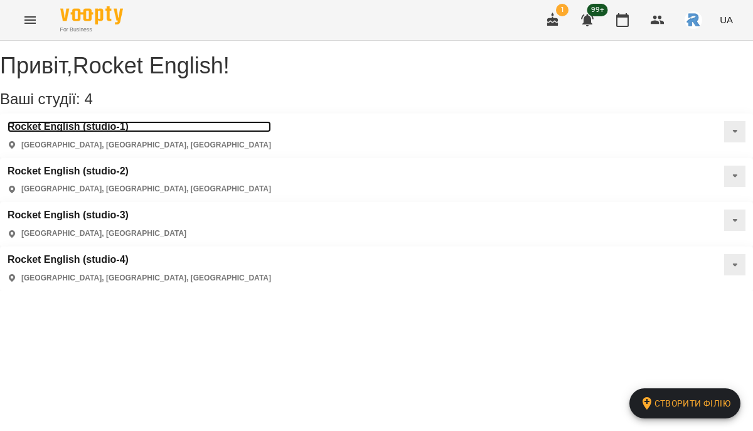
click at [100, 132] on h3 "Rocket English (studio-1)" at bounding box center [140, 126] width 264 height 11
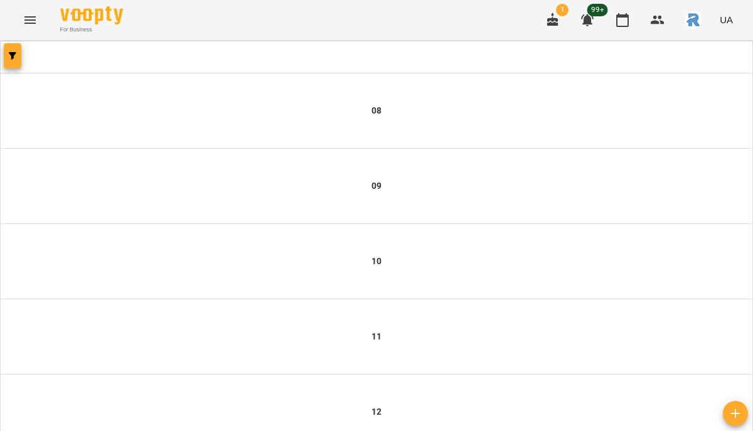
click at [18, 60] on button "button" at bounding box center [13, 55] width 18 height 25
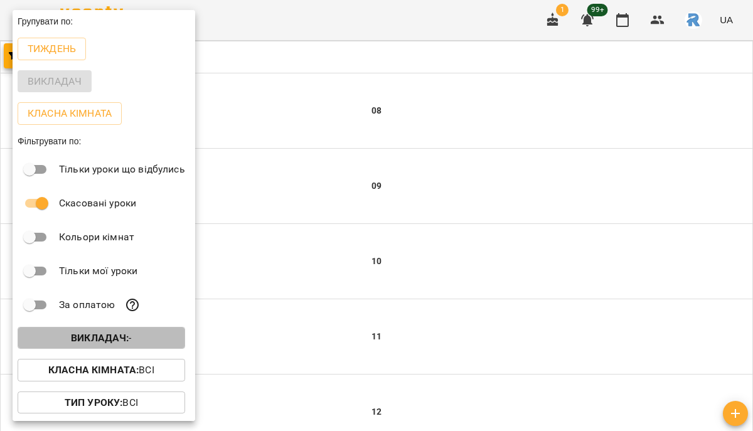
click at [132, 341] on p "Викладач : -" at bounding box center [101, 338] width 61 height 15
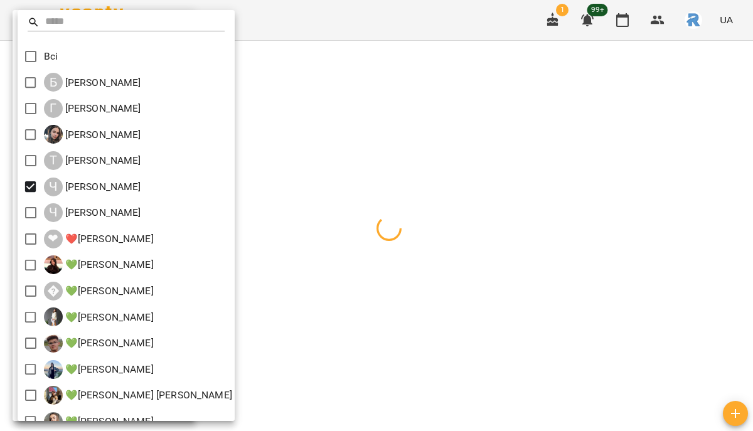
click at [370, 309] on div at bounding box center [376, 215] width 753 height 431
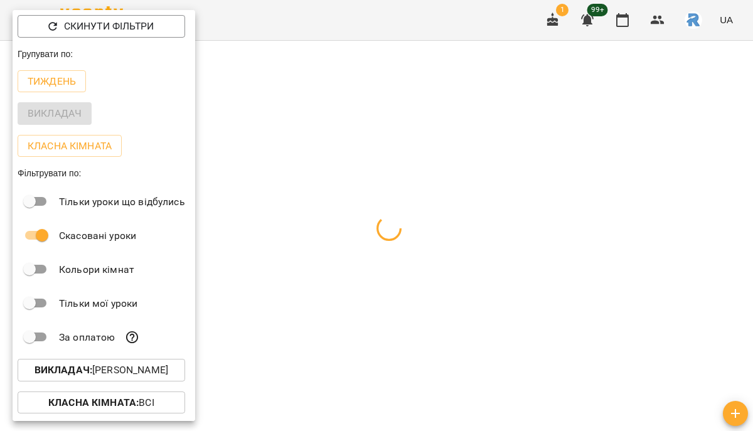
click at [370, 309] on div at bounding box center [376, 215] width 753 height 431
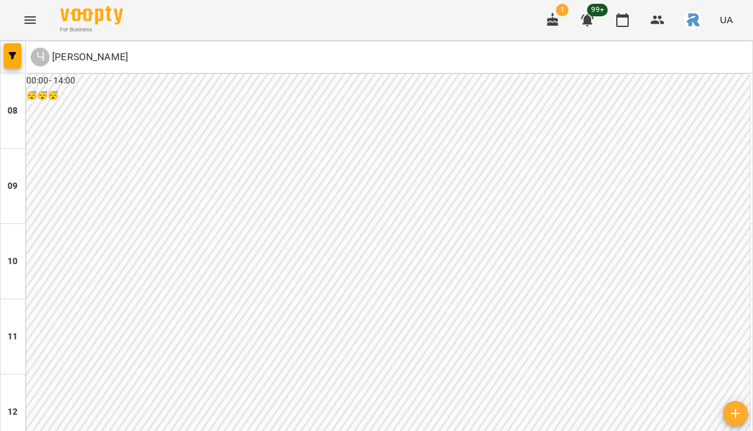
scroll to position [357, 0]
click at [9, 53] on icon "button" at bounding box center [13, 56] width 8 height 8
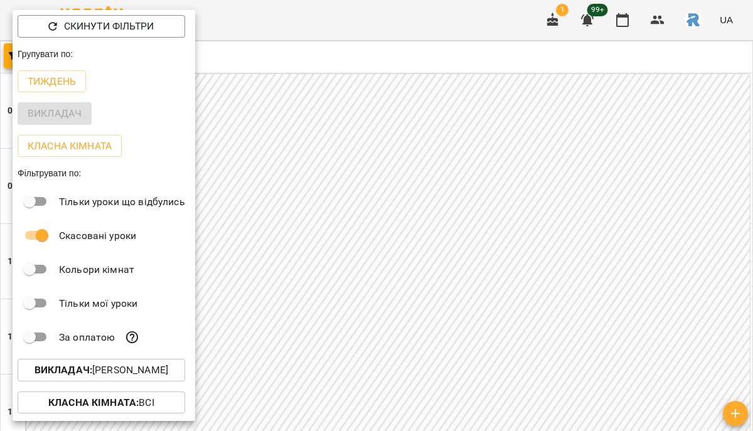
click at [118, 378] on p "Викладач : [PERSON_NAME]" at bounding box center [102, 370] width 134 height 15
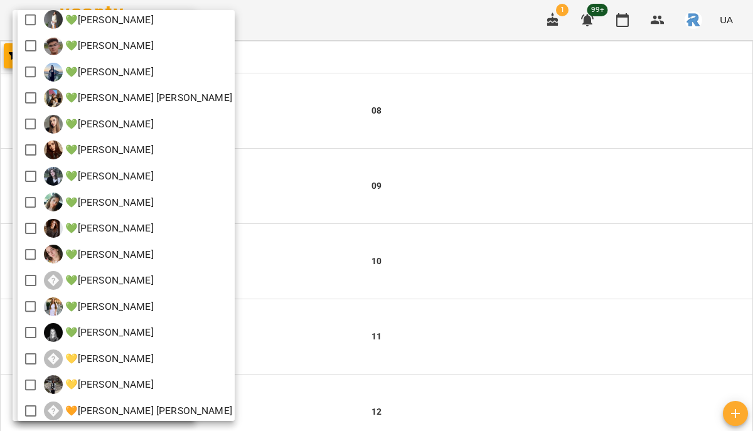
scroll to position [355, 0]
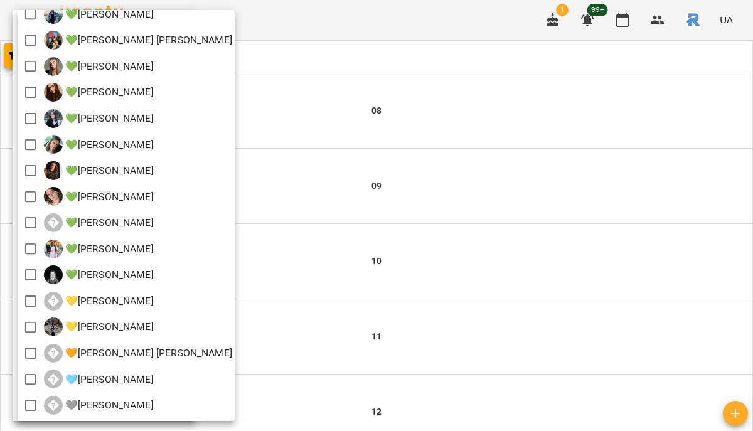
click at [314, 201] on div at bounding box center [376, 215] width 753 height 431
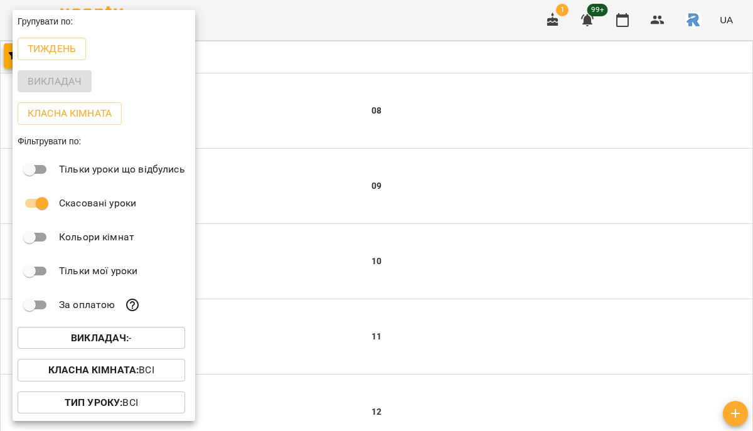
click at [314, 201] on div at bounding box center [376, 215] width 753 height 431
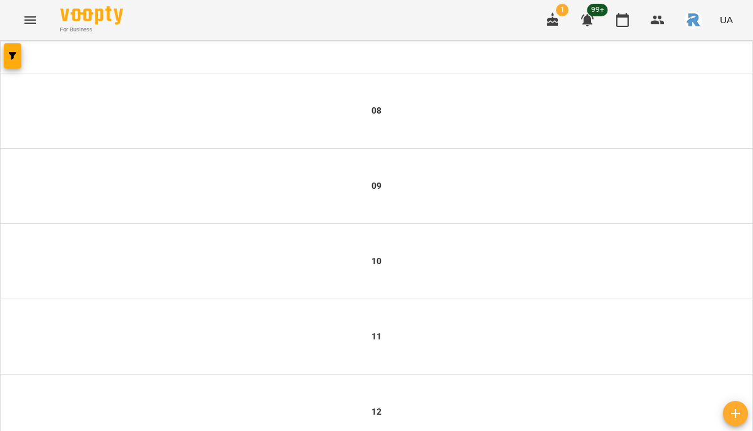
click at [35, 14] on icon "Menu" at bounding box center [30, 20] width 15 height 15
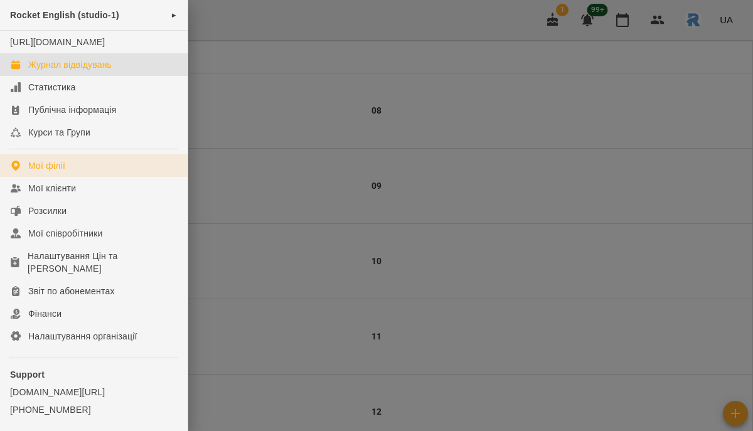
click at [86, 175] on link "Мої філії" at bounding box center [94, 165] width 188 height 23
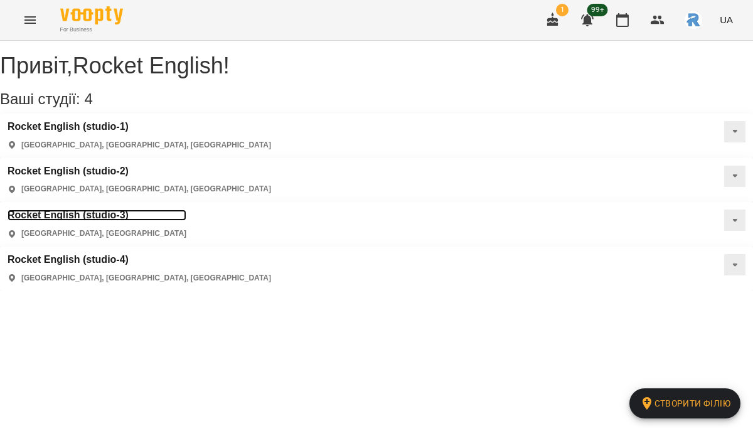
click at [108, 210] on h3 "Rocket English (studio-3)" at bounding box center [97, 215] width 179 height 11
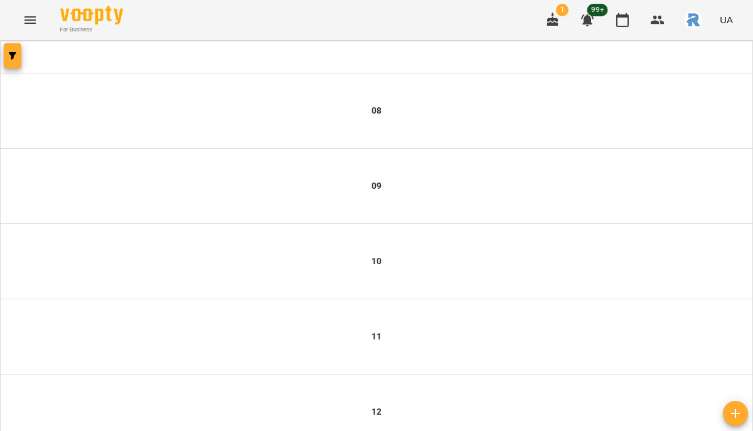
click at [17, 53] on span "button" at bounding box center [13, 56] width 18 height 8
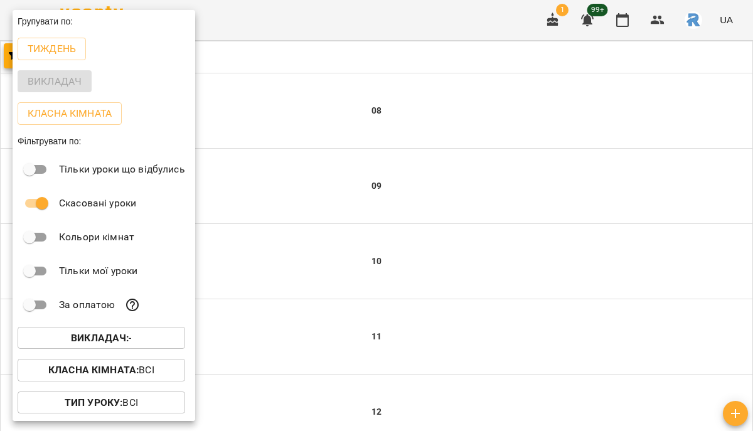
click at [137, 337] on span "Викладач : -" at bounding box center [102, 338] width 148 height 15
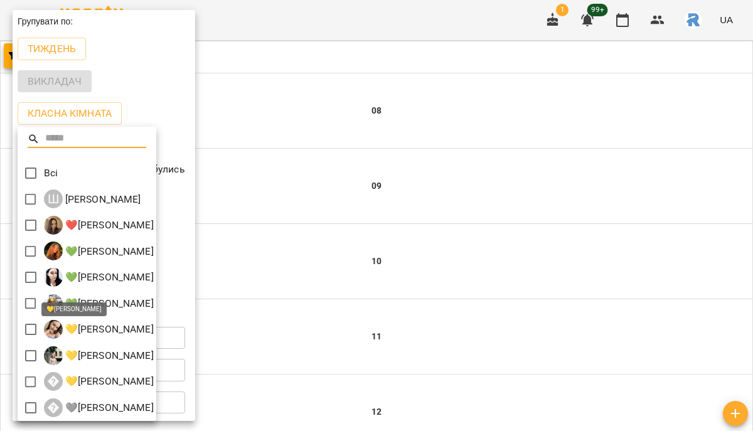
scroll to position [3, 0]
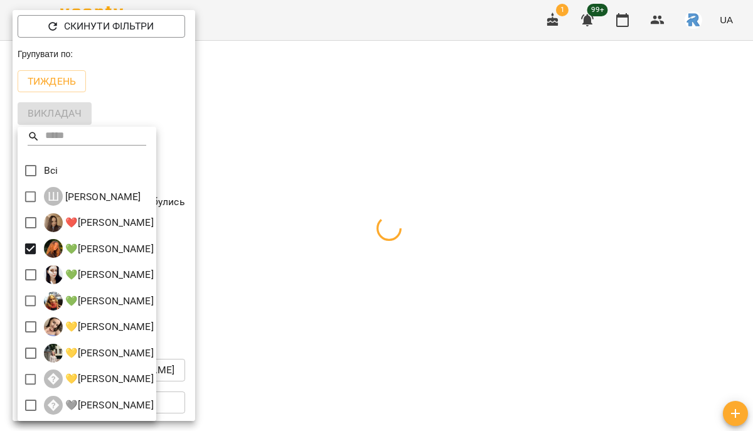
click at [407, 326] on div at bounding box center [376, 215] width 753 height 431
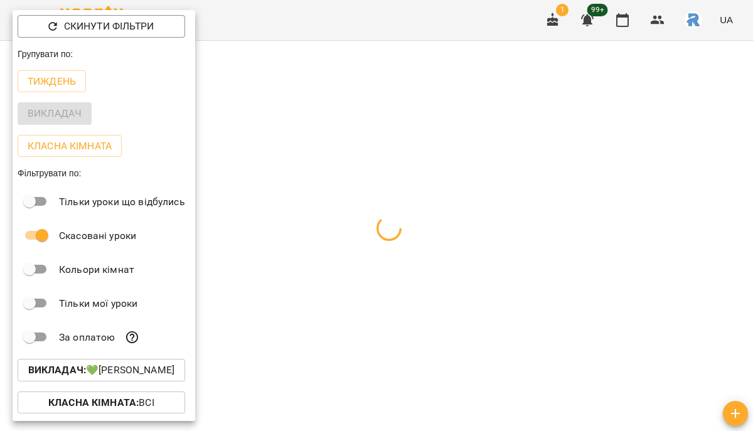
click at [407, 326] on div at bounding box center [376, 215] width 753 height 431
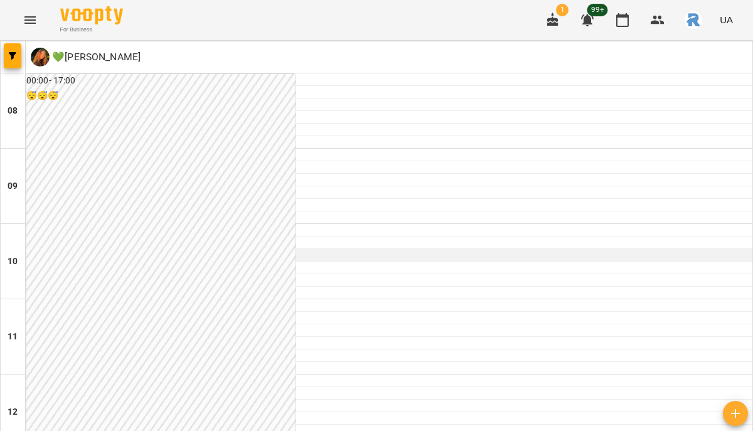
scroll to position [767, 0]
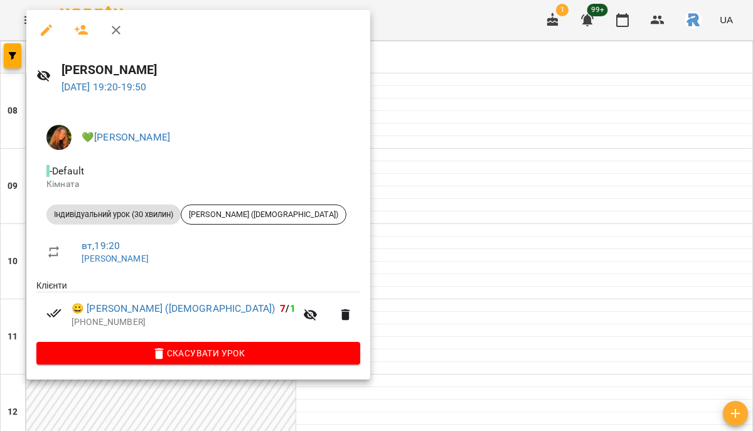
click at [390, 209] on div at bounding box center [376, 215] width 753 height 431
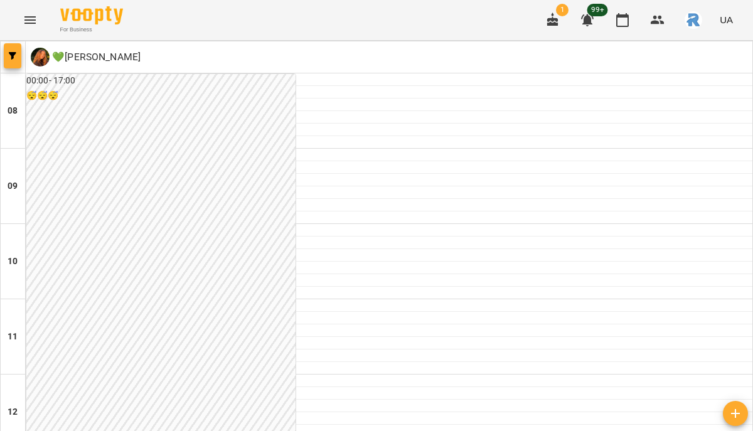
click at [14, 50] on button "button" at bounding box center [13, 55] width 18 height 25
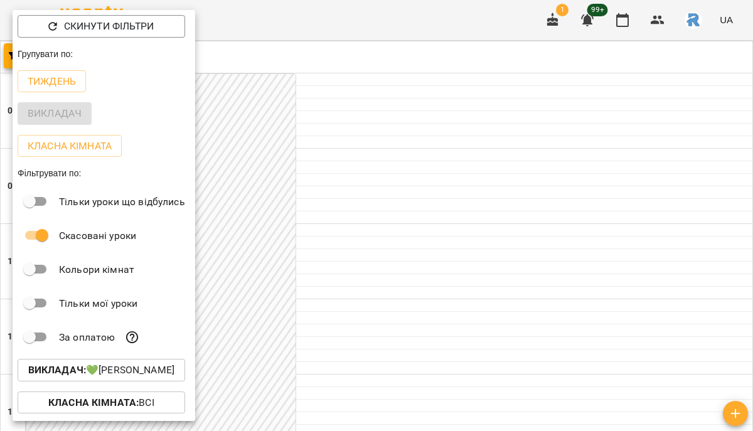
click at [166, 375] on p "Викладач : 💚Бабич Іванна Миколаївна" at bounding box center [101, 370] width 146 height 15
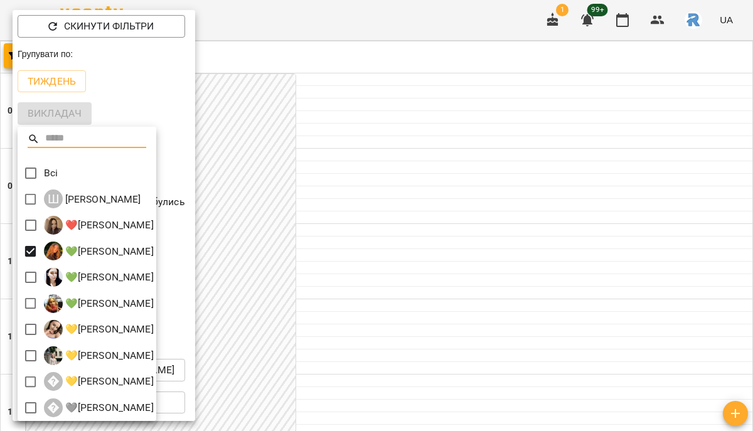
scroll to position [3, 0]
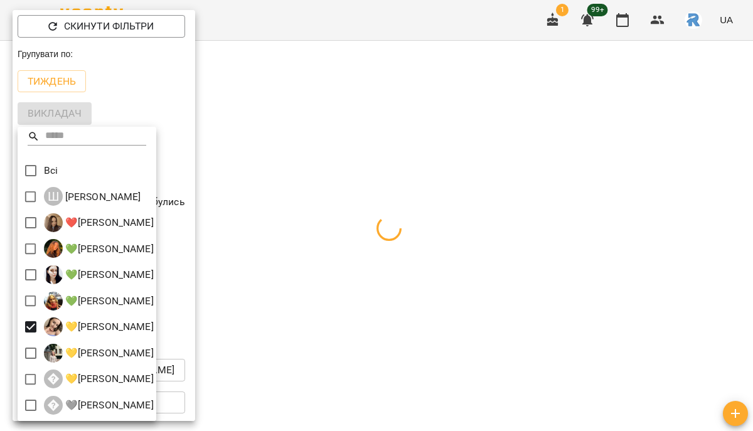
click at [444, 334] on div at bounding box center [376, 215] width 753 height 431
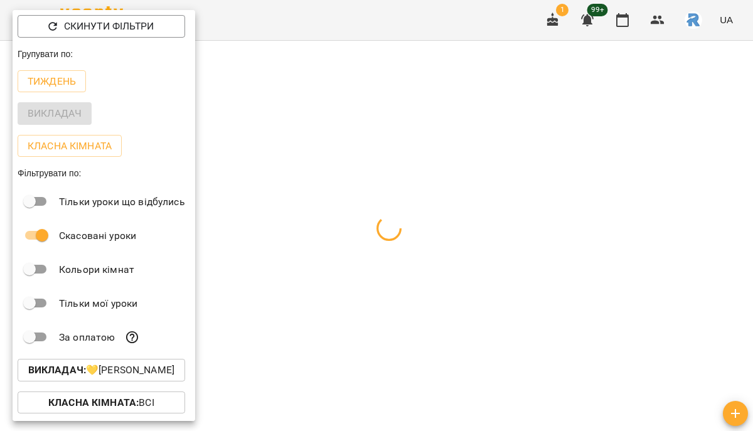
click at [444, 334] on div at bounding box center [376, 215] width 753 height 431
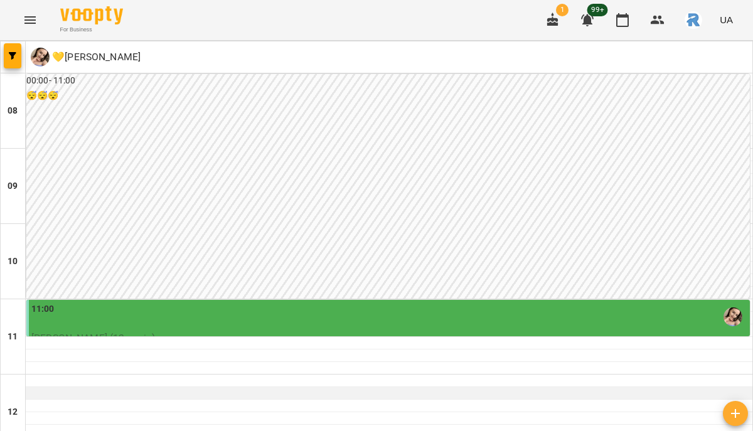
scroll to position [120, 0]
